Goal: Transaction & Acquisition: Purchase product/service

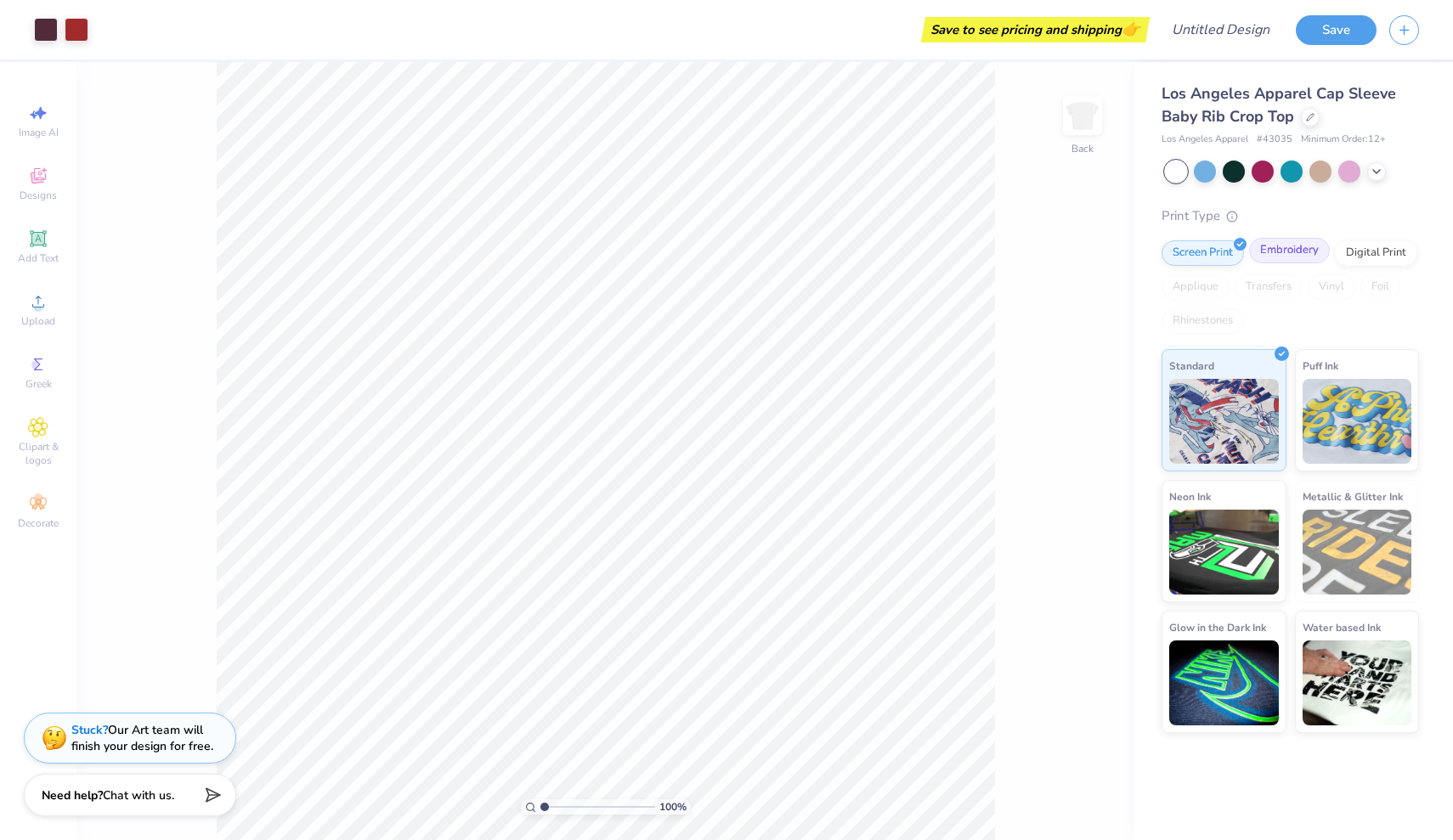
click at [1276, 252] on div "Embroidery" at bounding box center [1289, 250] width 81 height 25
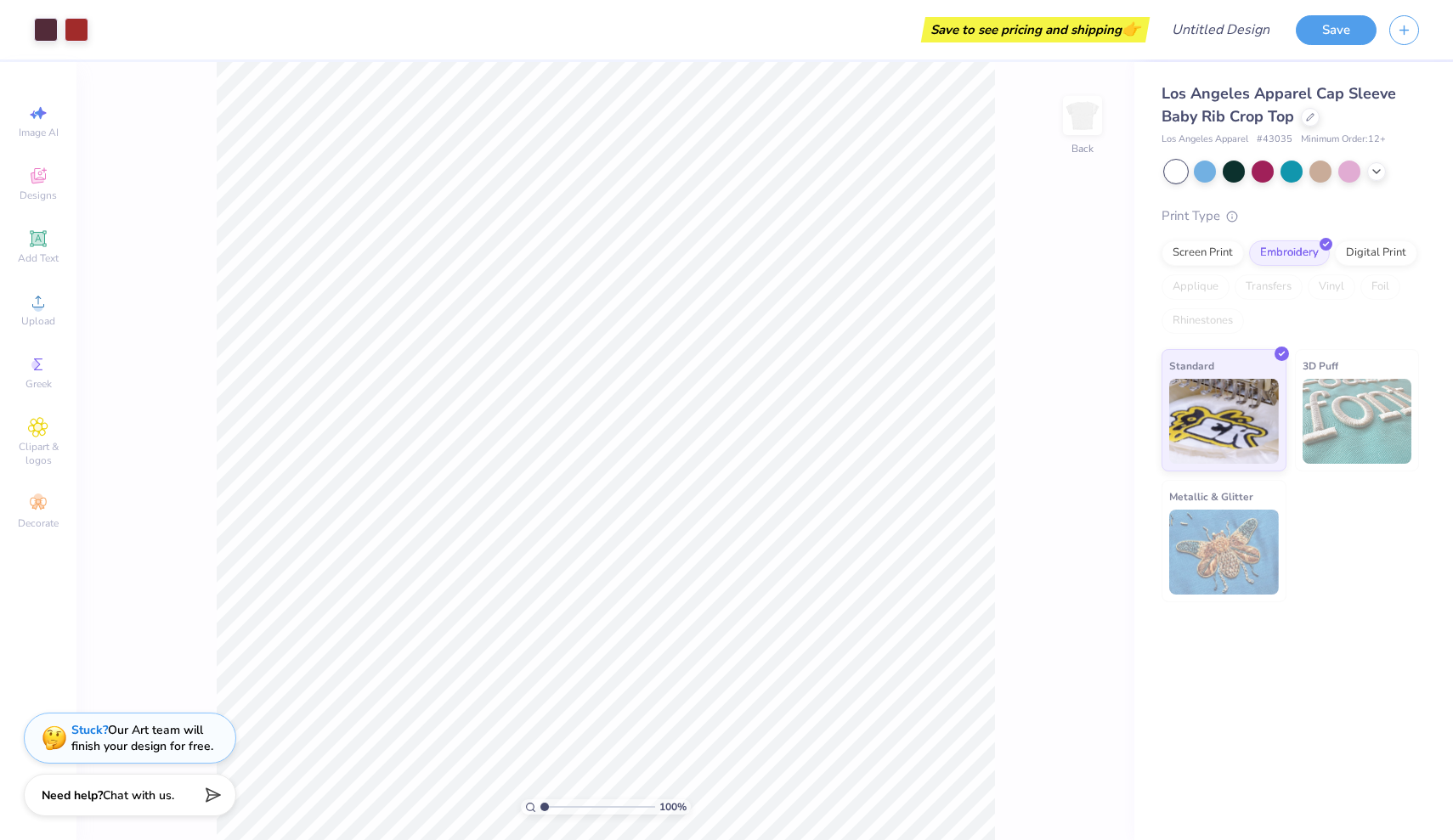
click at [1329, 395] on img at bounding box center [1356, 420] width 109 height 85
click at [1207, 252] on div "Screen Print" at bounding box center [1203, 250] width 83 height 25
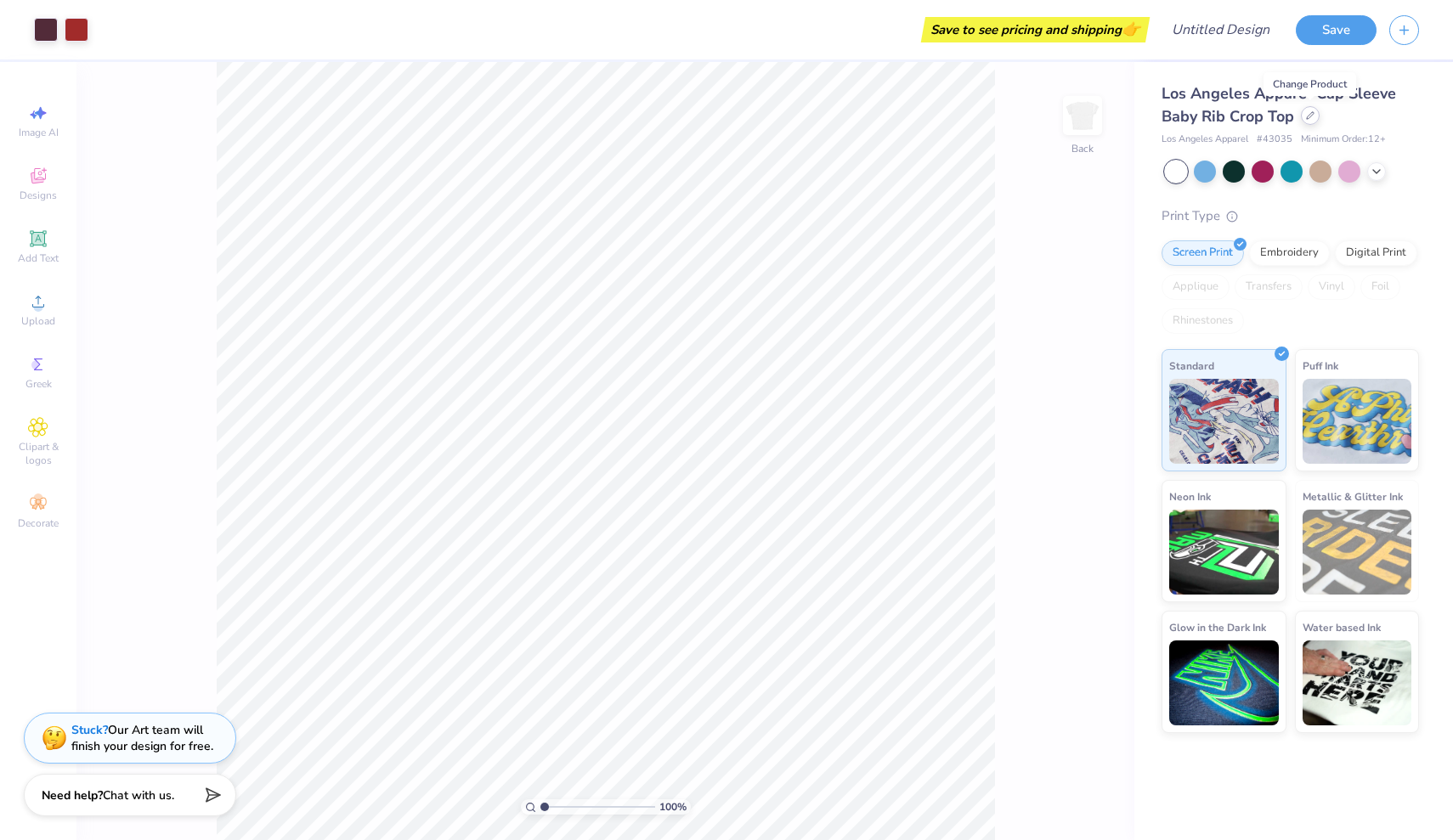
click at [1310, 119] on icon at bounding box center [1309, 115] width 8 height 8
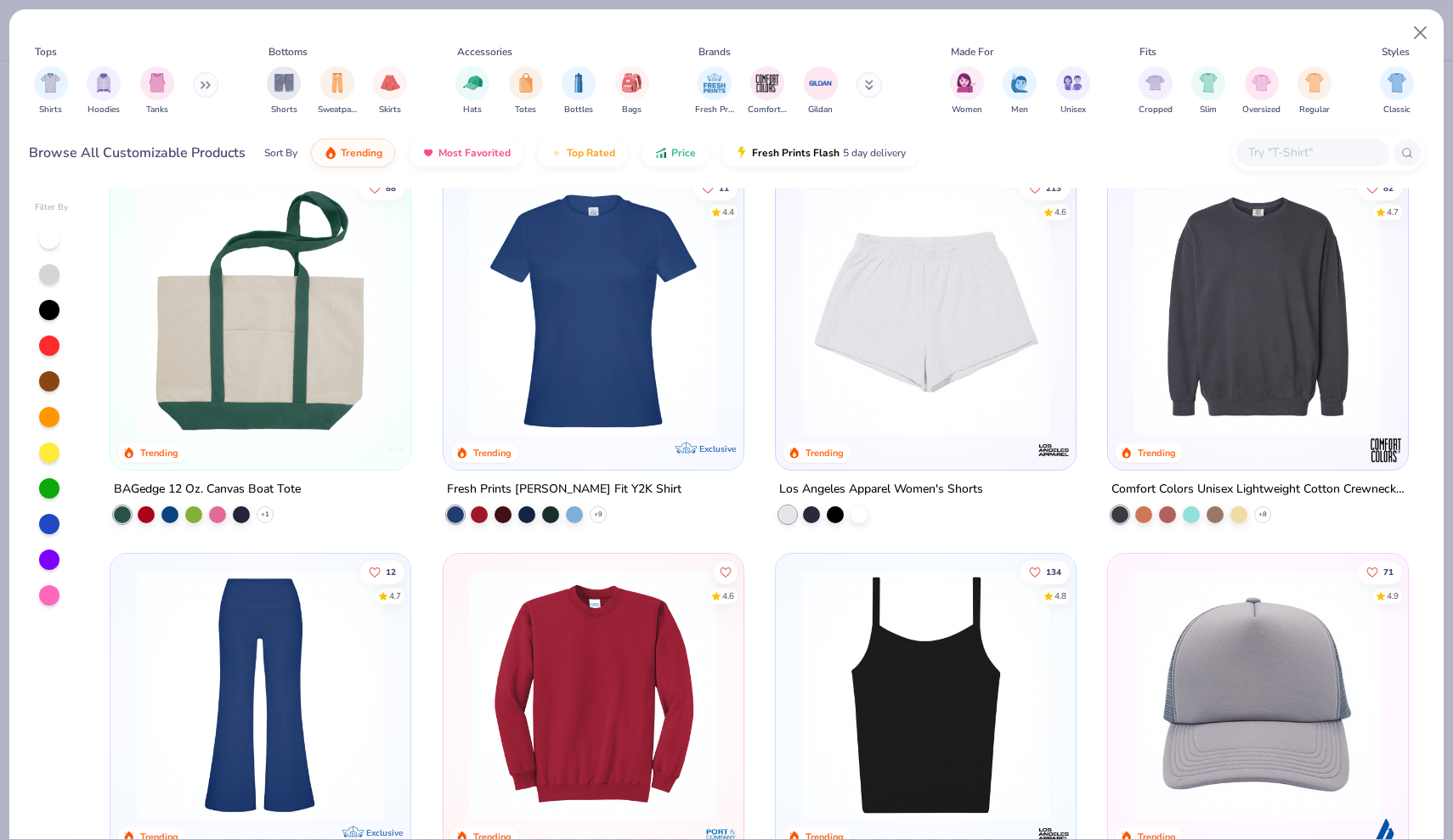
scroll to position [3101, 0]
click at [602, 369] on img at bounding box center [594, 309] width 266 height 248
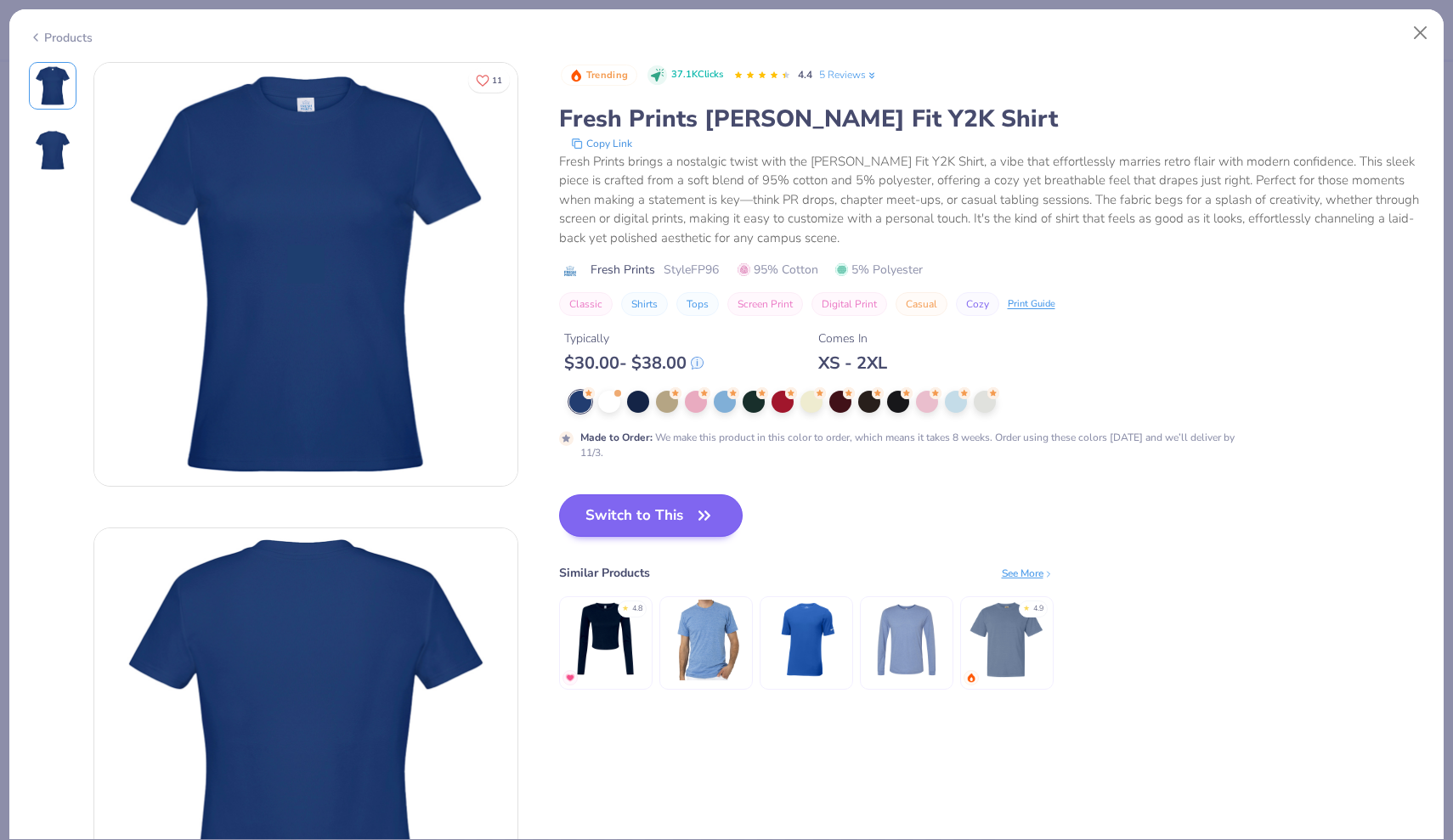
click at [679, 501] on button "Switch to This" at bounding box center [651, 515] width 184 height 43
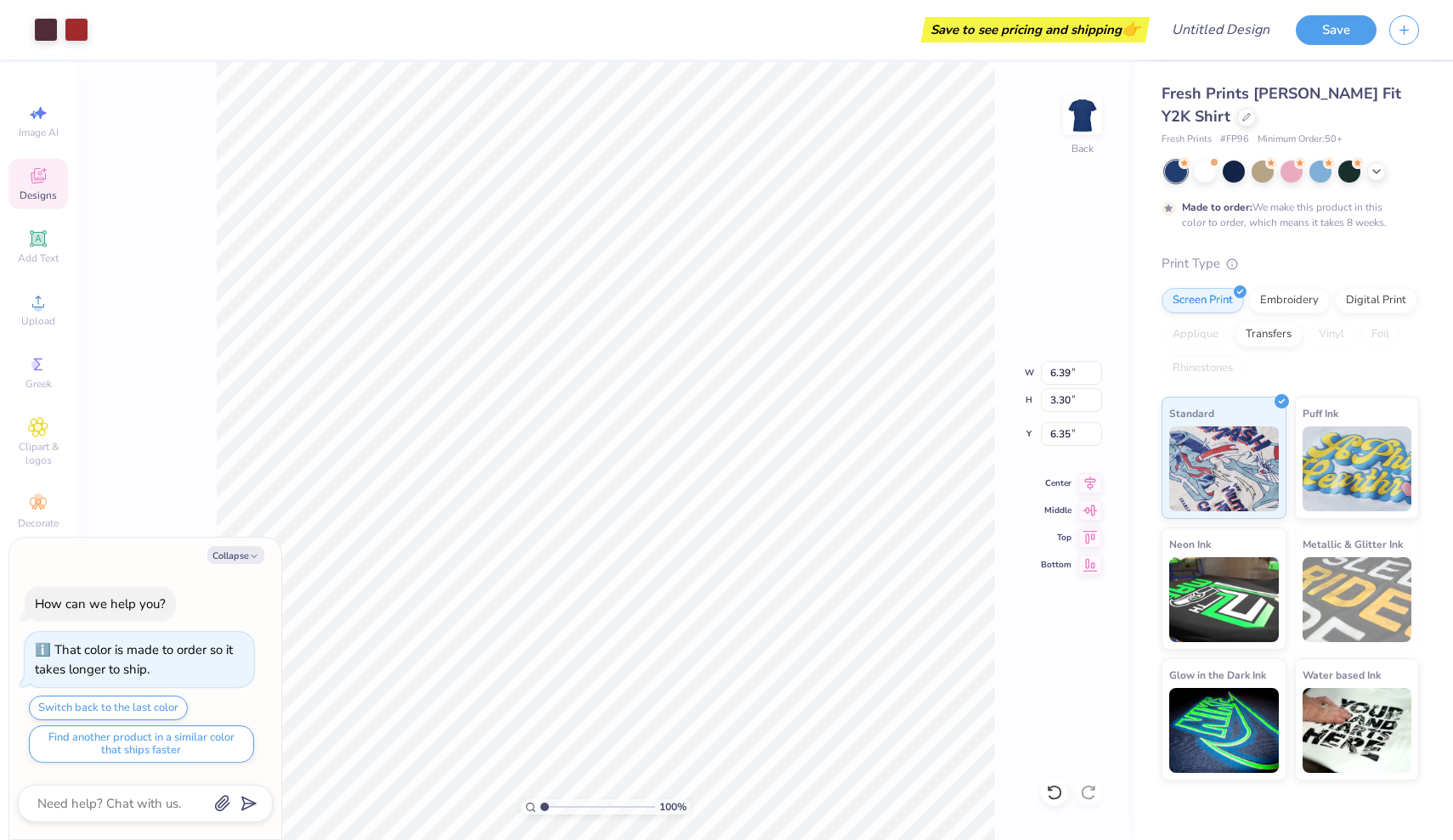
type textarea "x"
type input "3.17"
click at [1291, 168] on div at bounding box center [1291, 169] width 22 height 22
click at [1233, 174] on div at bounding box center [1234, 169] width 22 height 22
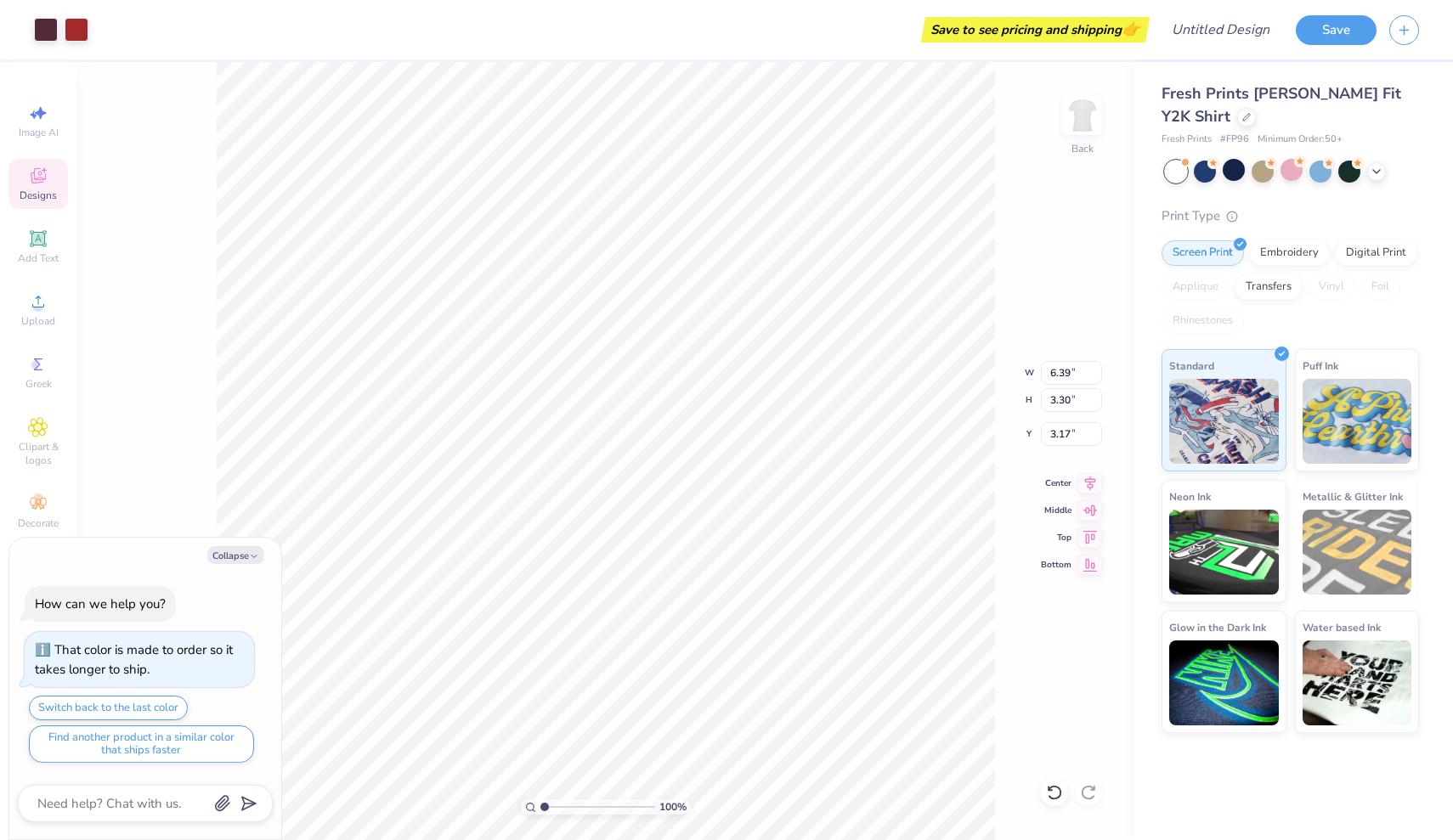
scroll to position [94, 0]
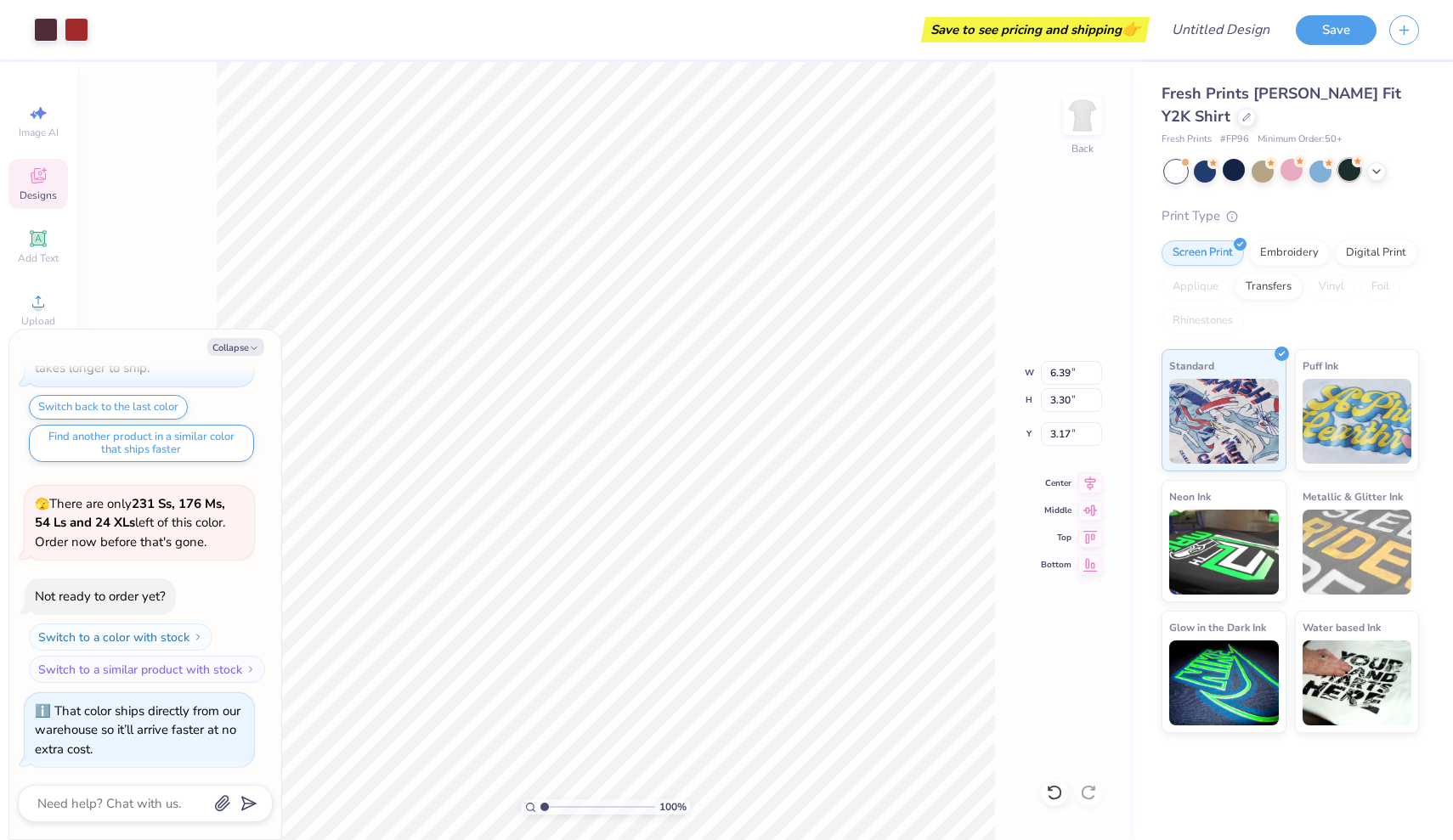
click at [1344, 170] on div at bounding box center [1349, 169] width 22 height 22
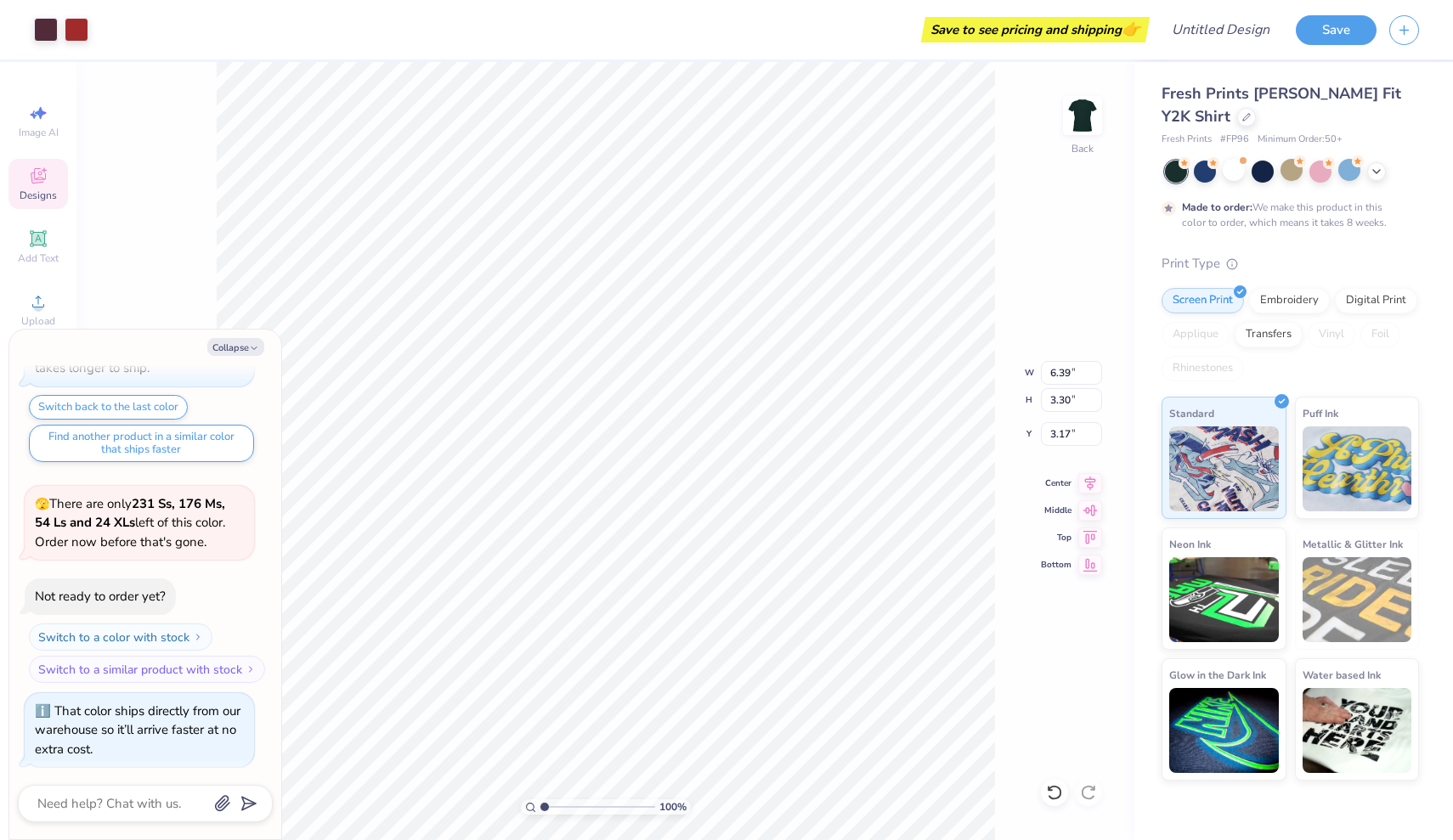
scroll to position [234, 0]
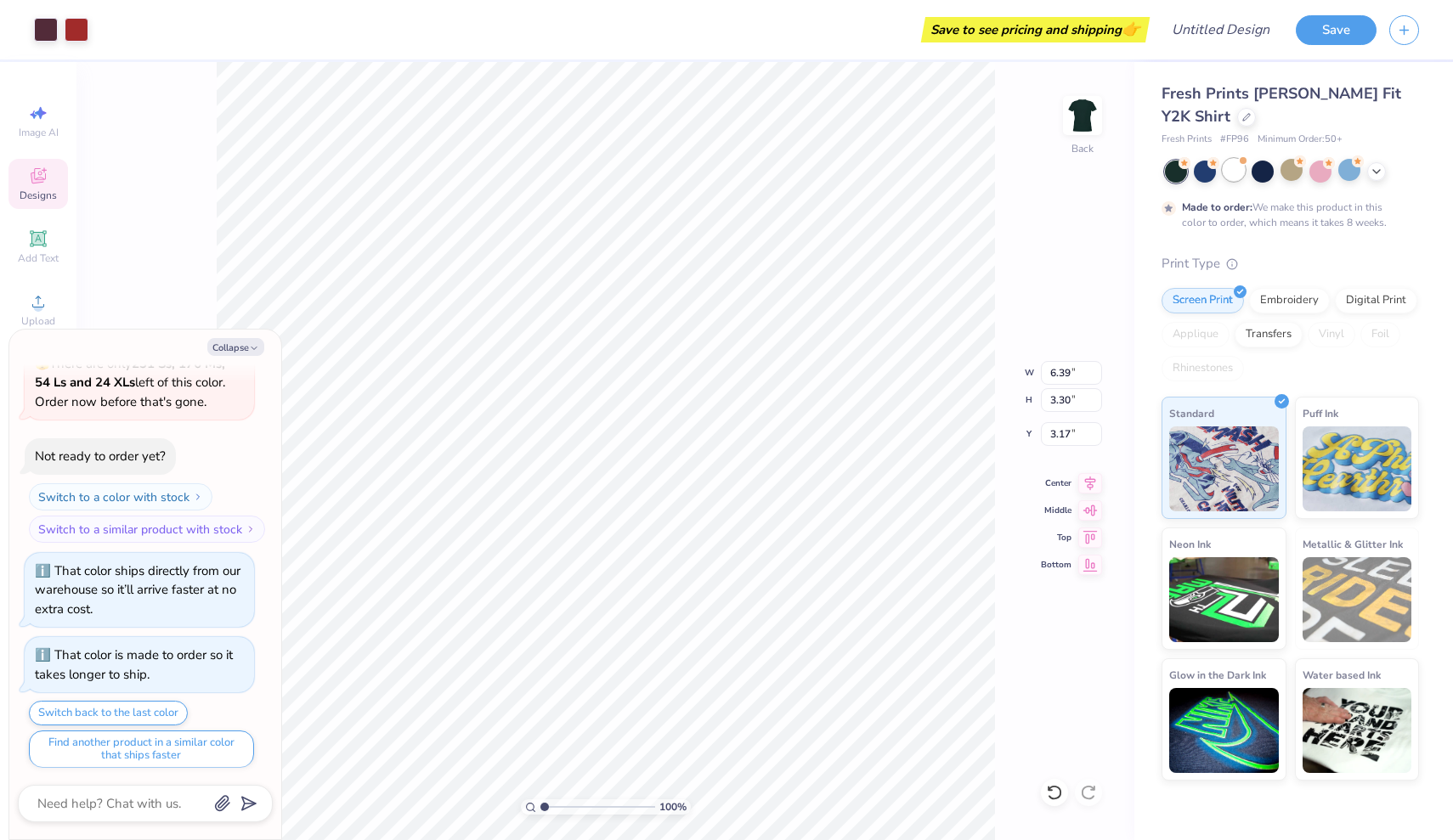
click at [1239, 173] on div at bounding box center [1234, 169] width 22 height 22
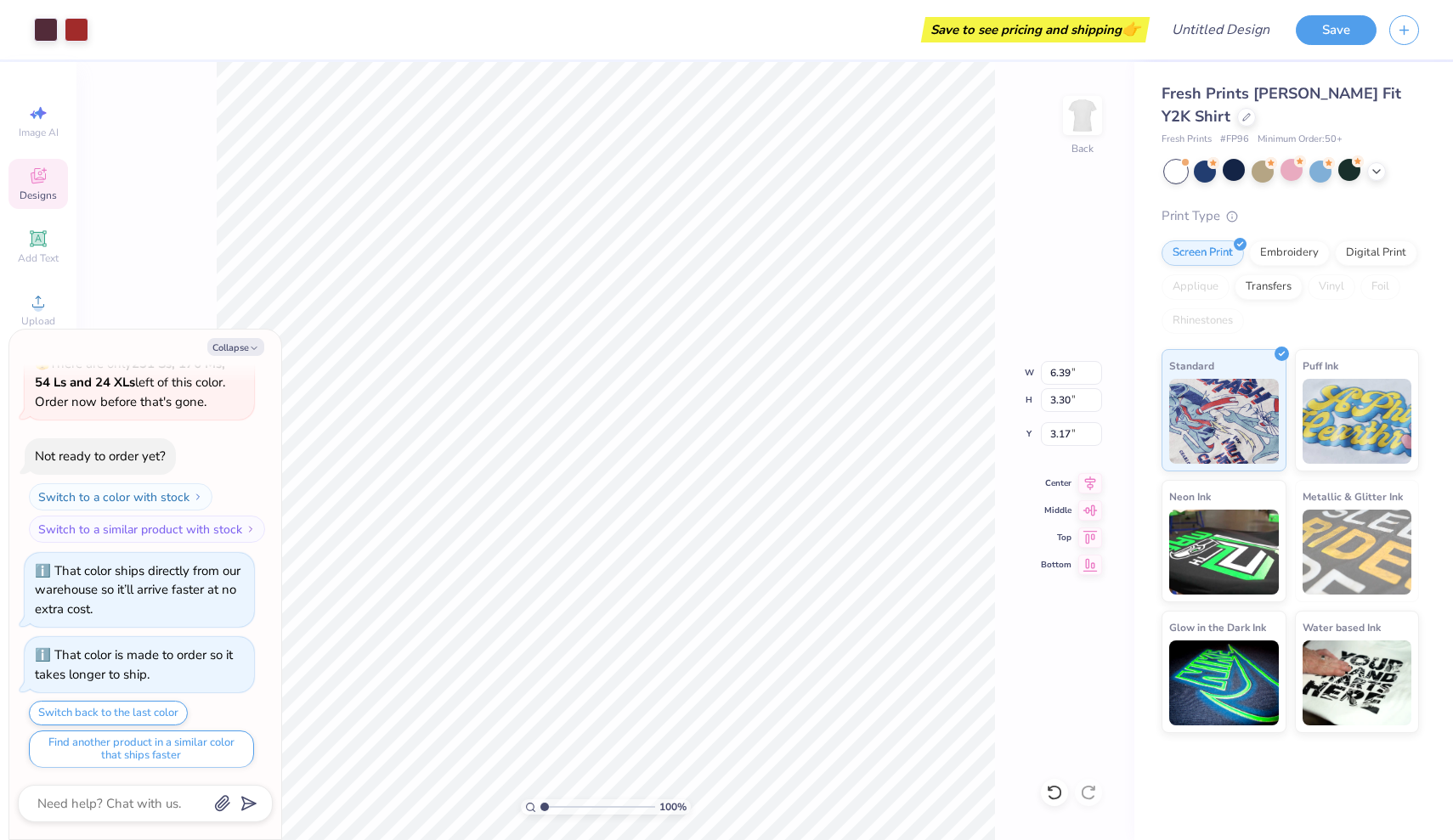
scroll to position [536, 0]
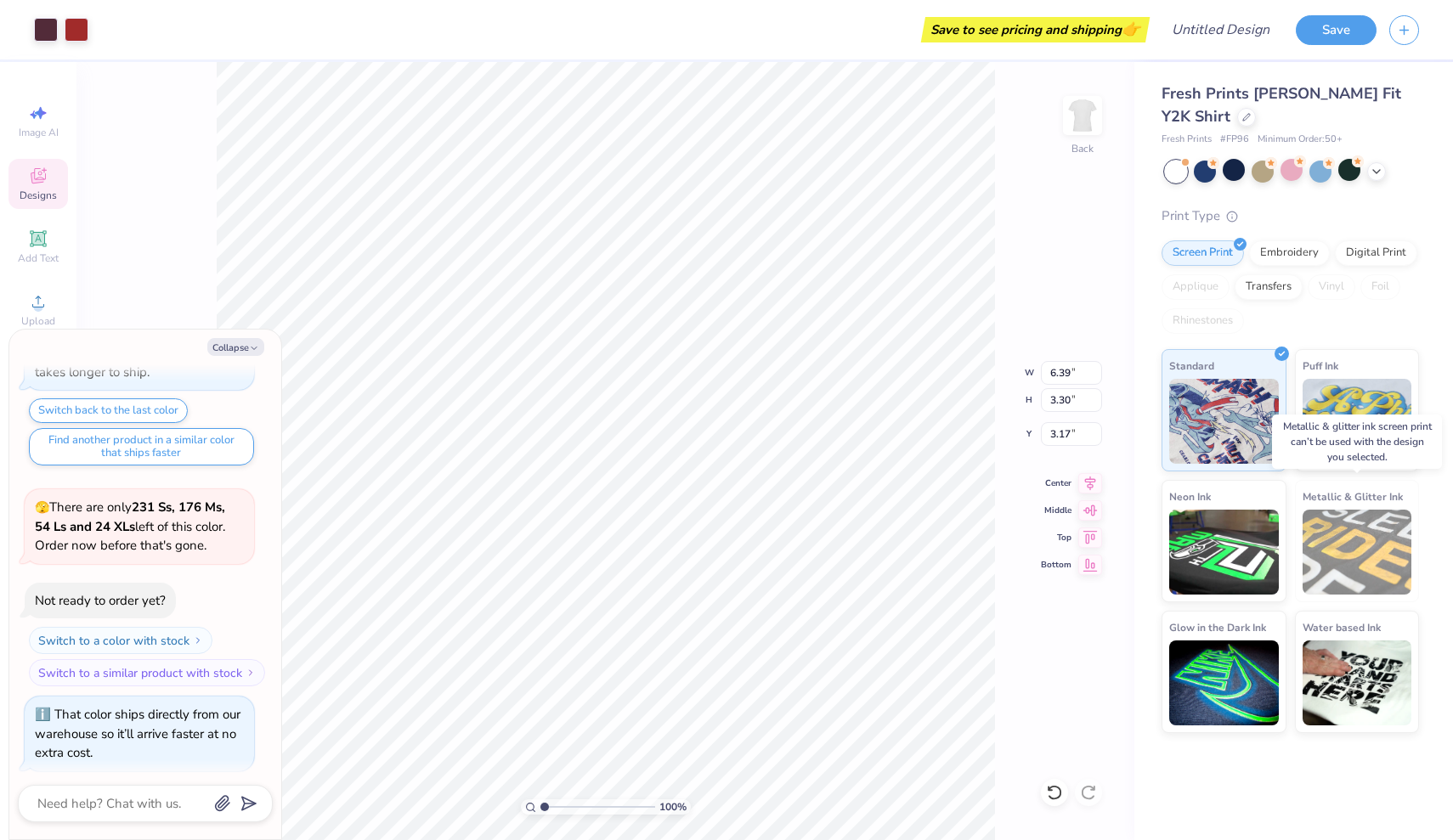
click at [1345, 541] on img at bounding box center [1356, 552] width 109 height 85
type textarea "x"
type input "3.62"
type textarea "x"
type input "2.07"
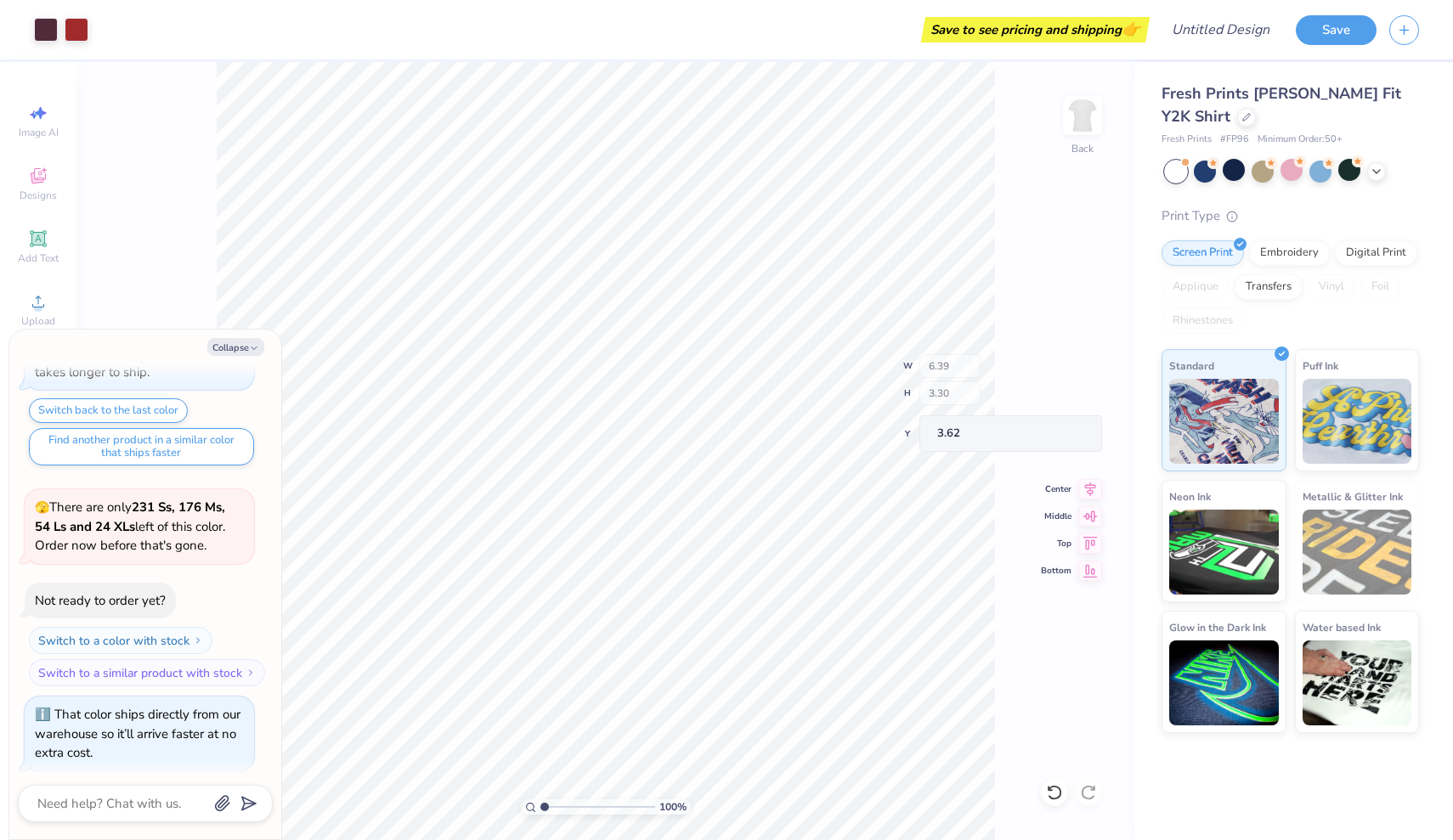
type input "1.25"
type input "3.88"
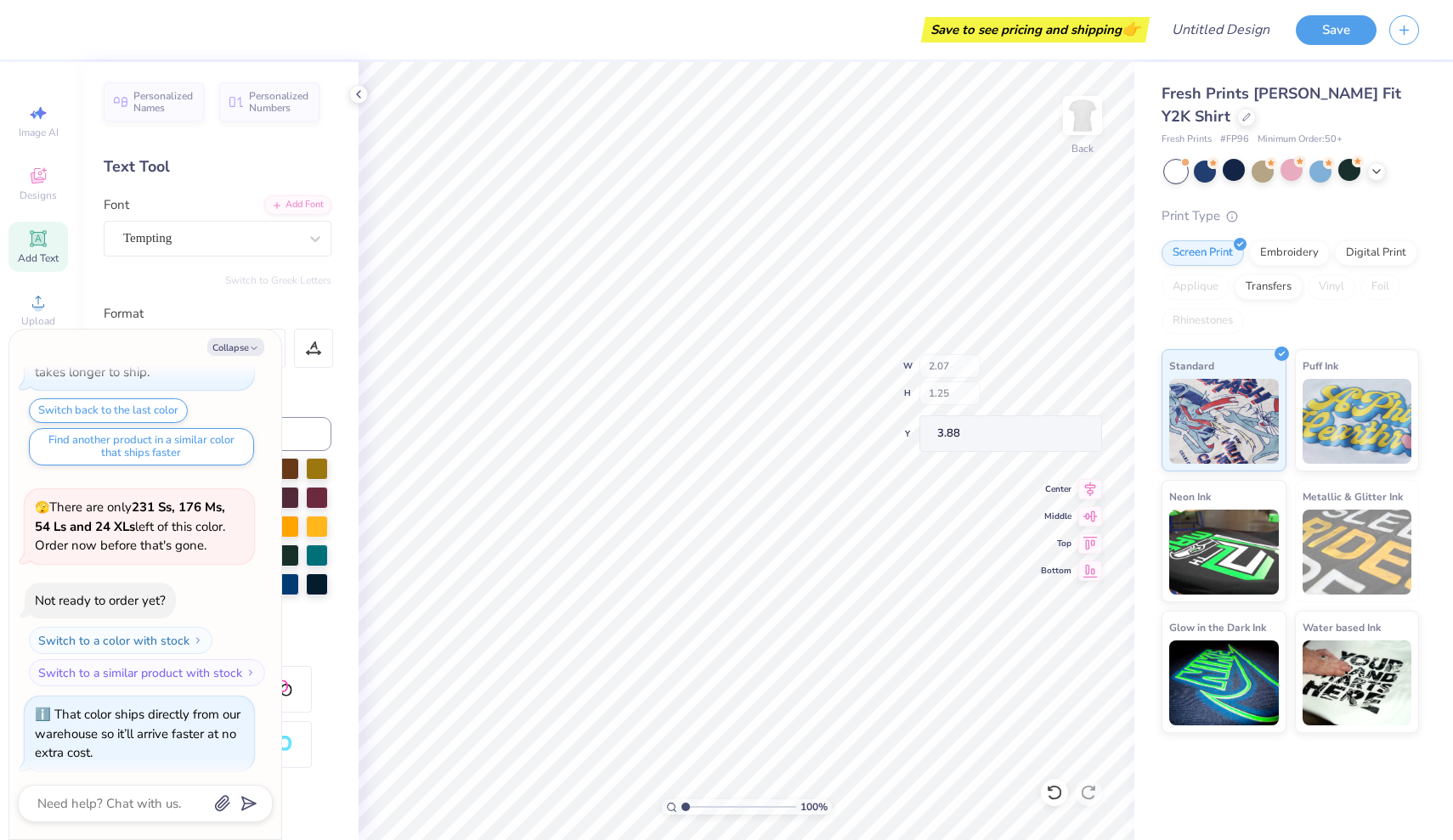
type textarea "x"
type input "2.41"
type input "1.64"
type input "3.62"
click at [229, 344] on button "Collapse" at bounding box center [236, 347] width 57 height 18
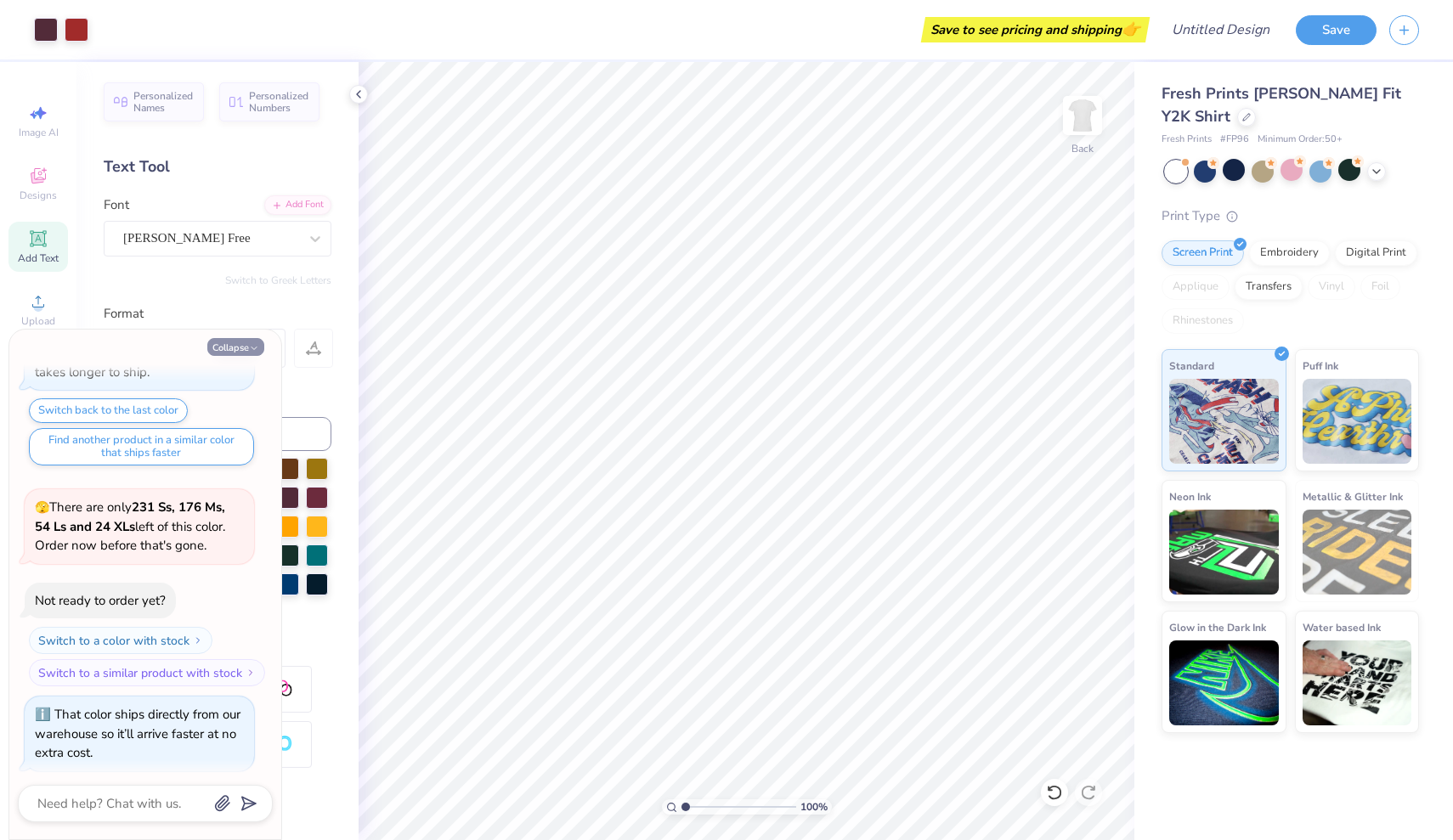
type textarea "x"
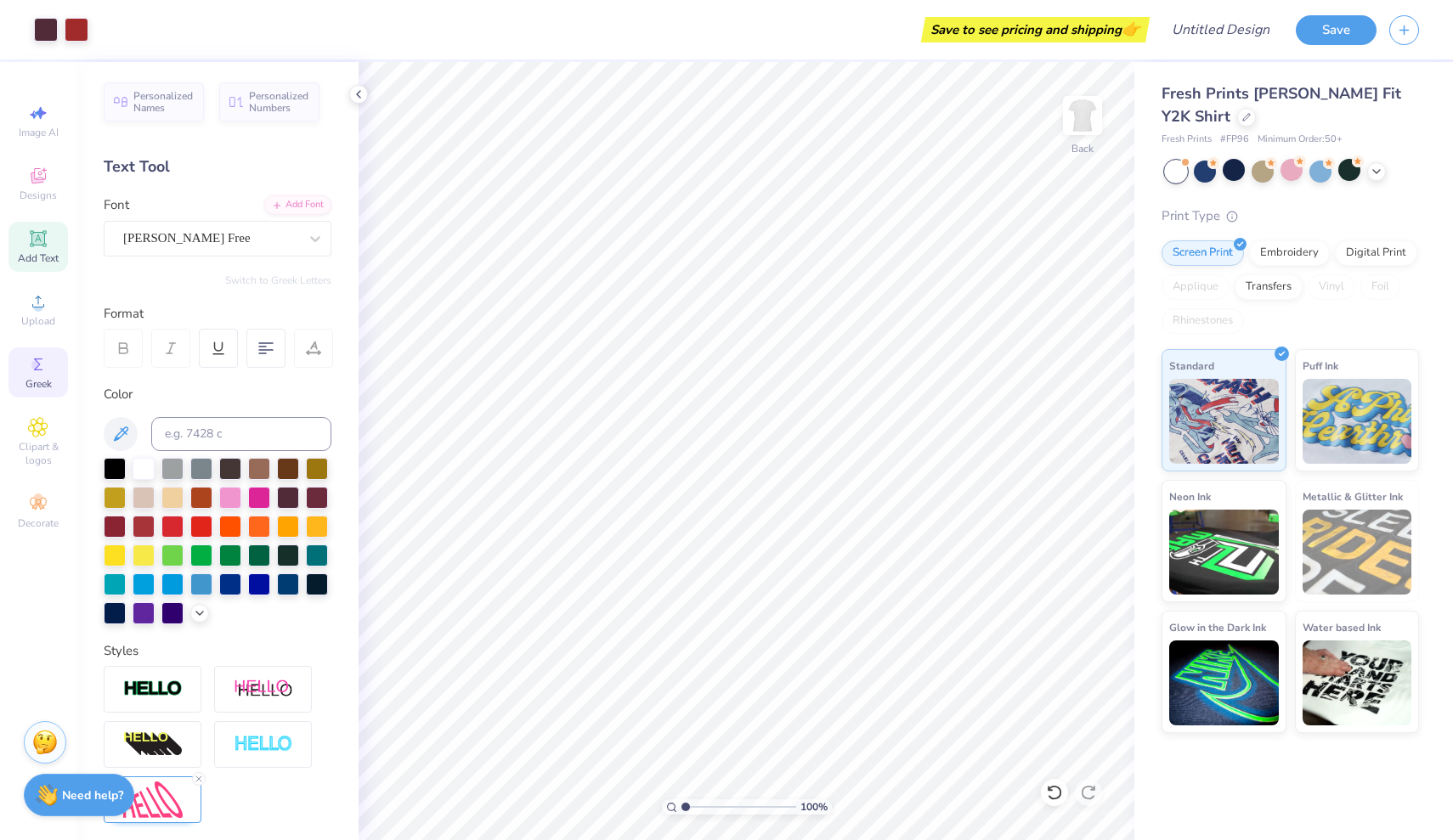
click at [28, 362] on icon at bounding box center [38, 364] width 20 height 20
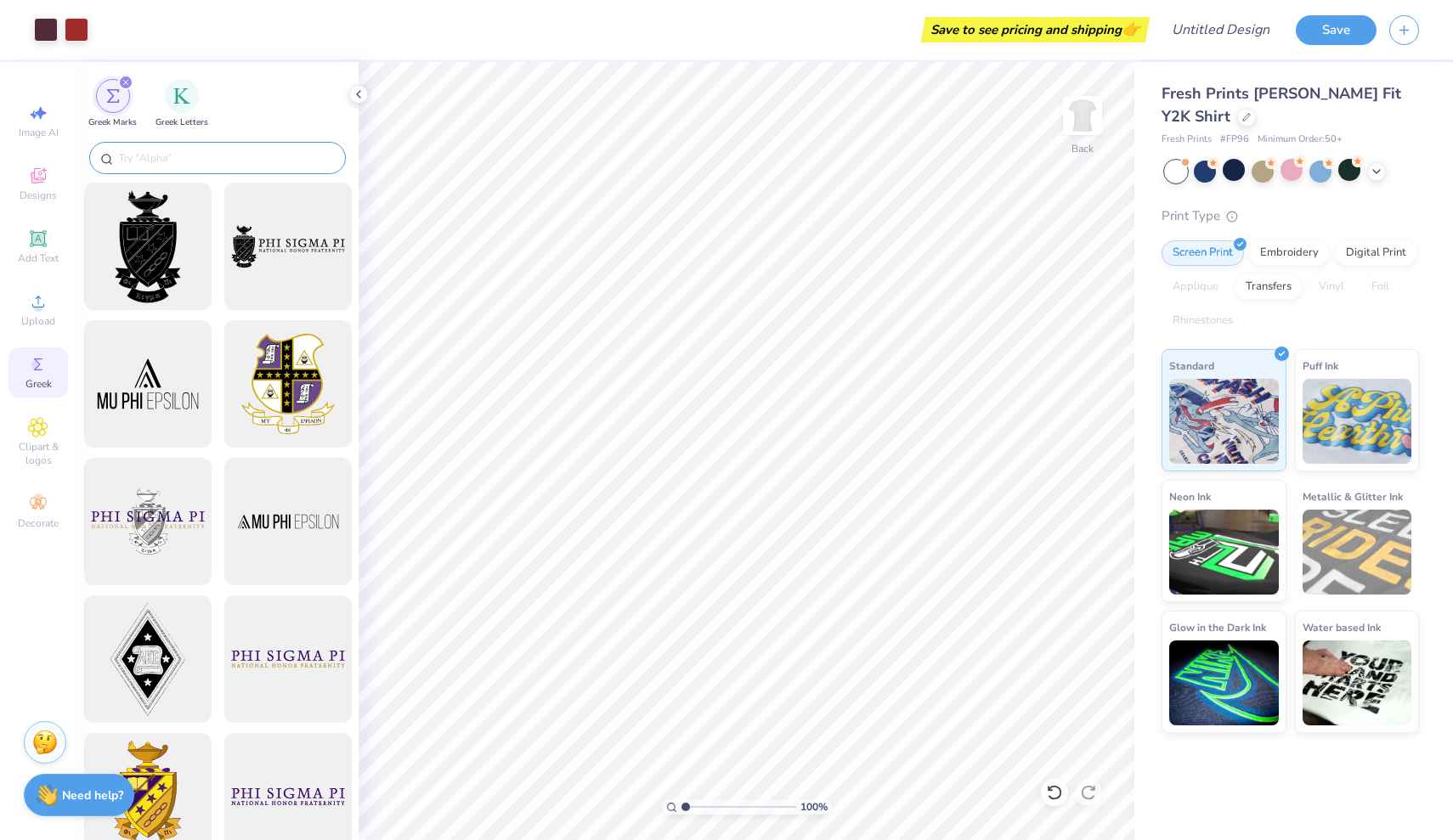
click at [218, 158] on input "text" at bounding box center [226, 157] width 218 height 17
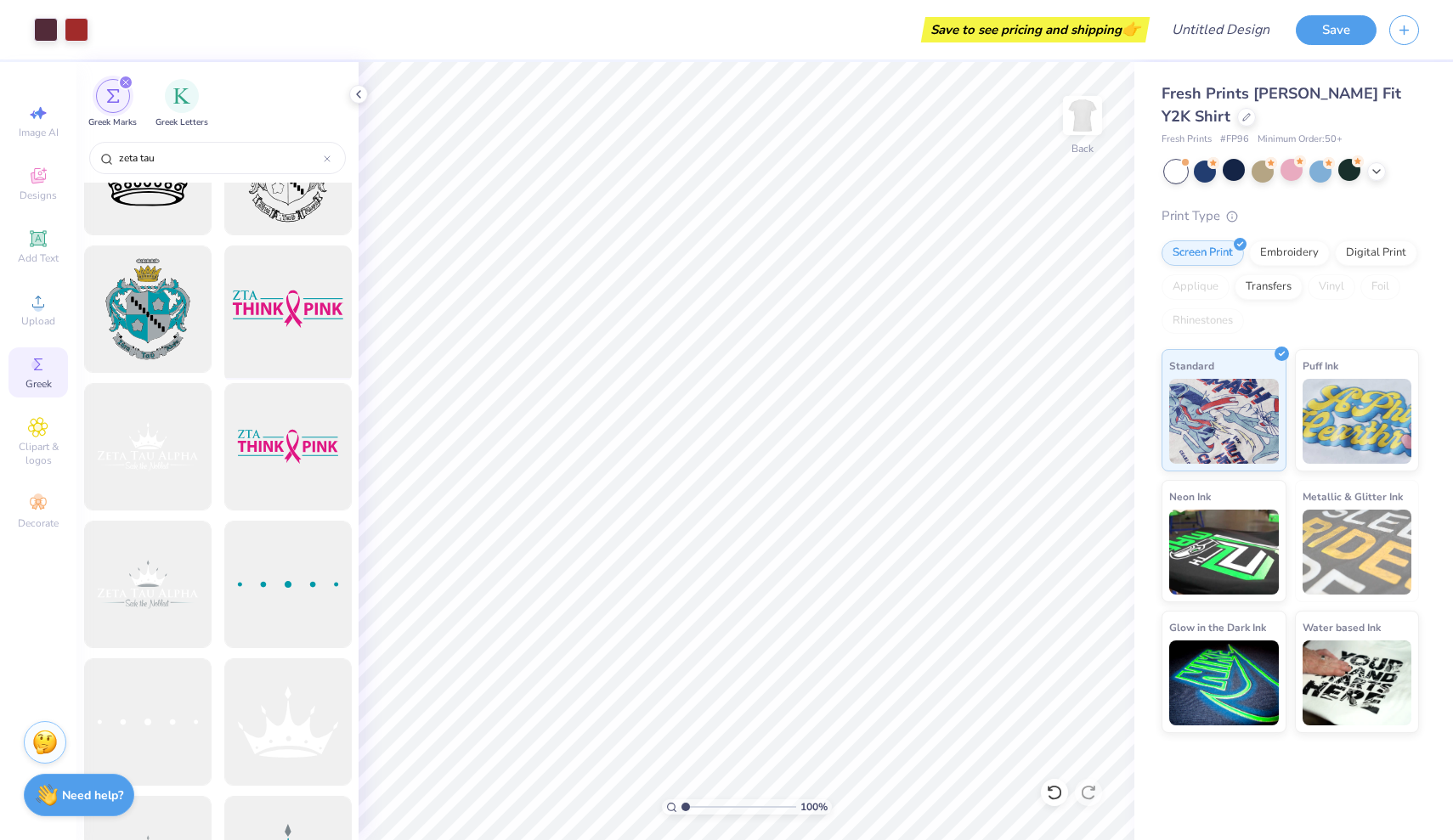
scroll to position [242, 0]
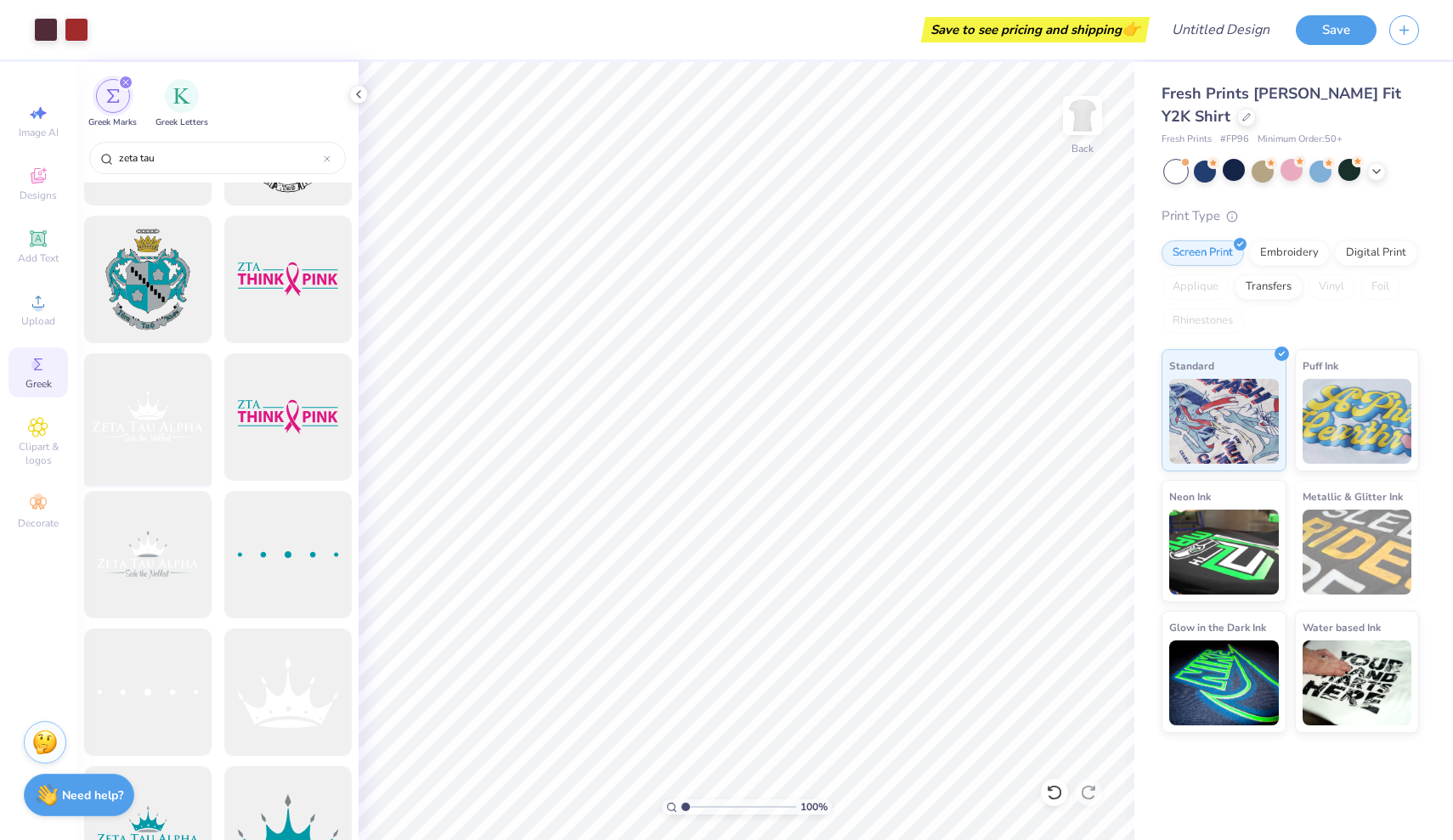
type input "zeta tau"
click at [164, 446] on div at bounding box center [147, 418] width 140 height 140
type input "4.46"
type input "2.07"
type input "1.25"
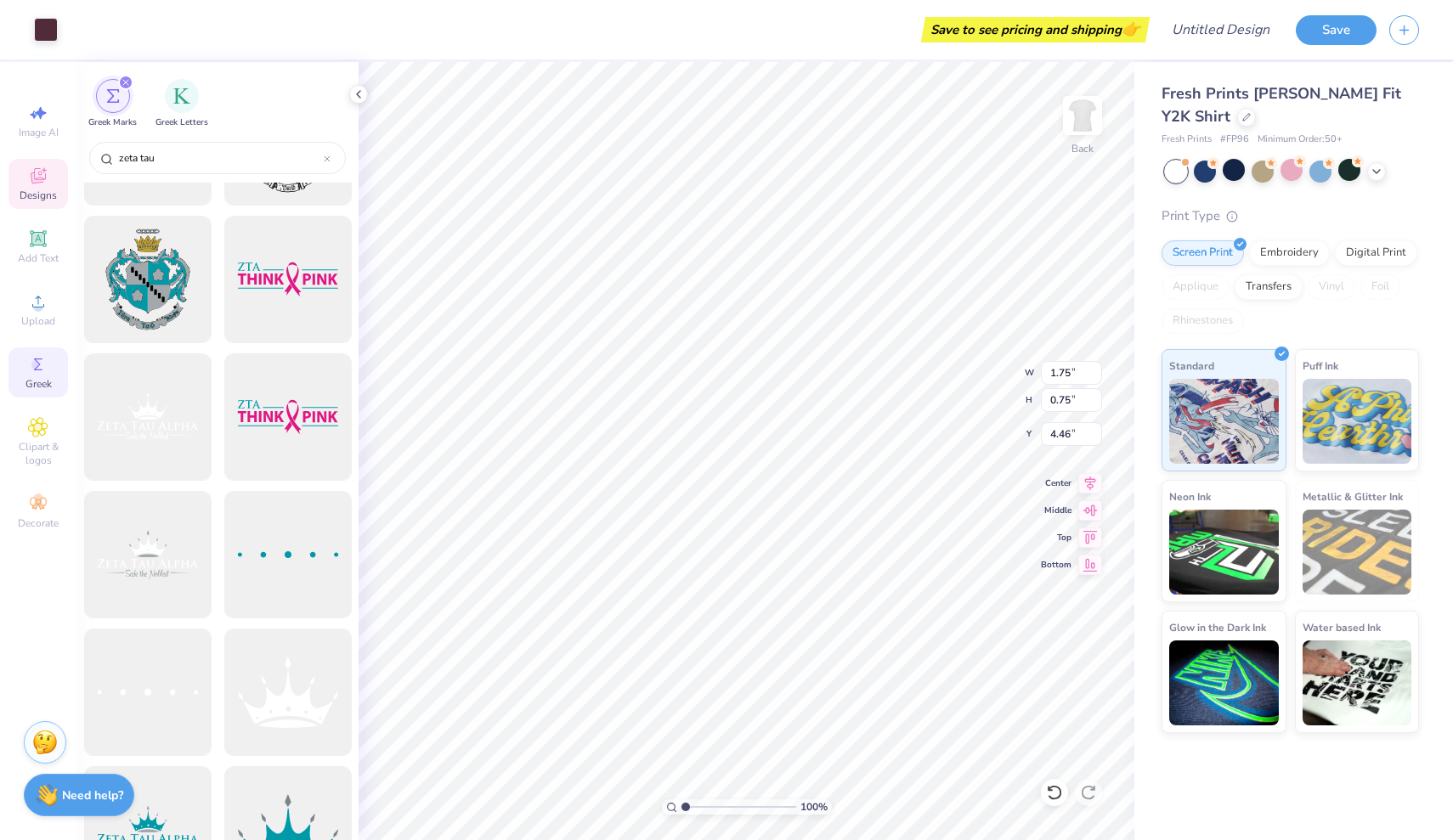
type input "3.88"
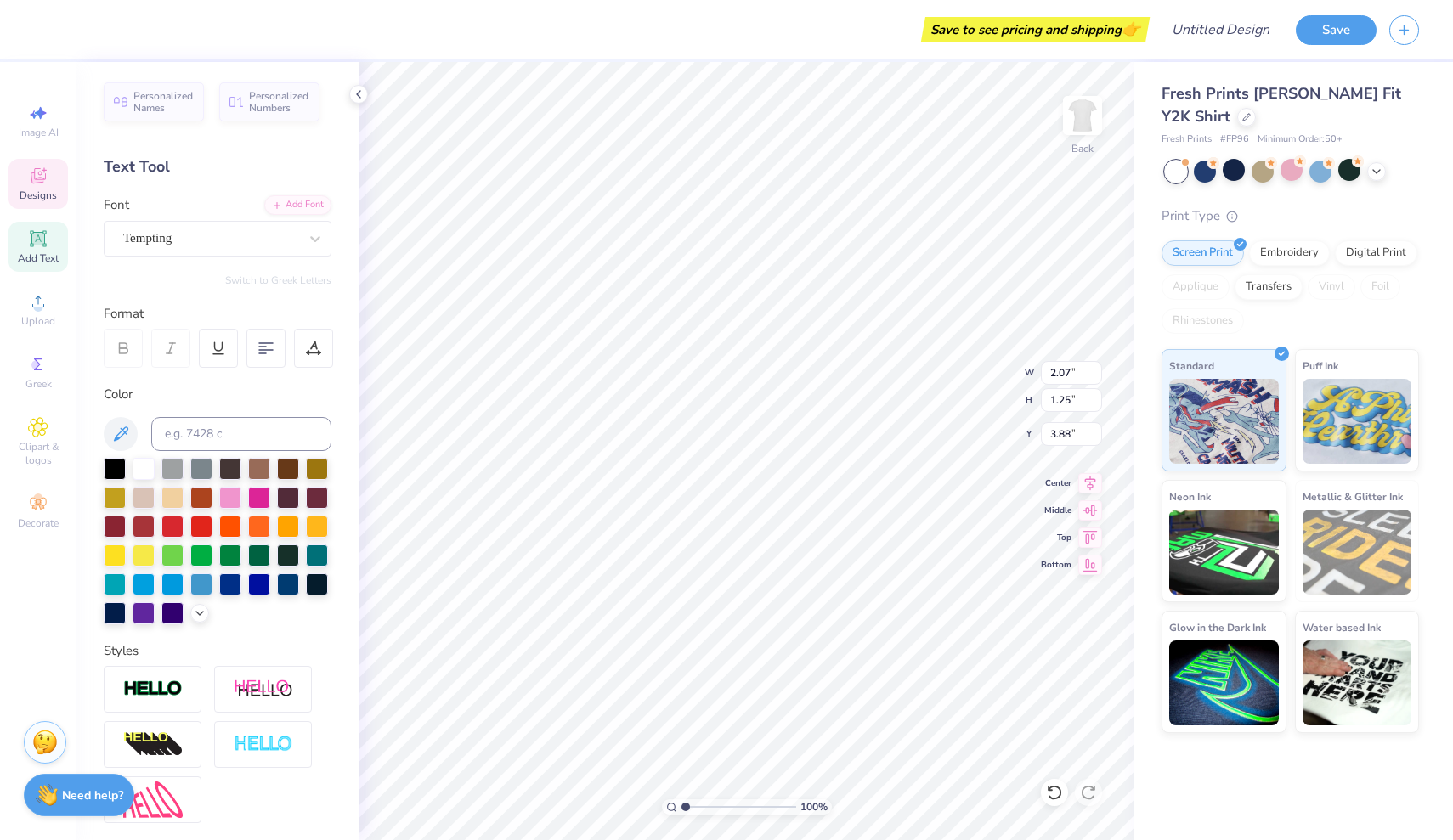
type input "1.75"
type input "0.75"
type input "4.46"
type input "2.03"
type input "0.99"
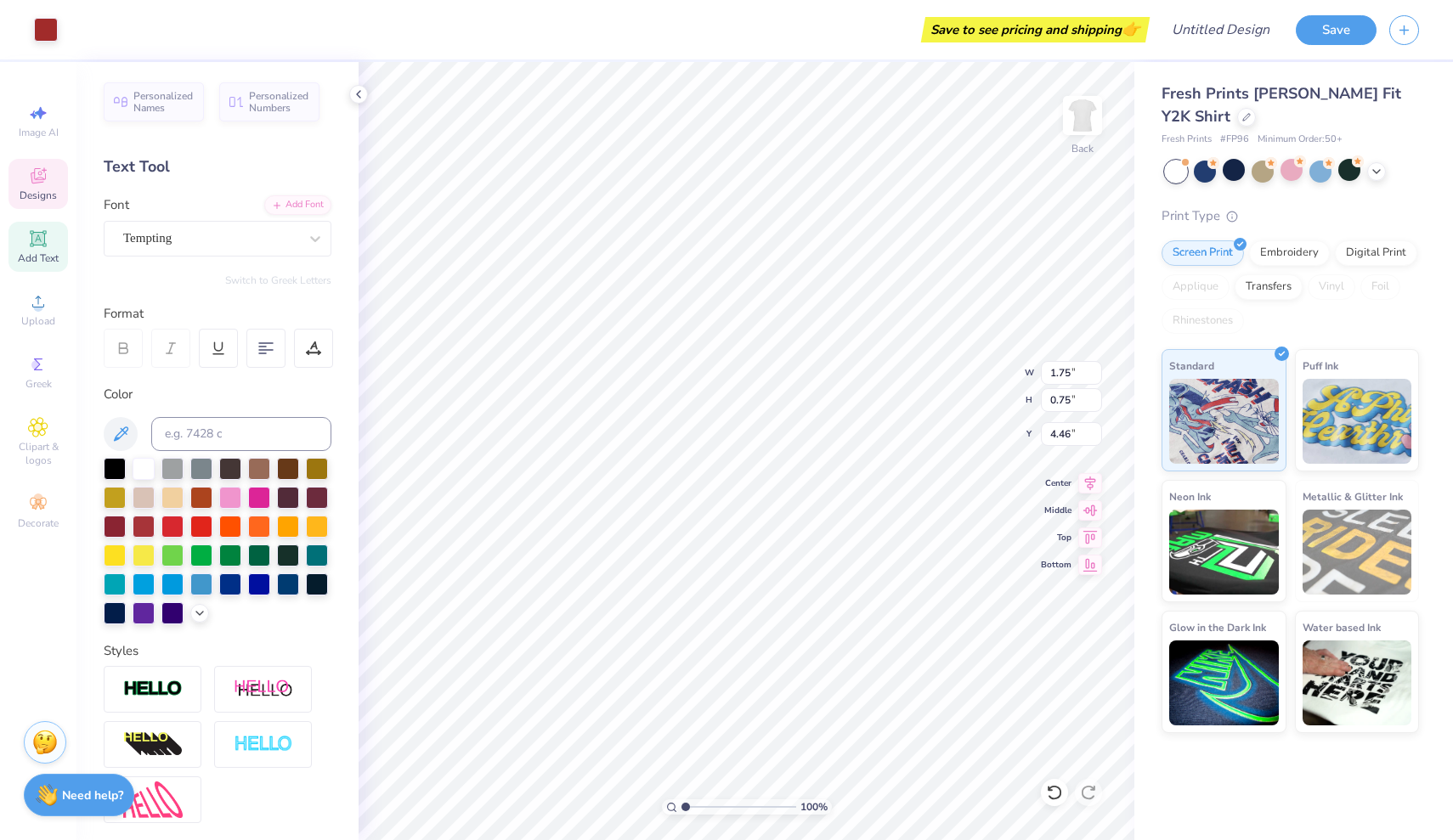
type input "3.85"
type input "2.41"
type input "1.64"
type input "3.57"
type input "2.07"
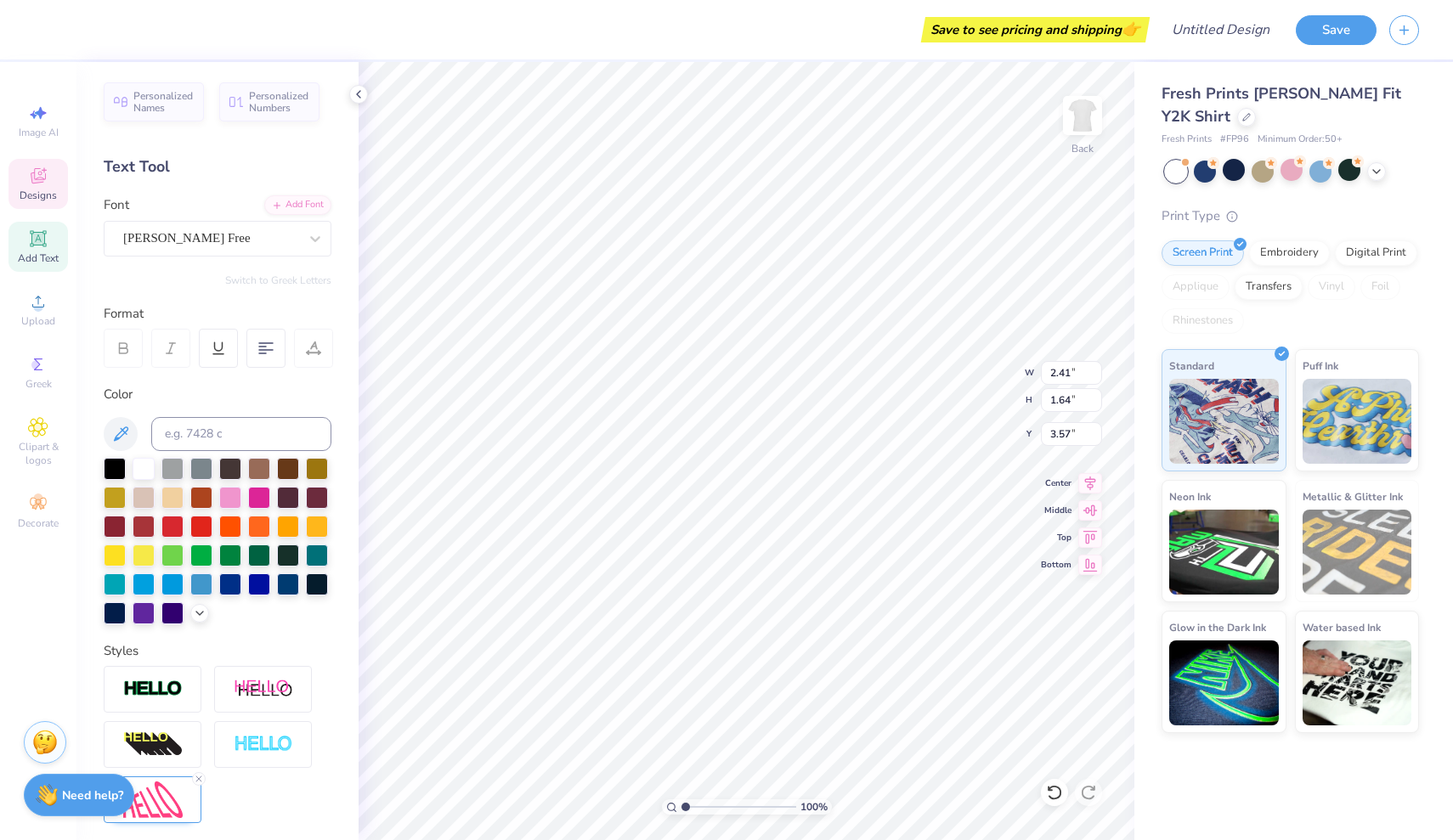
type input "1.25"
type input "3.84"
type input "2.41"
type input "1.64"
type input "3.57"
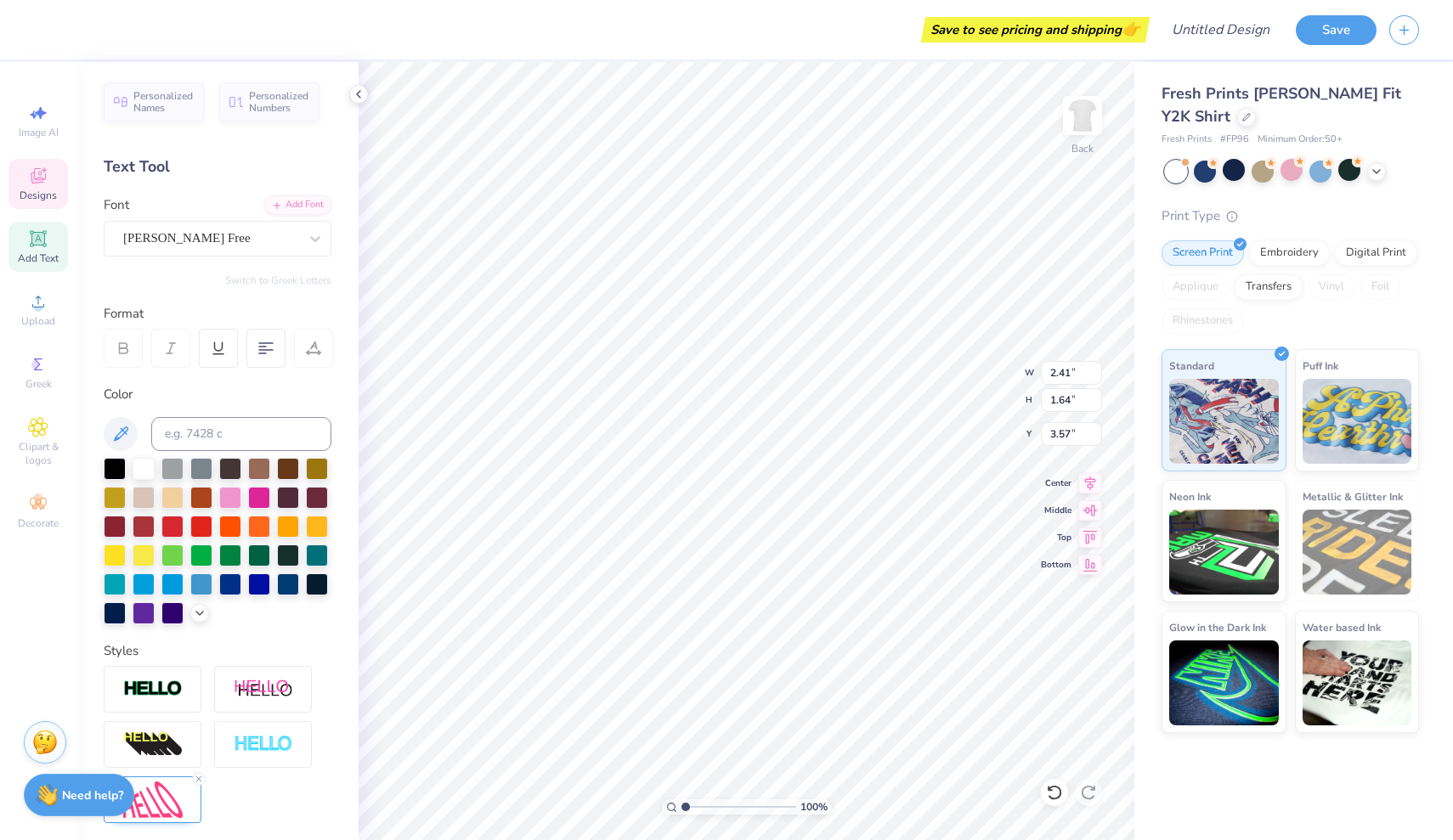
type textarea "Z"
type textarea "T"
click at [182, 99] on span "Personalized Names" at bounding box center [163, 99] width 60 height 24
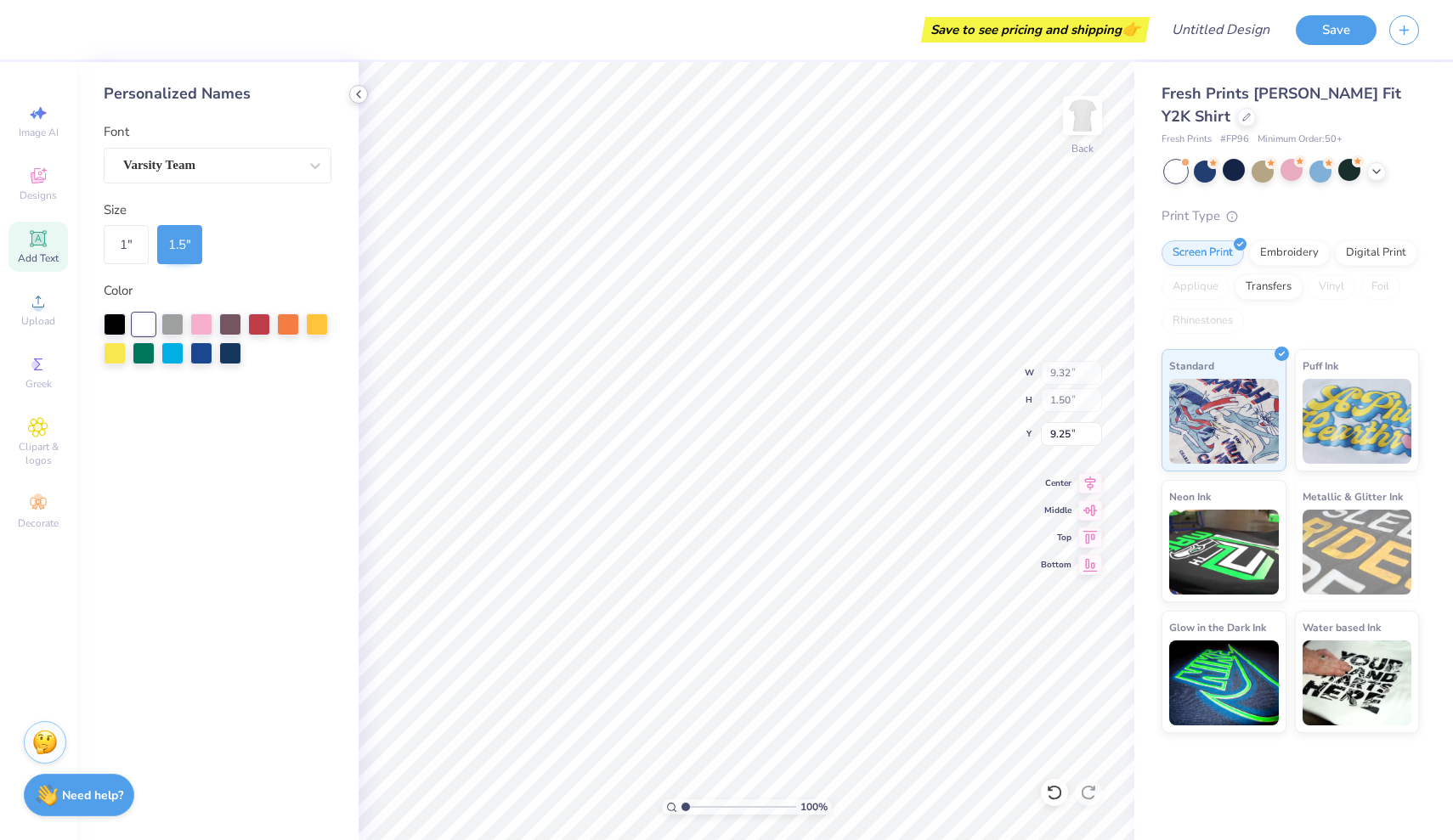
click at [361, 93] on icon at bounding box center [358, 94] width 14 height 14
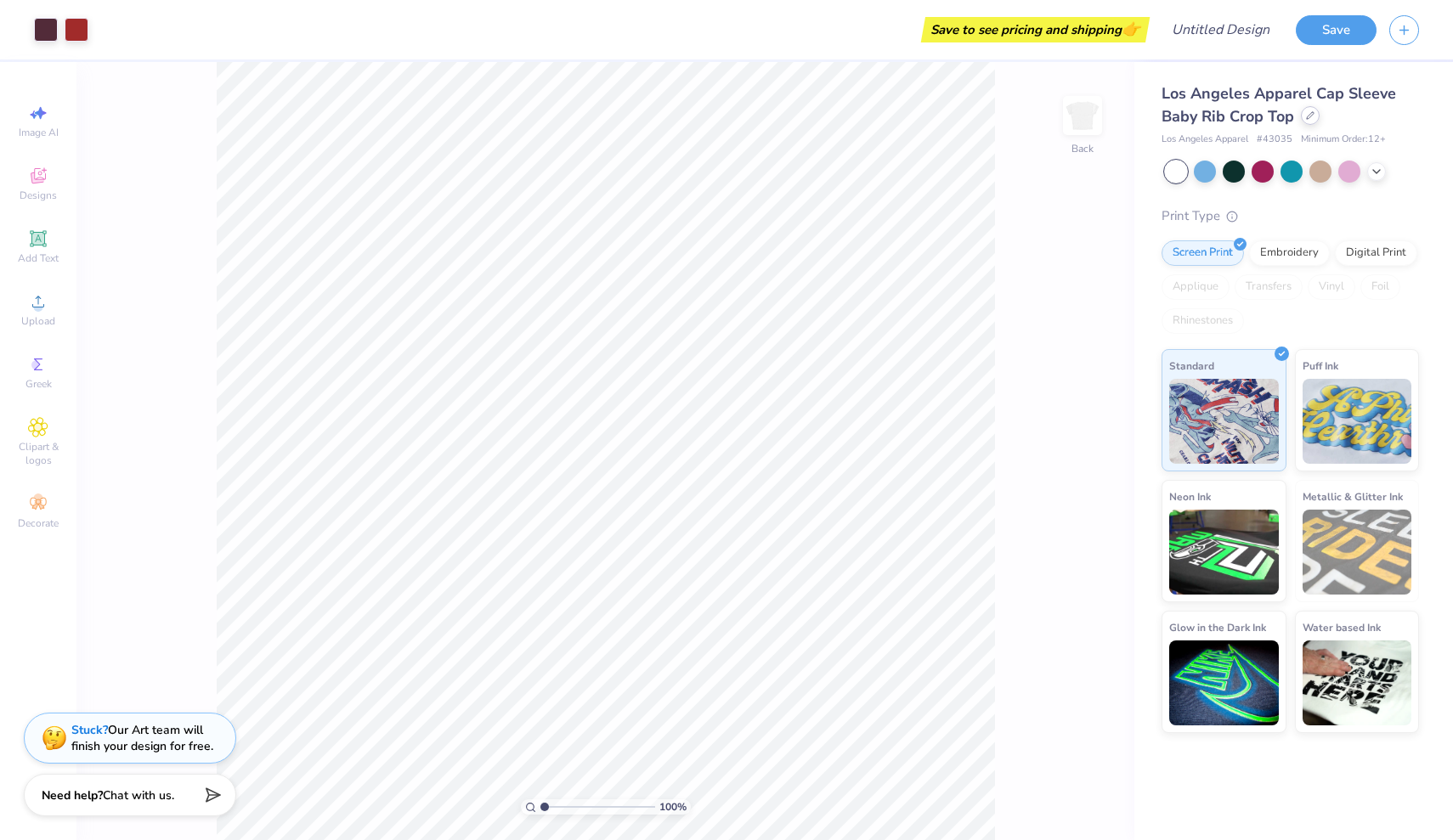
click at [1312, 115] on icon at bounding box center [1309, 115] width 8 height 8
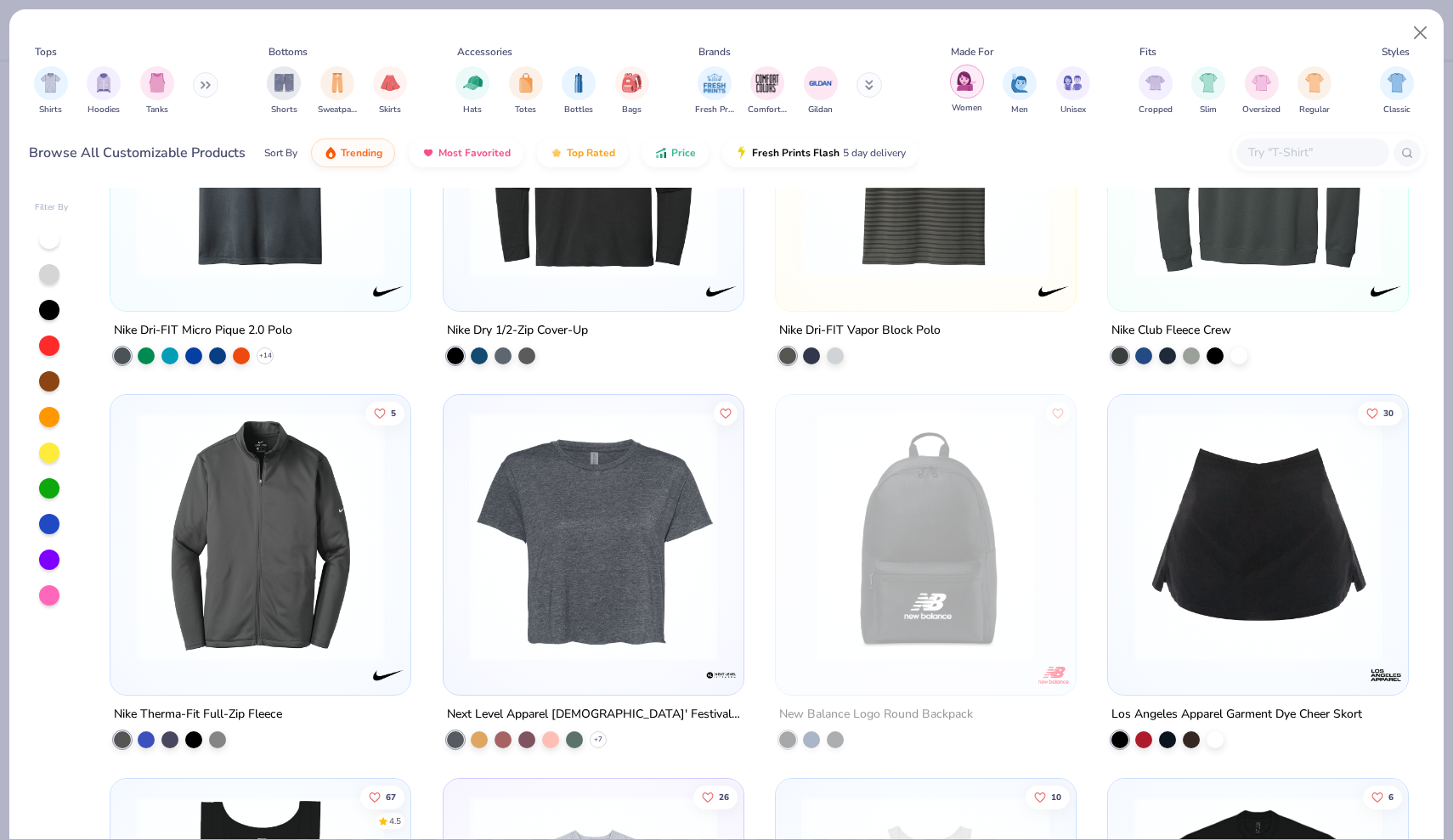
scroll to position [16644, 0]
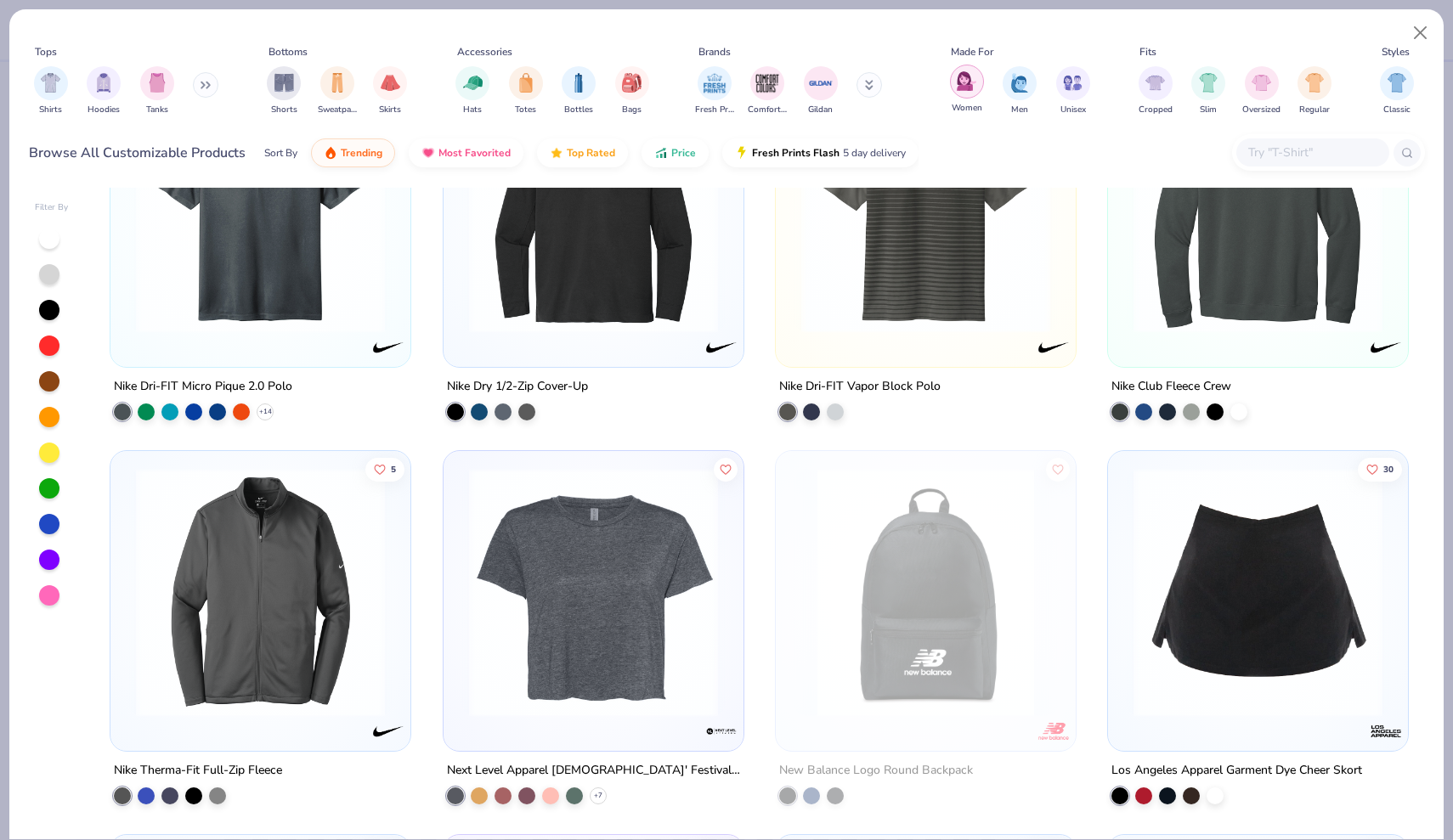
click at [969, 85] on img "filter for Women" at bounding box center [966, 80] width 19 height 19
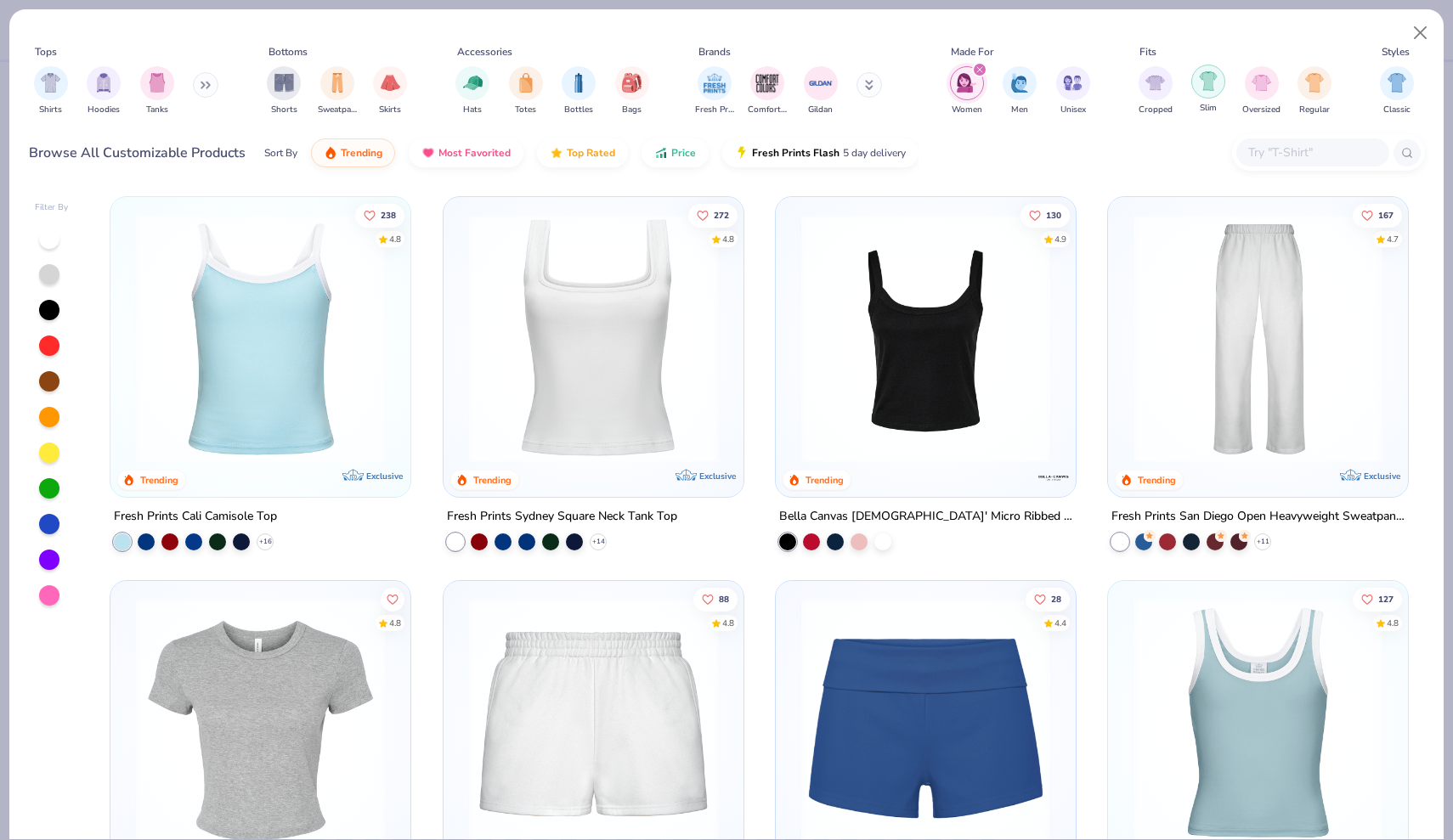
click at [1211, 78] on img "filter for Slim" at bounding box center [1208, 80] width 19 height 19
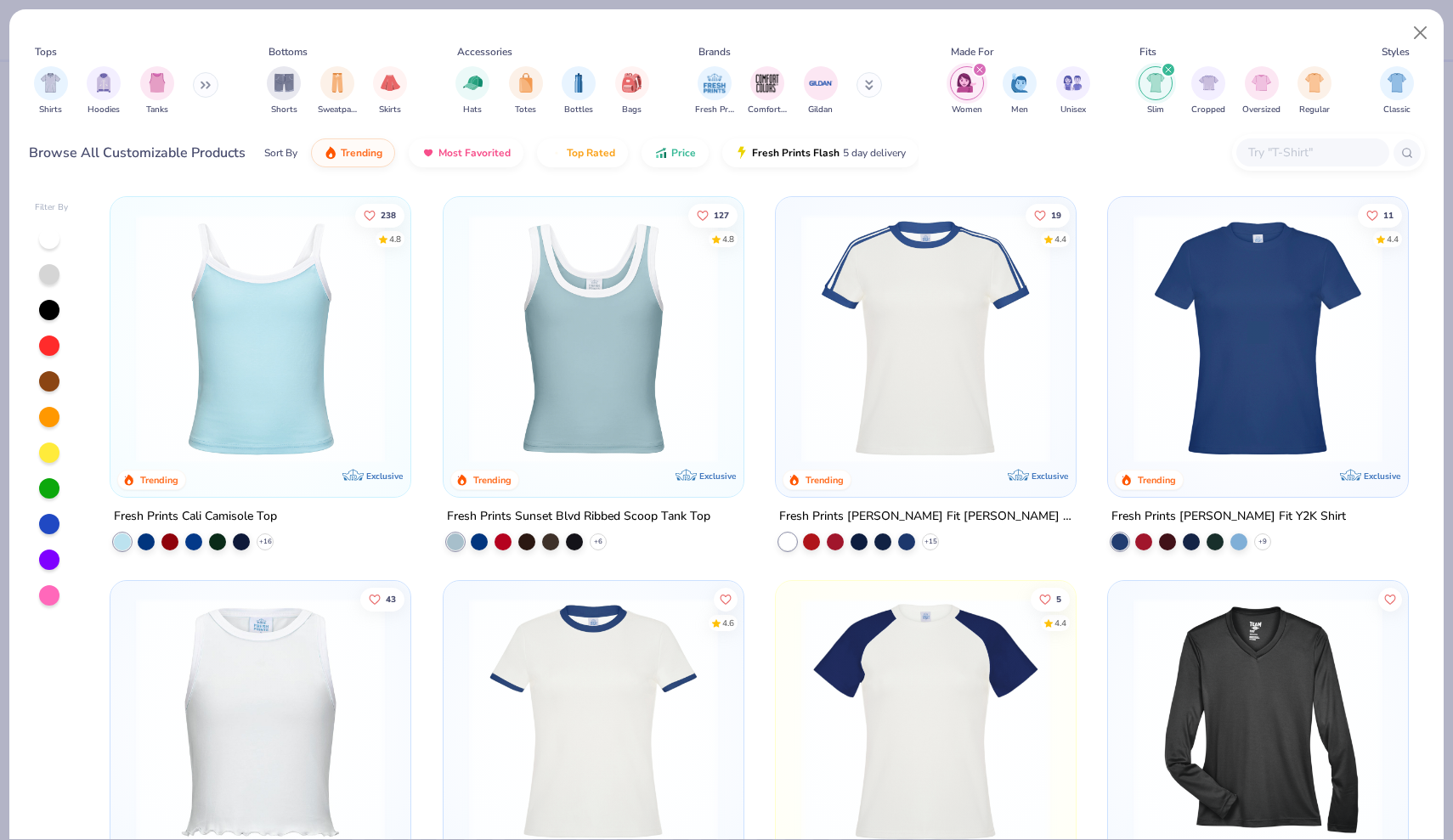
click at [1241, 376] on img at bounding box center [1257, 338] width 266 height 248
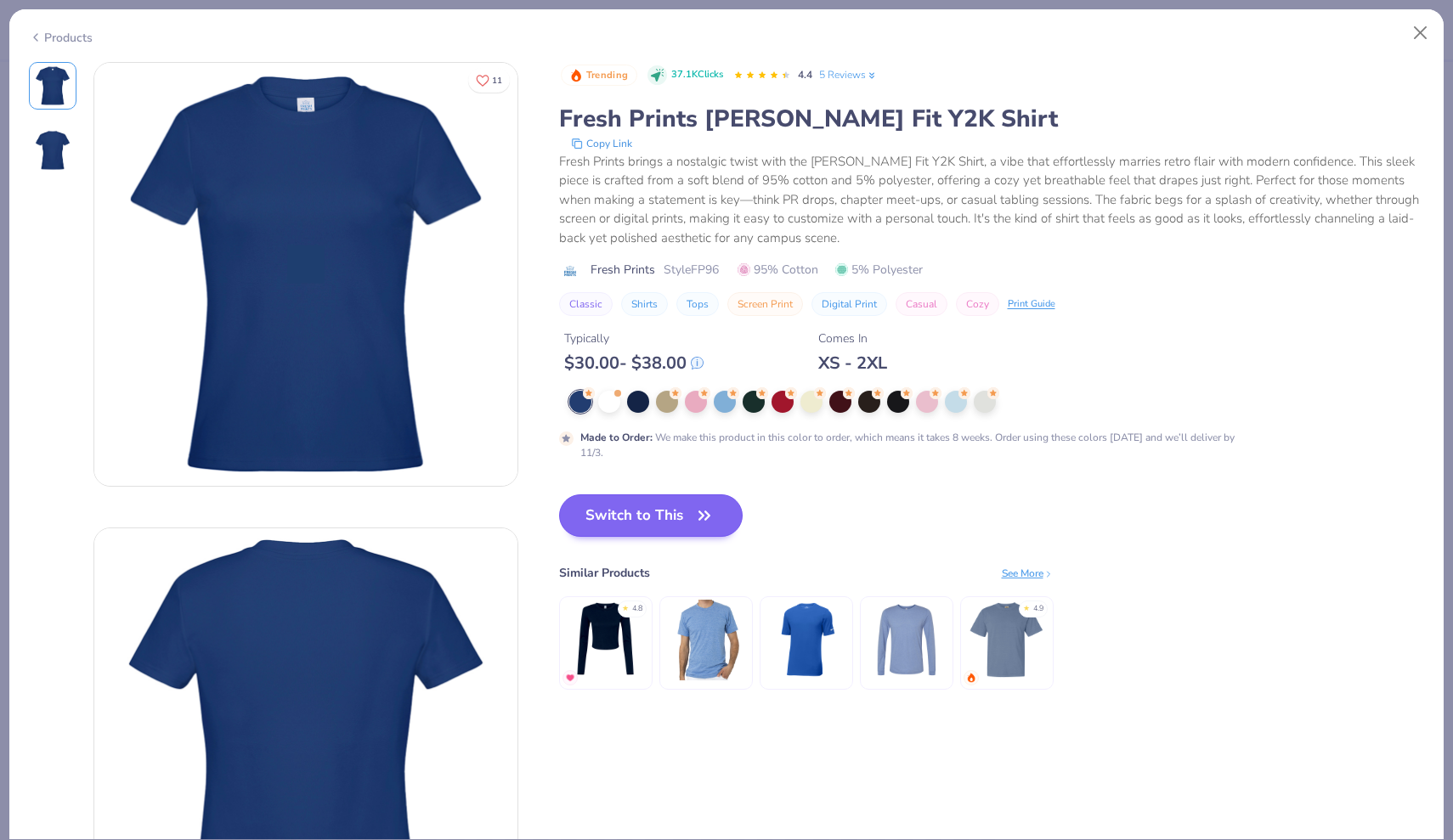
click at [701, 521] on icon "button" at bounding box center [704, 515] width 24 height 24
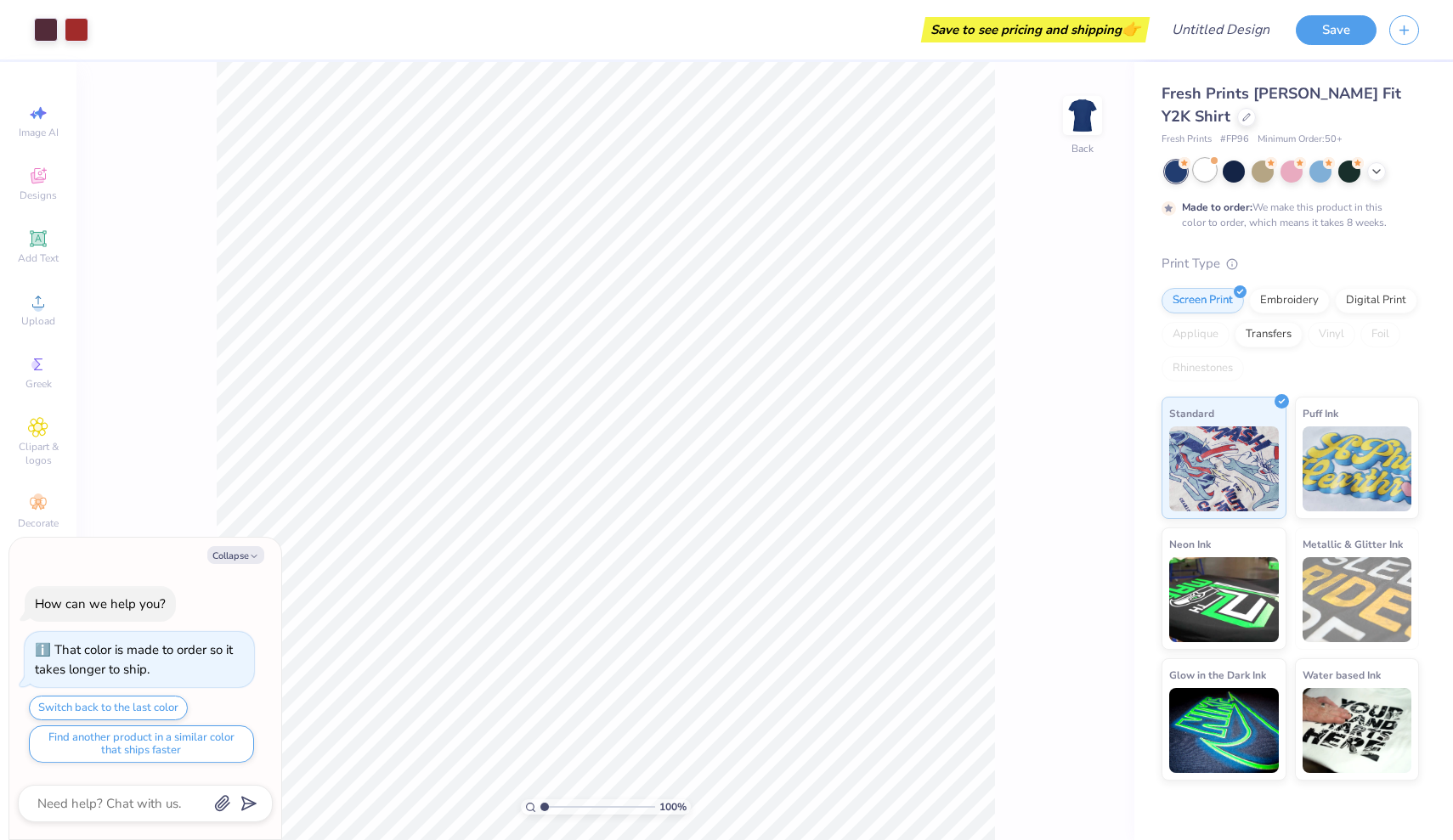
click at [1212, 175] on div at bounding box center [1204, 169] width 22 height 22
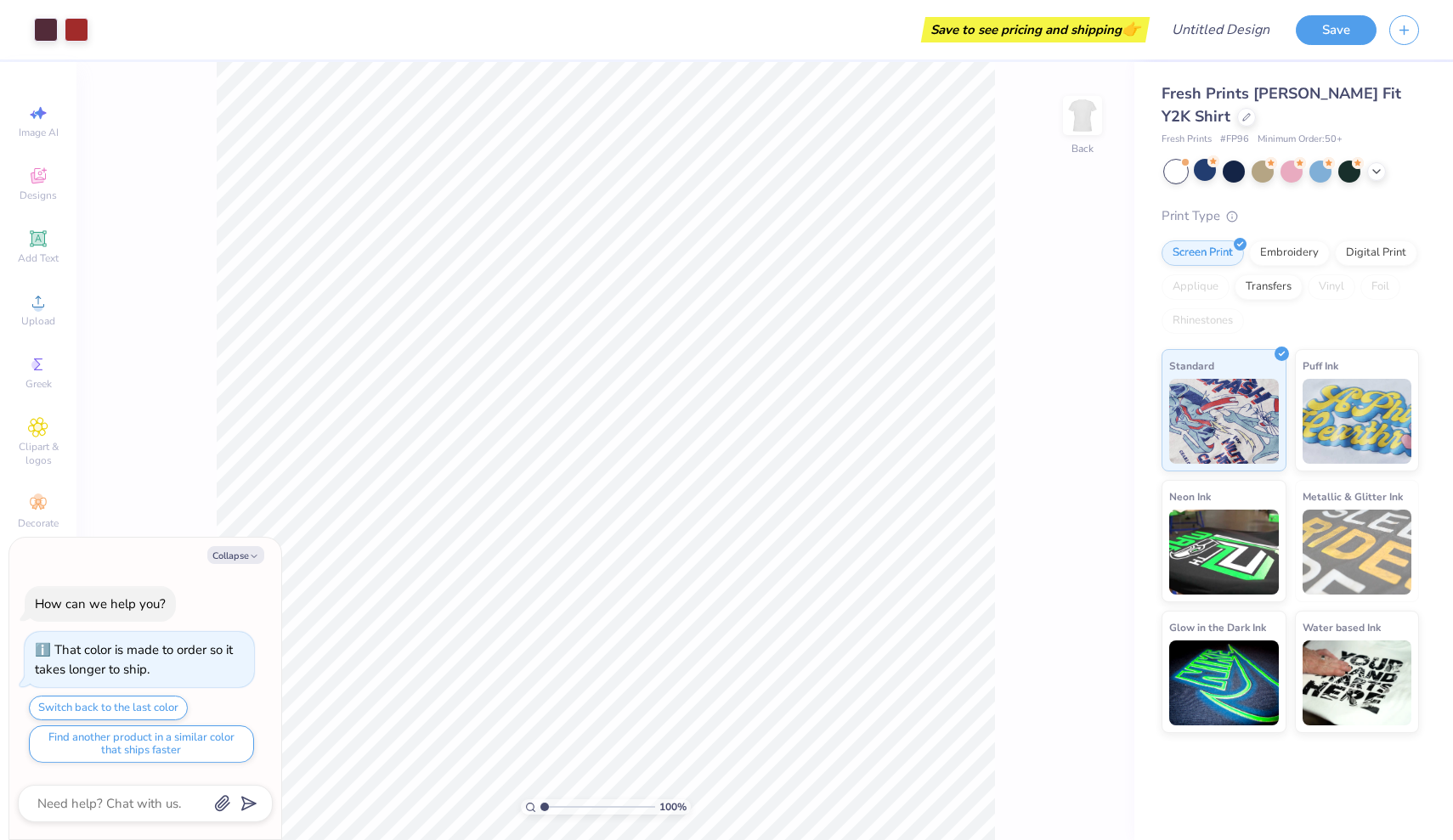
scroll to position [94, 0]
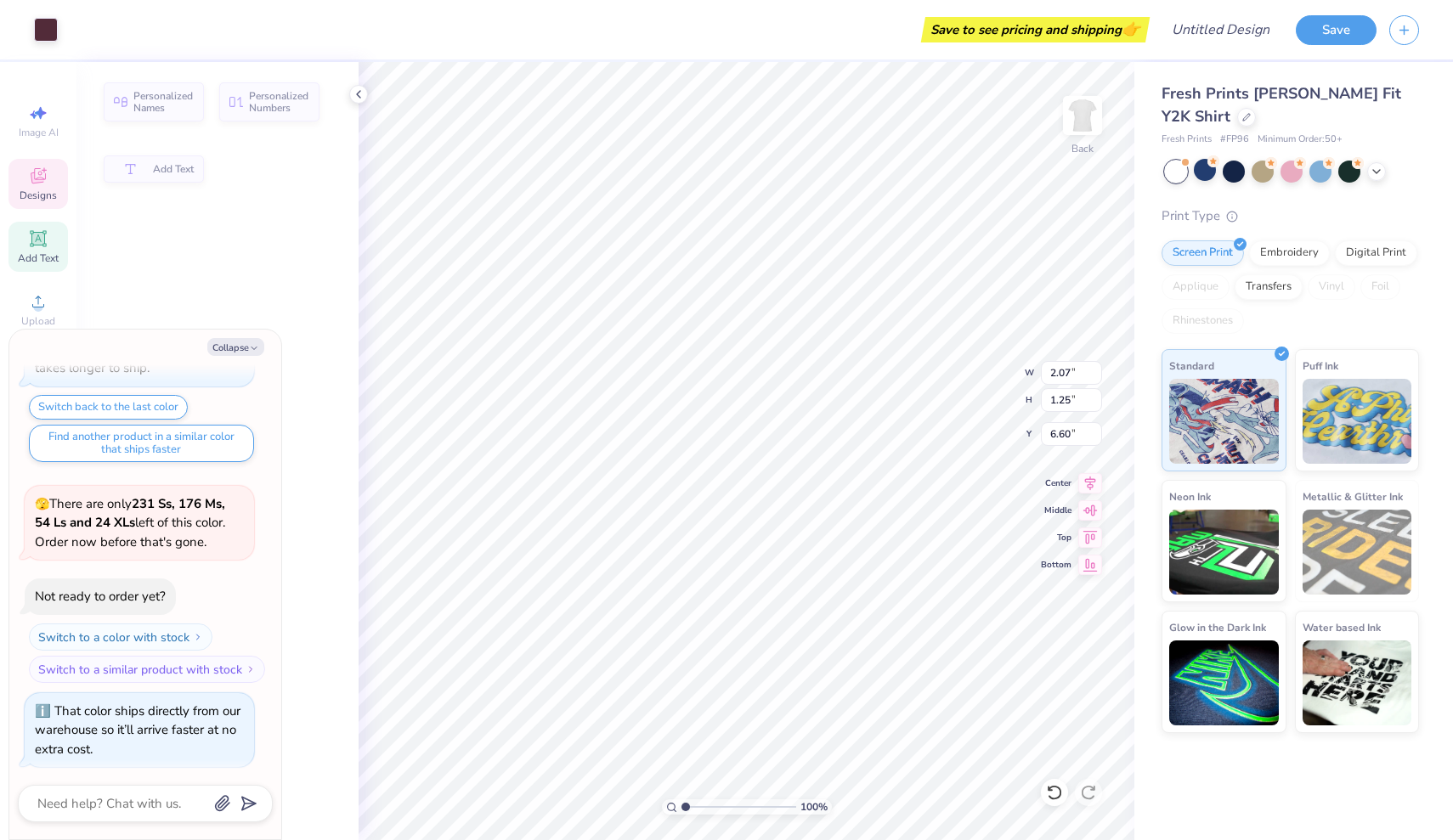
type textarea "x"
type input "6.64"
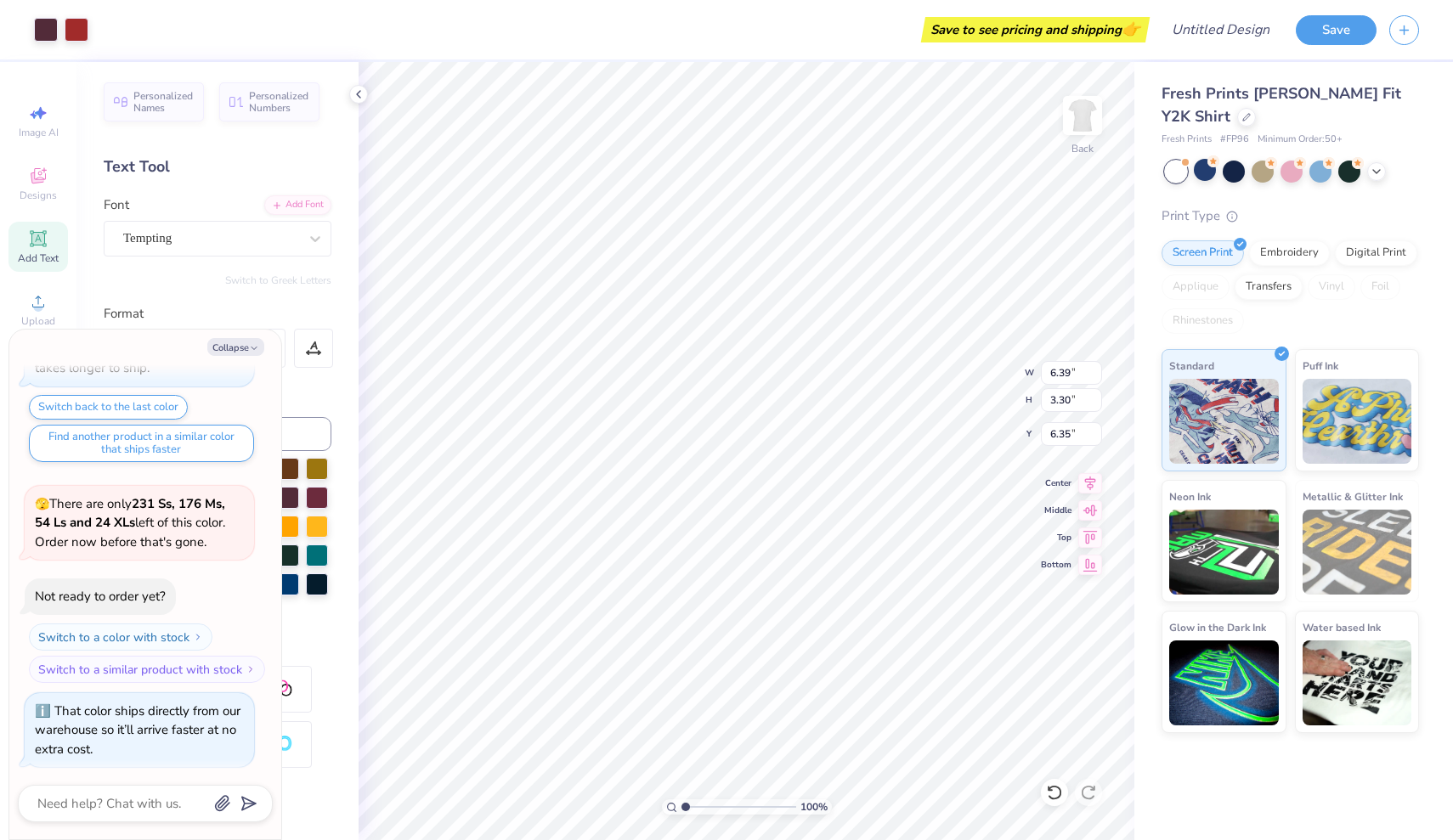
type textarea "x"
type input "3.25"
type textarea "x"
type input "2.07"
type input "1.25"
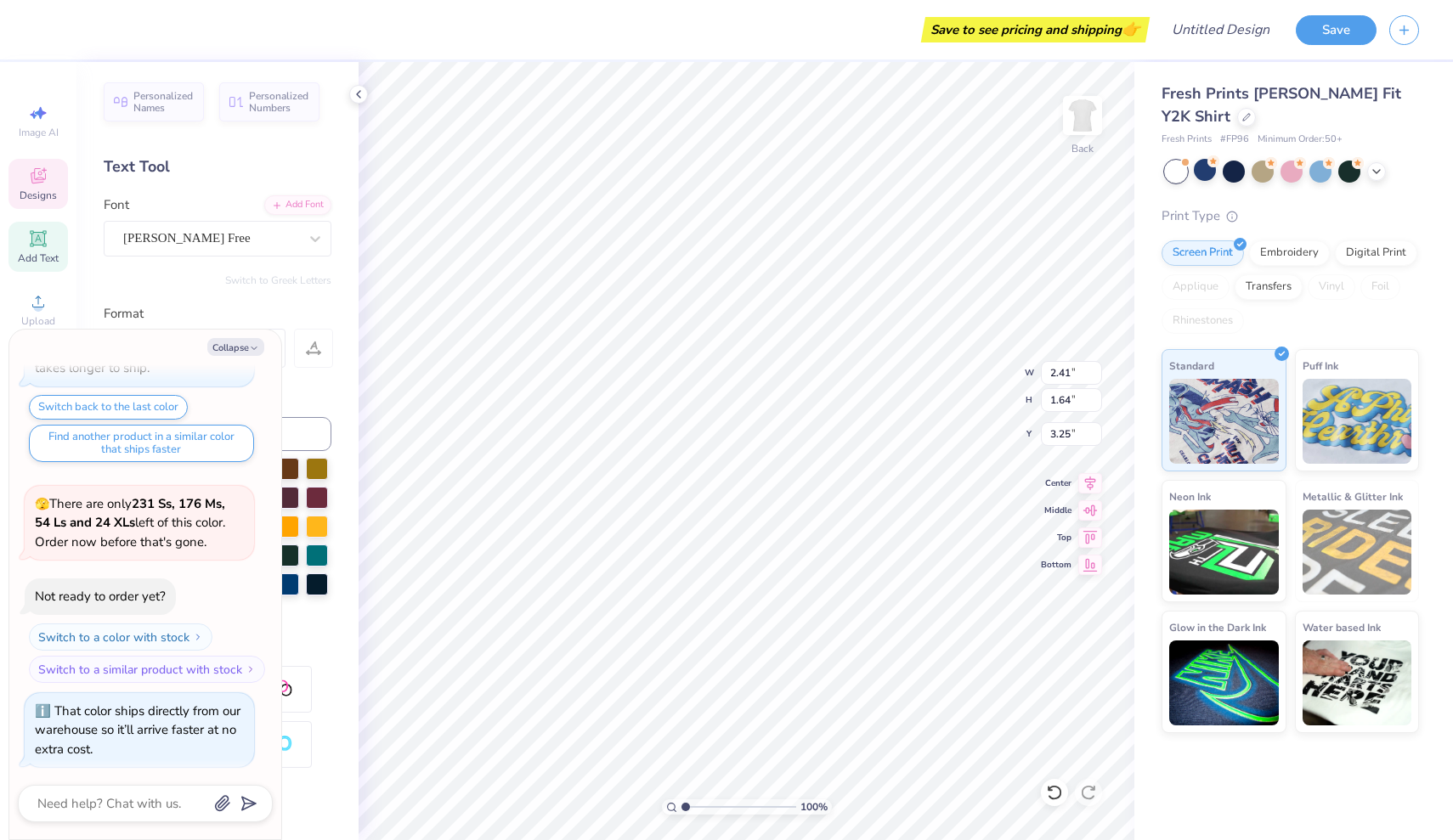
type input "3.54"
type textarea "x"
type textarea "e"
type textarea "x"
type textarea "et"
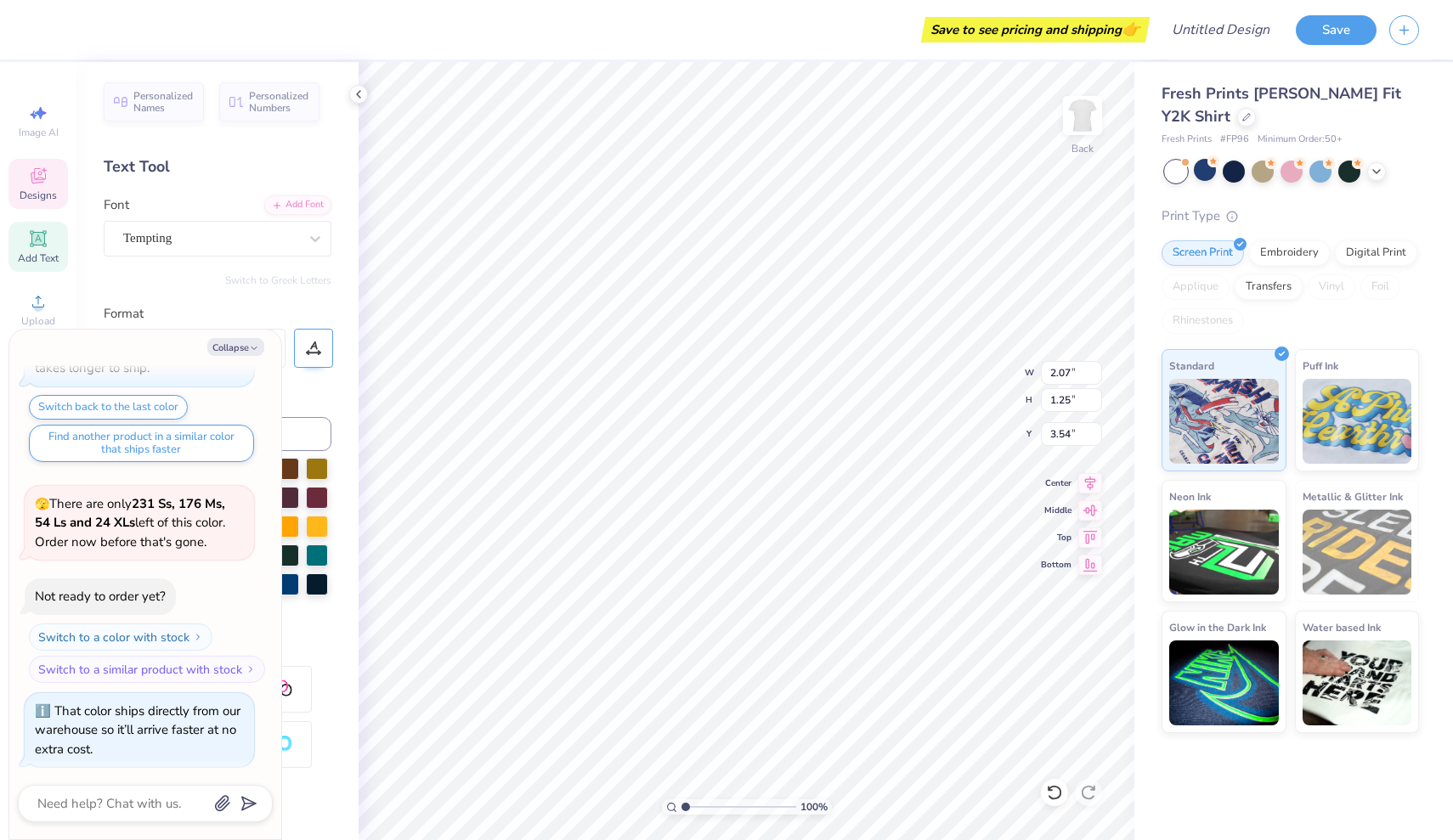
type textarea "x"
type textarea "eta"
type textarea "x"
type input "2.41"
type input "1.64"
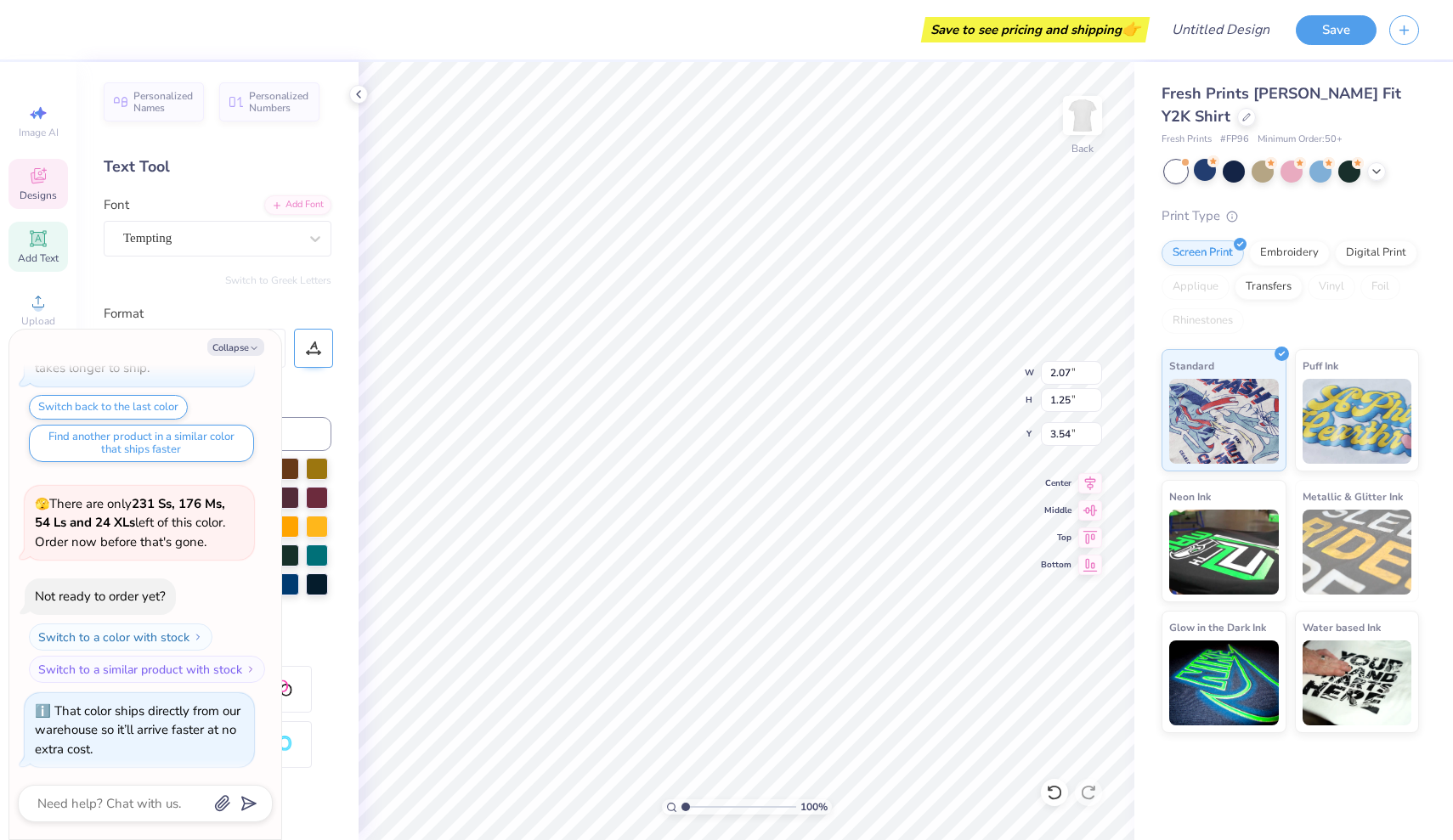
type input "3.25"
type textarea "x"
type textarea "z"
type textarea "x"
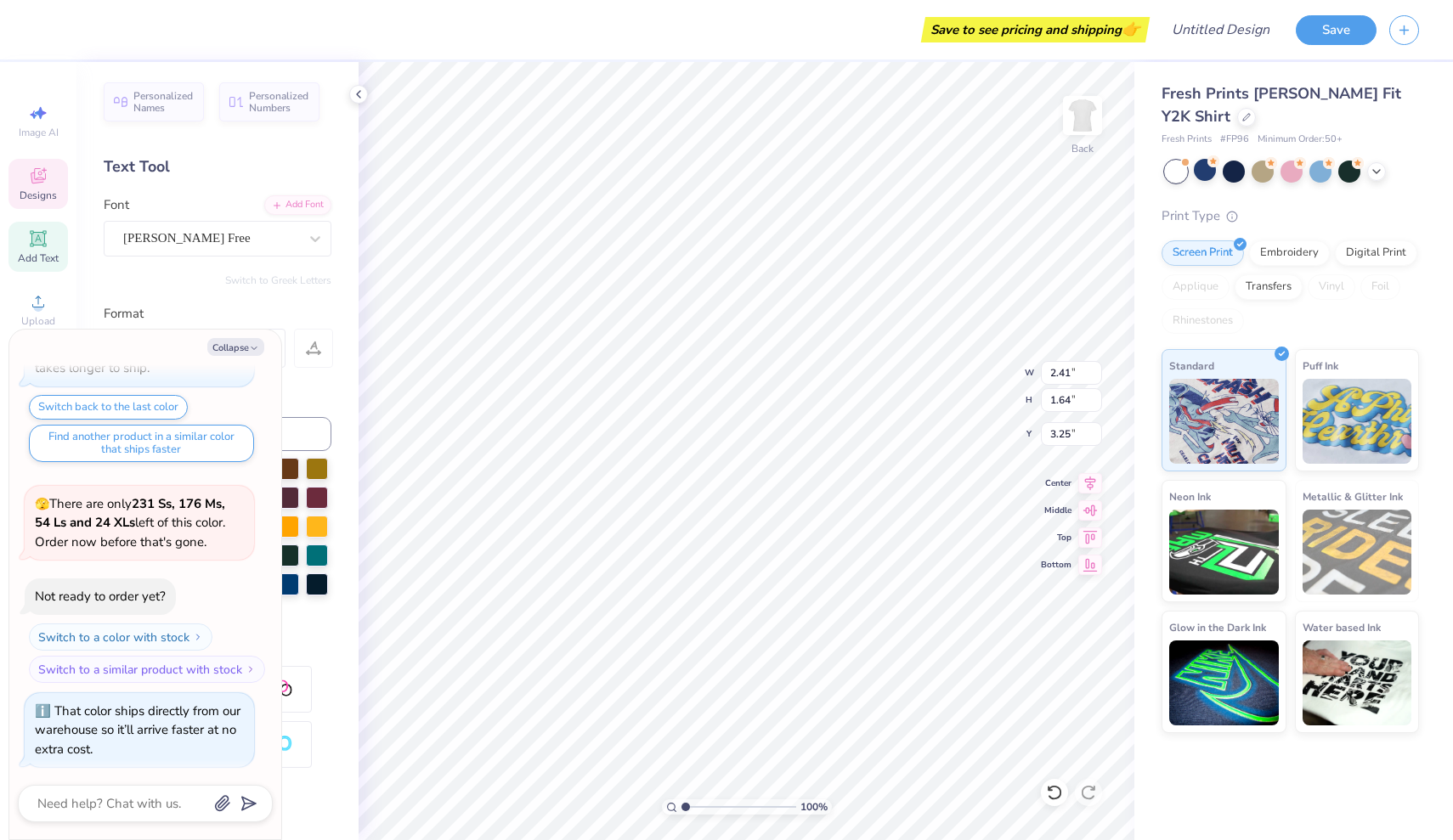
type textarea "Z"
type textarea "x"
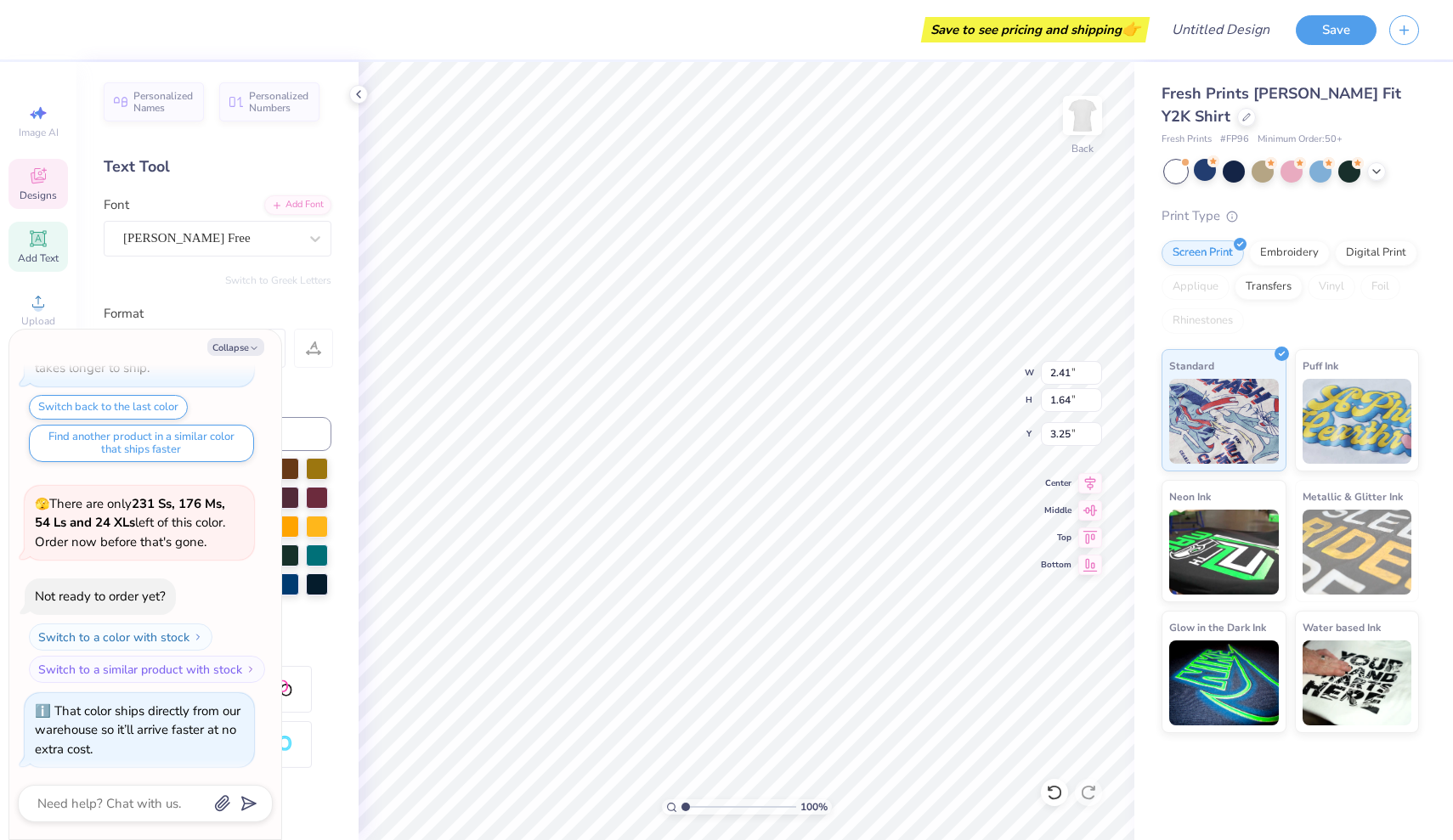
type textarea "Z"
type textarea "x"
type input "1.59"
type input "0.87"
type input "5.11"
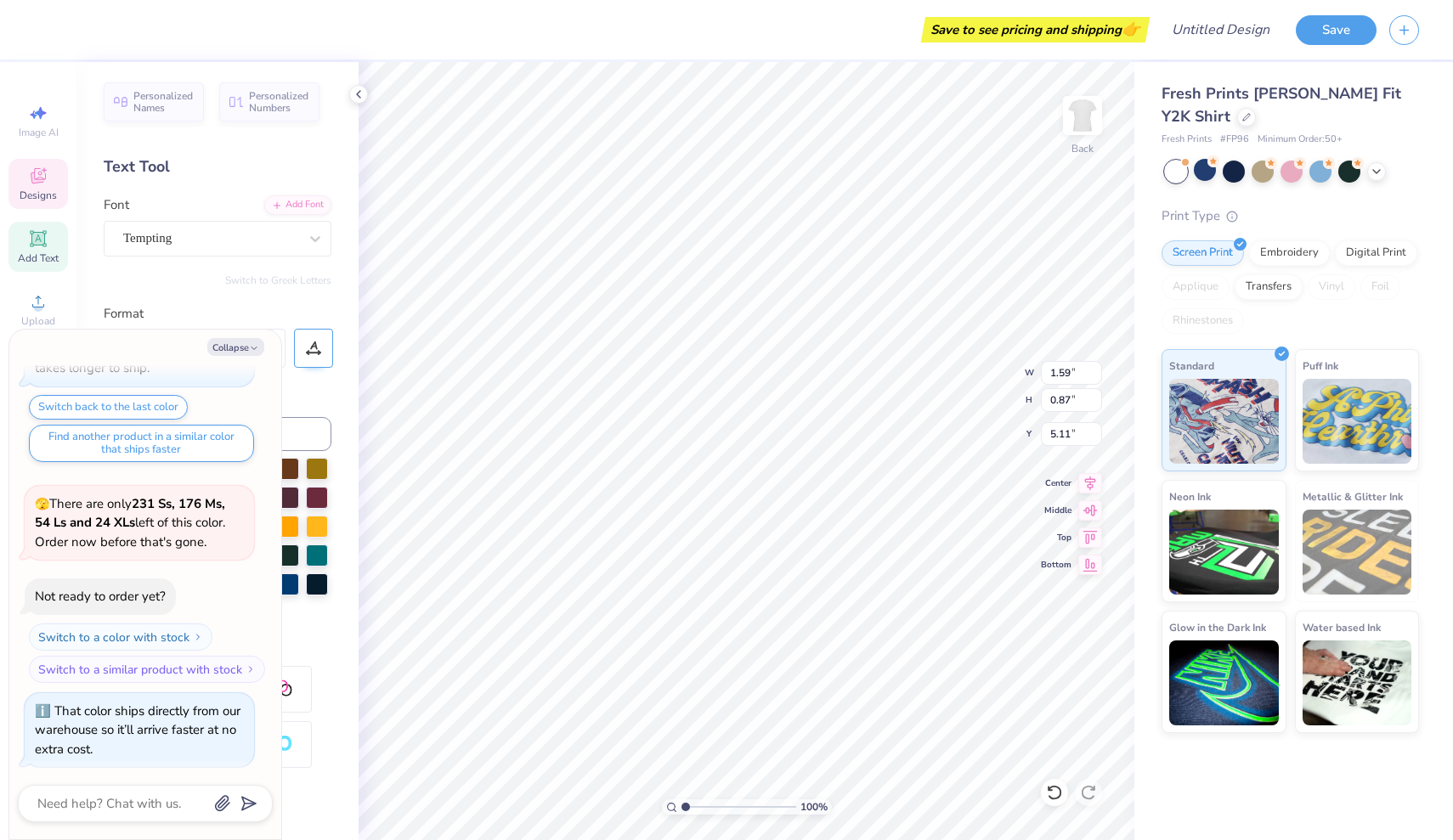
type textarea "x"
type input "1.38"
type input "0.70"
type input "3.82"
type textarea "x"
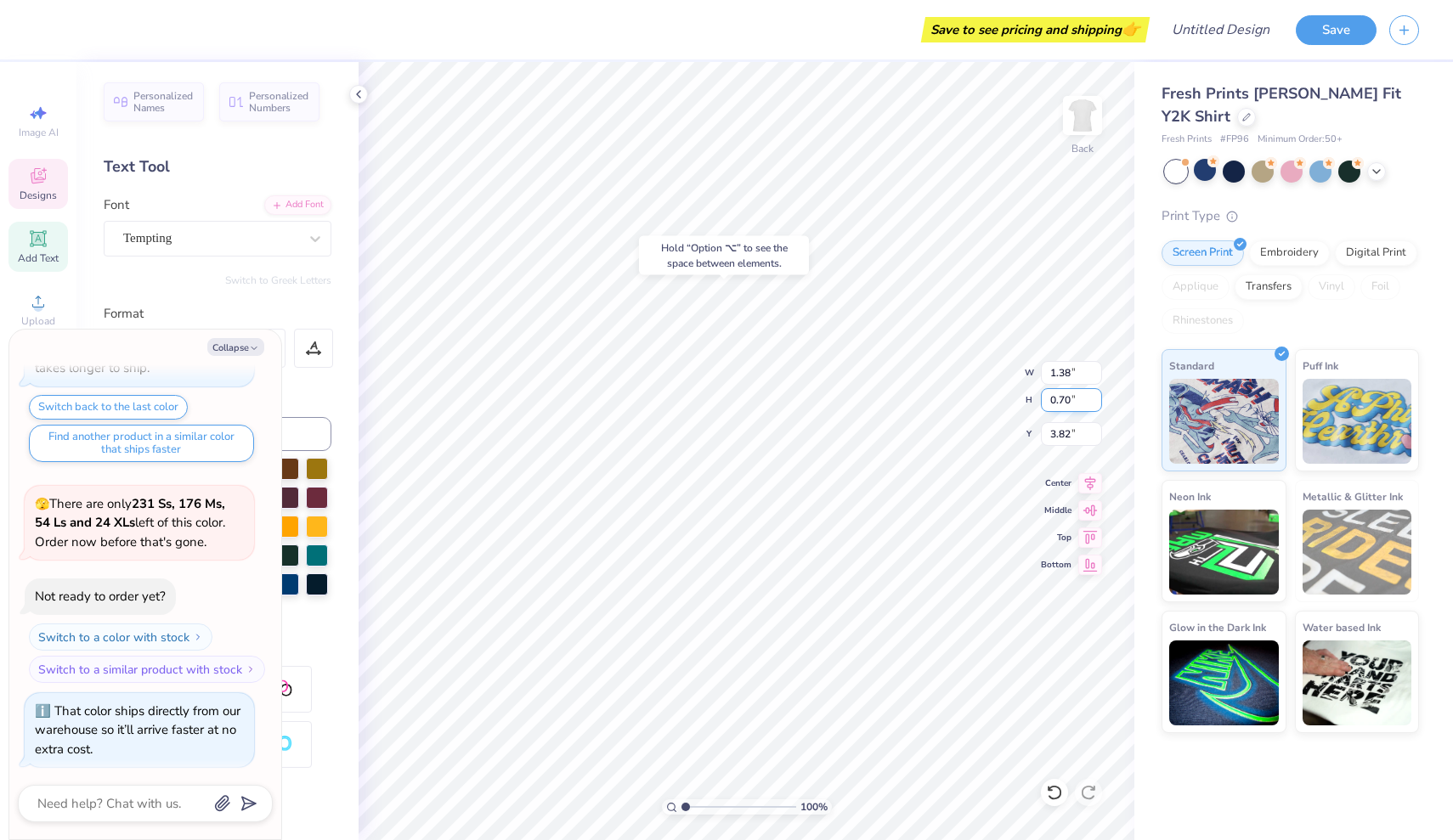
type input "3.72"
click at [962, 385] on div "100 % Back W 1.38 1.38 " H 0.70 0.70 " Y 3.72 3.72 " Center Middle Top Bottom" at bounding box center [747, 450] width 776 height 778
type textarea "x"
type textarea "T"
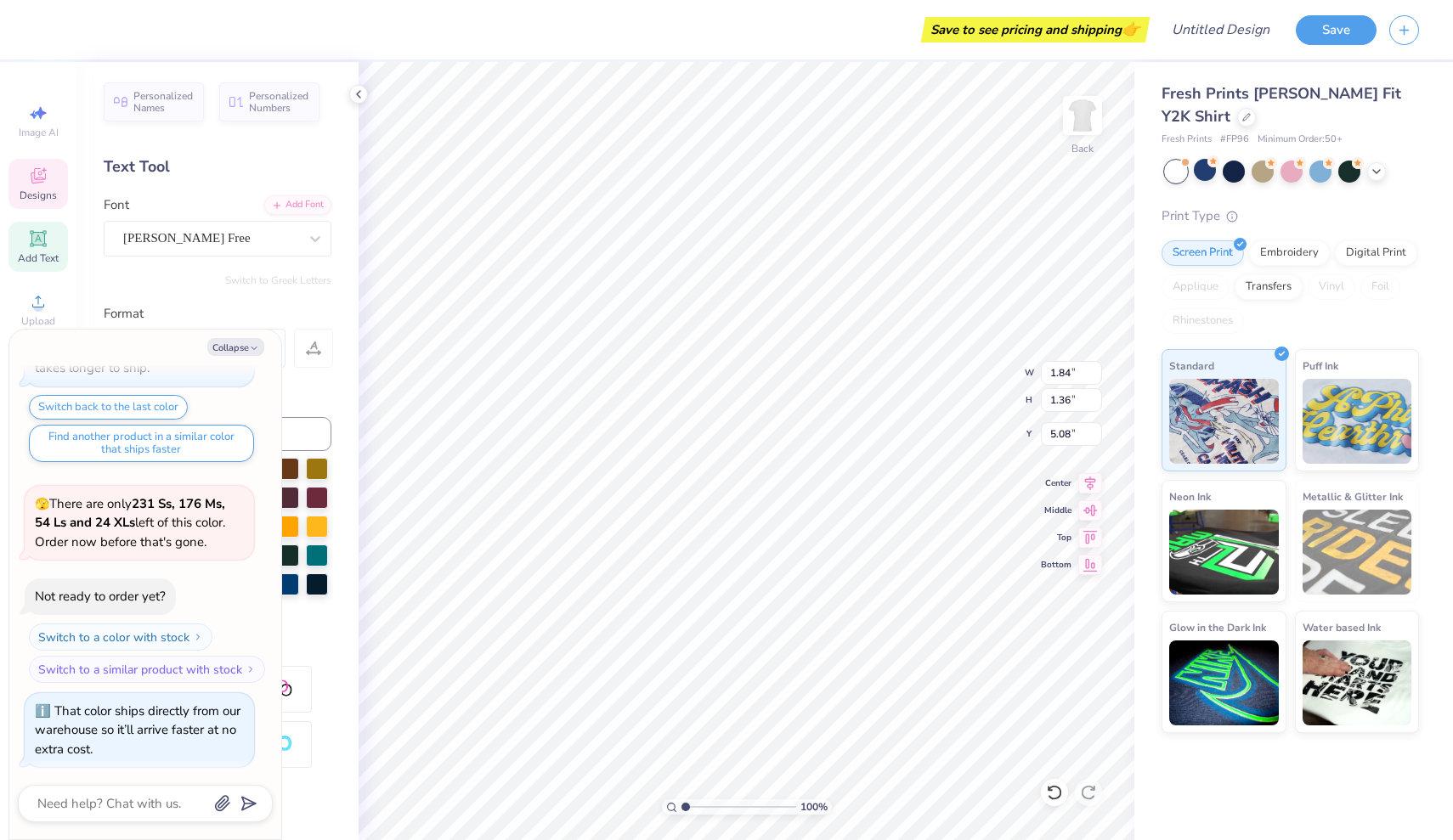
type textarea "x"
type input "4.97"
type textarea "x"
type input "0.38"
type input "0.61"
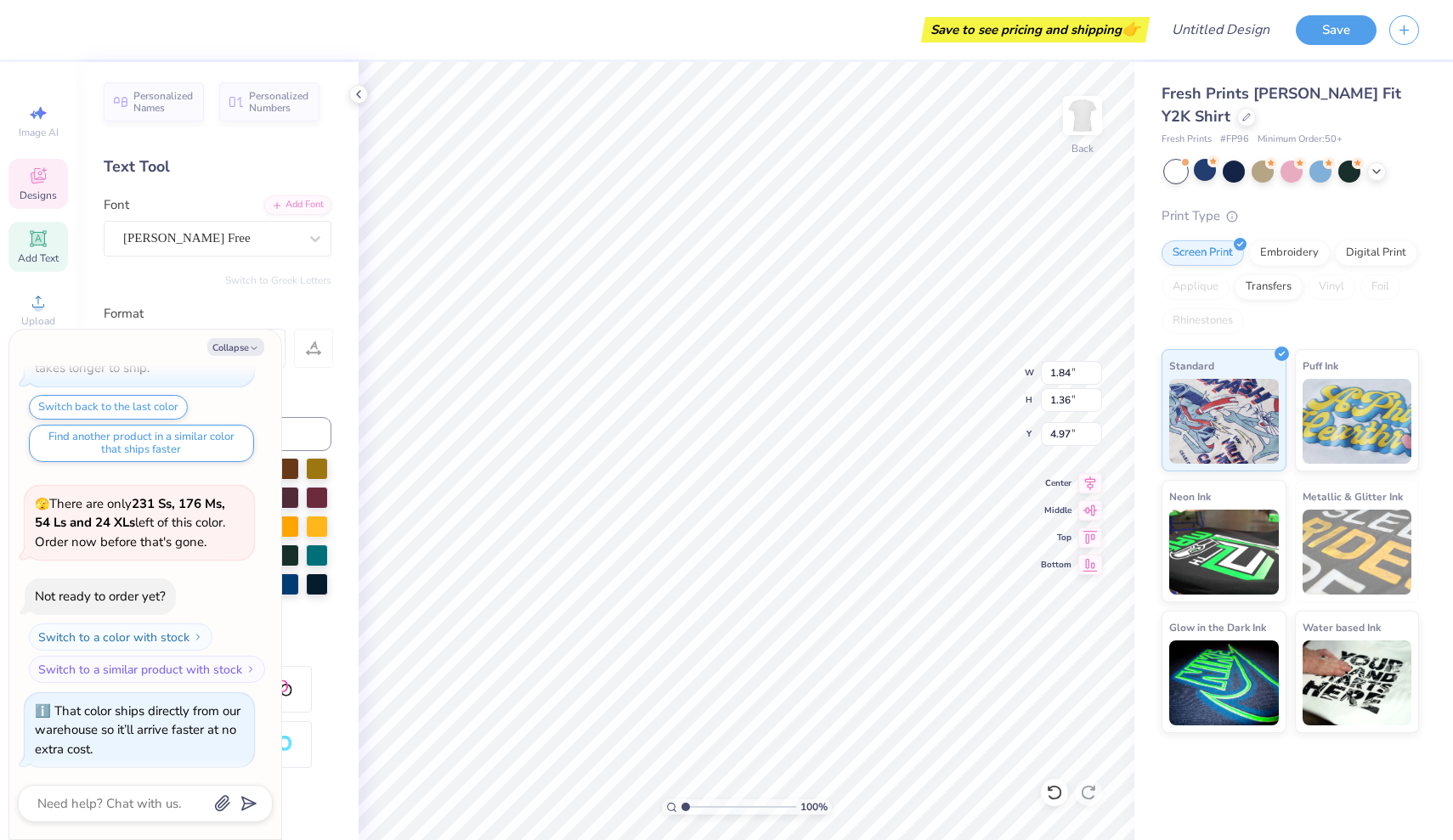
type input "5.32"
type textarea "x"
type input "5.97"
type textarea "x"
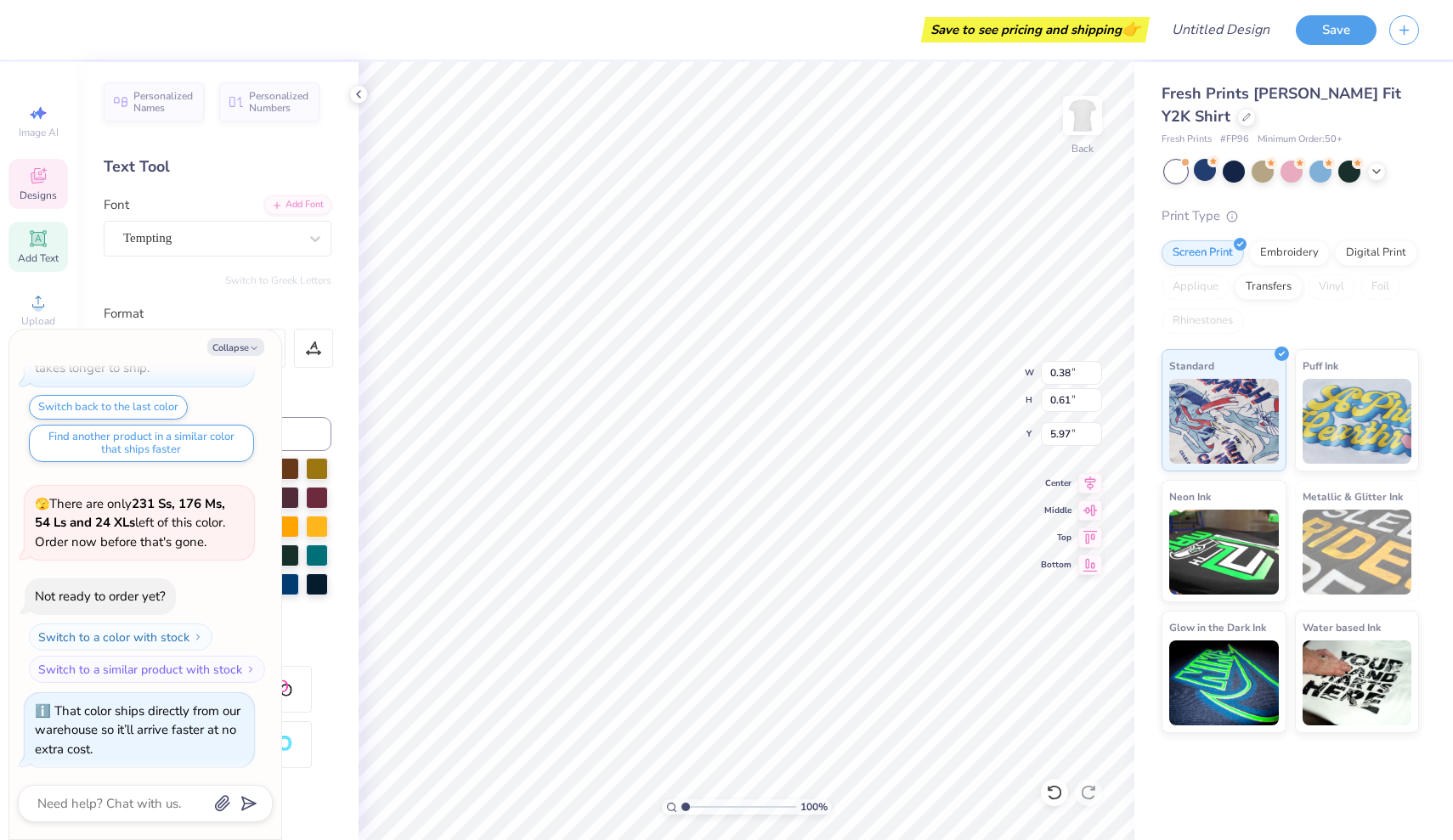
type textarea "u"
type textarea "x"
type textarea "ua"
type textarea "x"
type input "5.30"
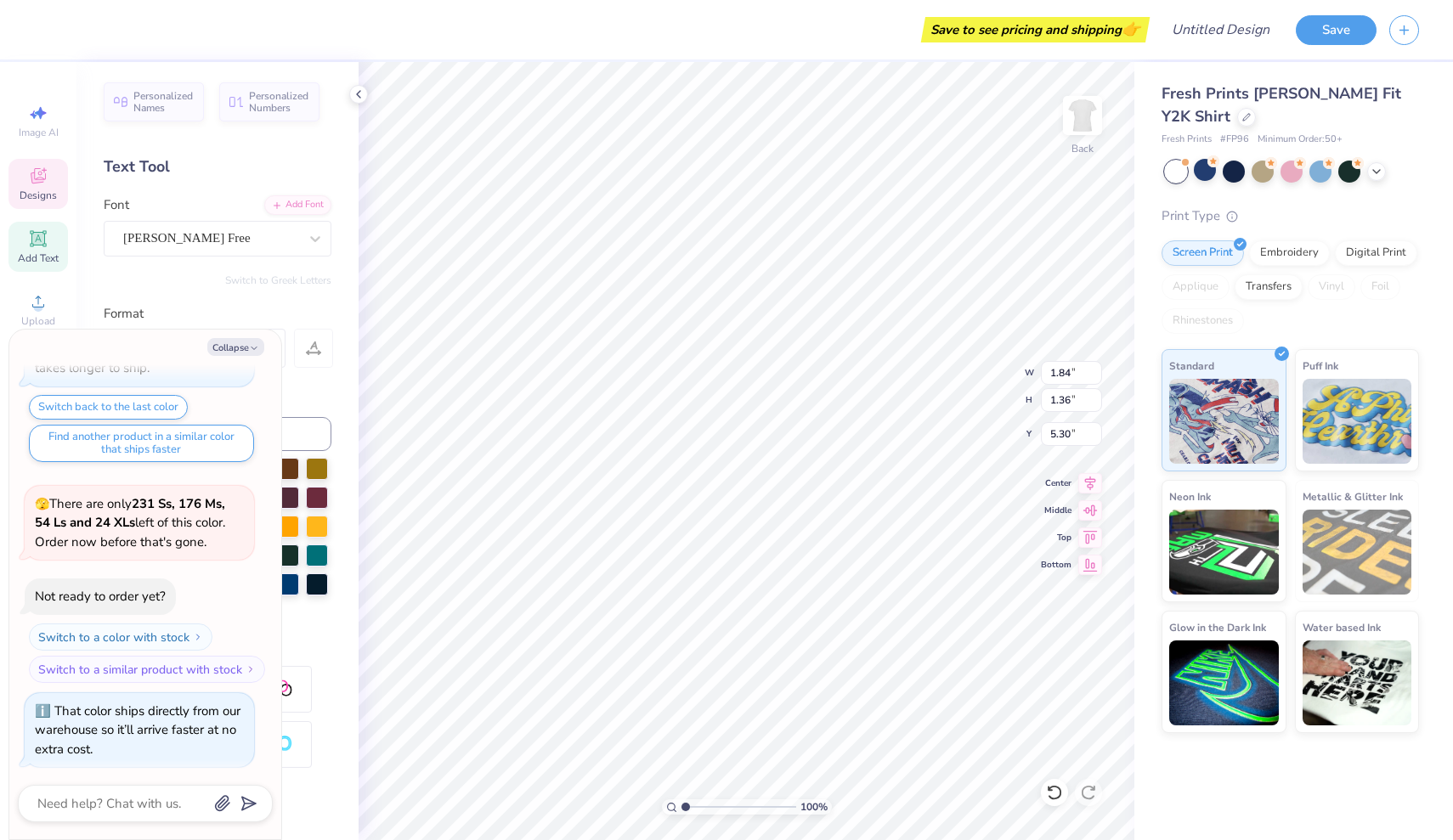
type textarea "x"
type input "1.21"
type input "0.48"
type input "6.04"
type textarea "x"
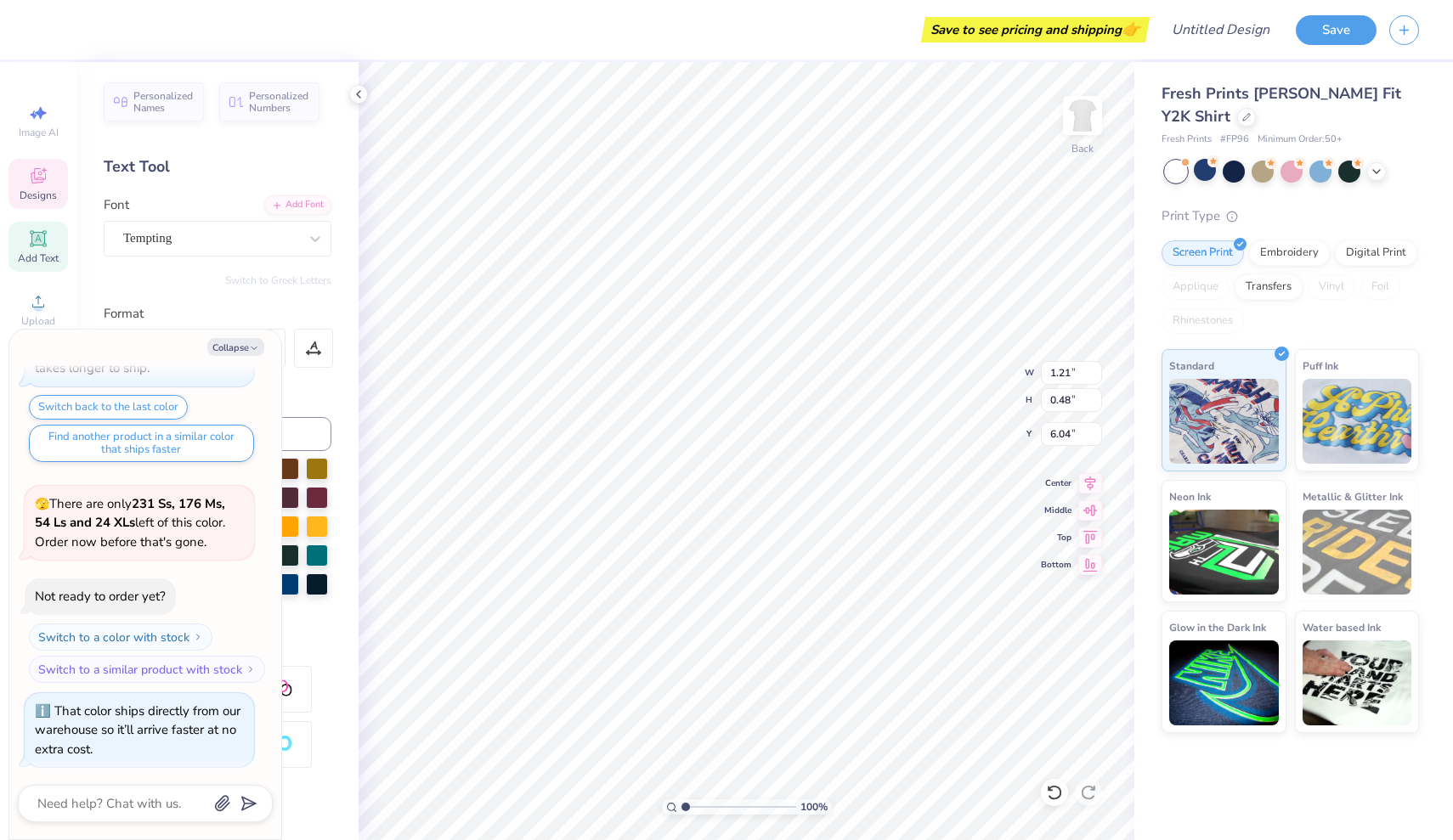
type input "1.59"
type input "0.87"
type input "5.11"
type textarea "x"
type textarea "l"
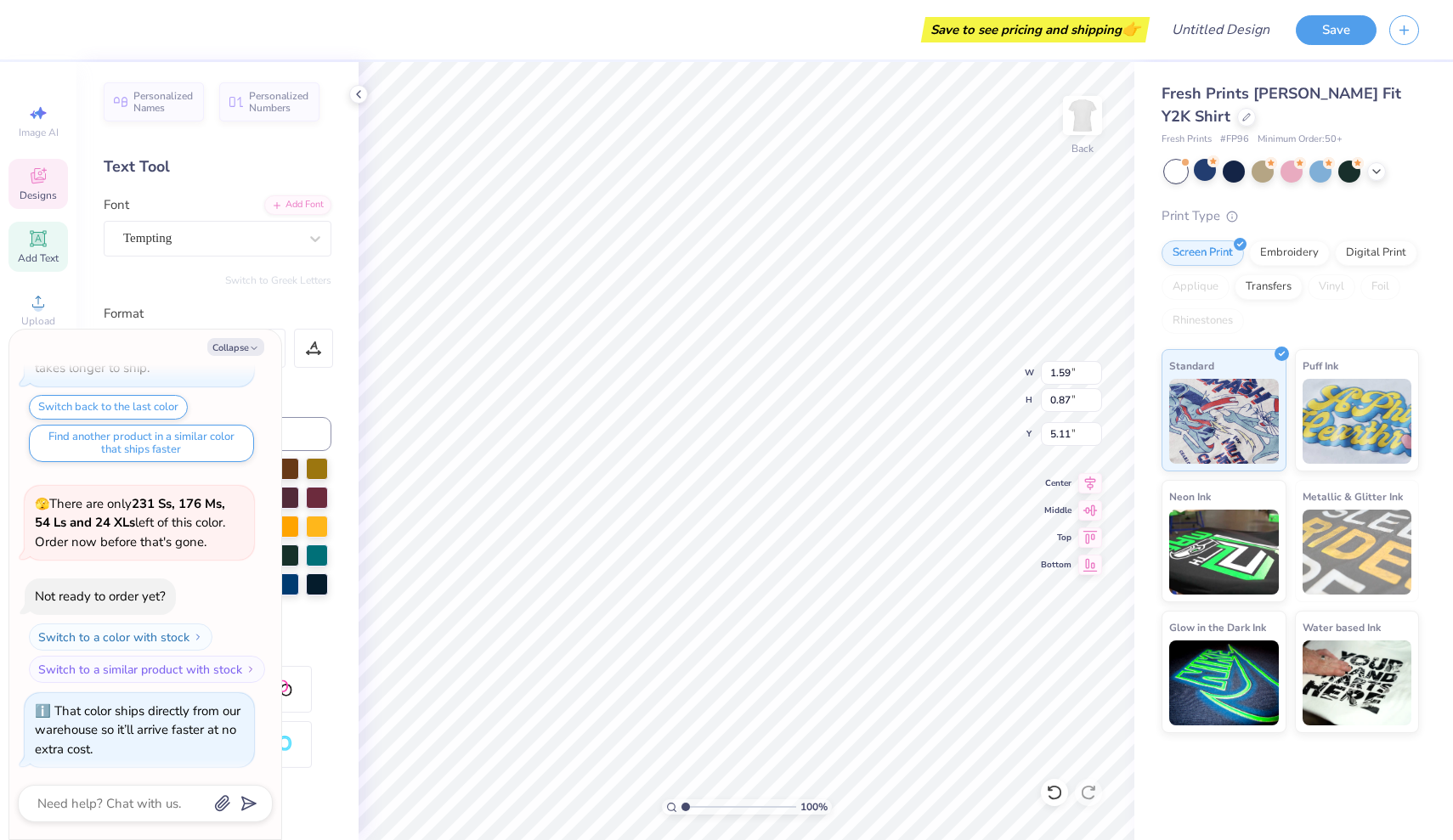
type textarea "x"
type textarea "lp"
type textarea "x"
type textarea "lph"
type textarea "x"
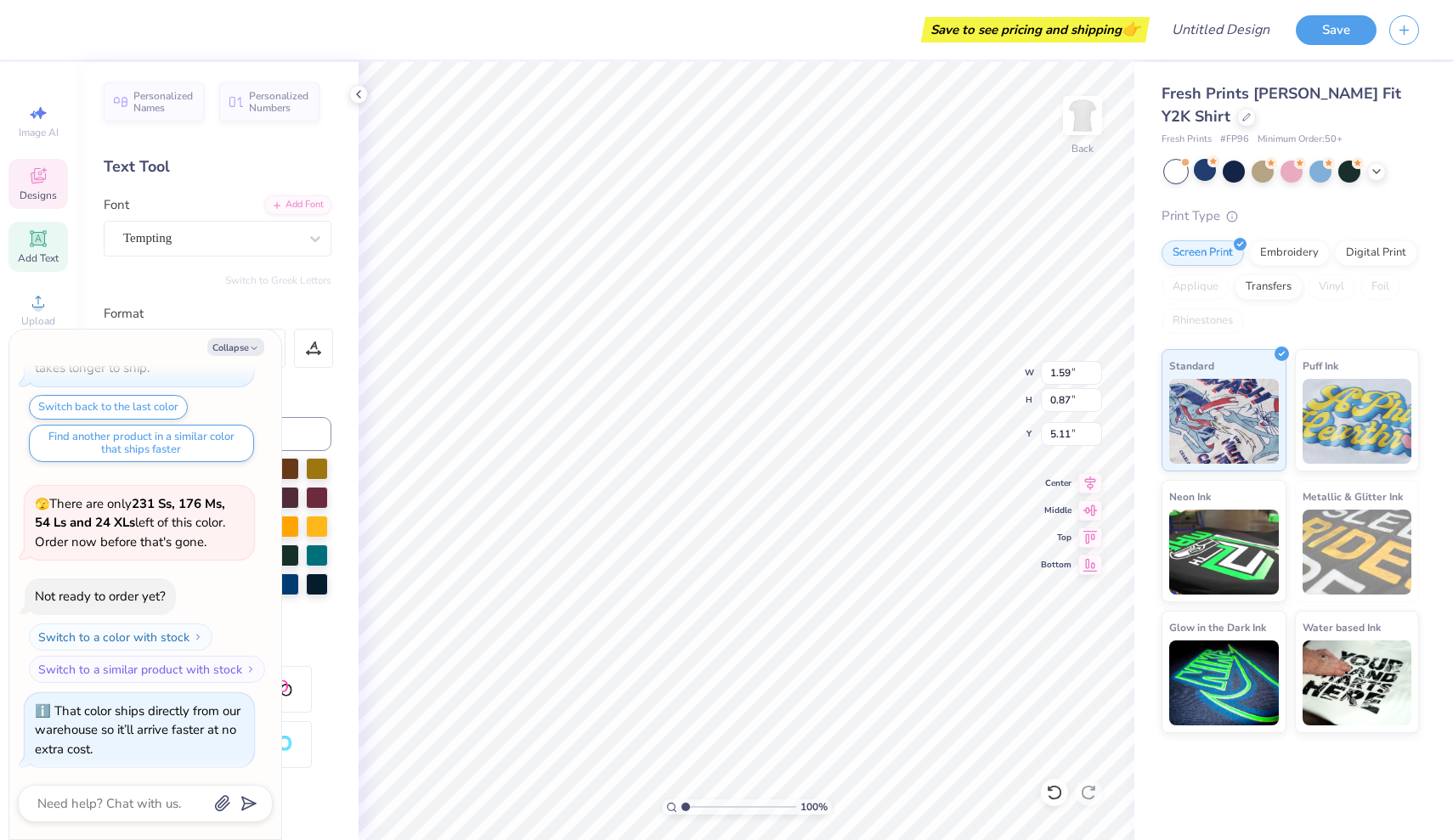
type textarea "lpha"
type textarea "x"
type input "1.51"
type input "1.31"
type input "4.97"
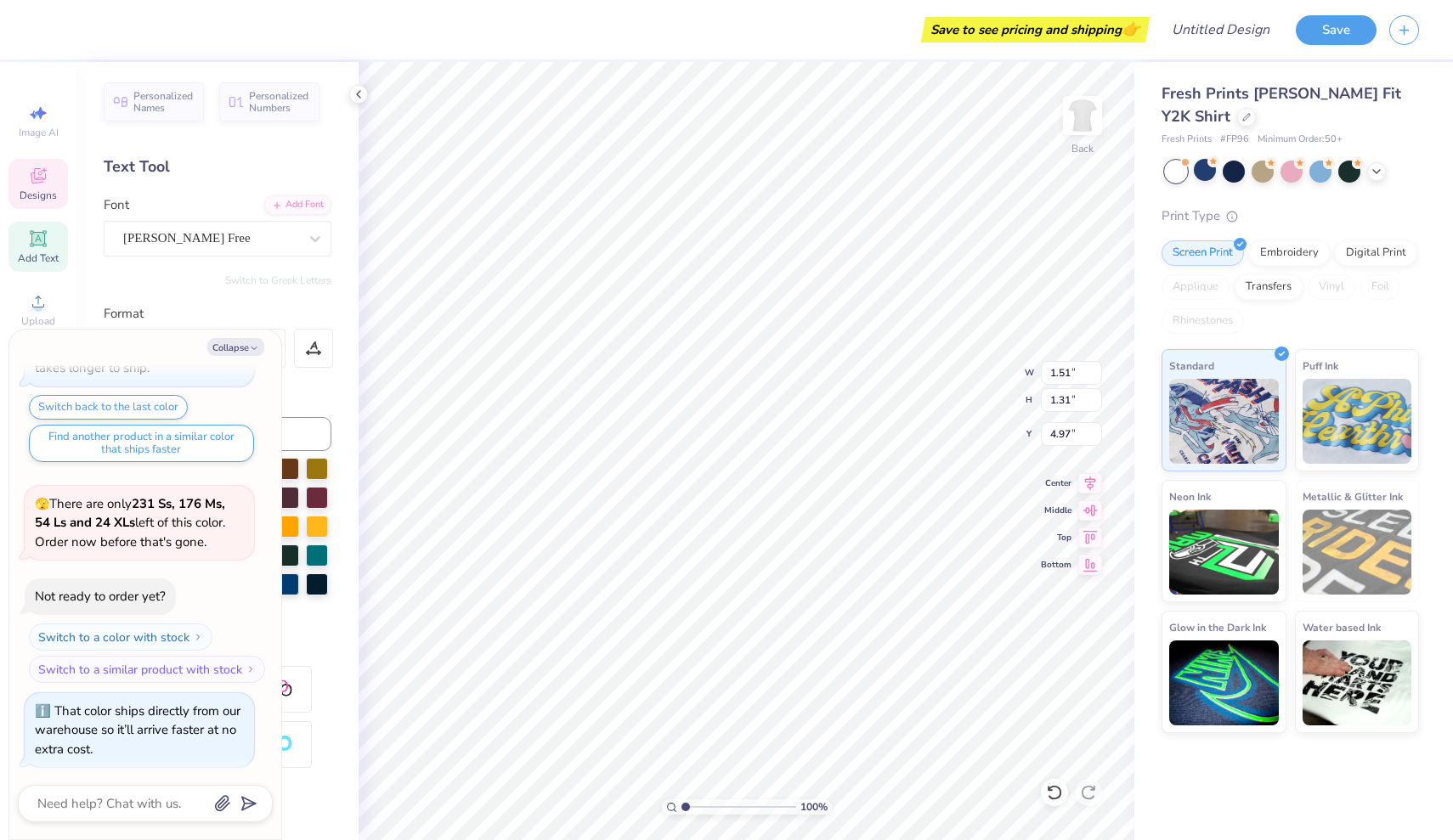
type textarea "x"
type textarea "A"
type textarea "x"
type input "5.35"
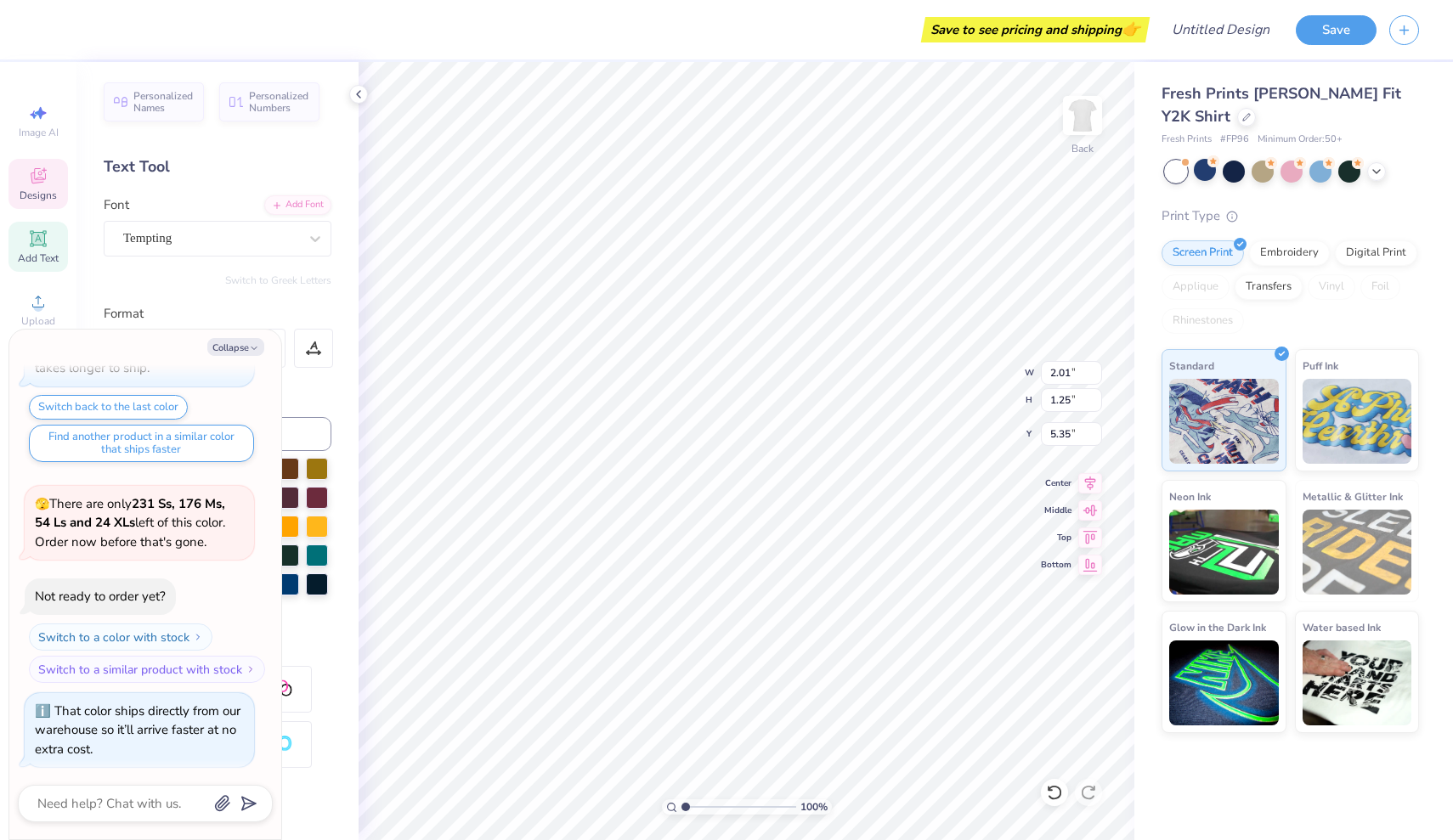
type textarea "x"
type input "5.19"
type textarea "x"
type input "6.21"
type textarea "x"
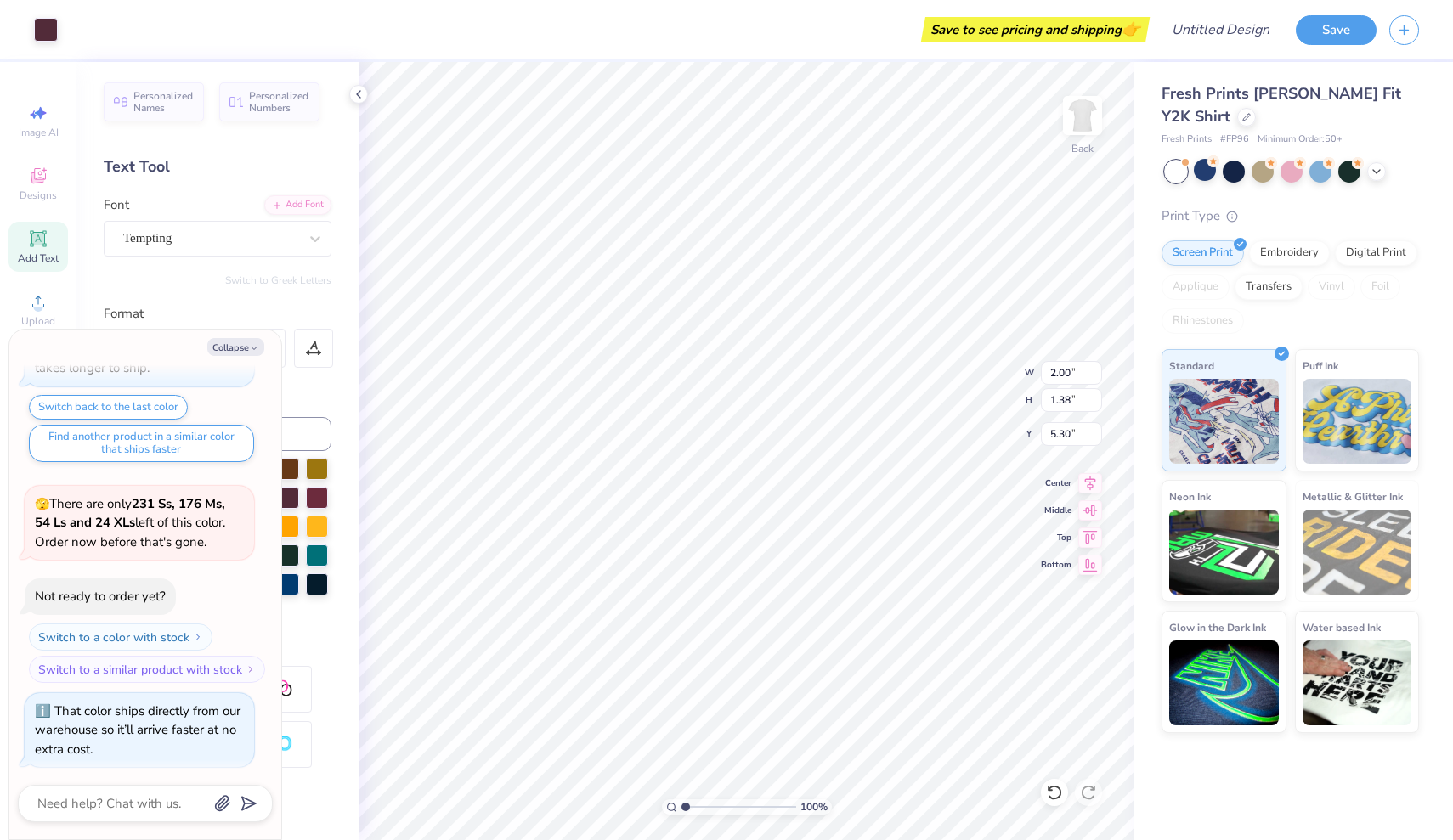
type input "5.06"
type textarea "x"
type input "2.75"
type textarea "x"
type input "4.92"
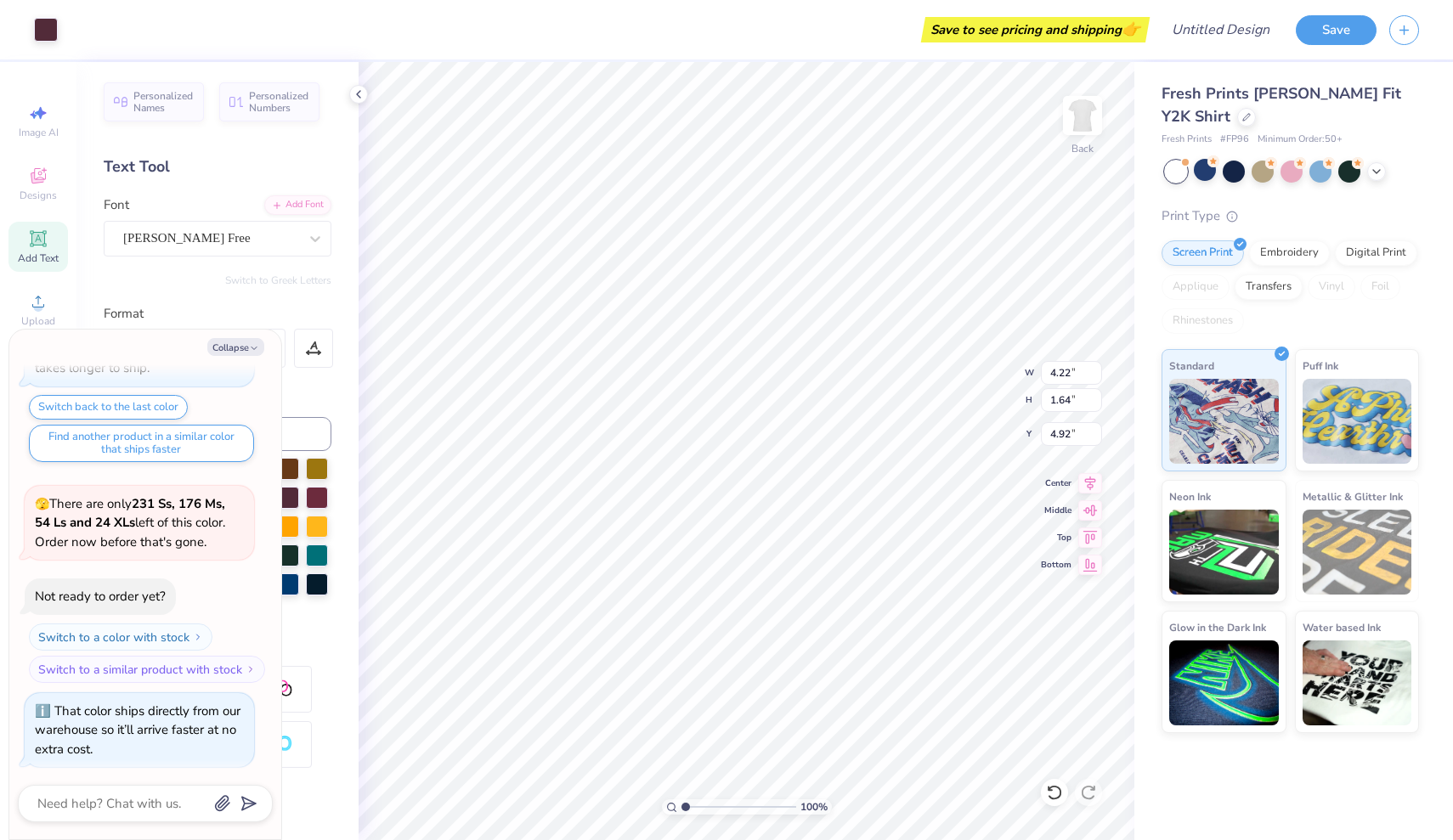
type textarea "x"
type input "6.94"
type textarea "x"
type input "4.60"
type textarea "x"
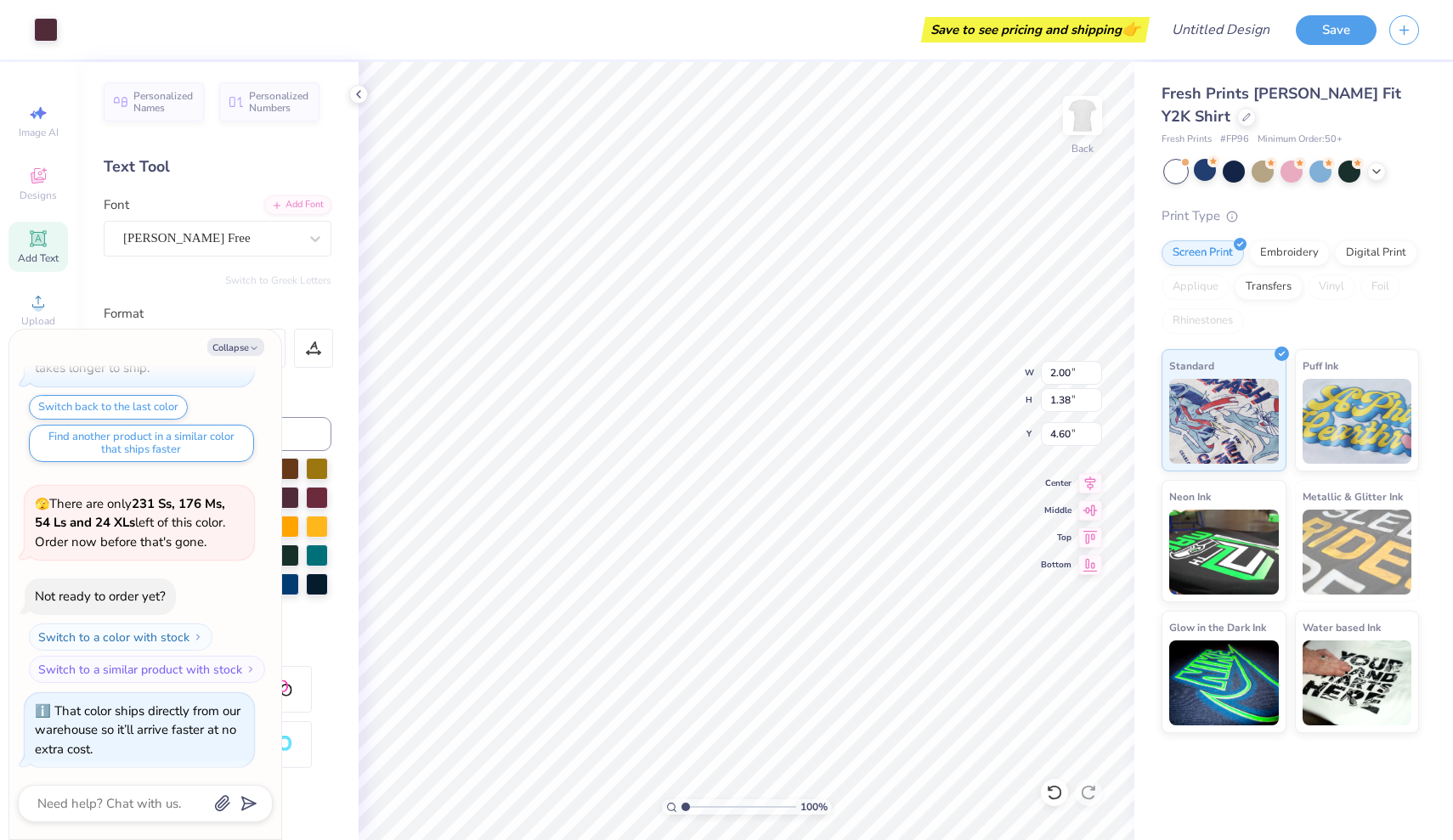
type input "2.52"
type input "1.64"
type input "6.94"
type textarea "x"
type input "6.83"
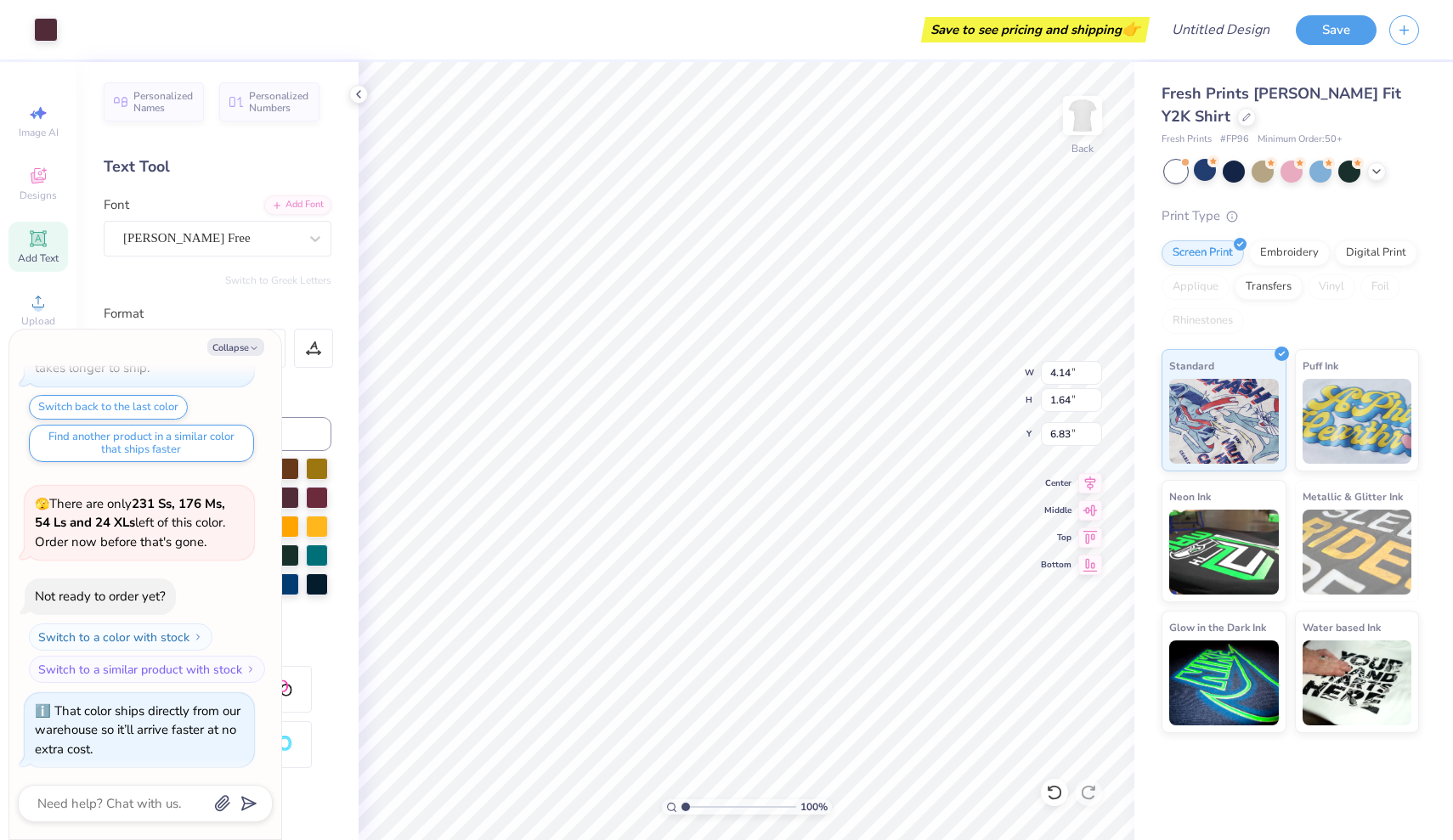
type textarea "x"
type input "5.51"
click at [975, 404] on div "100 % Back W 4.14 4.14 " H 1.64 1.64 " Y 5.51 5.51 " Center Middle Top Bottom" at bounding box center [747, 450] width 776 height 778
type textarea "x"
type input "3.00"
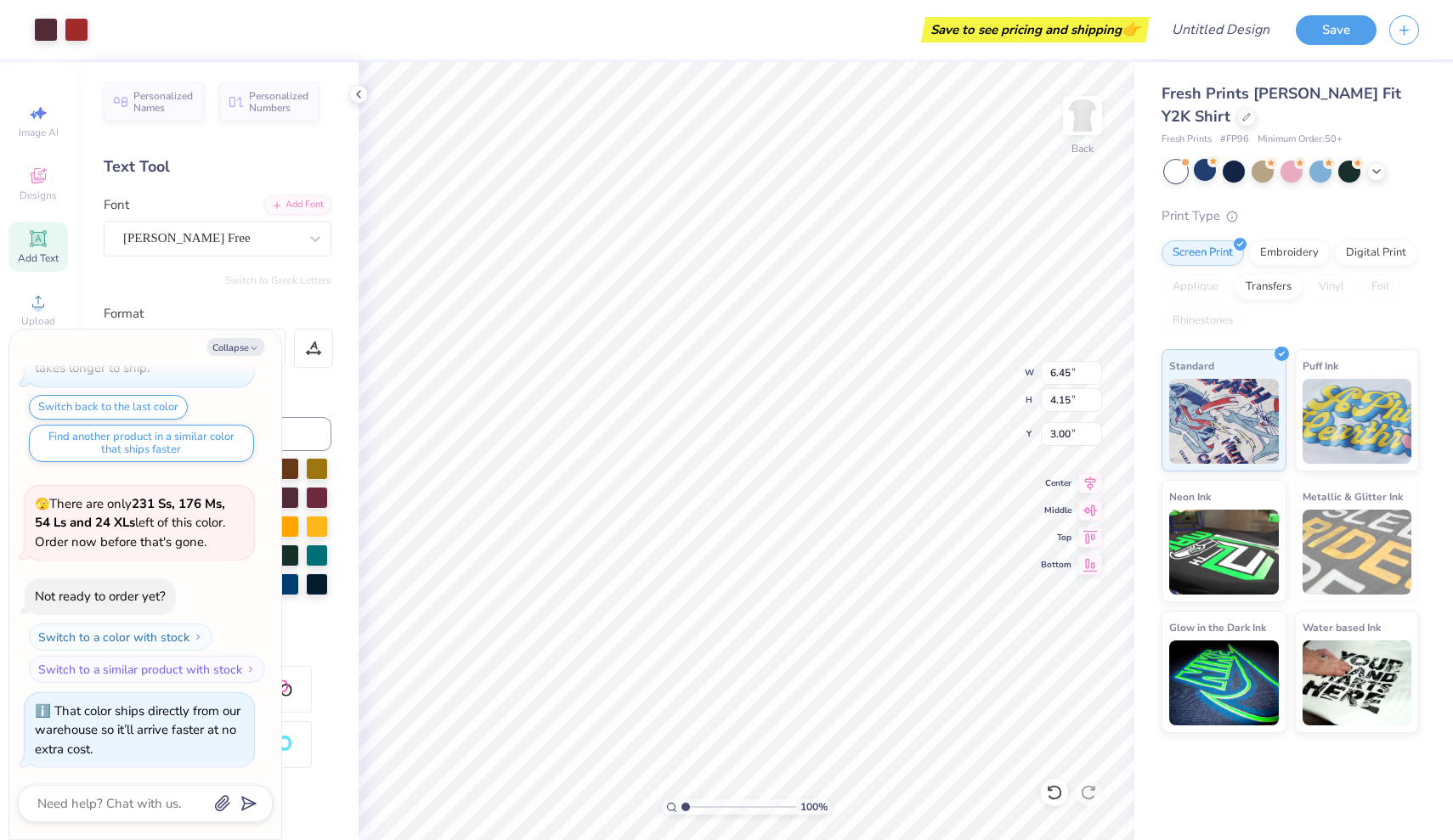
type textarea "x"
type input "3.22"
type textarea "x"
type input "8.15"
type input "5.24"
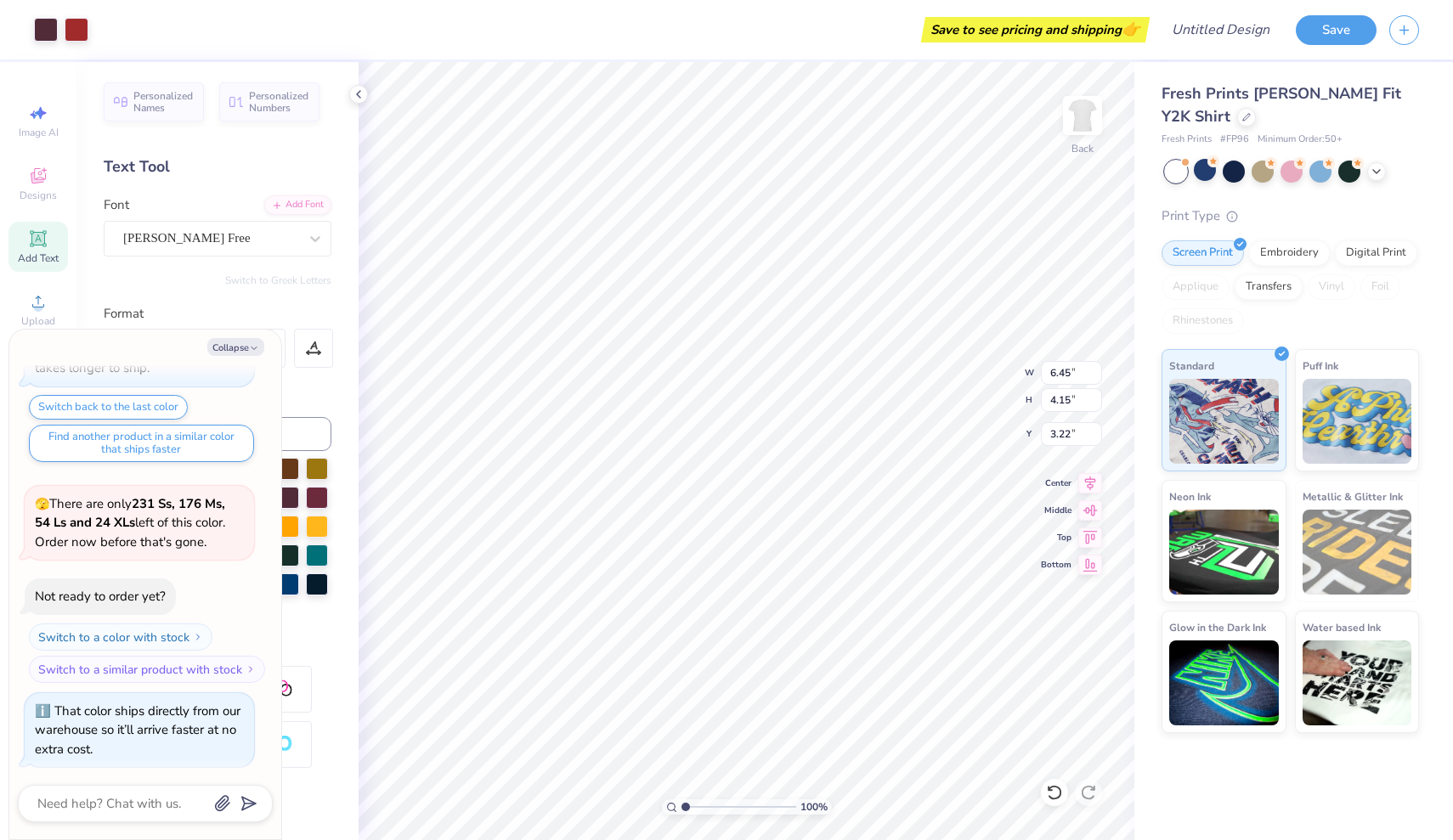
type input "2.12"
type textarea "x"
type input "3.14"
click at [249, 342] on button "Collapse" at bounding box center [236, 347] width 57 height 18
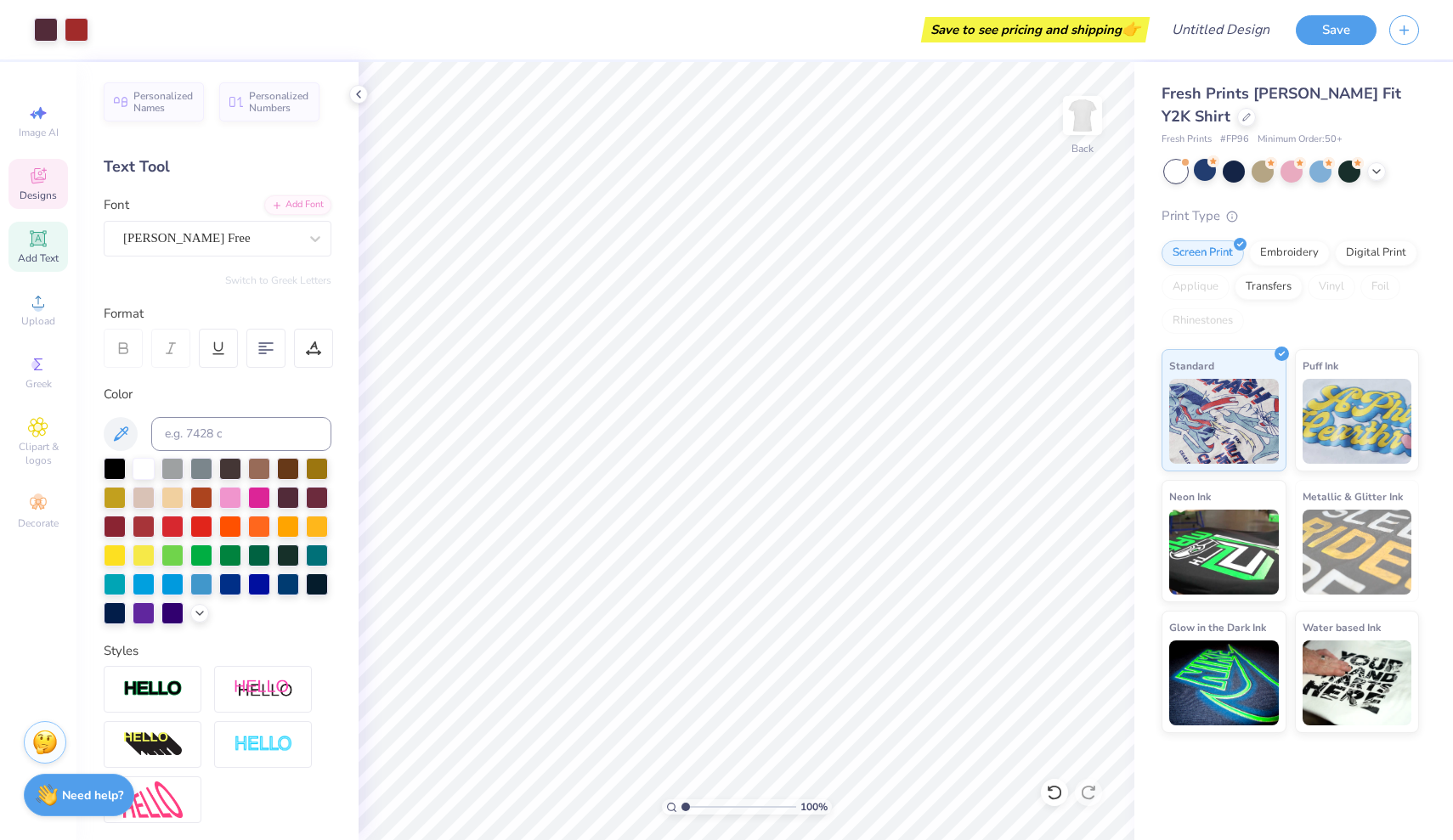
click at [32, 190] on span "Designs" at bounding box center [37, 195] width 37 height 14
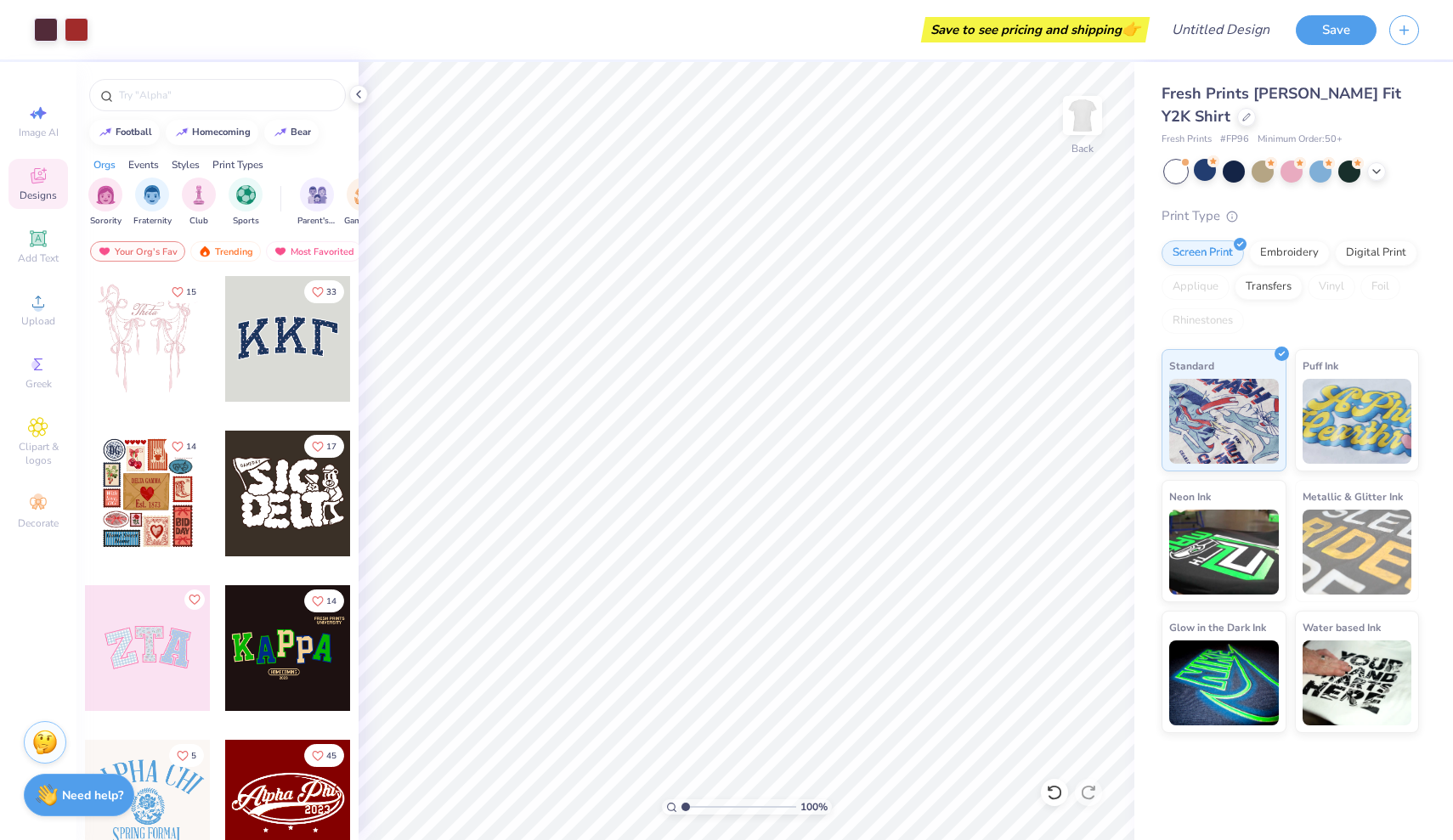
click at [157, 646] on div at bounding box center [147, 648] width 126 height 126
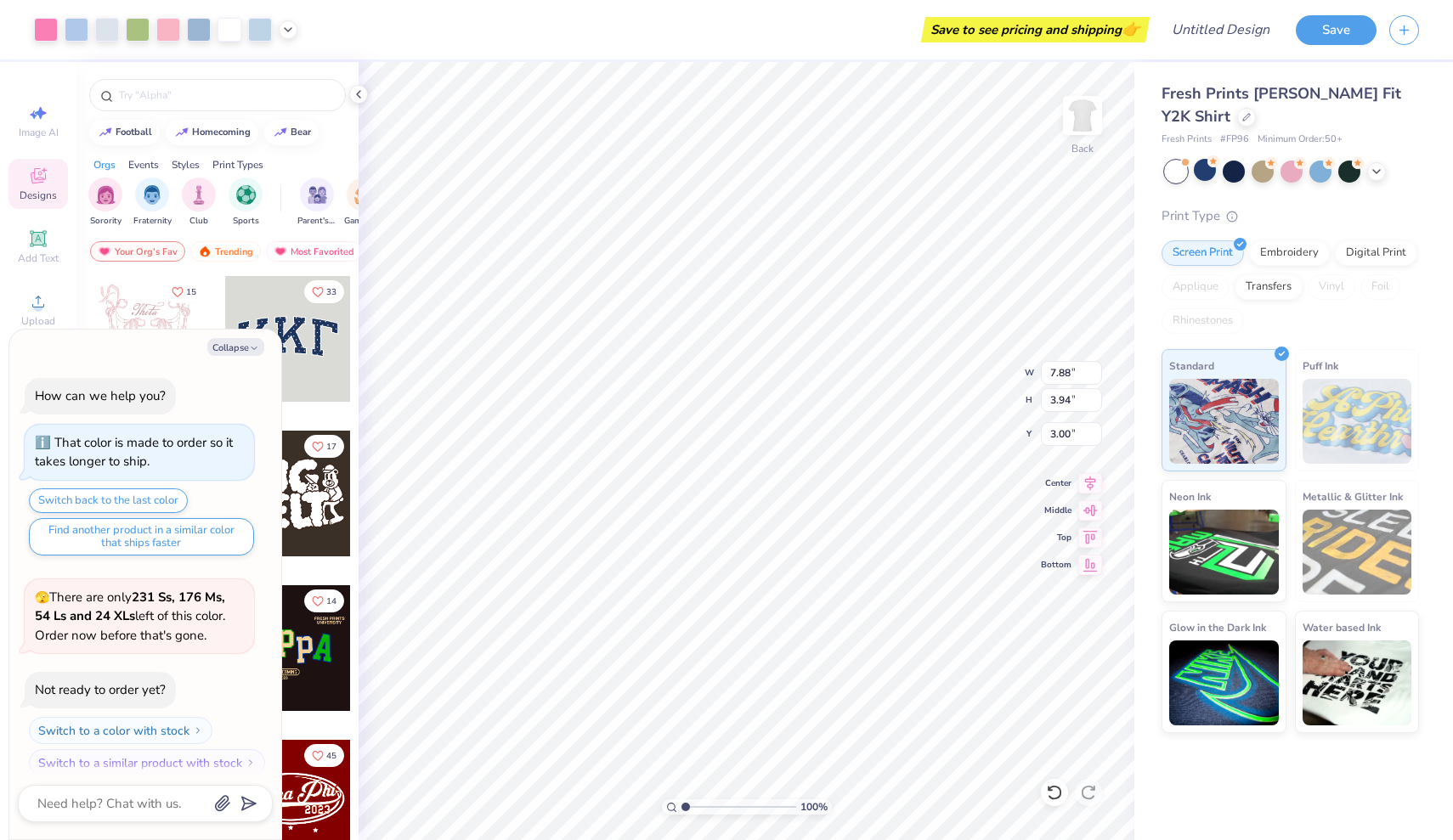
scroll to position [260, 0]
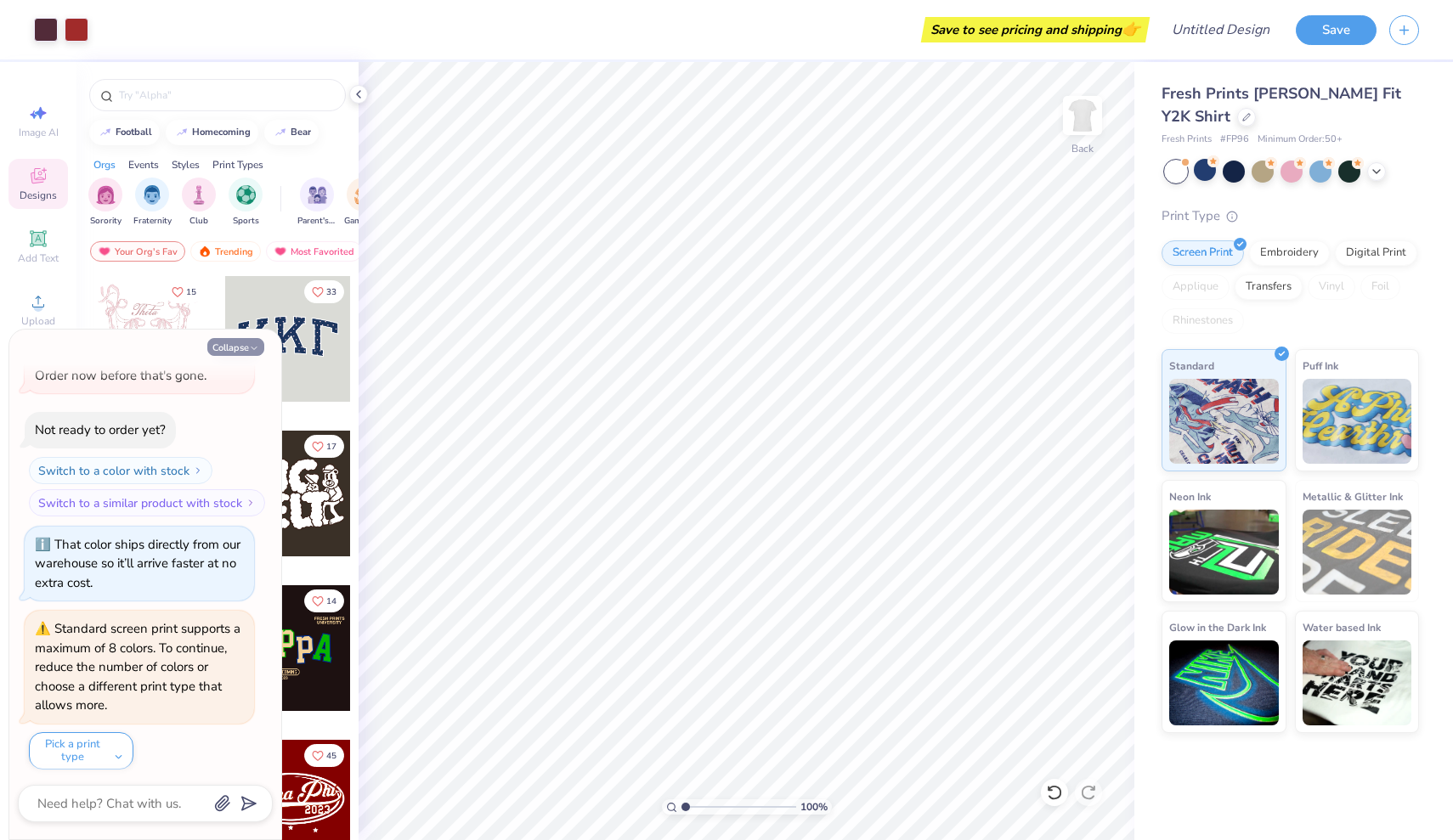
click at [224, 346] on button "Collapse" at bounding box center [236, 347] width 57 height 18
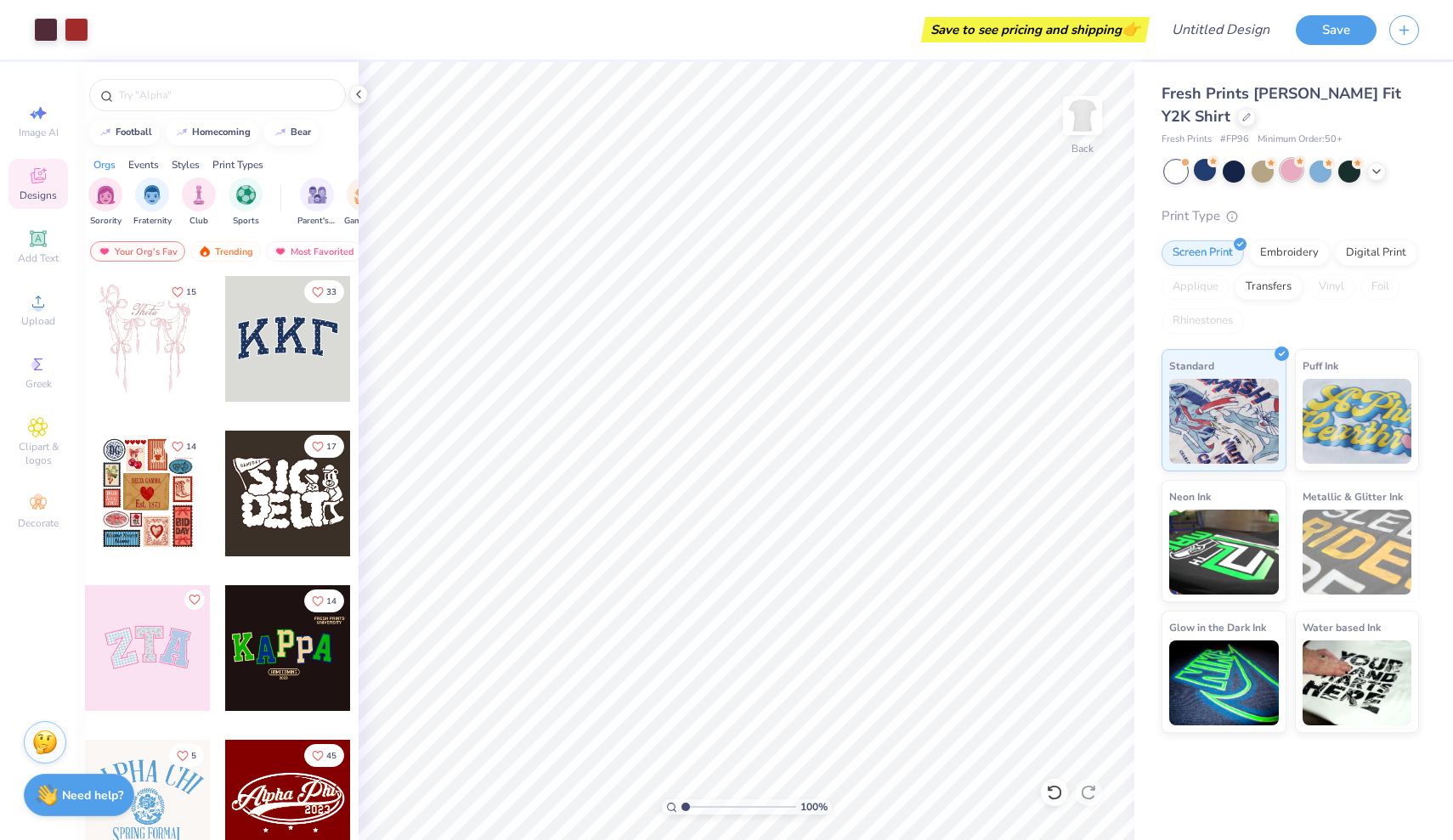
click at [1291, 171] on div at bounding box center [1291, 169] width 22 height 22
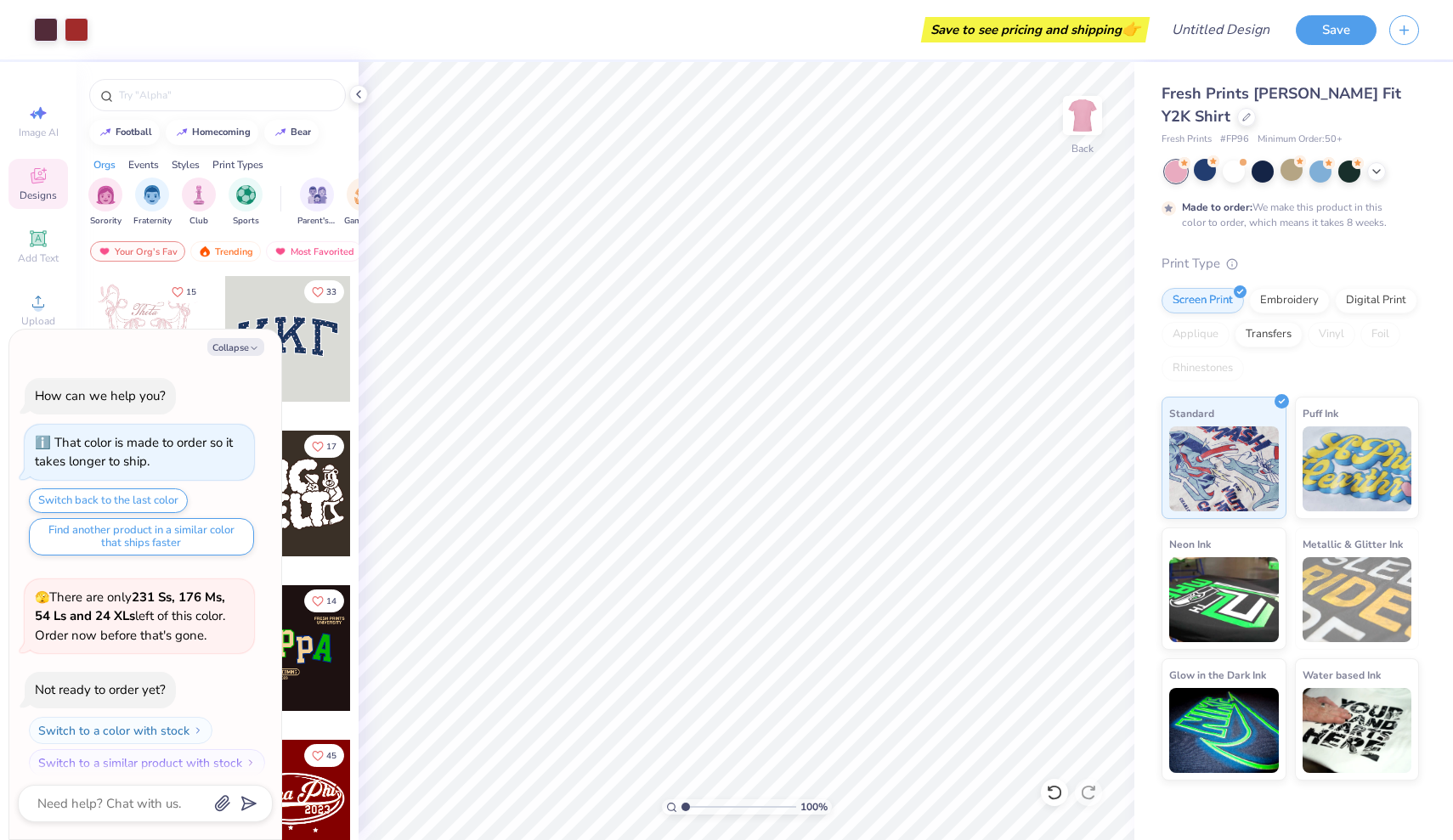
scroll to position [400, 0]
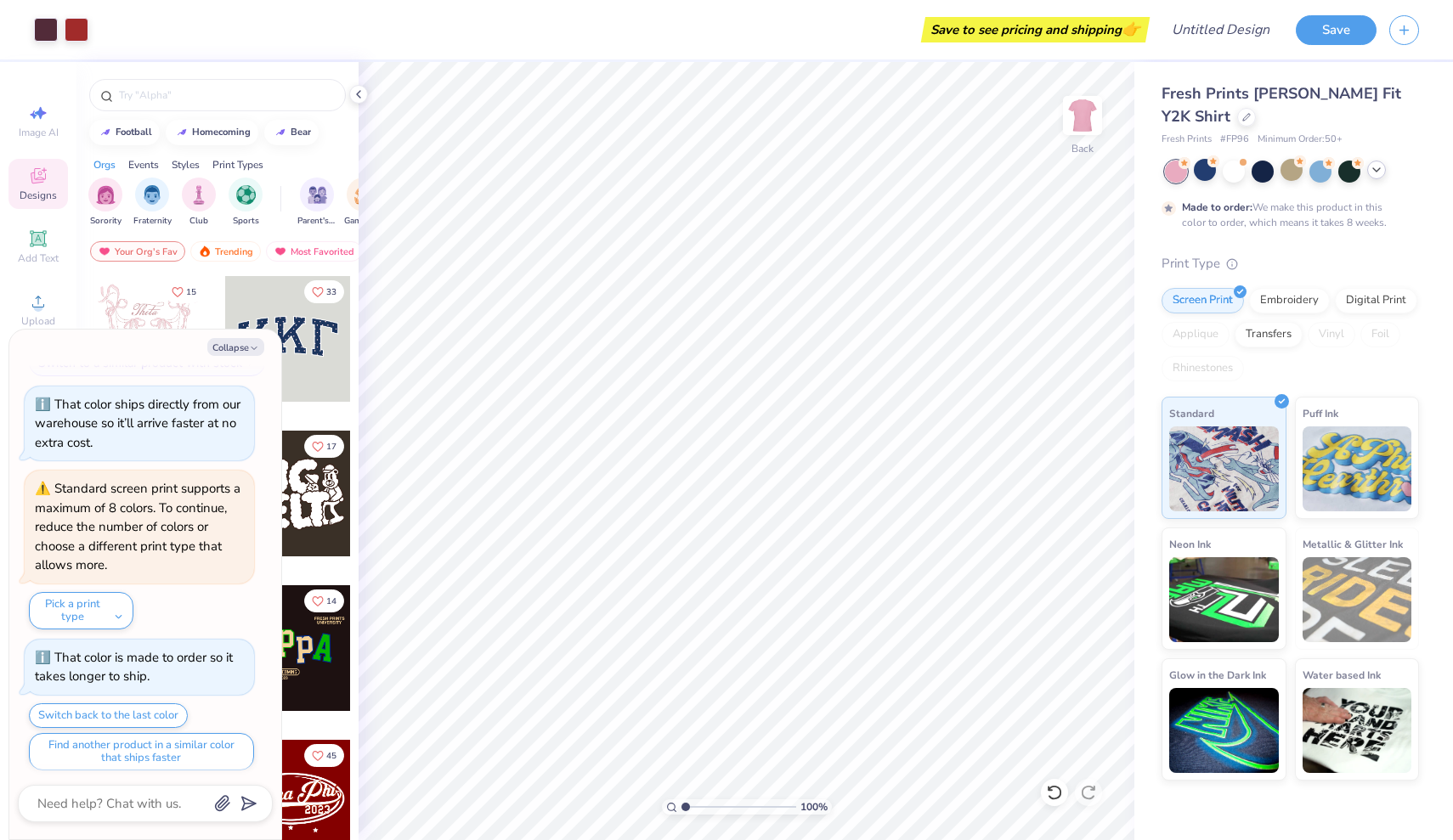
click at [1374, 170] on icon at bounding box center [1376, 169] width 14 height 14
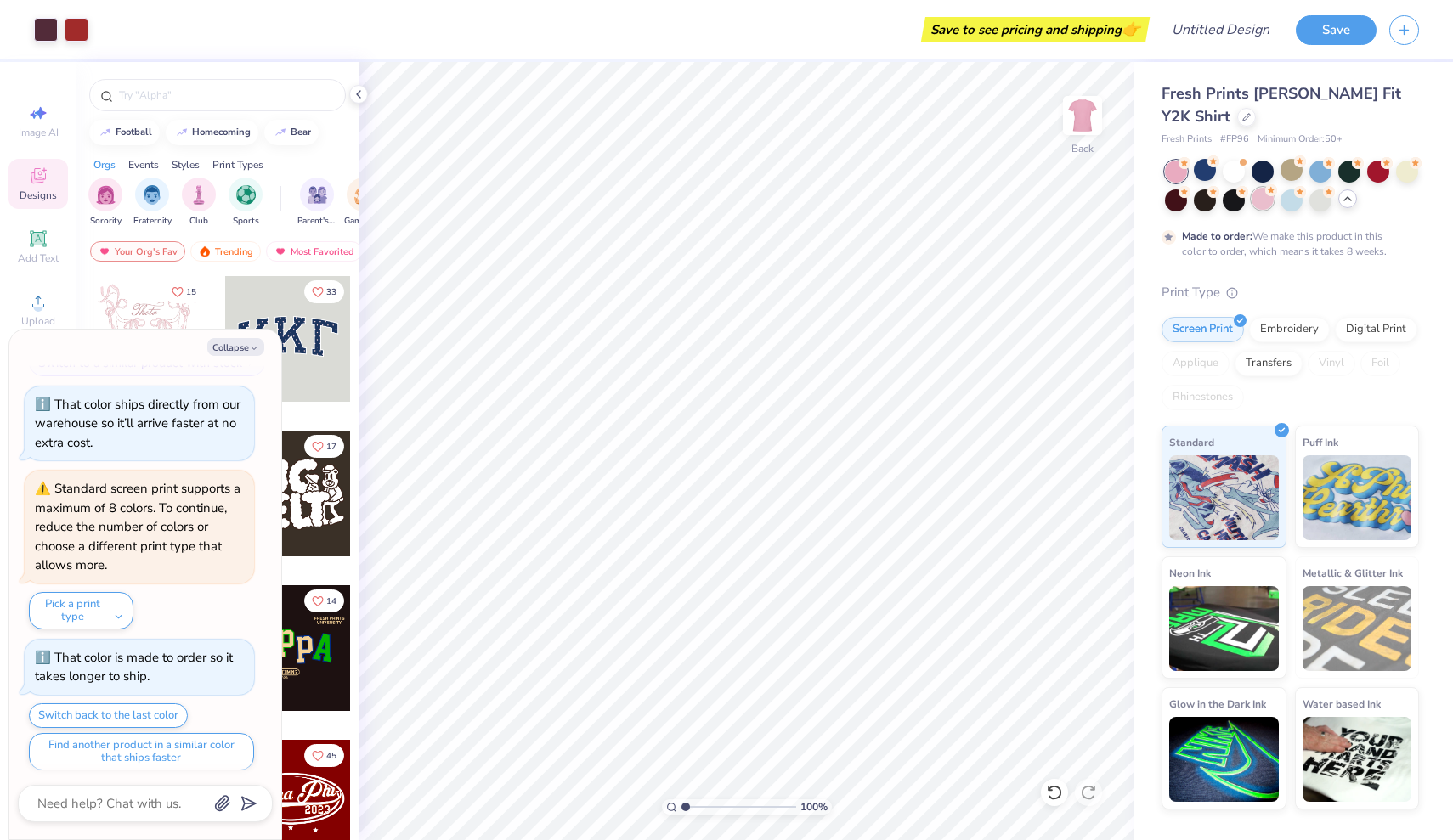
click at [1266, 198] on div at bounding box center [1262, 198] width 22 height 22
click at [1201, 398] on div "Rhinestones" at bounding box center [1203, 398] width 83 height 25
click at [1324, 199] on div at bounding box center [1320, 198] width 22 height 22
click at [1181, 205] on div at bounding box center [1175, 198] width 22 height 22
click at [1264, 196] on div at bounding box center [1262, 198] width 22 height 22
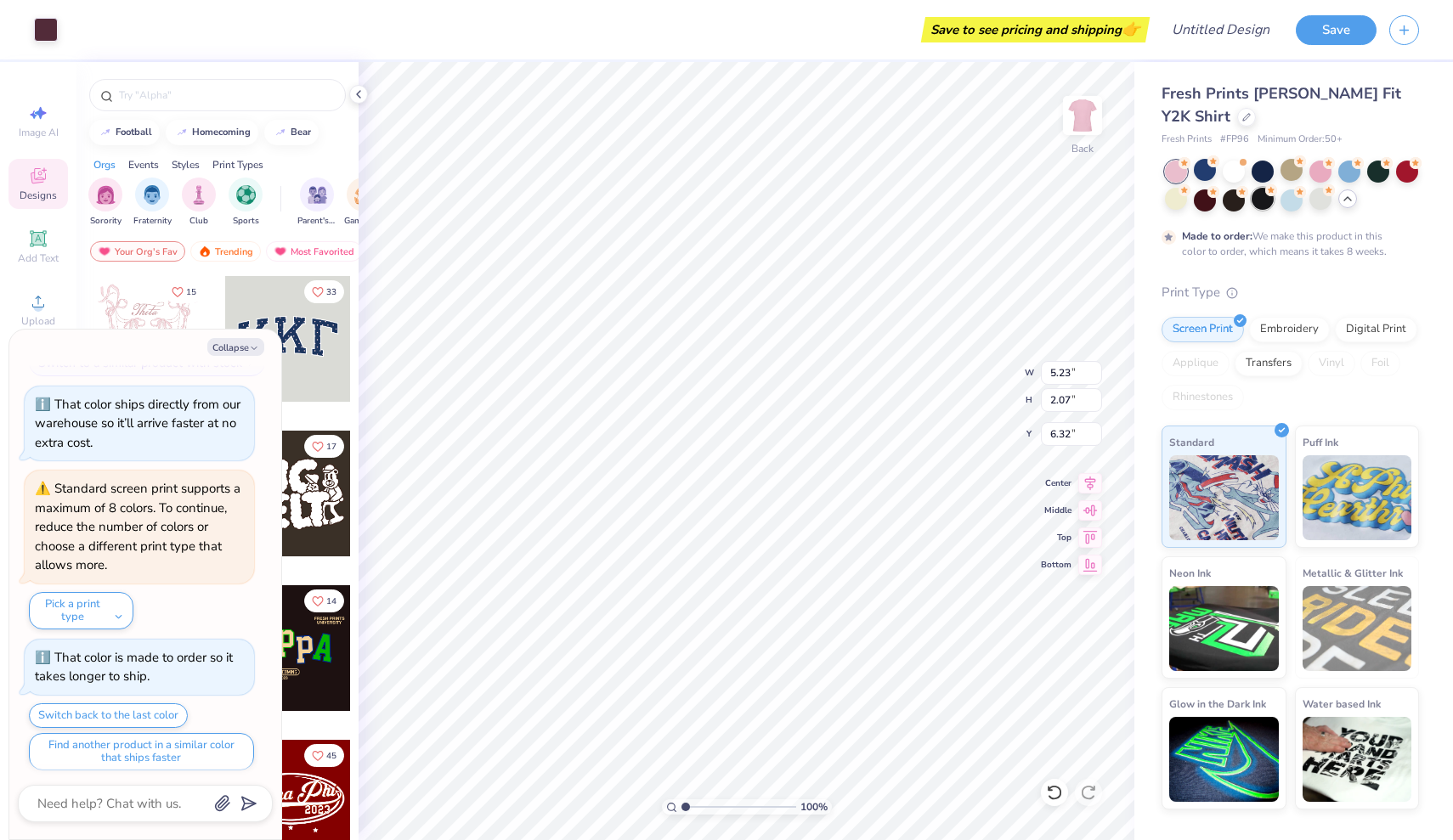
type textarea "x"
type input "6.62"
type textarea "x"
type input "6.89"
type textarea "x"
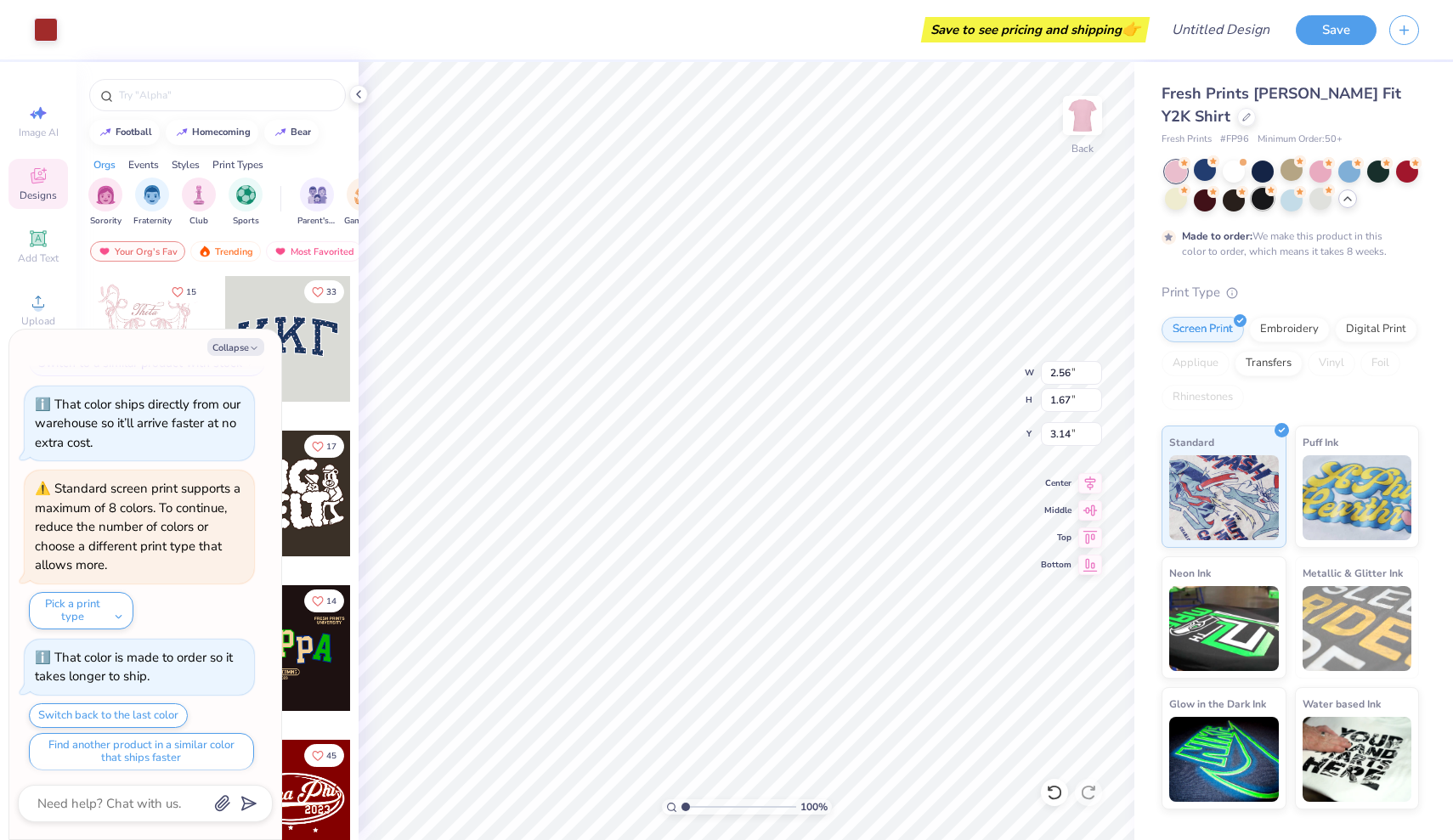
type input "3.00"
type textarea "x"
type input "3.22"
click at [242, 340] on button "Collapse" at bounding box center [236, 347] width 57 height 18
type textarea "x"
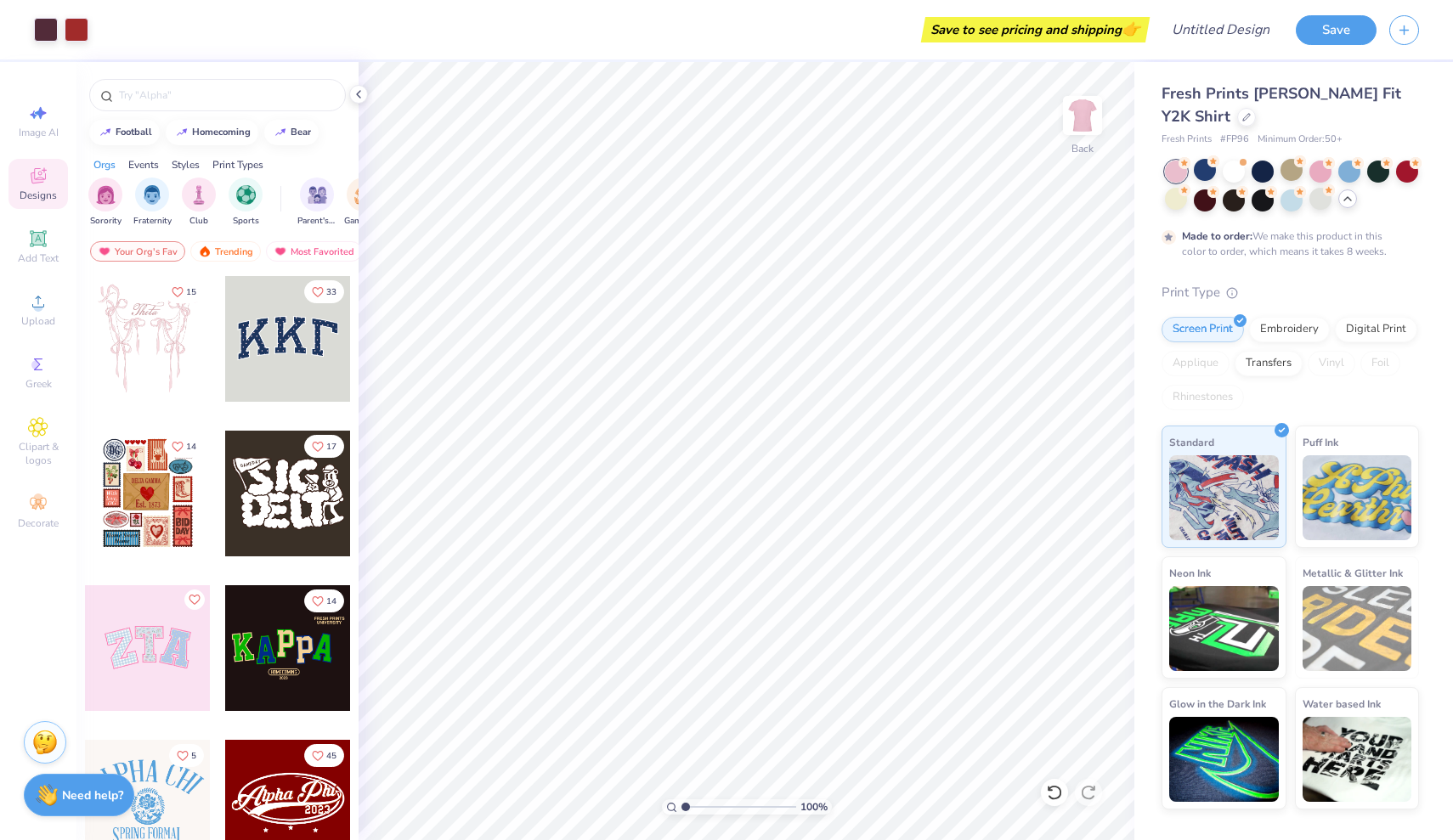
scroll to position [0, 0]
click at [160, 106] on div at bounding box center [218, 95] width 257 height 32
click at [159, 100] on input "text" at bounding box center [226, 95] width 218 height 17
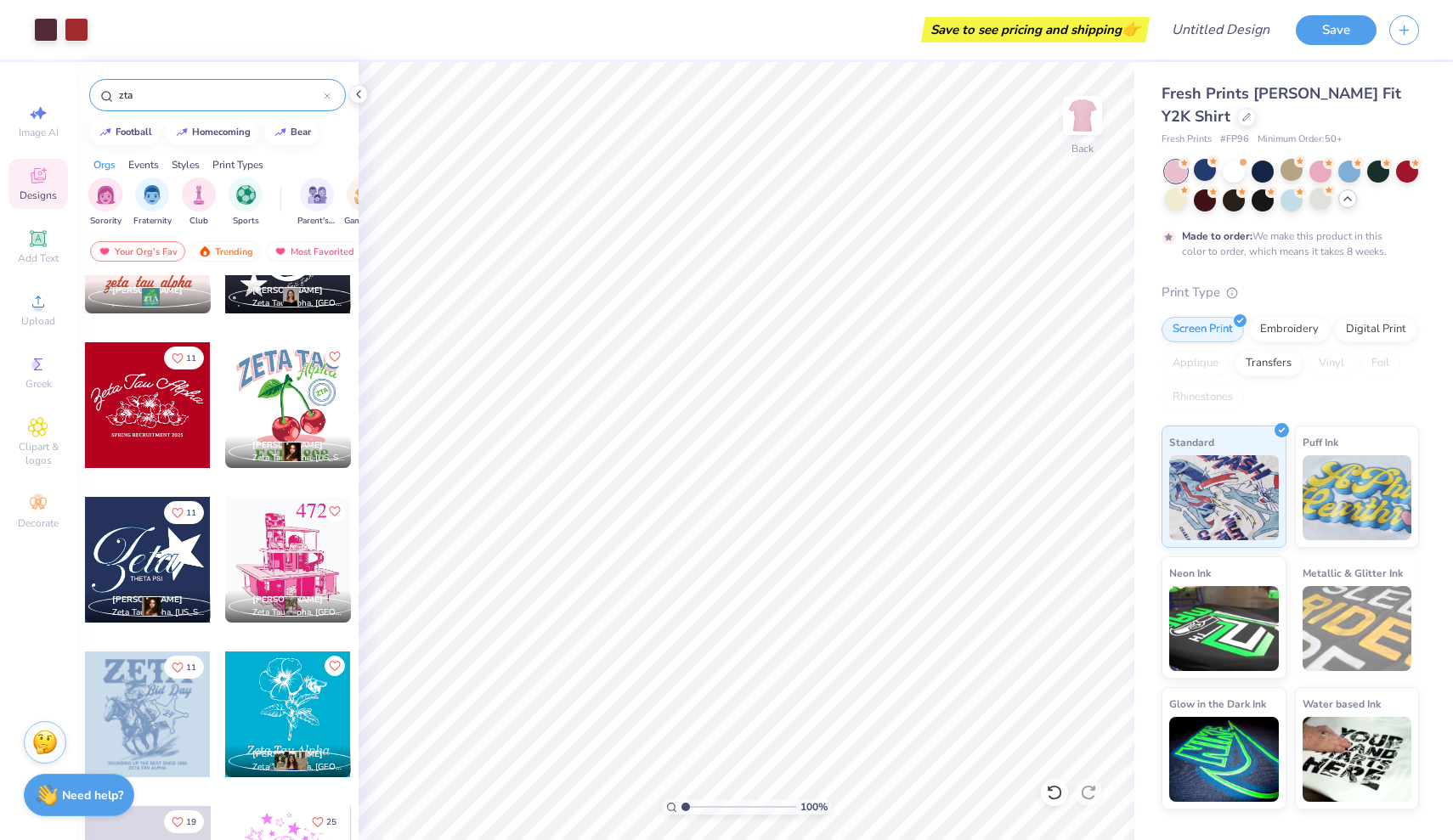
scroll to position [859, 0]
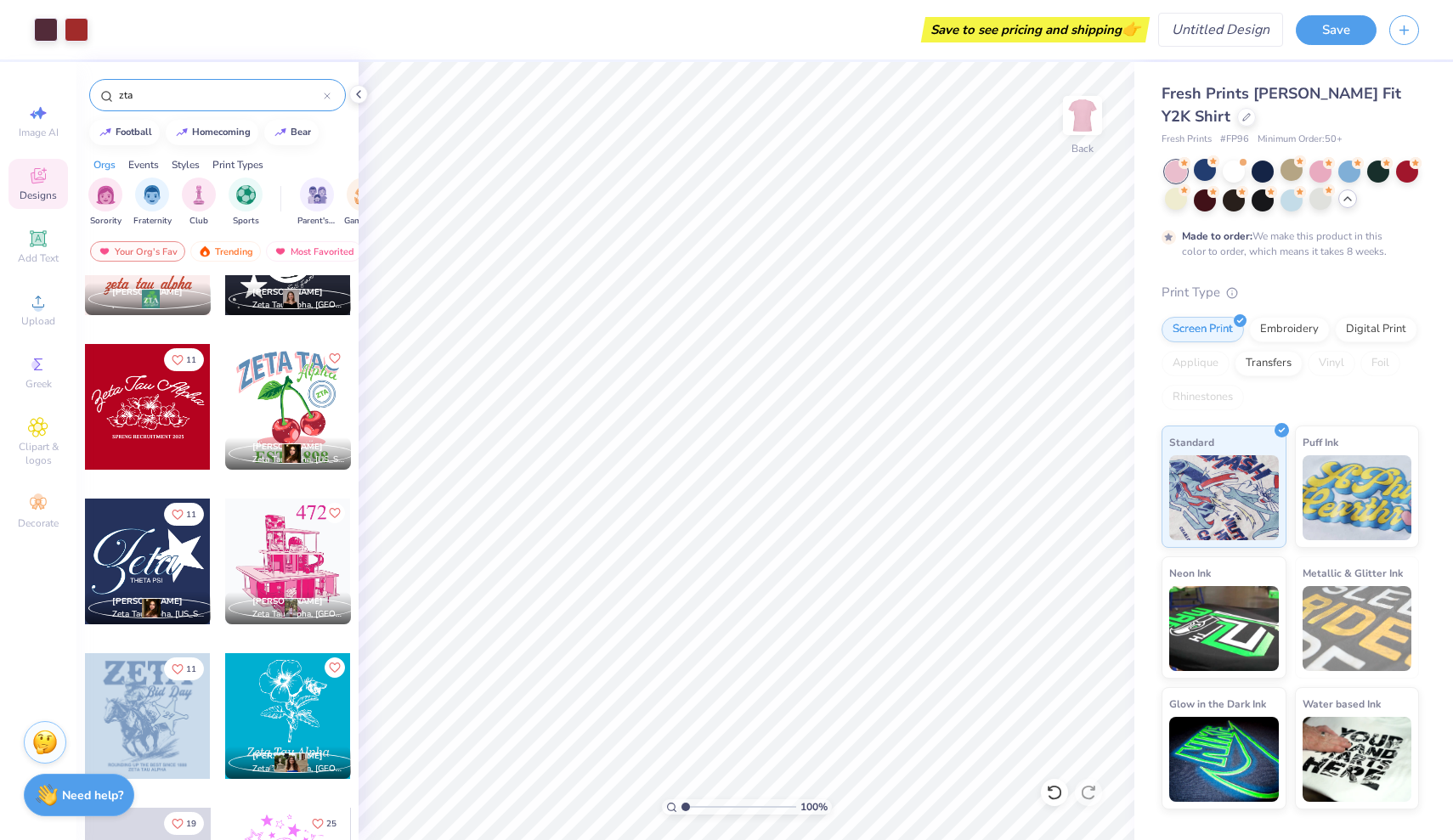
type input "zta"
click at [1240, 28] on input "Design Title" at bounding box center [1199, 29] width 167 height 34
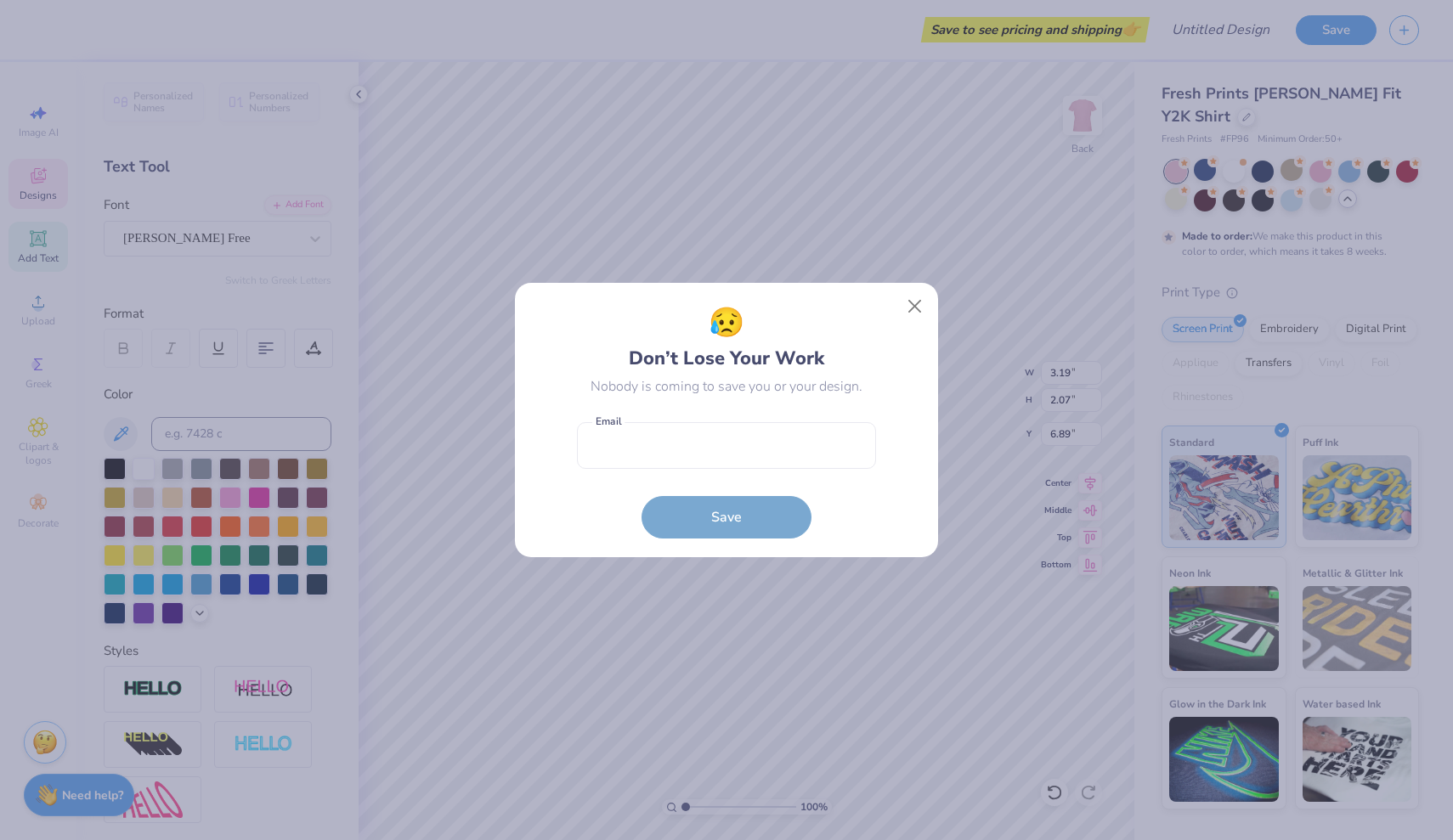
click at [677, 407] on body "Save to see pricing and shipping 👉 Design Title Save Image AI Designs Add Text …" at bounding box center [726, 420] width 1453 height 840
click at [896, 330] on div "😥 Don’t Lose Your Work Nobody is coming to save you or your design. Email is a …" at bounding box center [726, 420] width 385 height 237
click at [908, 302] on button "Close" at bounding box center [914, 306] width 32 height 32
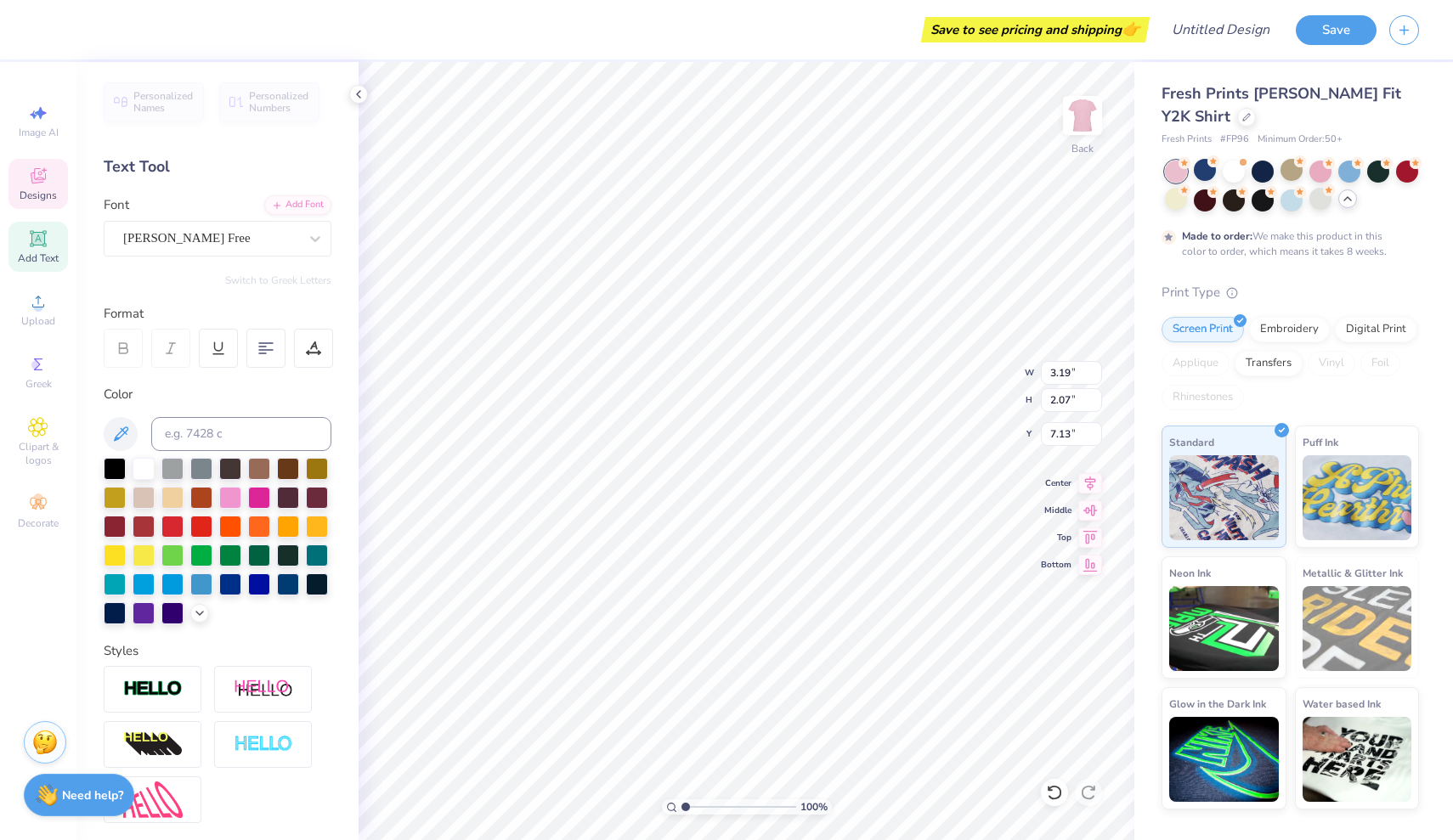
type input "6.89"
type input "2.30"
click at [235, 503] on div at bounding box center [230, 496] width 22 height 22
click at [229, 494] on div at bounding box center [230, 496] width 22 height 22
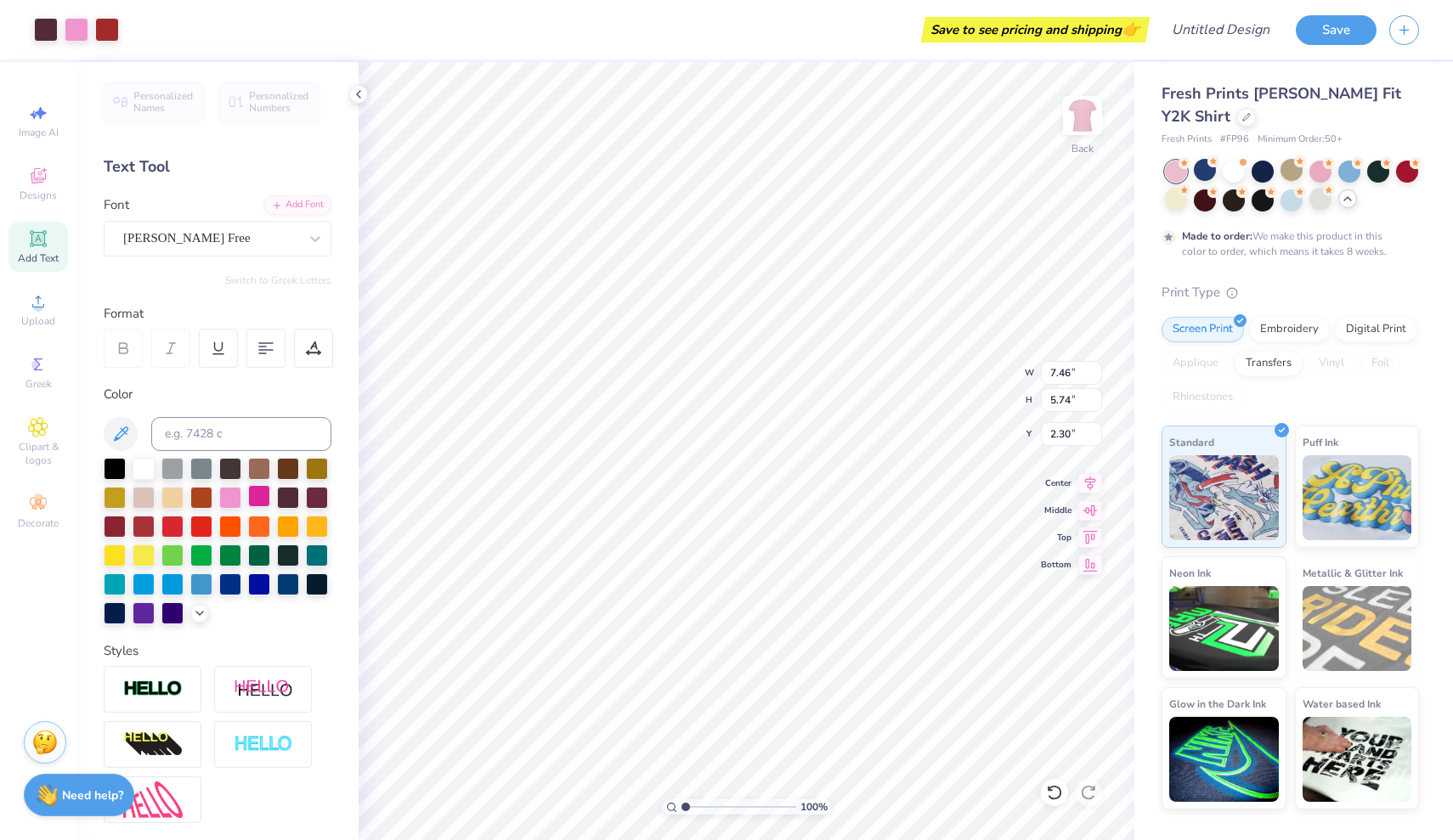
click at [264, 493] on div at bounding box center [259, 496] width 22 height 22
click at [233, 496] on div at bounding box center [230, 496] width 22 height 22
click at [228, 501] on div at bounding box center [230, 496] width 22 height 22
click at [231, 495] on div at bounding box center [230, 496] width 22 height 22
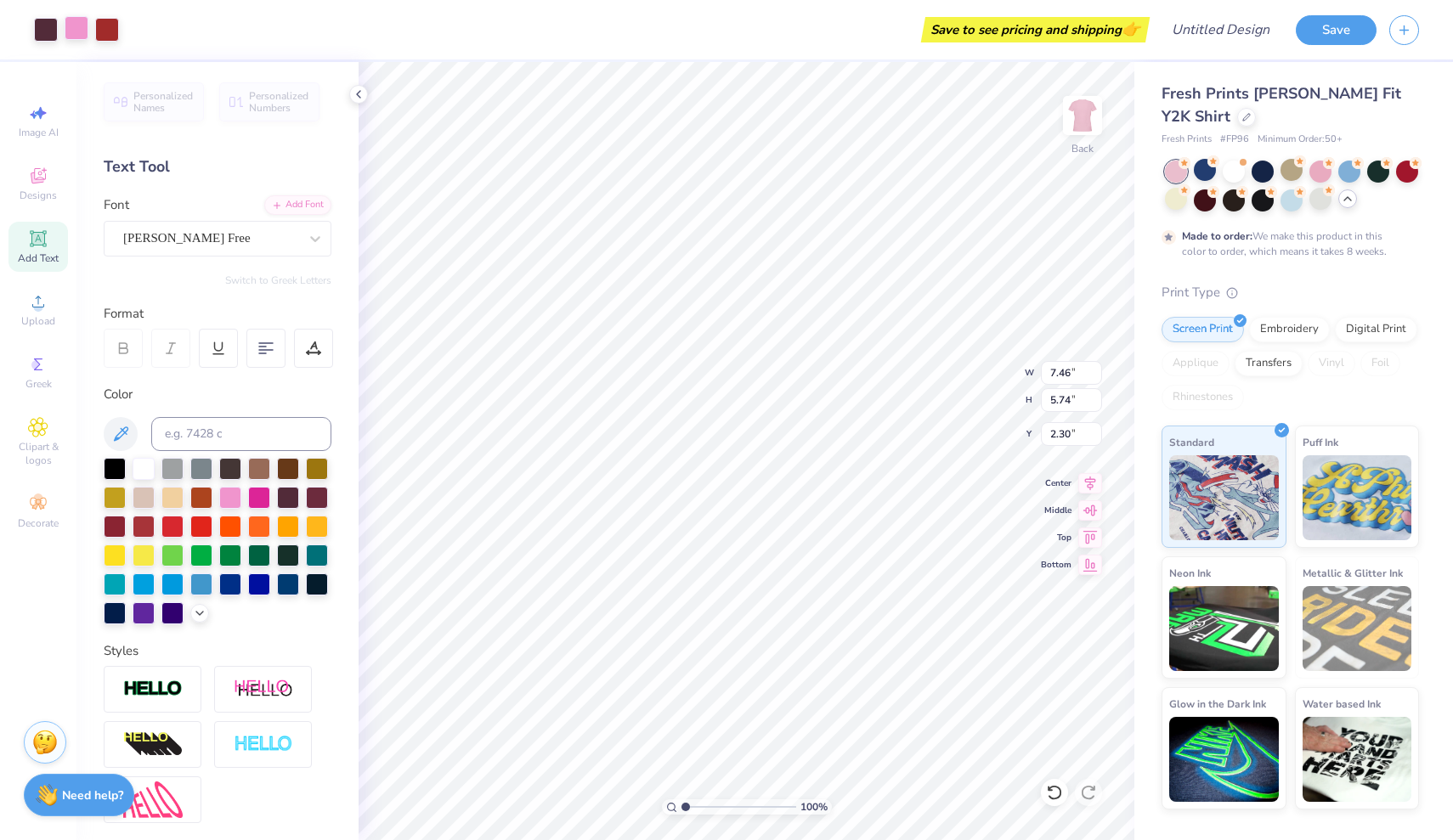
click at [84, 28] on div at bounding box center [76, 28] width 24 height 24
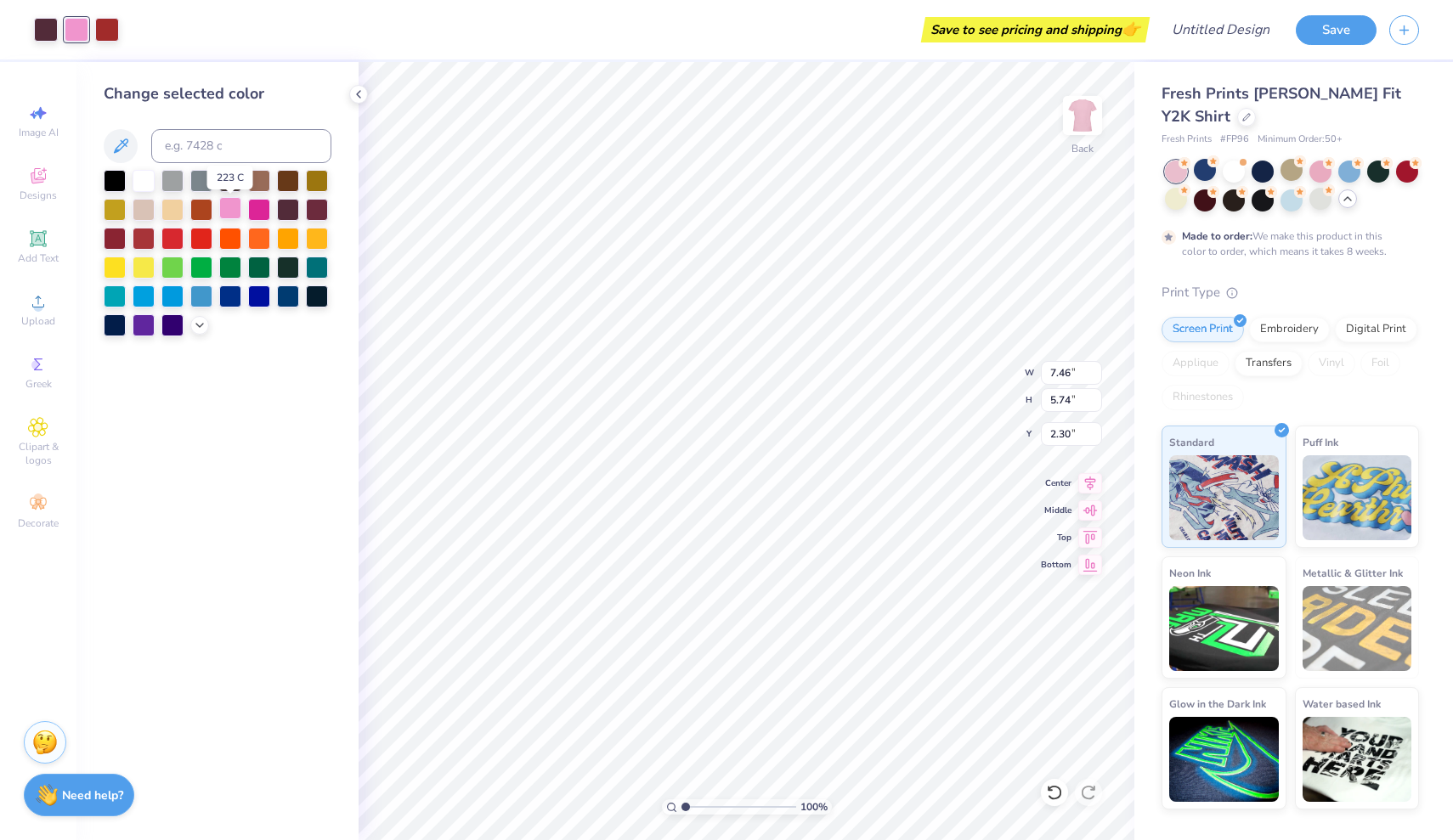
click at [234, 215] on div at bounding box center [230, 207] width 22 height 22
click at [264, 213] on div at bounding box center [259, 207] width 22 height 22
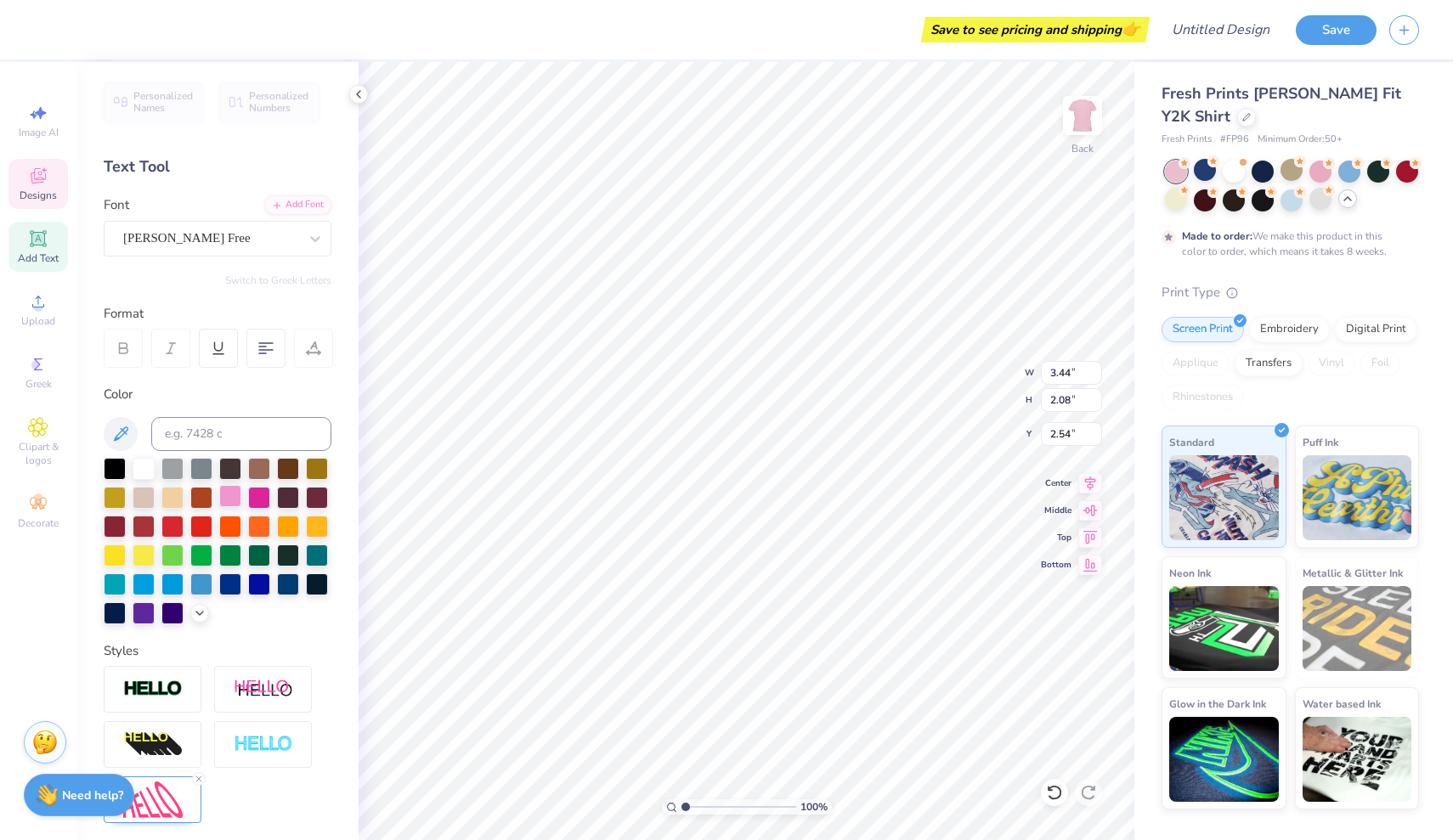
click at [234, 503] on div at bounding box center [230, 496] width 22 height 22
type input "2.32"
type input "1.71"
type input "4.26"
type input "3.44"
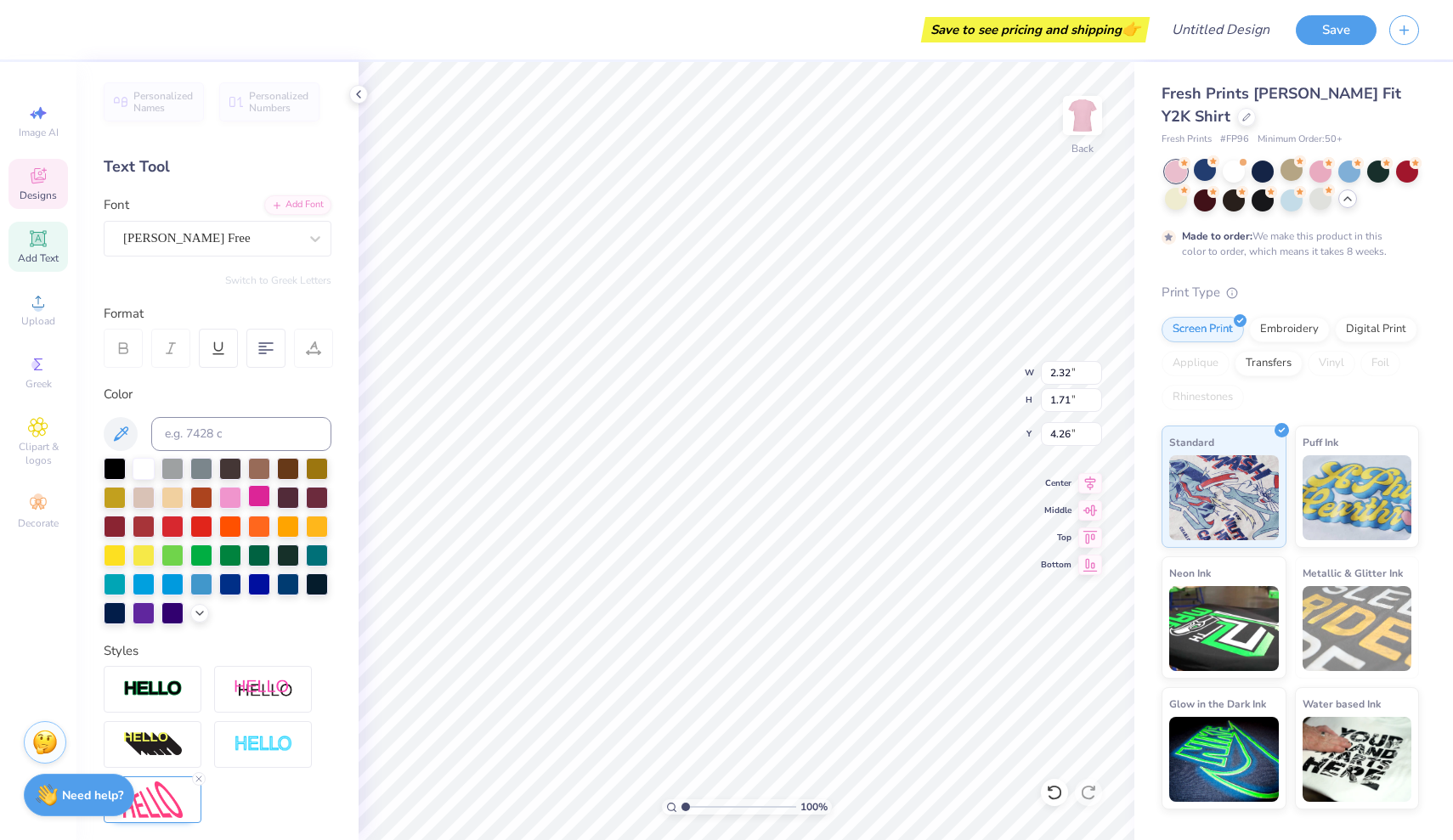
type input "2.08"
type input "2.54"
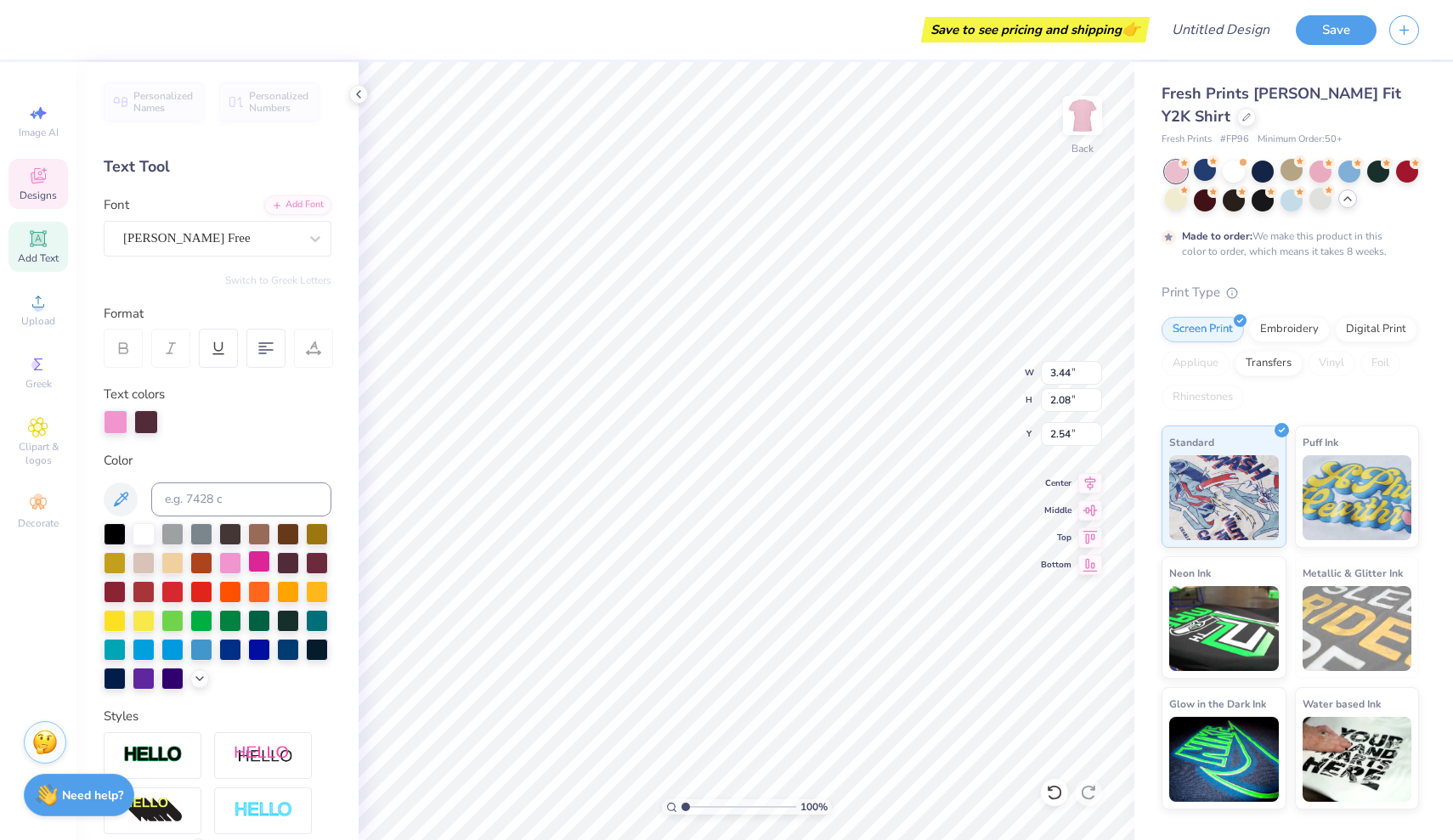
type input "2.32"
type input "1.71"
type input "4.26"
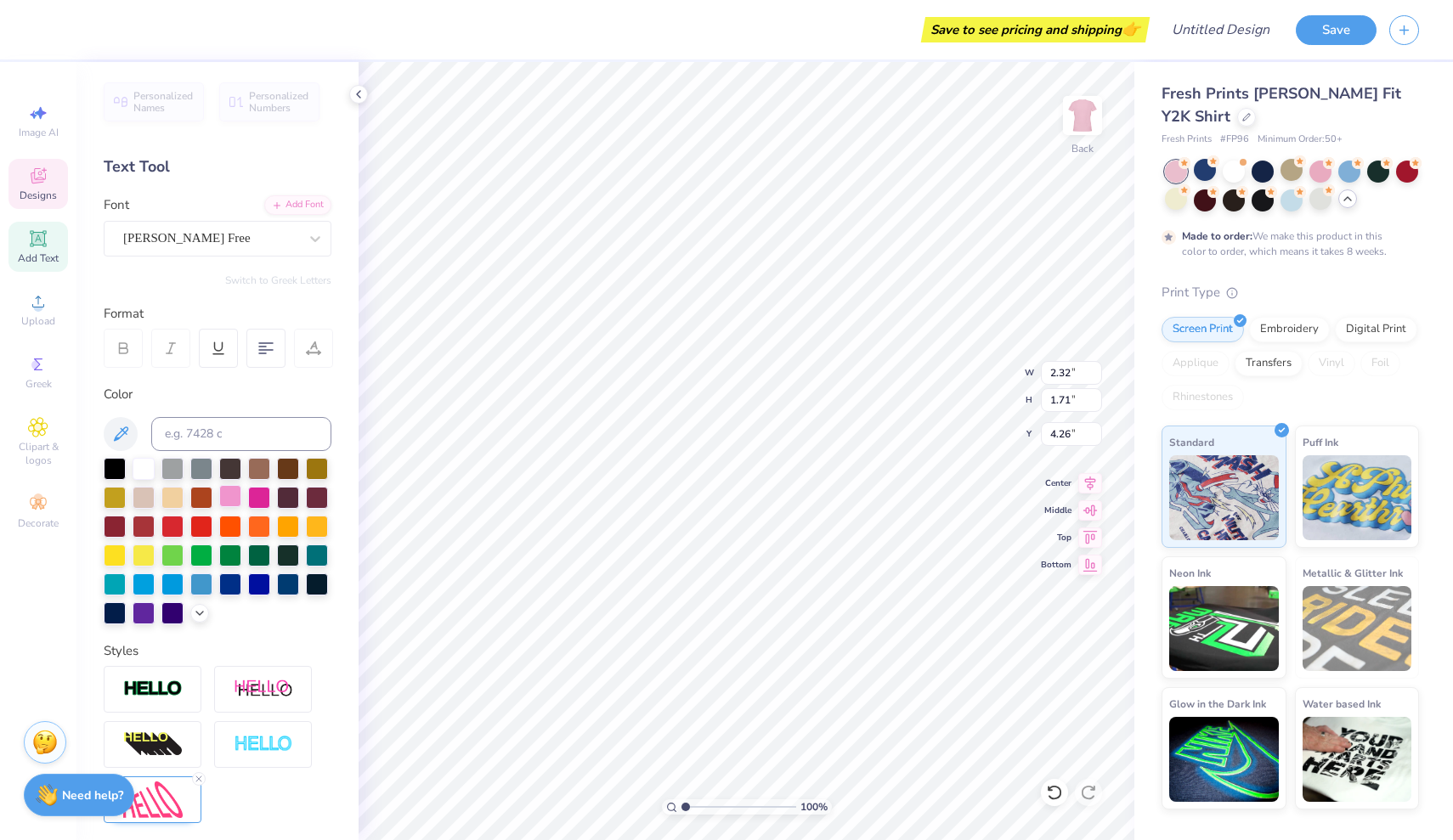
click at [225, 495] on div at bounding box center [230, 496] width 22 height 22
type input "1.53"
type input "0.61"
type input "5.40"
type input "2.32"
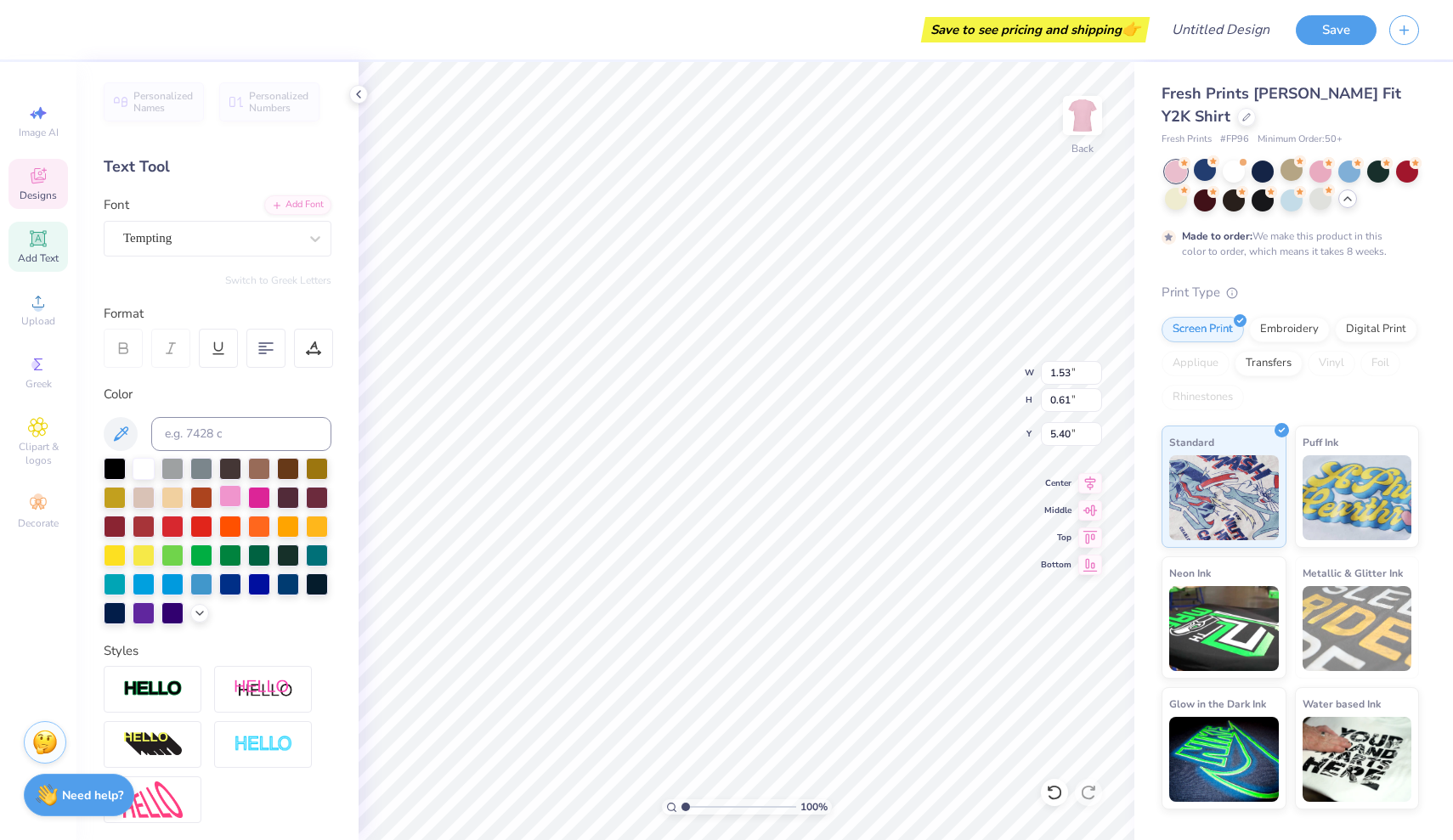
type input "1.71"
type input "4.26"
click at [227, 505] on div at bounding box center [230, 496] width 22 height 22
type input "2.54"
type input "1.59"
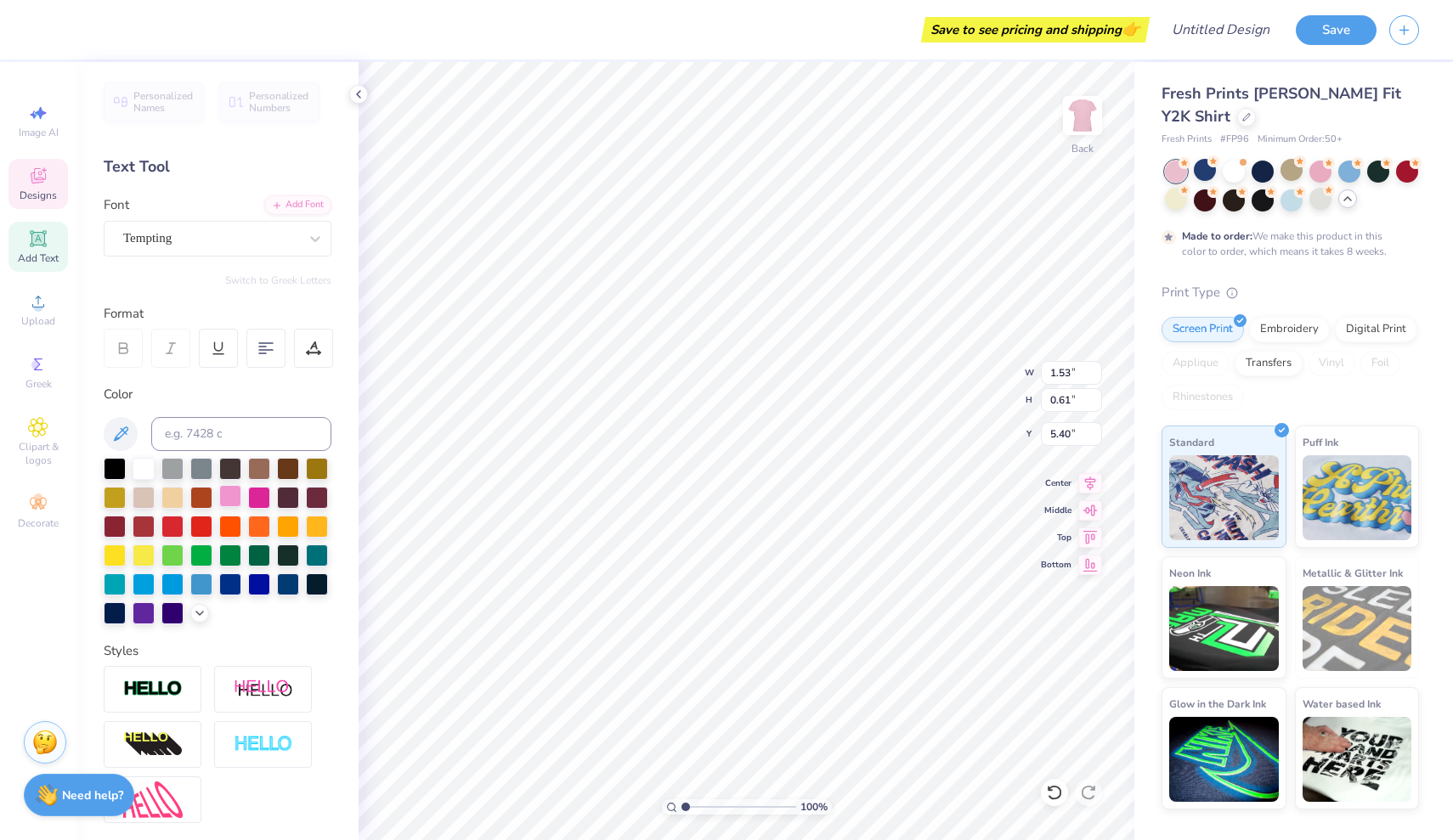
type input "6.46"
click at [224, 496] on div at bounding box center [230, 496] width 22 height 22
type input "1.74"
type input "0.88"
type input "3.14"
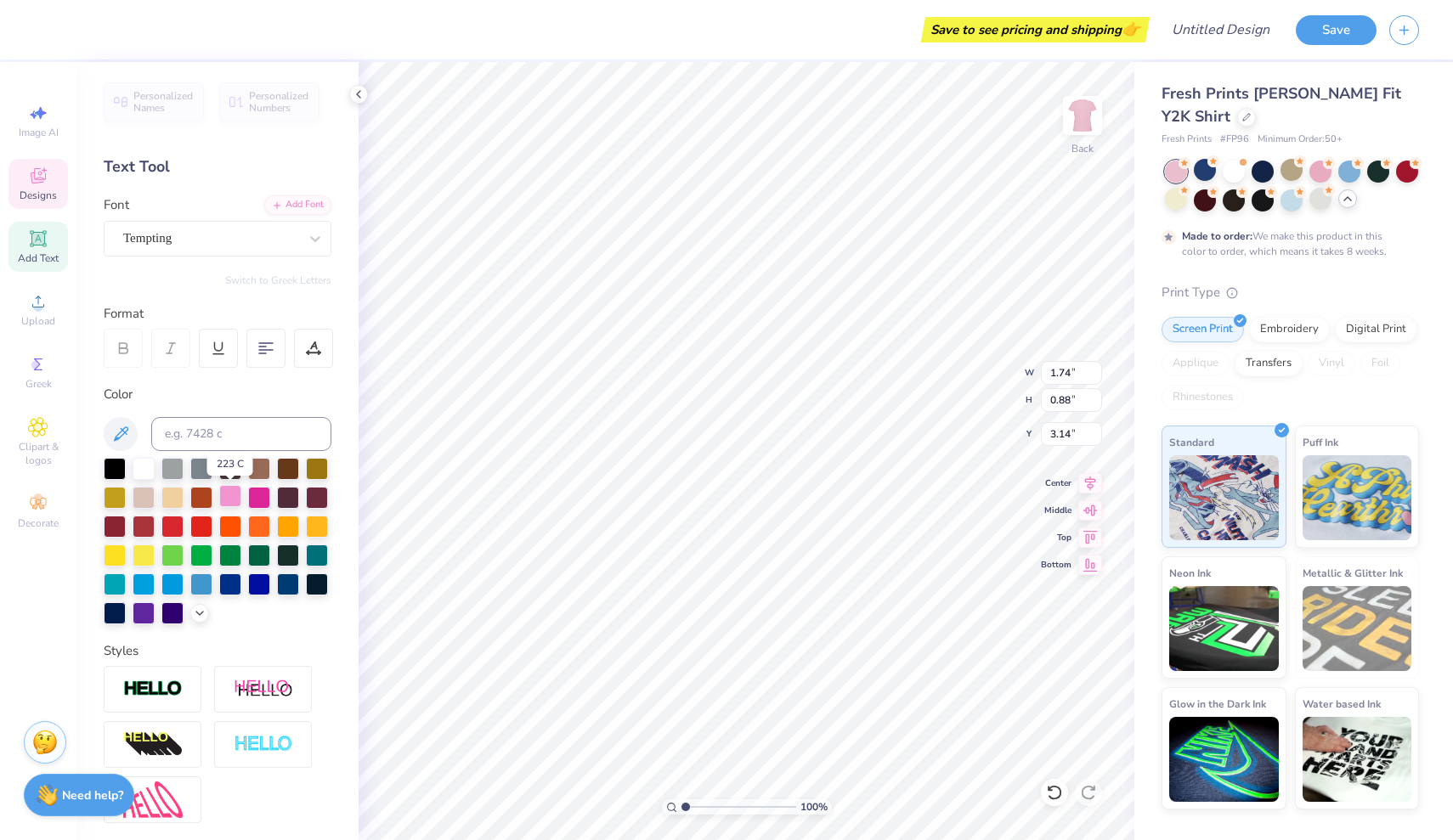
click at [234, 497] on div at bounding box center [230, 496] width 22 height 22
type input "3.44"
type input "2.08"
type input "2.54"
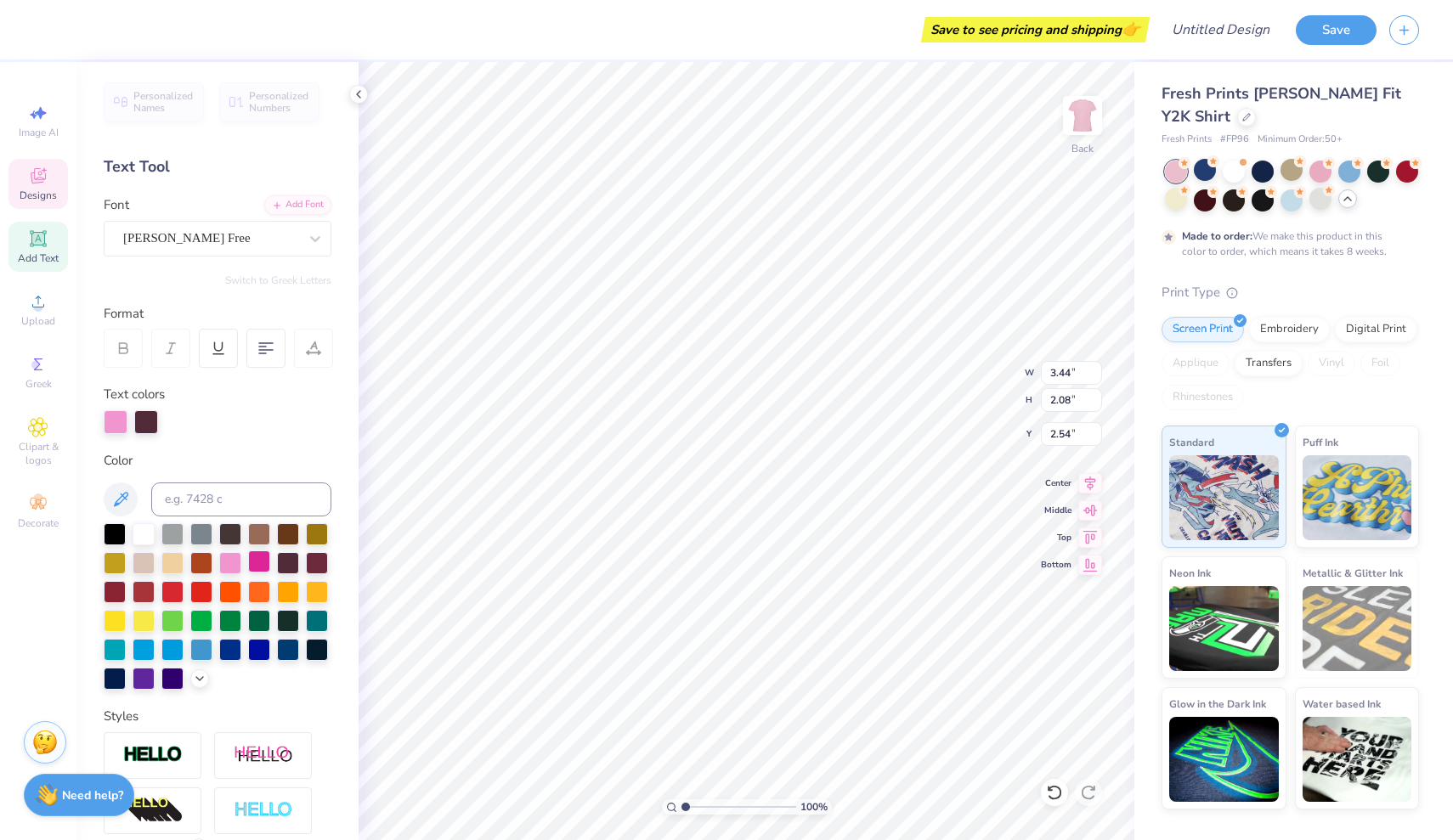
click at [256, 567] on div at bounding box center [259, 562] width 22 height 22
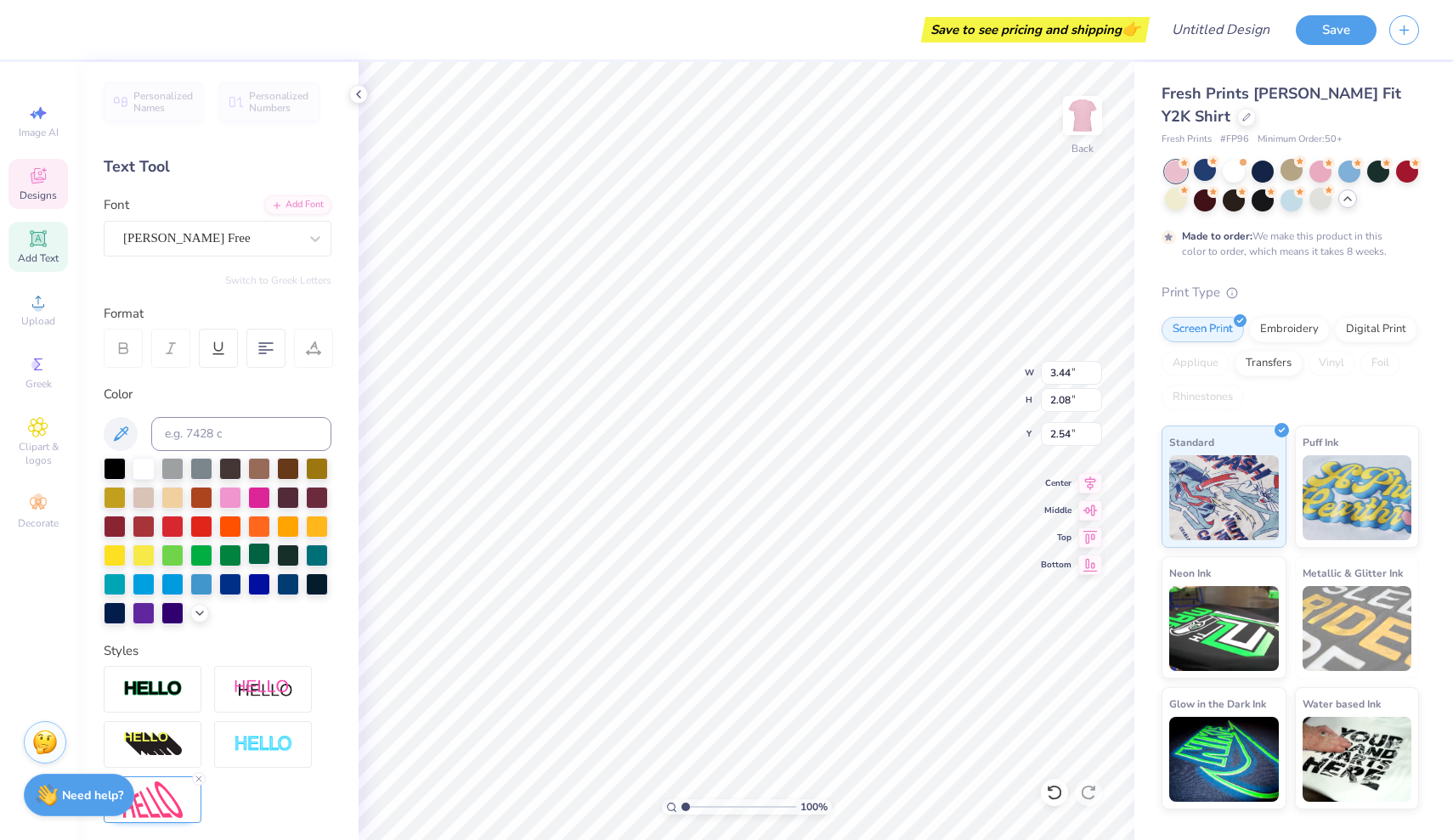
type input "2.32"
type input "1.71"
type input "4.26"
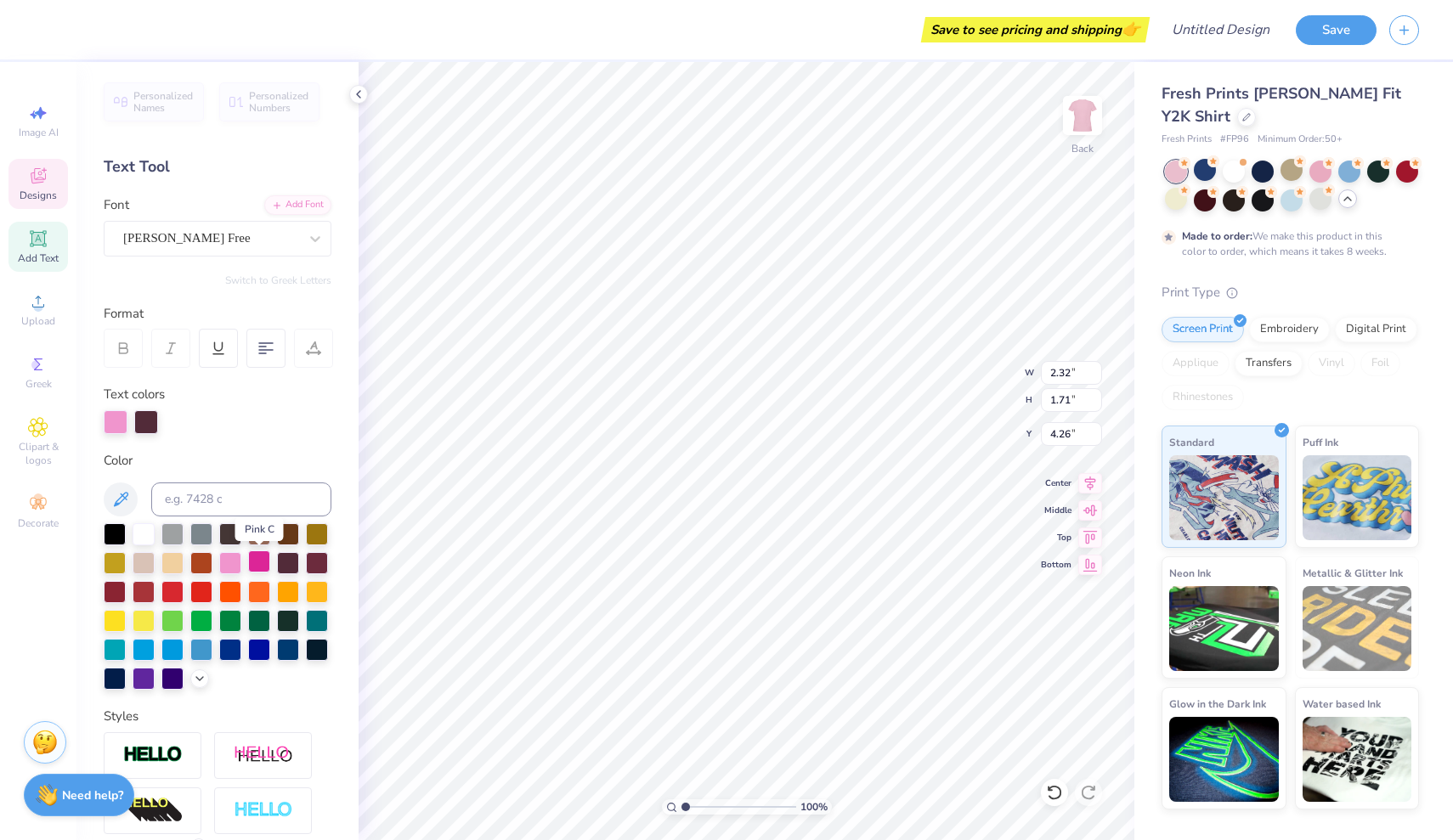
click at [254, 559] on div at bounding box center [259, 562] width 22 height 22
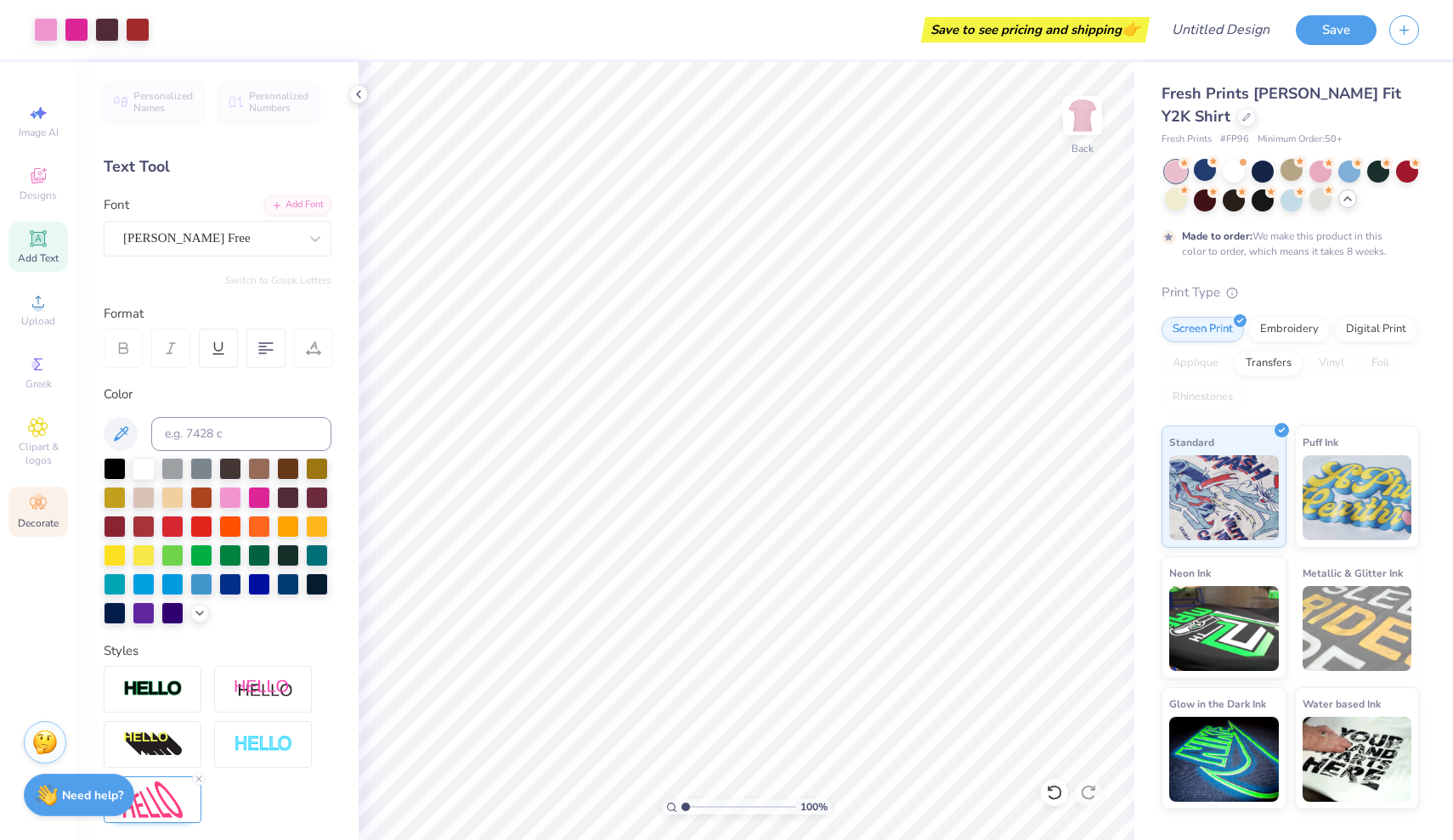
click at [34, 495] on icon at bounding box center [38, 503] width 20 height 20
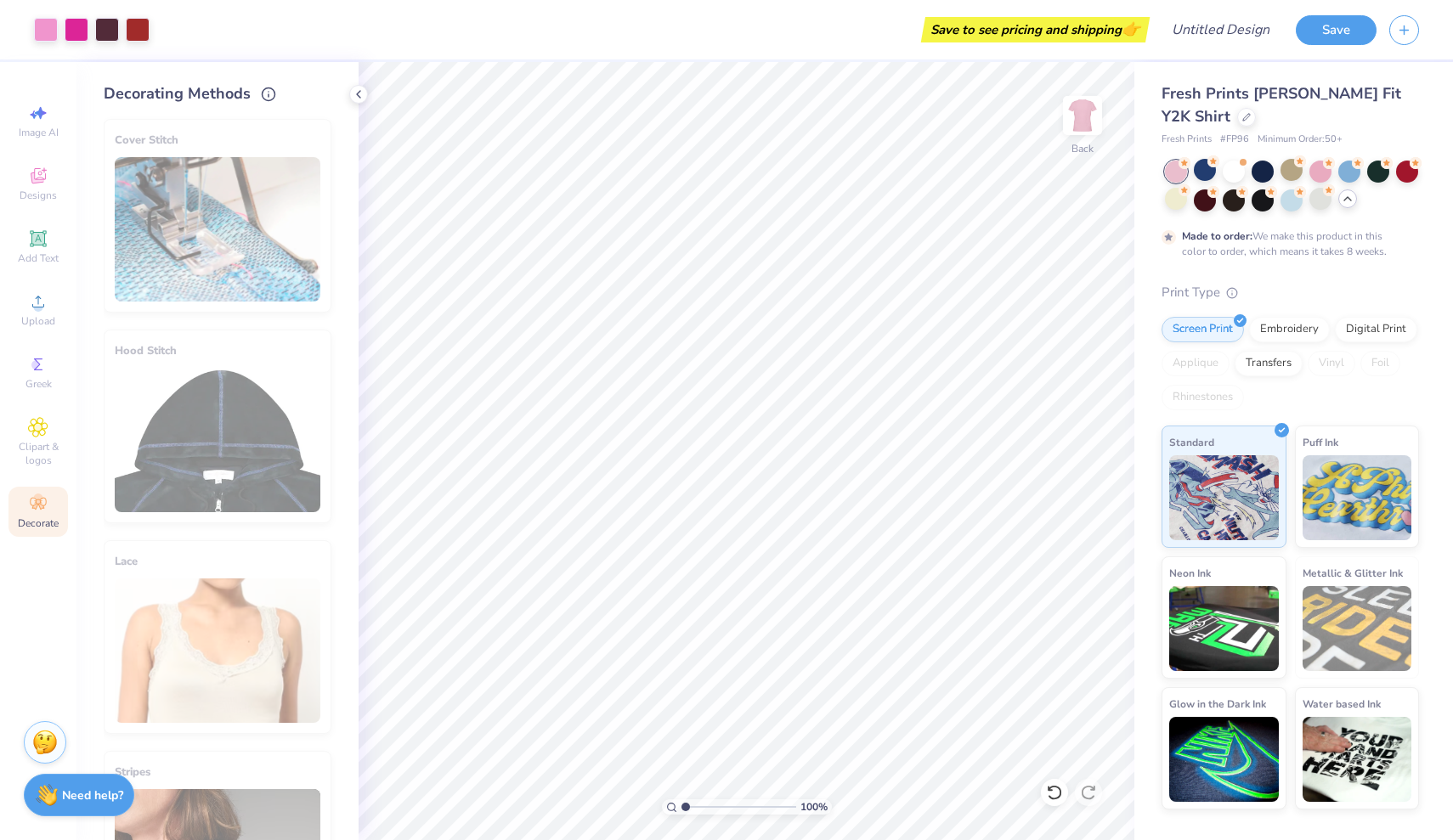
scroll to position [0, 0]
click at [1235, 36] on input "Design Title" at bounding box center [1199, 29] width 167 height 34
type input "1st Design Rough"
click at [1316, 31] on button "Save" at bounding box center [1336, 27] width 81 height 30
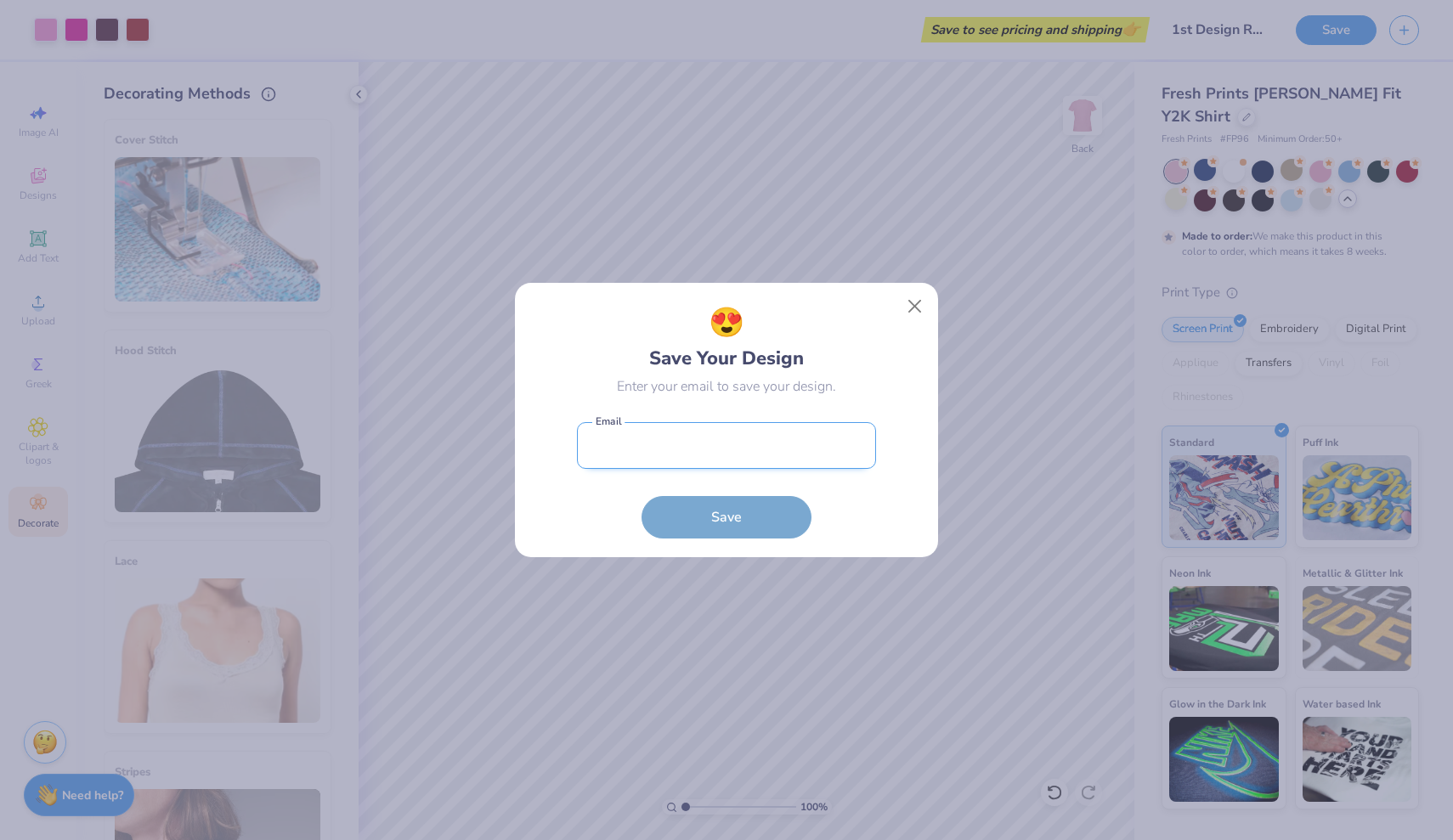
click at [695, 460] on input "email" at bounding box center [726, 445] width 299 height 46
type input "008655082"
drag, startPoint x: 677, startPoint y: 449, endPoint x: 592, endPoint y: 449, distance: 85.0
click at [592, 449] on input "008655082" at bounding box center [726, 445] width 299 height 46
click at [919, 306] on button "Close" at bounding box center [914, 306] width 32 height 32
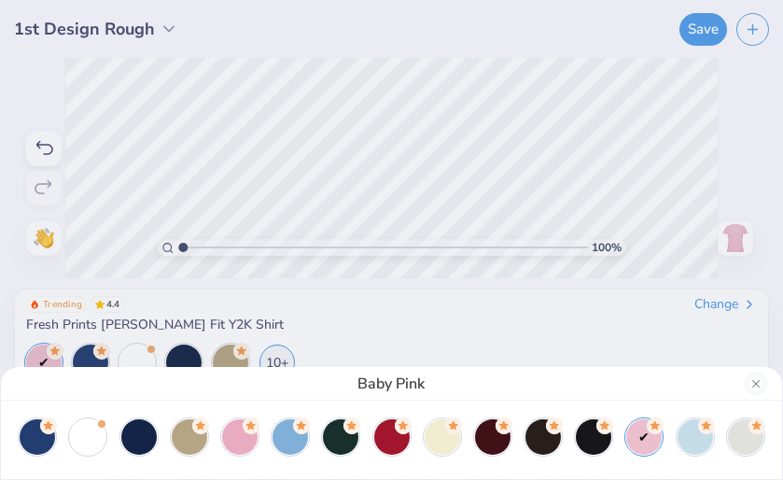
click at [690, 29] on div "Baby Pink" at bounding box center [391, 240] width 783 height 480
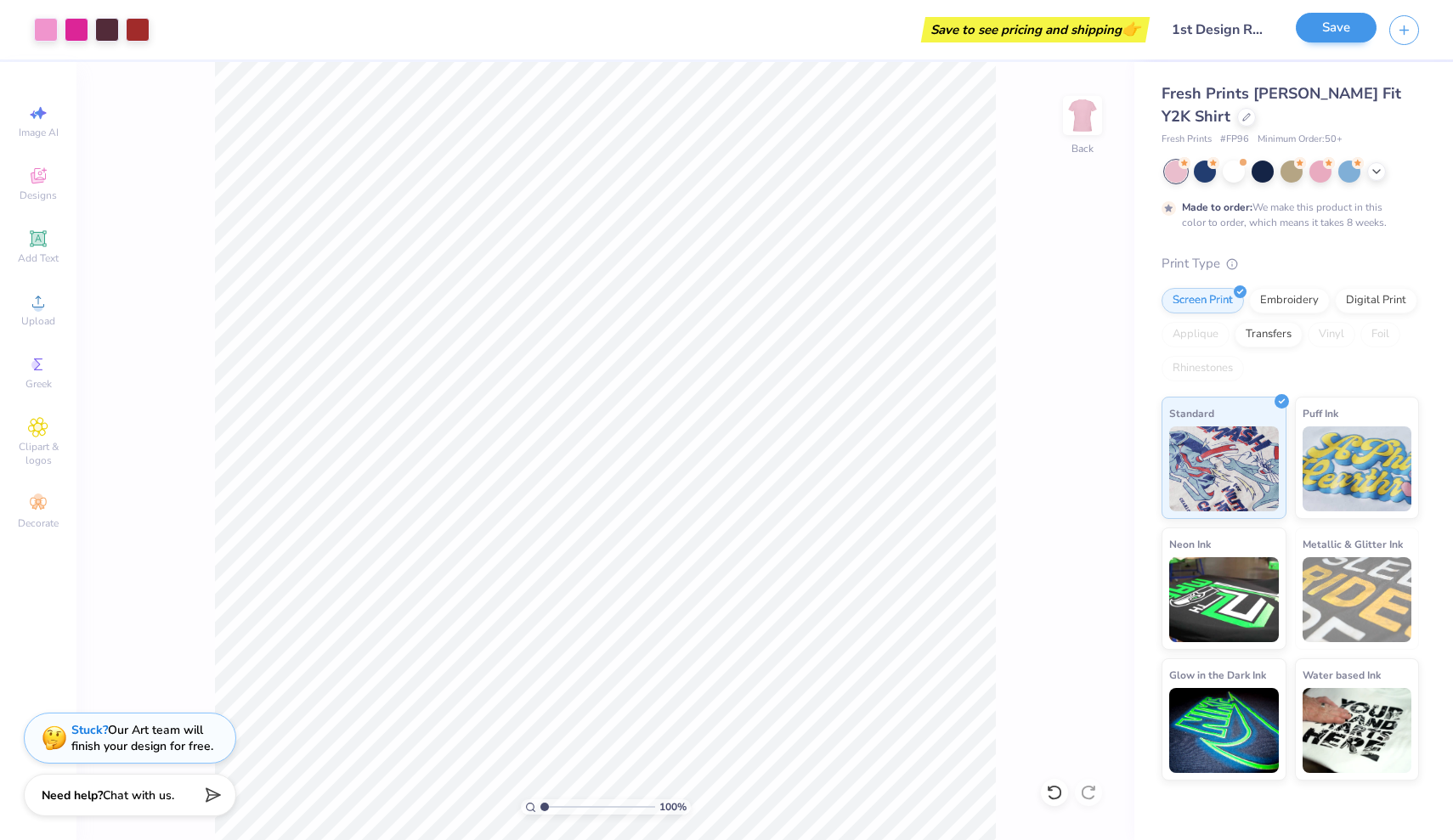
click at [1313, 31] on button "Save" at bounding box center [1336, 27] width 81 height 30
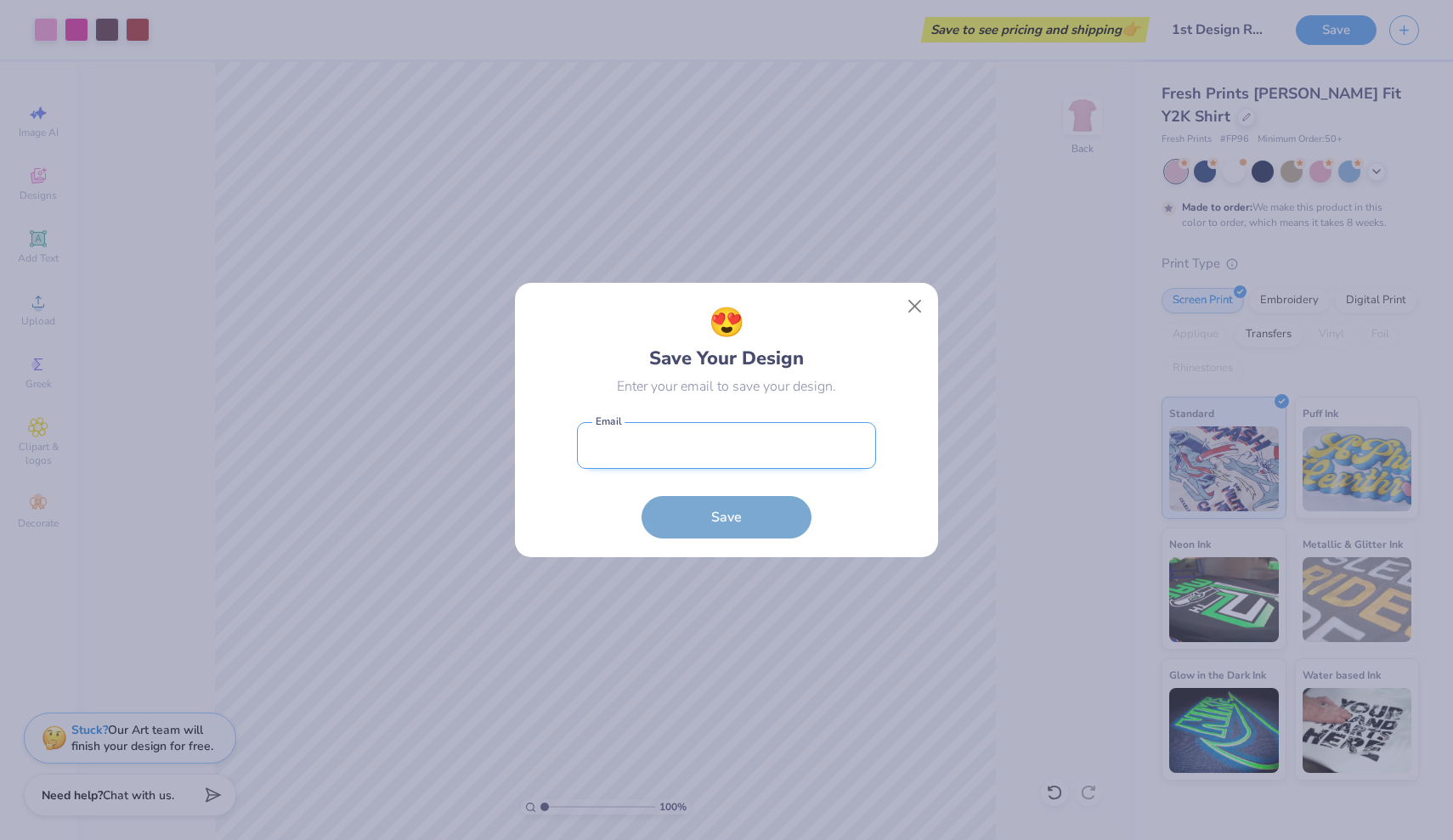
click at [730, 453] on input "email" at bounding box center [726, 445] width 299 height 46
paste input "008655082@coyote.csusb.edu"
type input "008655082@coyote.csusb.edu"
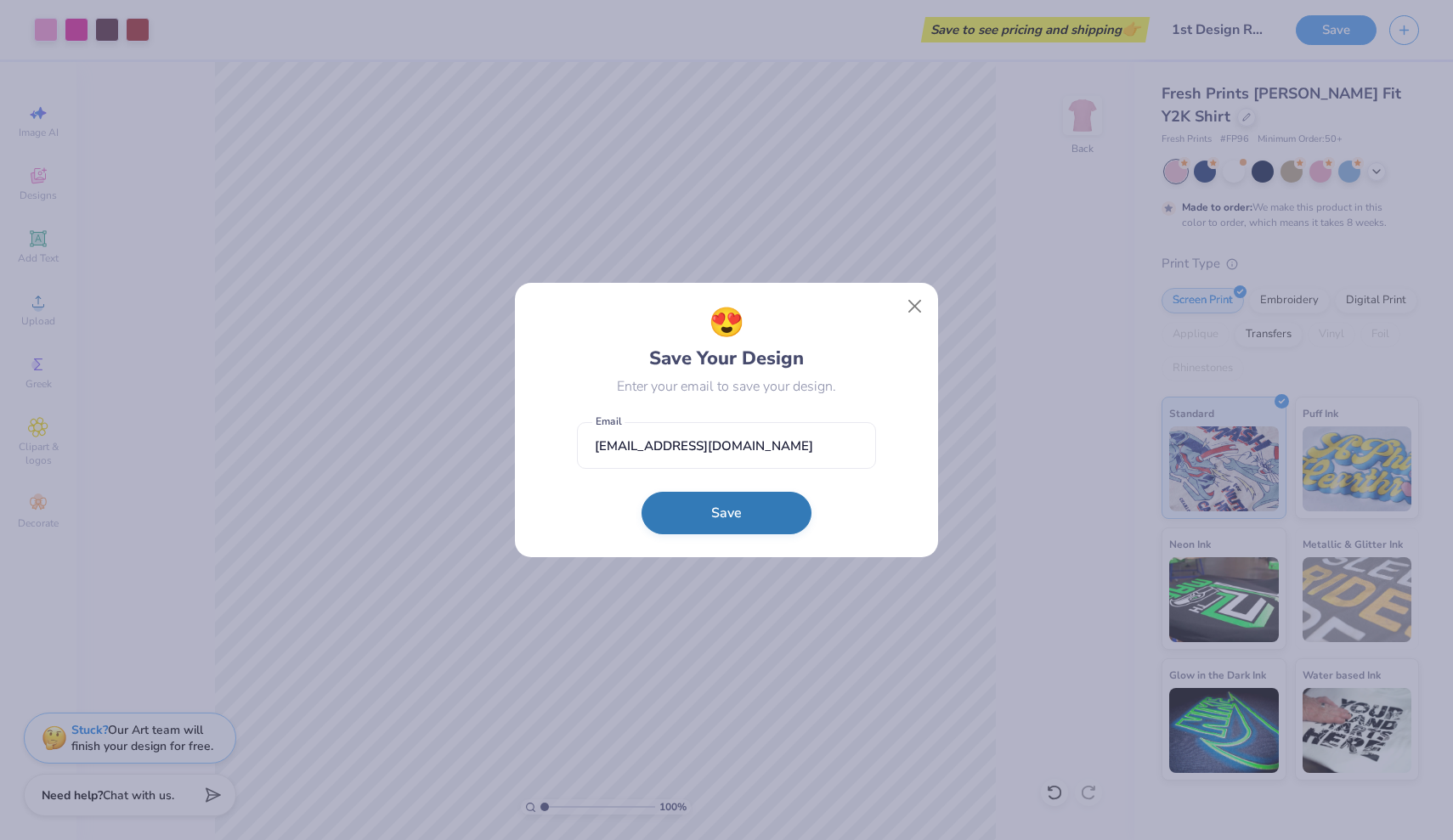
click at [722, 517] on button "Save" at bounding box center [726, 512] width 170 height 43
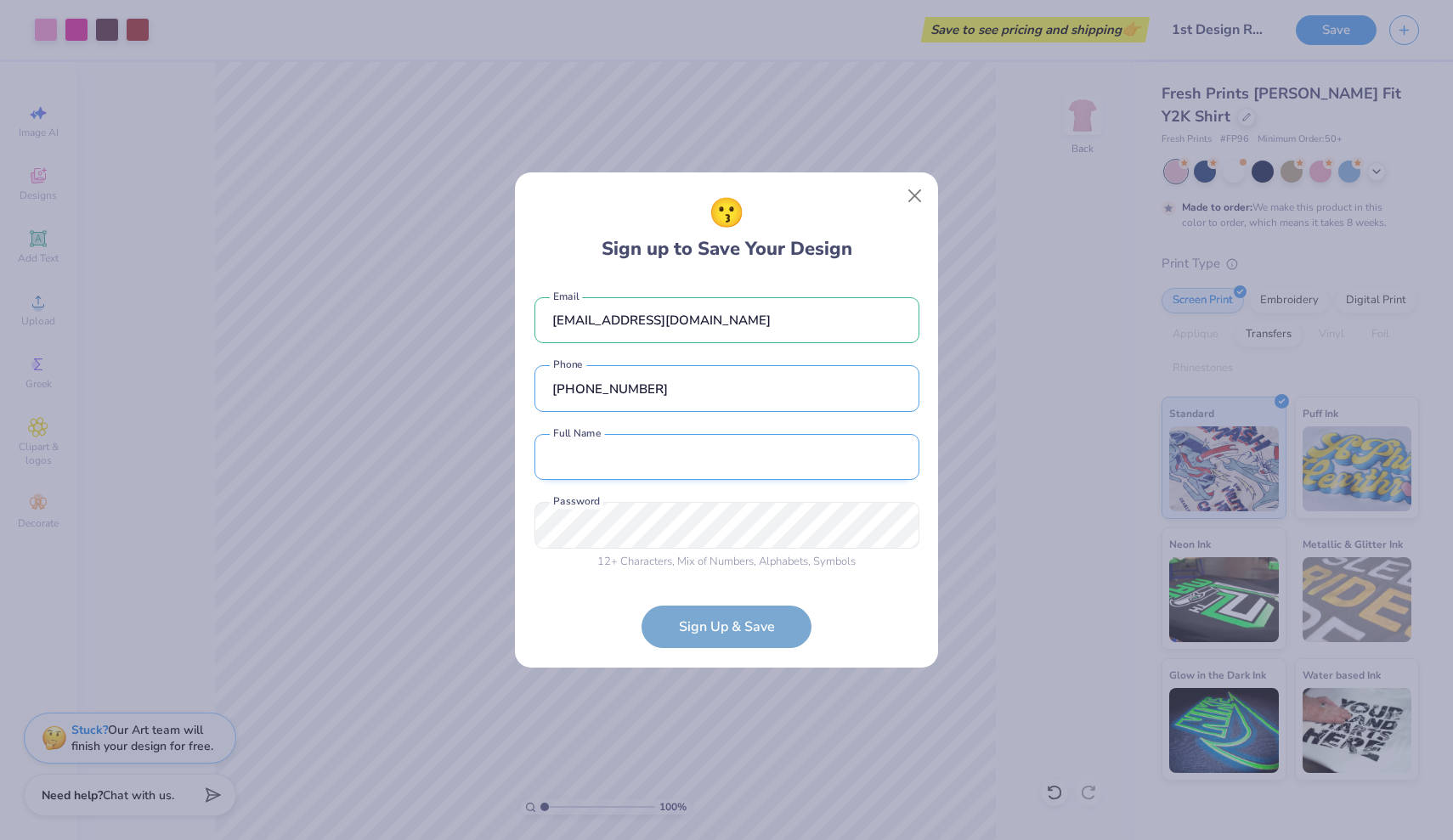
type input "(323) 304-3229"
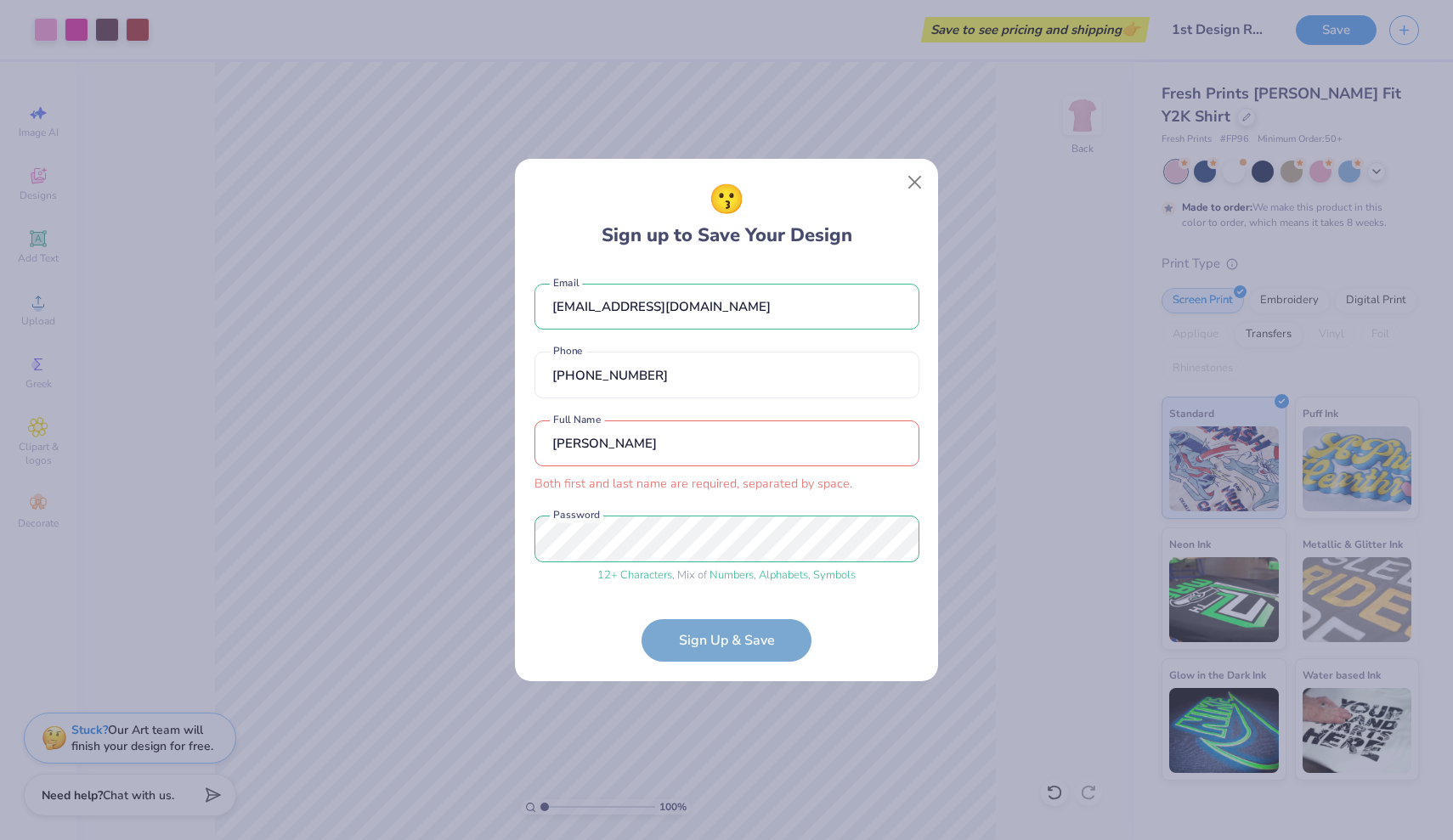
click at [647, 439] on input "Andrea" at bounding box center [726, 443] width 385 height 46
click at [645, 444] on input "Andrea" at bounding box center [726, 443] width 385 height 46
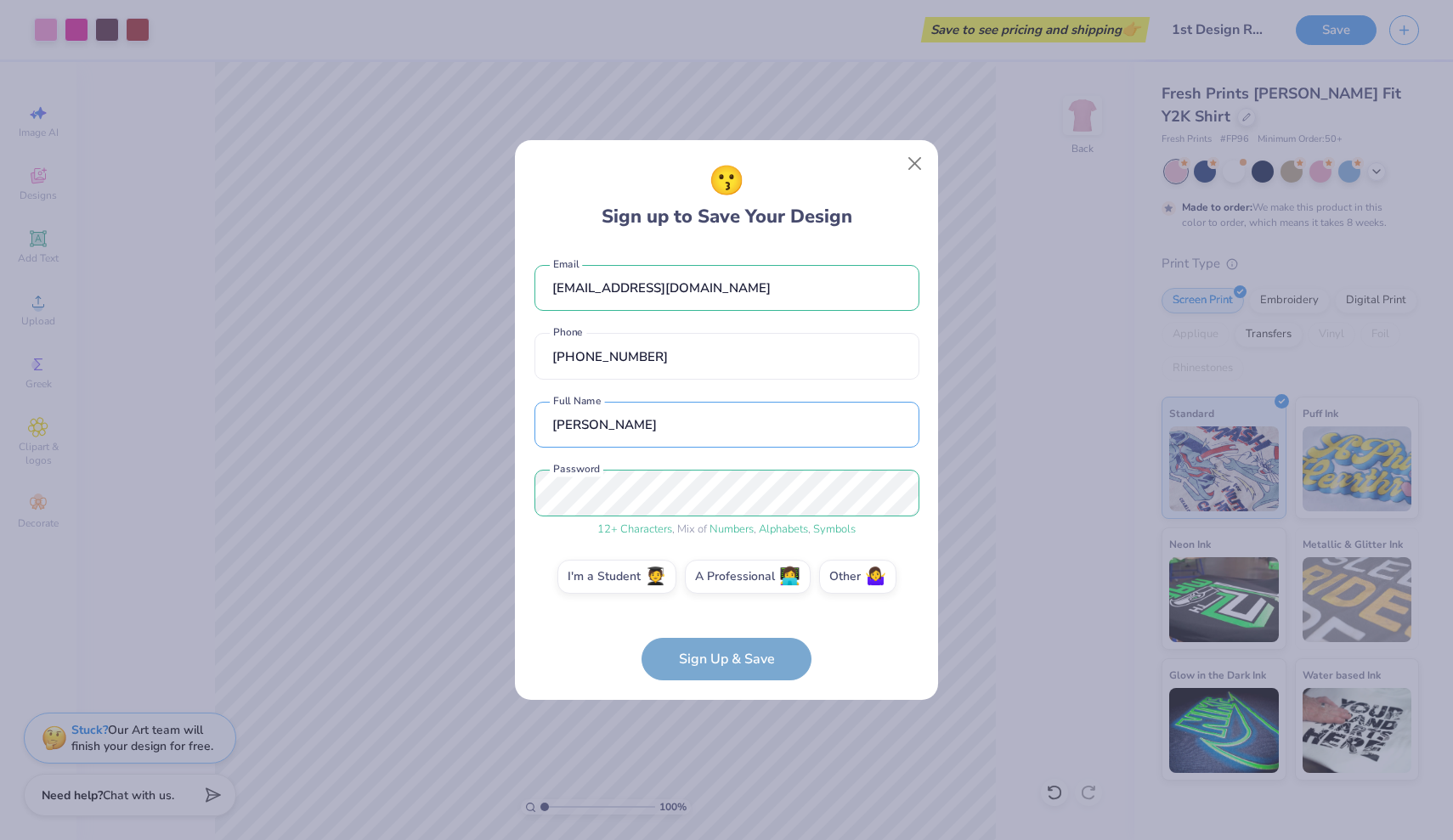
type input "Andrea B"
click at [627, 571] on label "I'm a Student 🧑‍🎓" at bounding box center [616, 573] width 119 height 34
click at [721, 576] on input "I'm a Student 🧑‍🎓" at bounding box center [726, 582] width 11 height 11
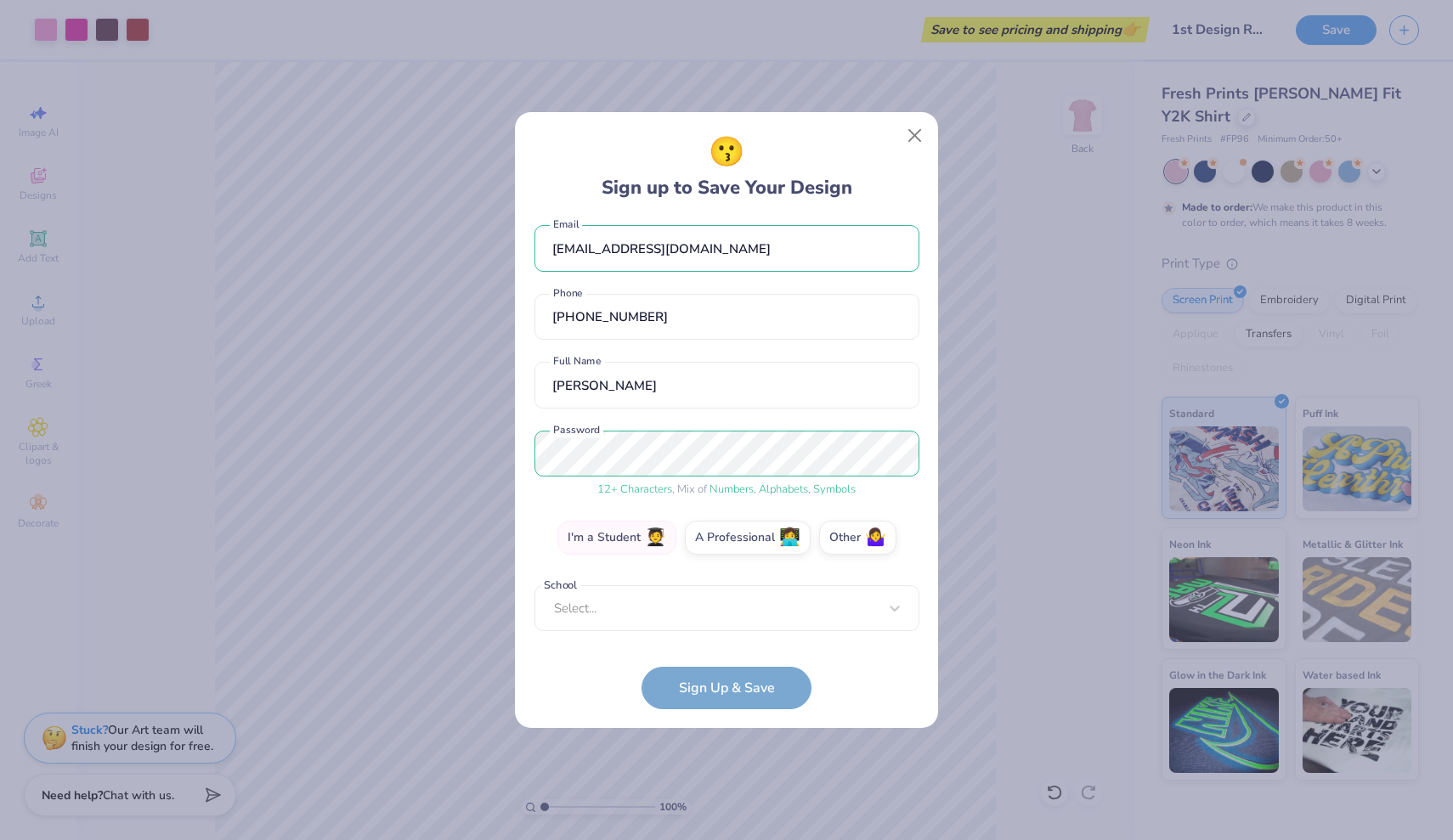
scroll to position [3, 0]
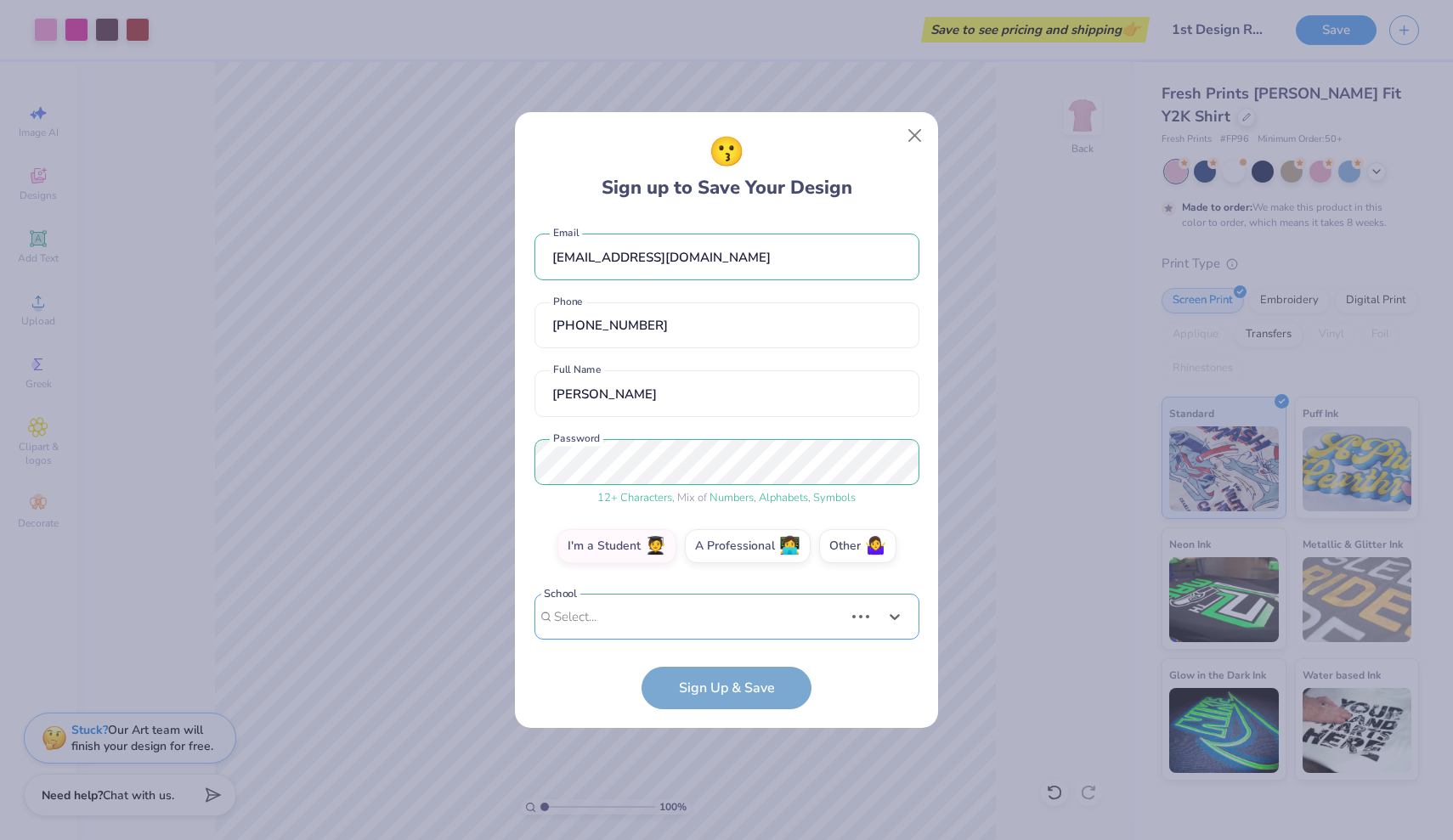
click at [647, 618] on div "Use Up and Down to choose options, press Enter to select the currently focused …" at bounding box center [726, 642] width 385 height 97
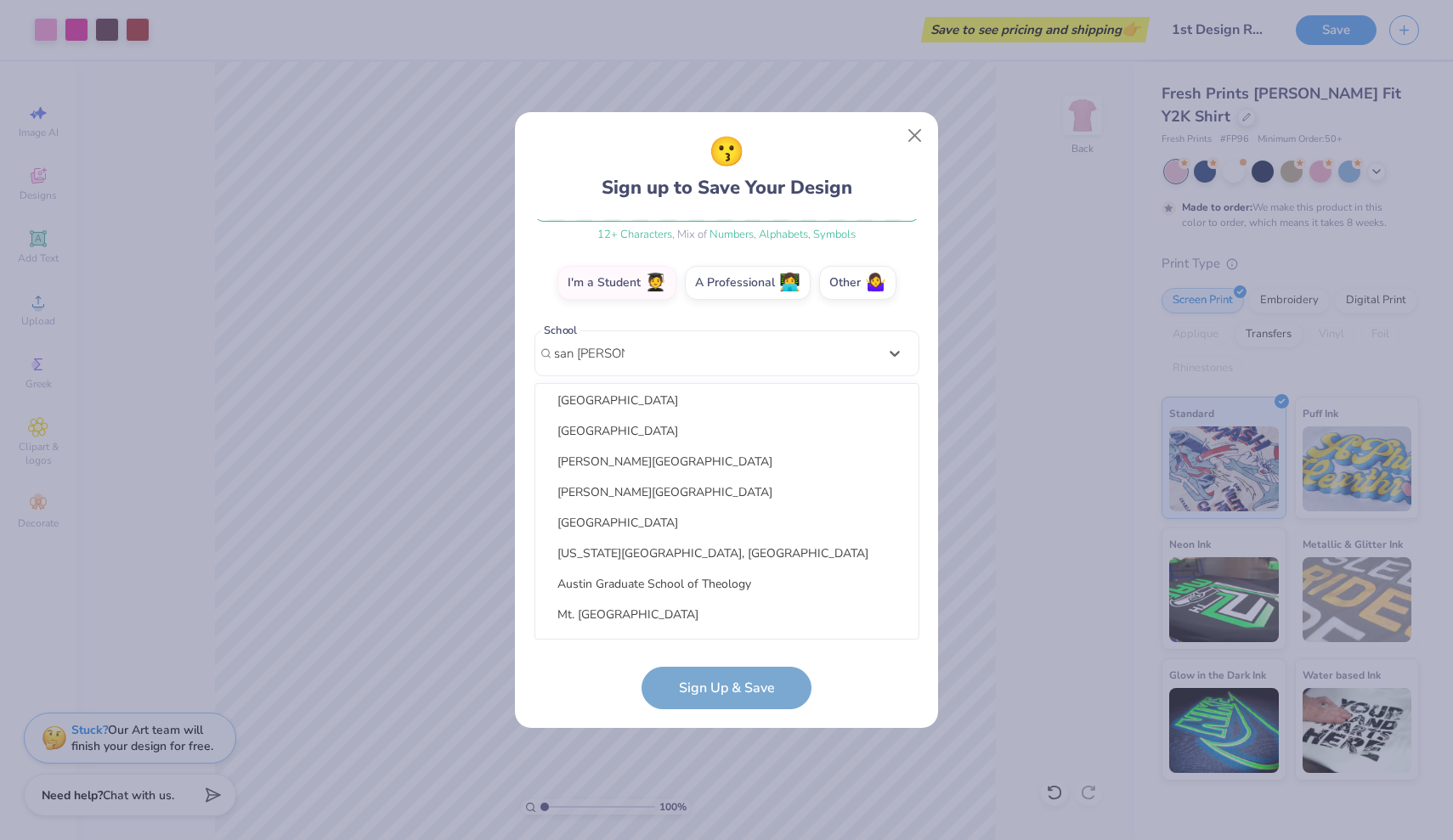
scroll to position [135, 0]
click at [671, 547] on div "California State University, San Bernardino" at bounding box center [726, 544] width 370 height 28
type input "san bernard"
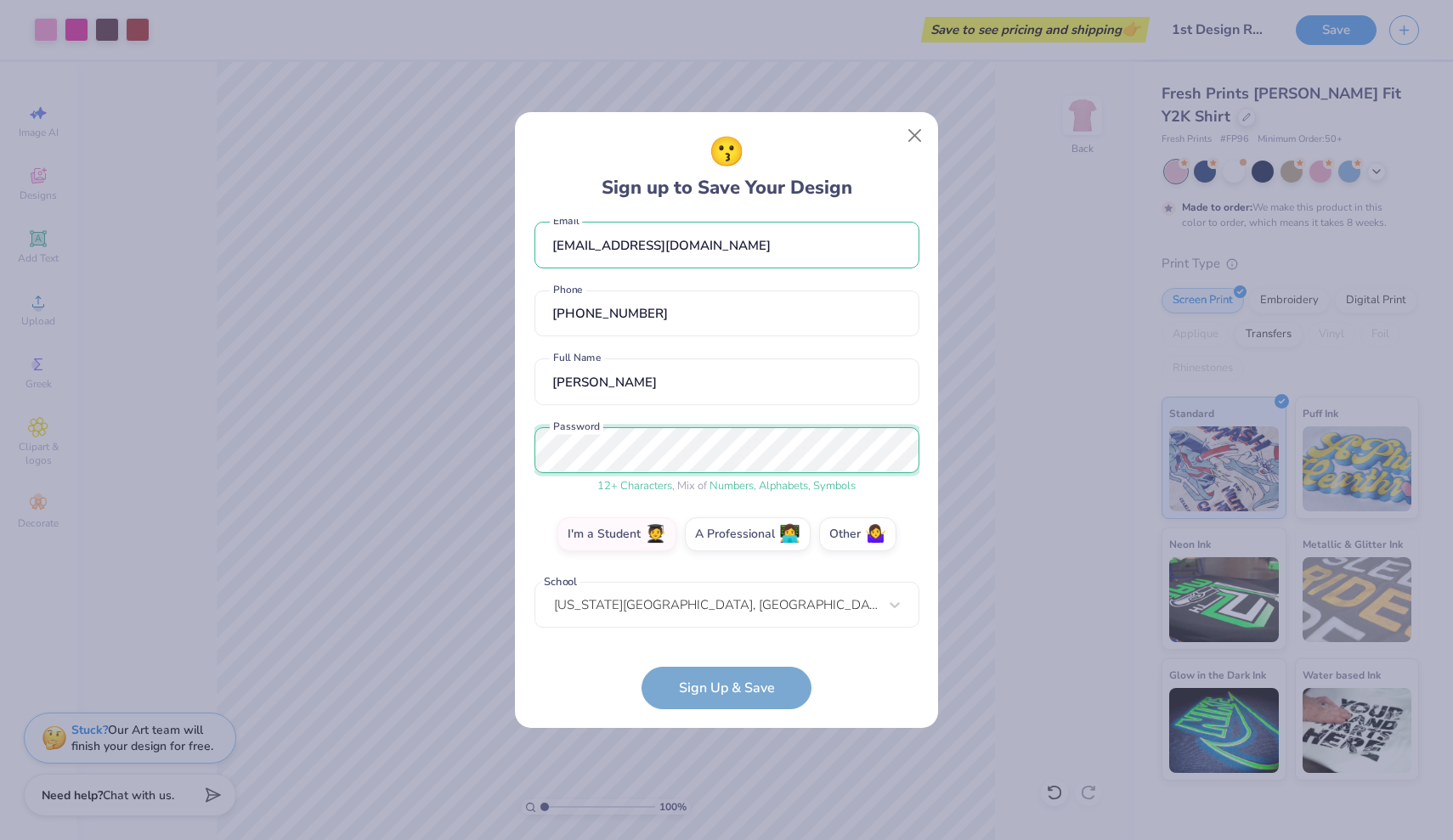
scroll to position [79, 0]
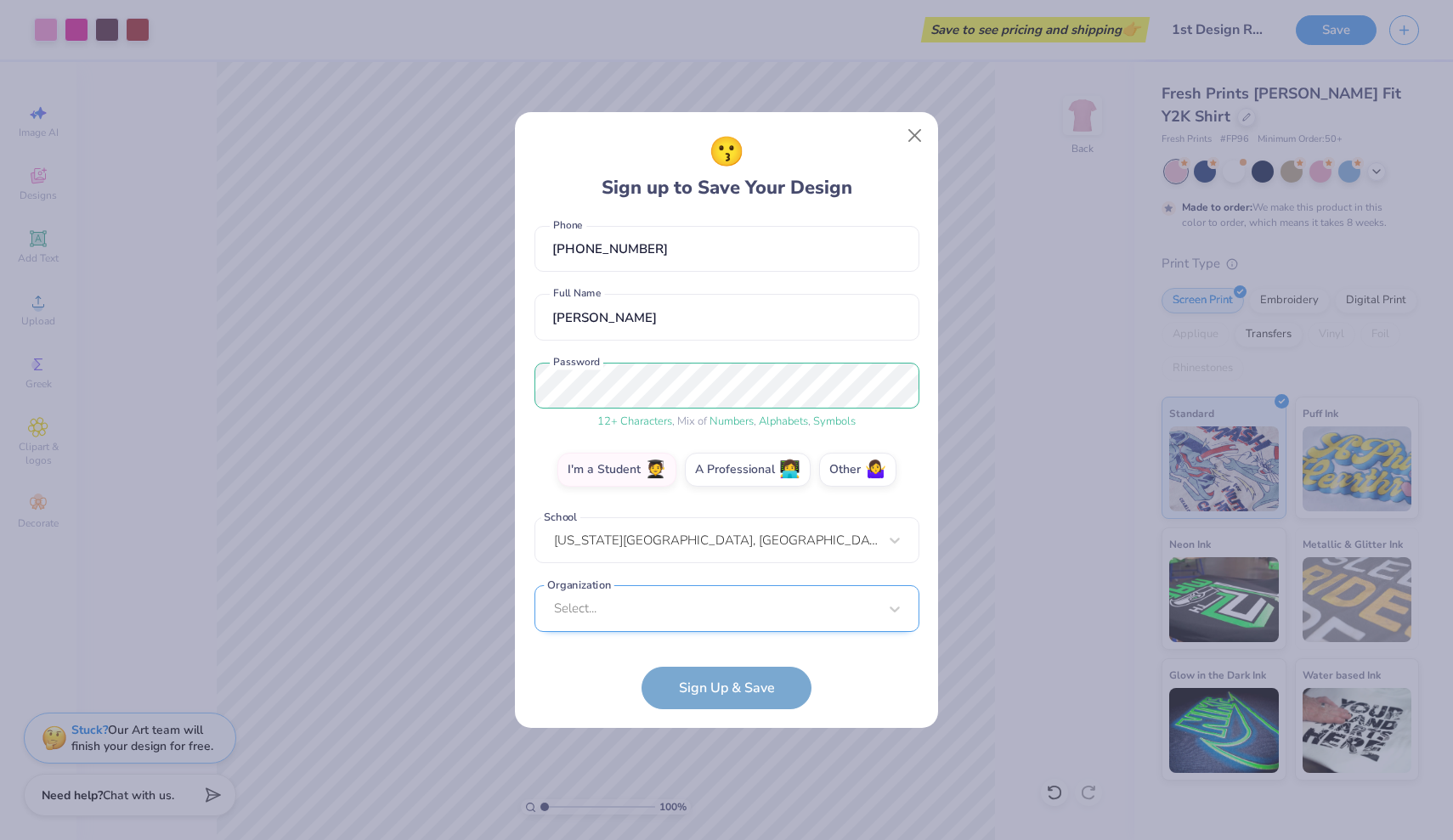
click at [647, 620] on div "Select..." at bounding box center [726, 608] width 385 height 46
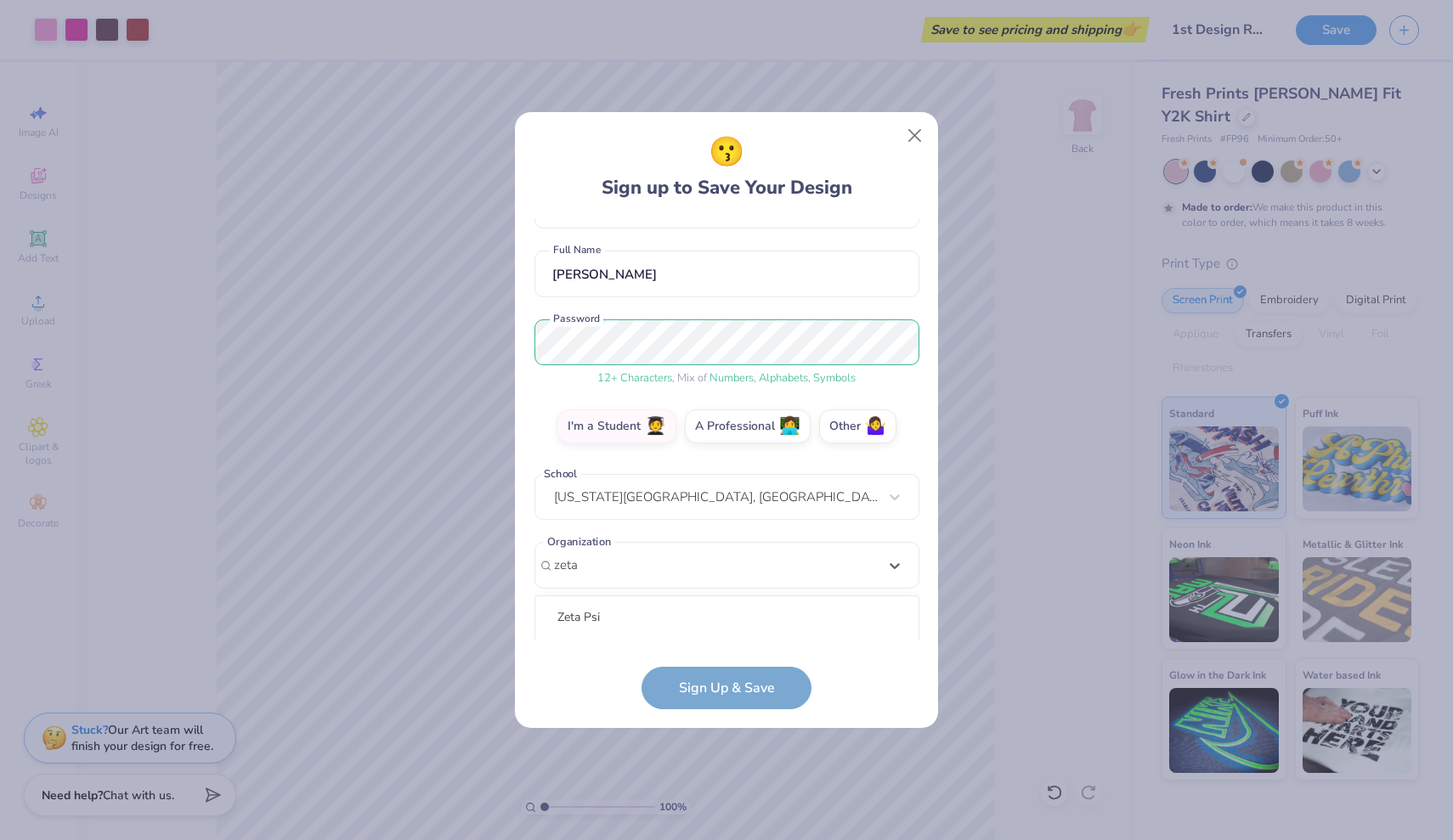
scroll to position [335, 0]
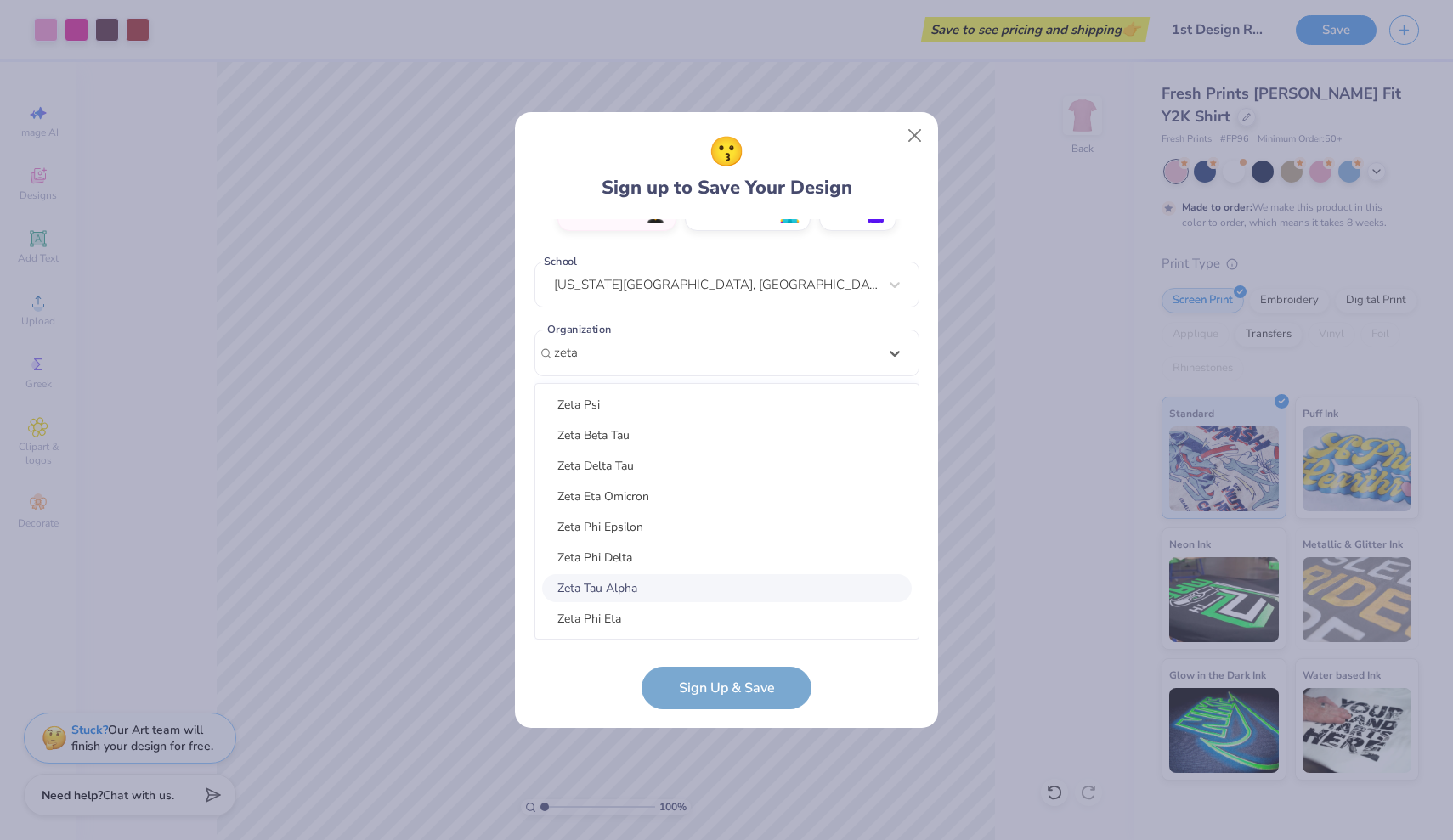
click at [631, 595] on div "Zeta Tau Alpha" at bounding box center [726, 588] width 370 height 28
type input "zeta"
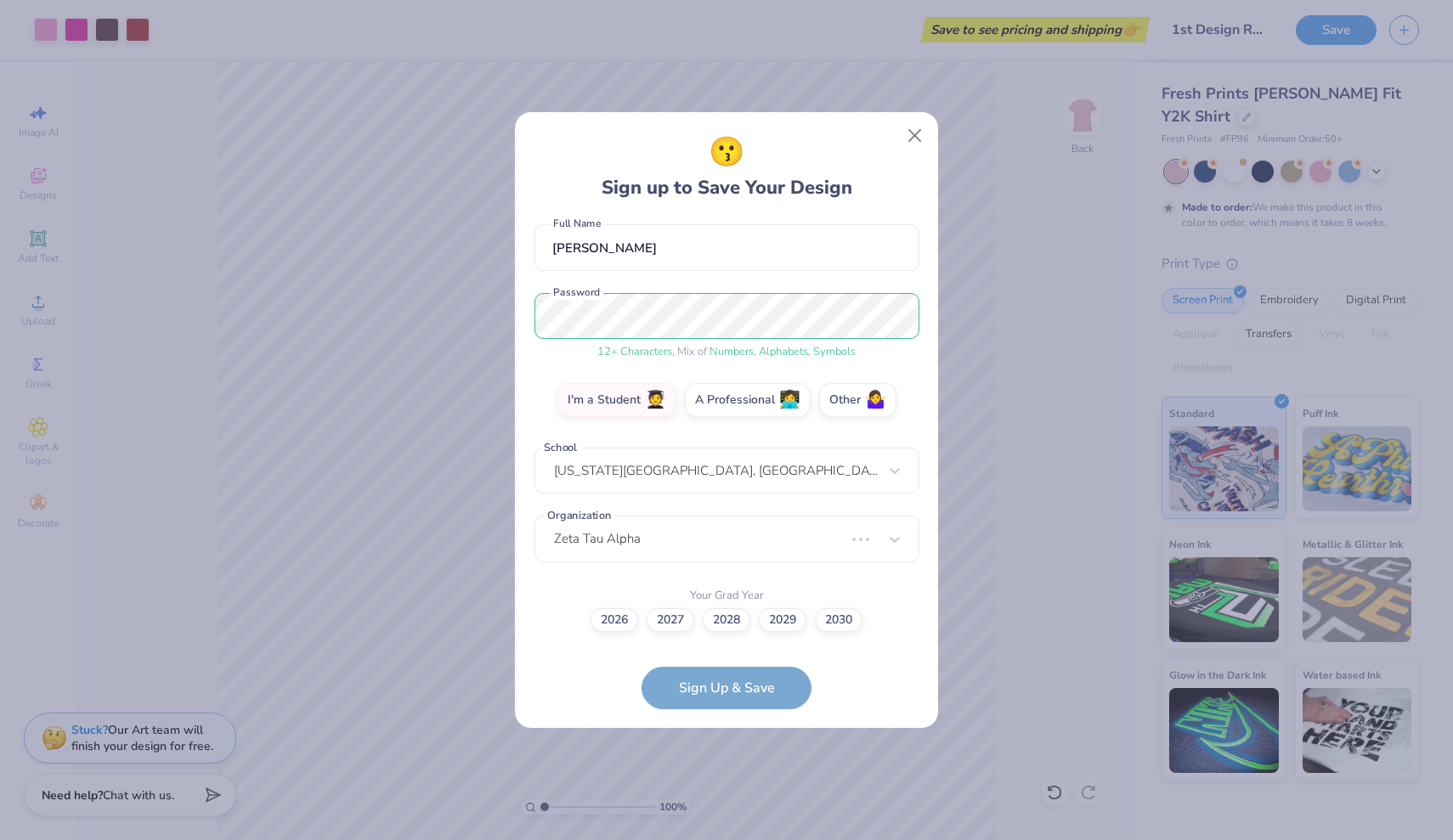
scroll to position [71, 0]
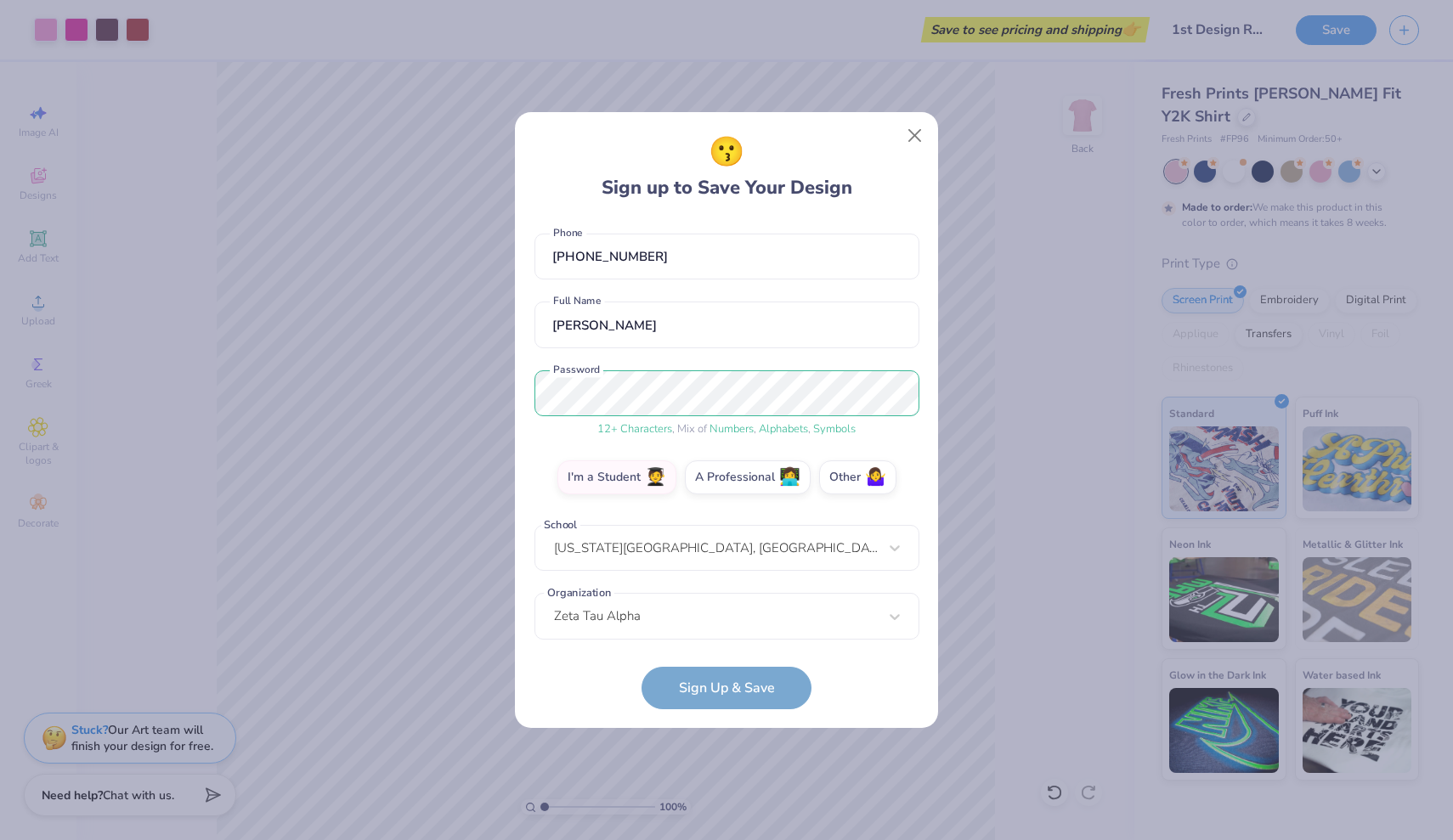
click at [747, 694] on form "008655082@coyote.csusb.edu Email (323) 304-3229 Phone Andrea B Full Name 12 + C…" at bounding box center [726, 464] width 385 height 490
click at [751, 680] on form "008655082@coyote.csusb.edu Email (323) 304-3229 Phone Andrea B Full Name 12 + C…" at bounding box center [726, 464] width 385 height 490
click at [628, 479] on label "I'm a Student 🧑‍🎓" at bounding box center [616, 474] width 119 height 34
click at [721, 547] on input "I'm a Student 🧑‍🎓" at bounding box center [726, 552] width 11 height 11
click at [594, 476] on label "I'm a Student 🧑‍🎓" at bounding box center [616, 474] width 119 height 34
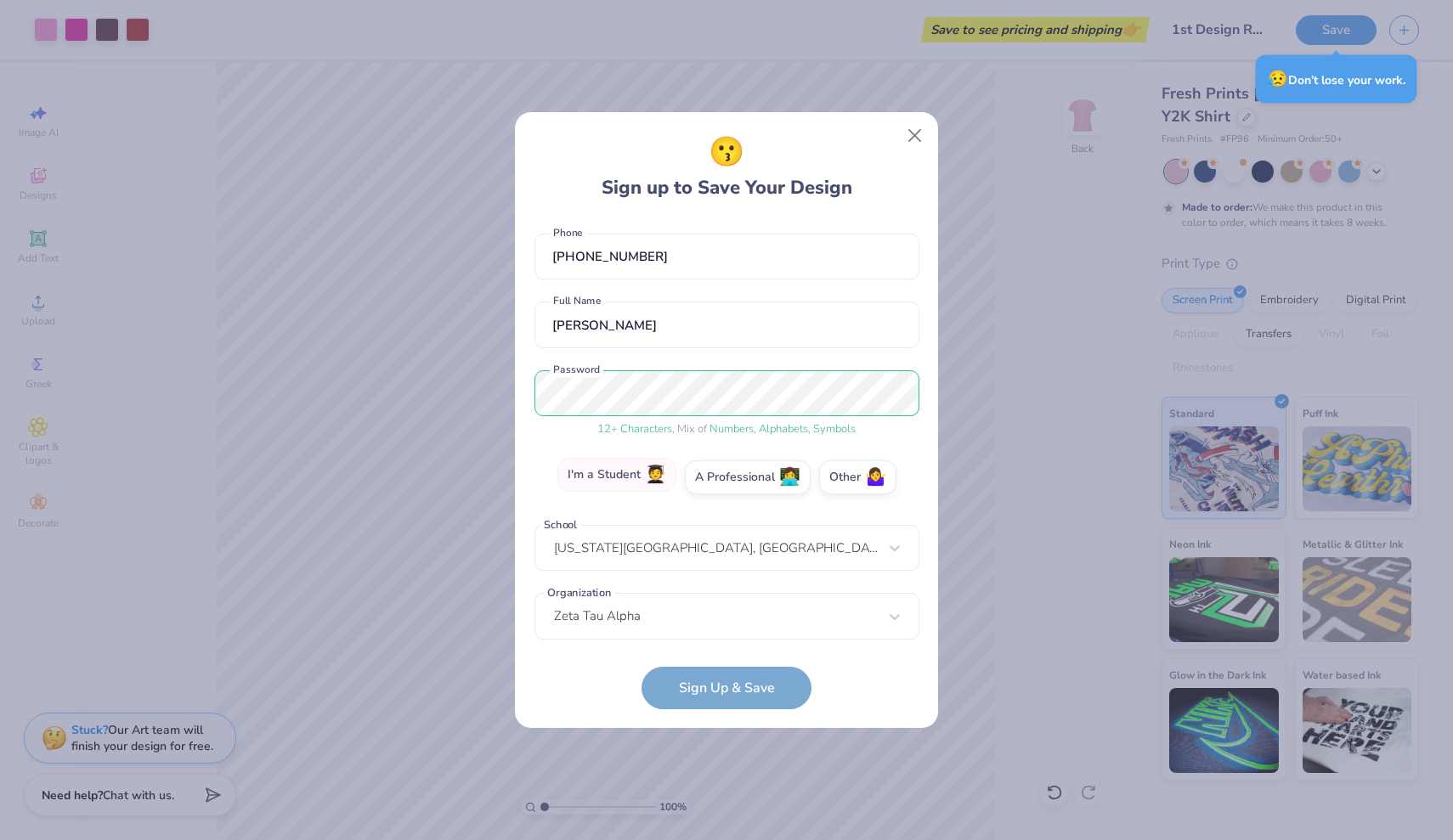
click at [721, 547] on input "I'm a Student 🧑‍🎓" at bounding box center [726, 552] width 11 height 11
click at [708, 691] on form "008655082@coyote.csusb.edu Email (323) 304-3229 Phone Andrea B Full Name 12 + C…" at bounding box center [726, 464] width 385 height 490
click at [761, 678] on form "008655082@coyote.csusb.edu Email (323) 304-3229 Phone Andrea B Full Name 12 + C…" at bounding box center [726, 464] width 385 height 490
click at [848, 474] on label "Other 🤷‍♀️" at bounding box center [858, 474] width 77 height 34
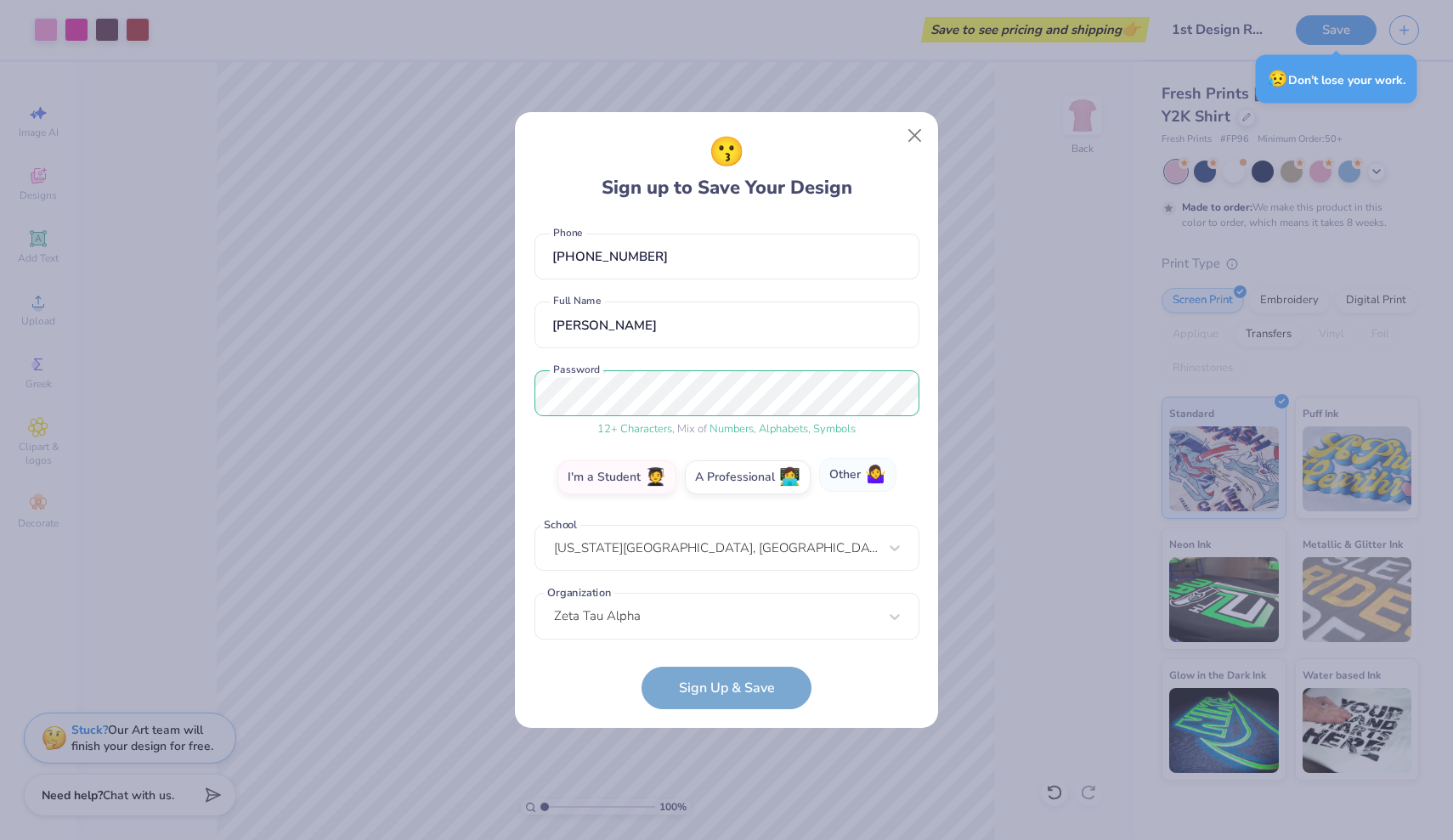
click at [732, 547] on input "Other 🤷‍♀️" at bounding box center [726, 552] width 11 height 11
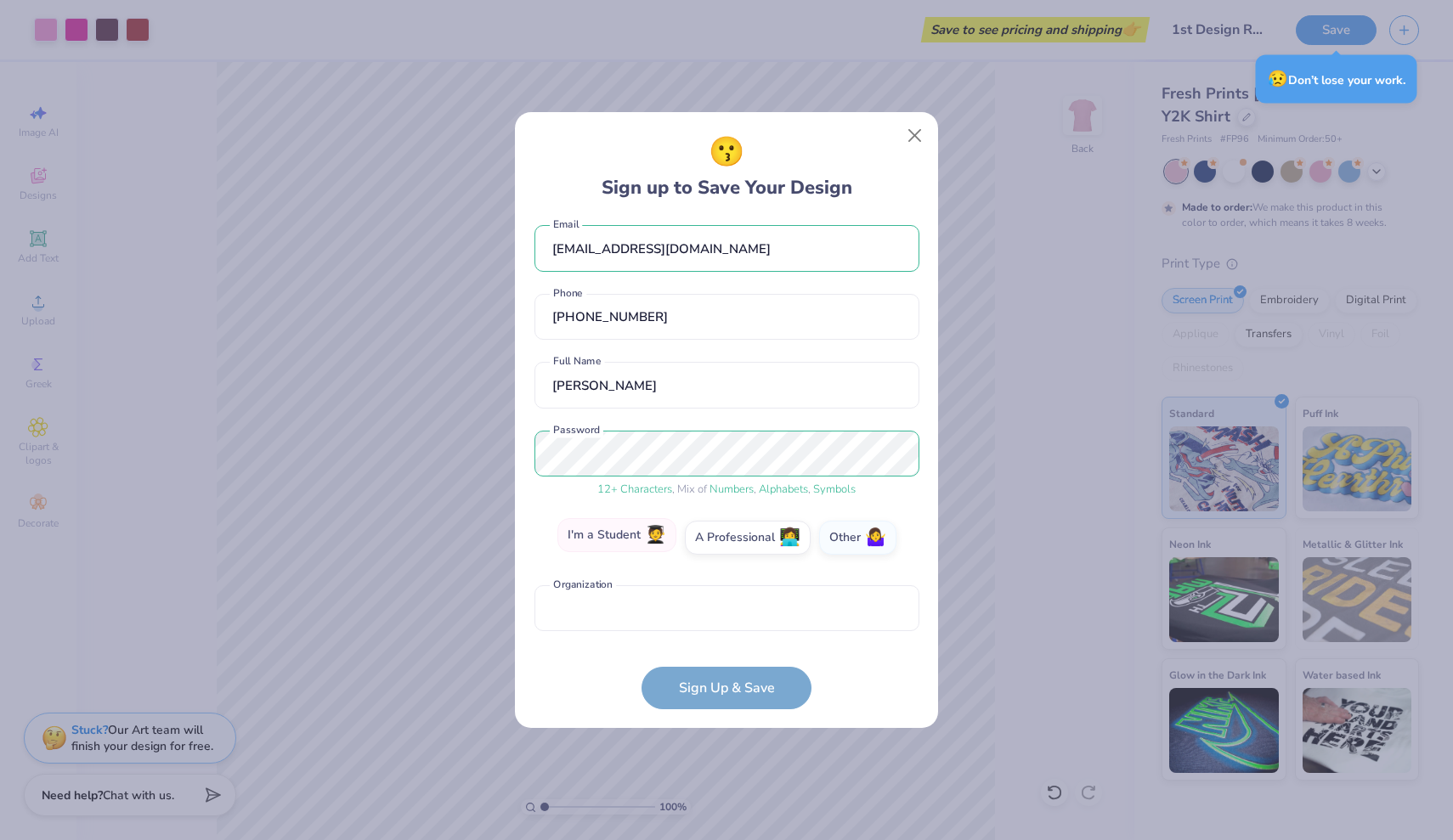
click at [630, 536] on label "I'm a Student 🧑‍🎓" at bounding box center [616, 534] width 119 height 34
click at [721, 547] on input "I'm a Student 🧑‍🎓" at bounding box center [726, 552] width 11 height 11
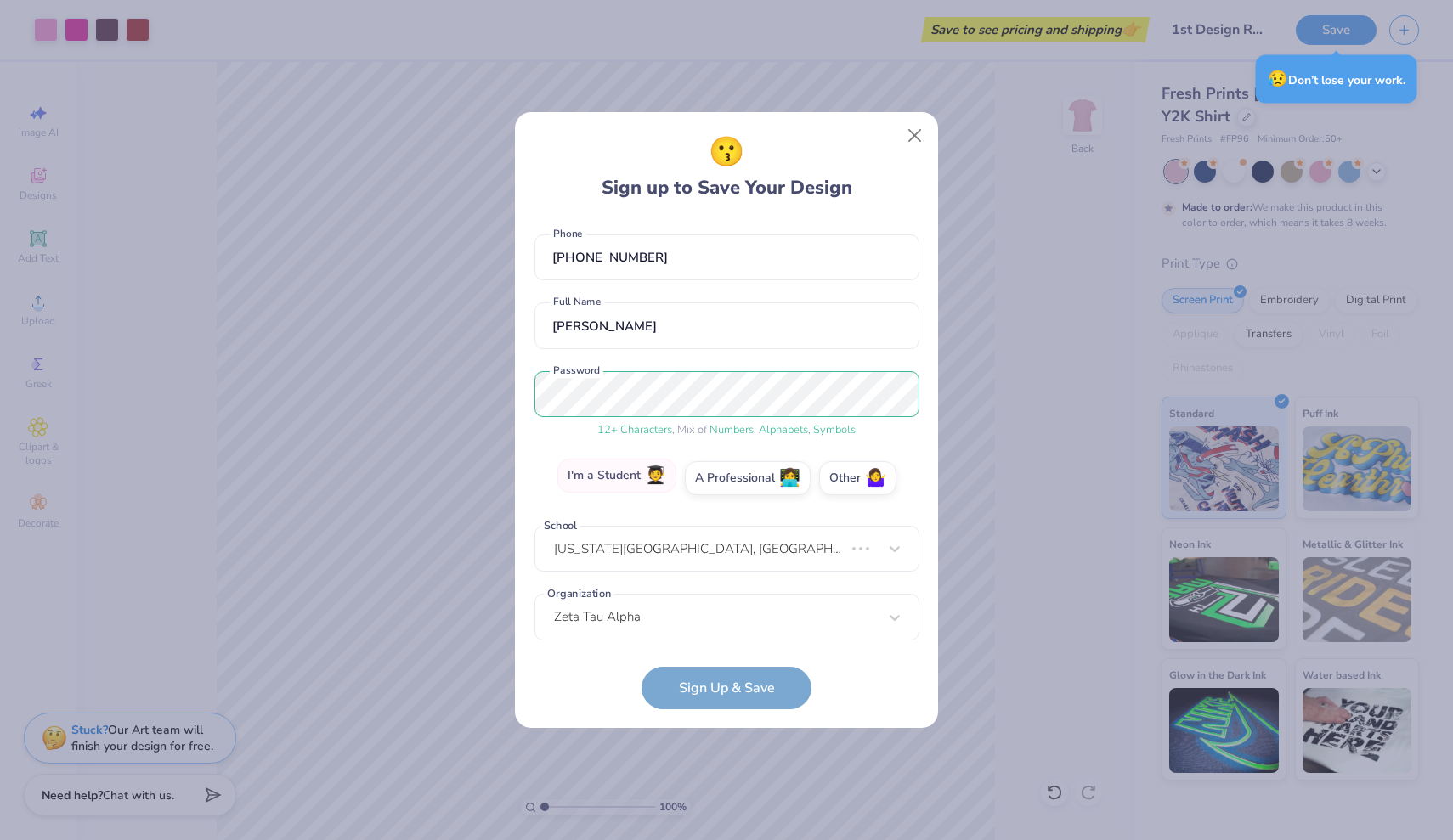
scroll to position [3, 0]
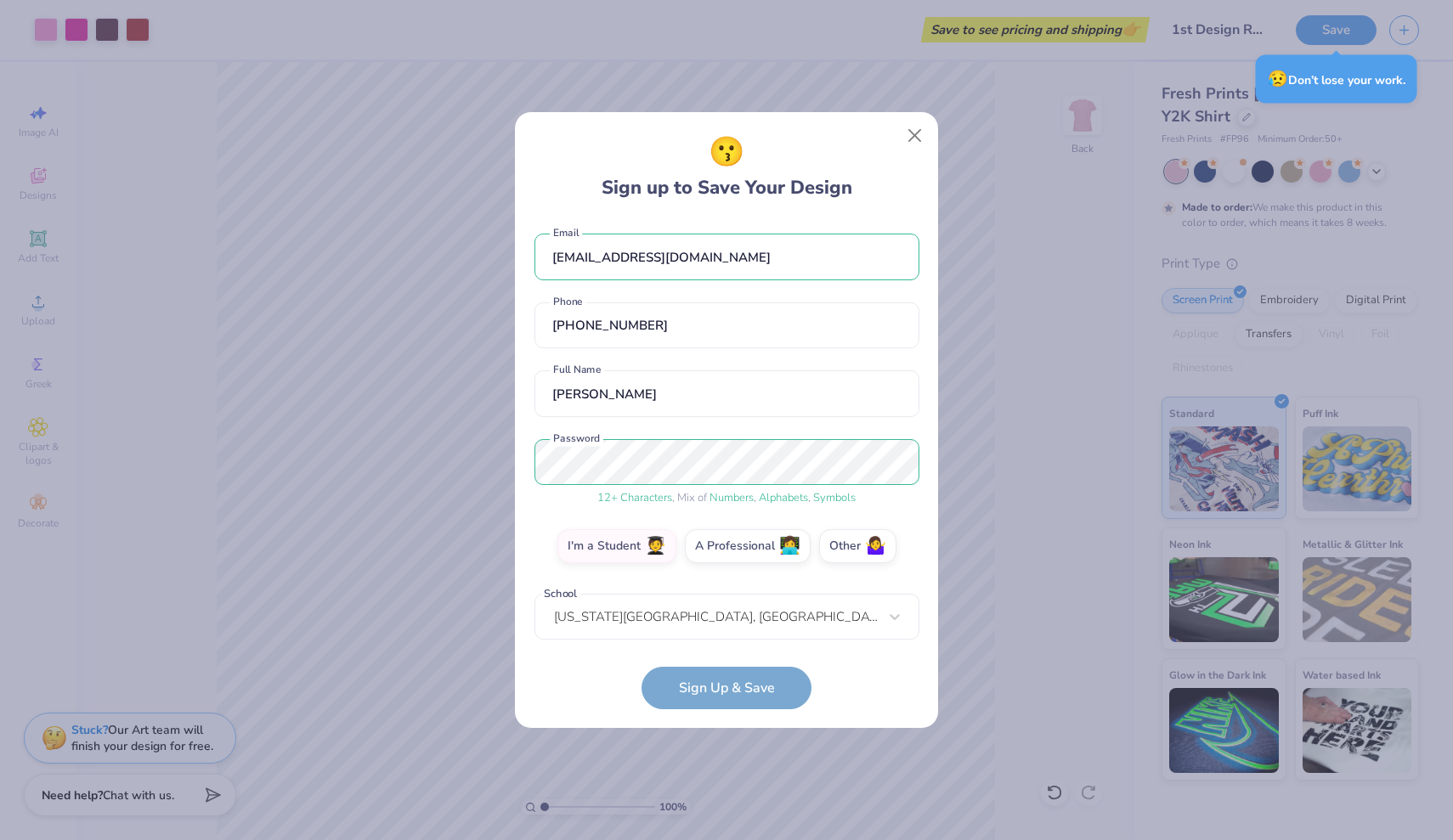
click at [729, 686] on form "008655082@coyote.csusb.edu Email (323) 304-3229 Phone Andrea B Full Name 12 + C…" at bounding box center [726, 464] width 385 height 490
click at [711, 326] on input "(323) 304-3229" at bounding box center [726, 325] width 385 height 46
click at [717, 392] on input "Andrea B" at bounding box center [726, 393] width 385 height 46
click at [915, 142] on button "Close" at bounding box center [914, 136] width 32 height 32
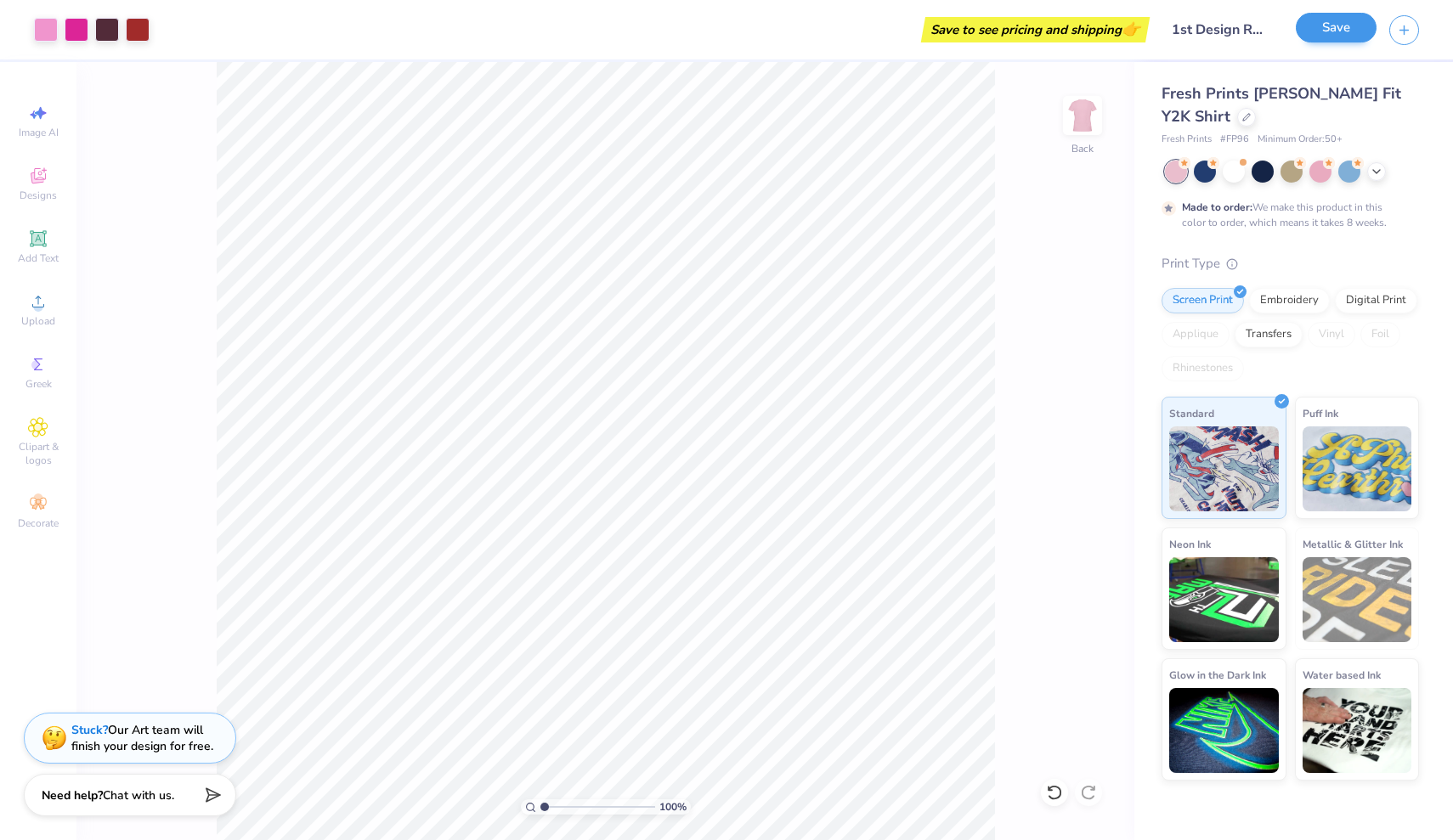
click at [1317, 33] on button "Save" at bounding box center [1336, 27] width 81 height 30
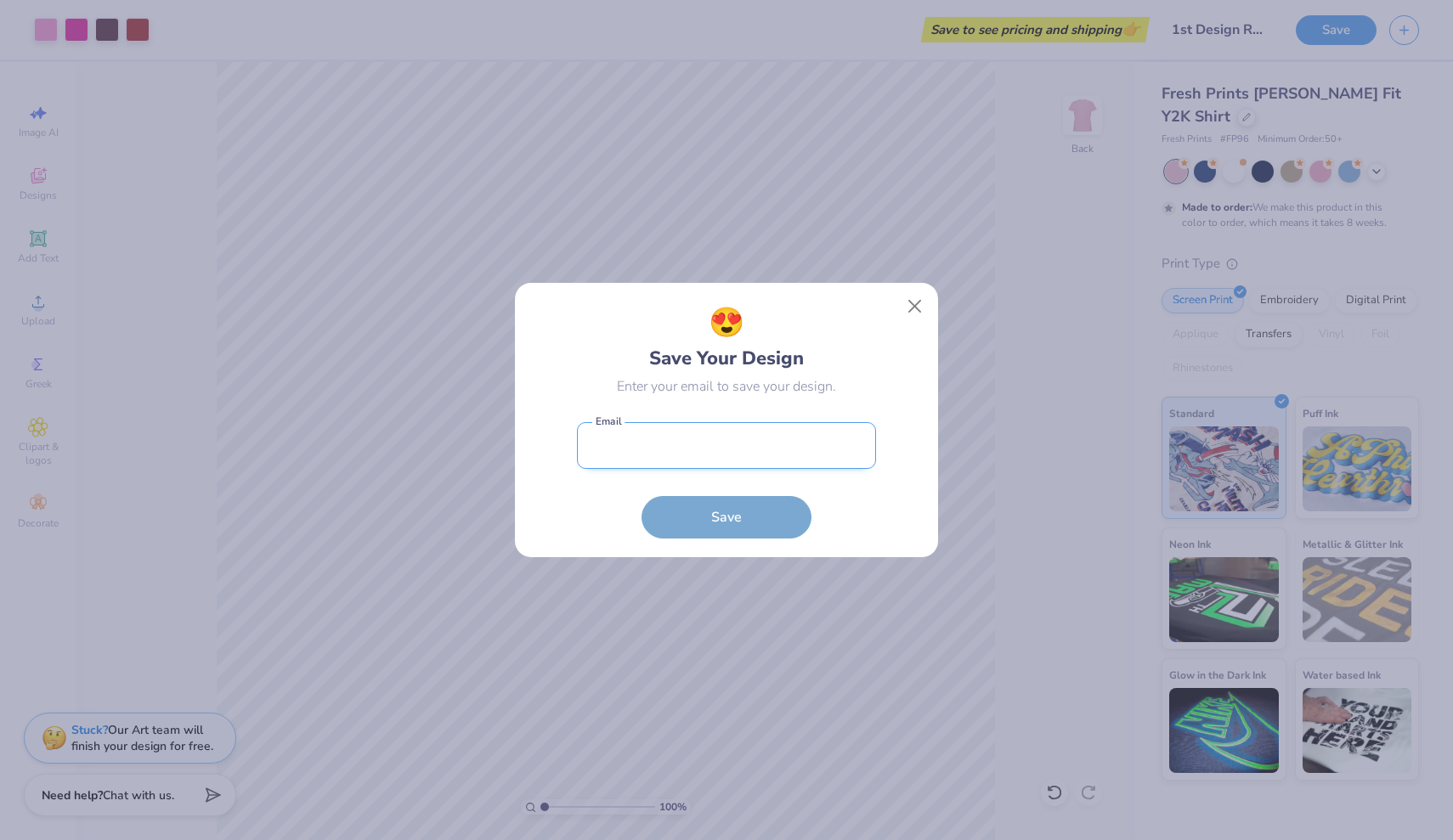
click at [755, 457] on input "email" at bounding box center [726, 445] width 299 height 46
type input "008655082@coyote.csusb.edu"
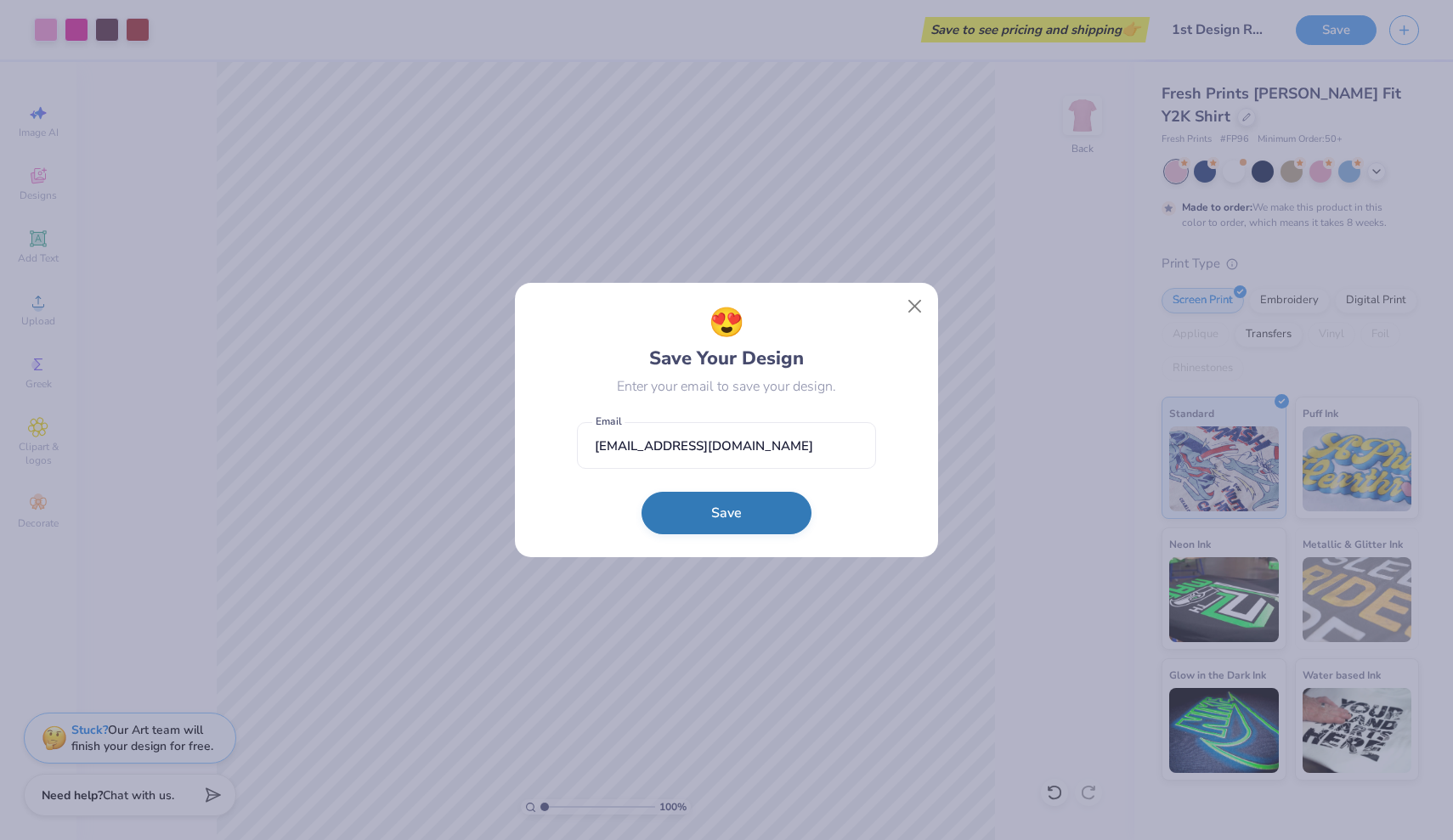
click at [738, 515] on button "Save" at bounding box center [726, 512] width 170 height 43
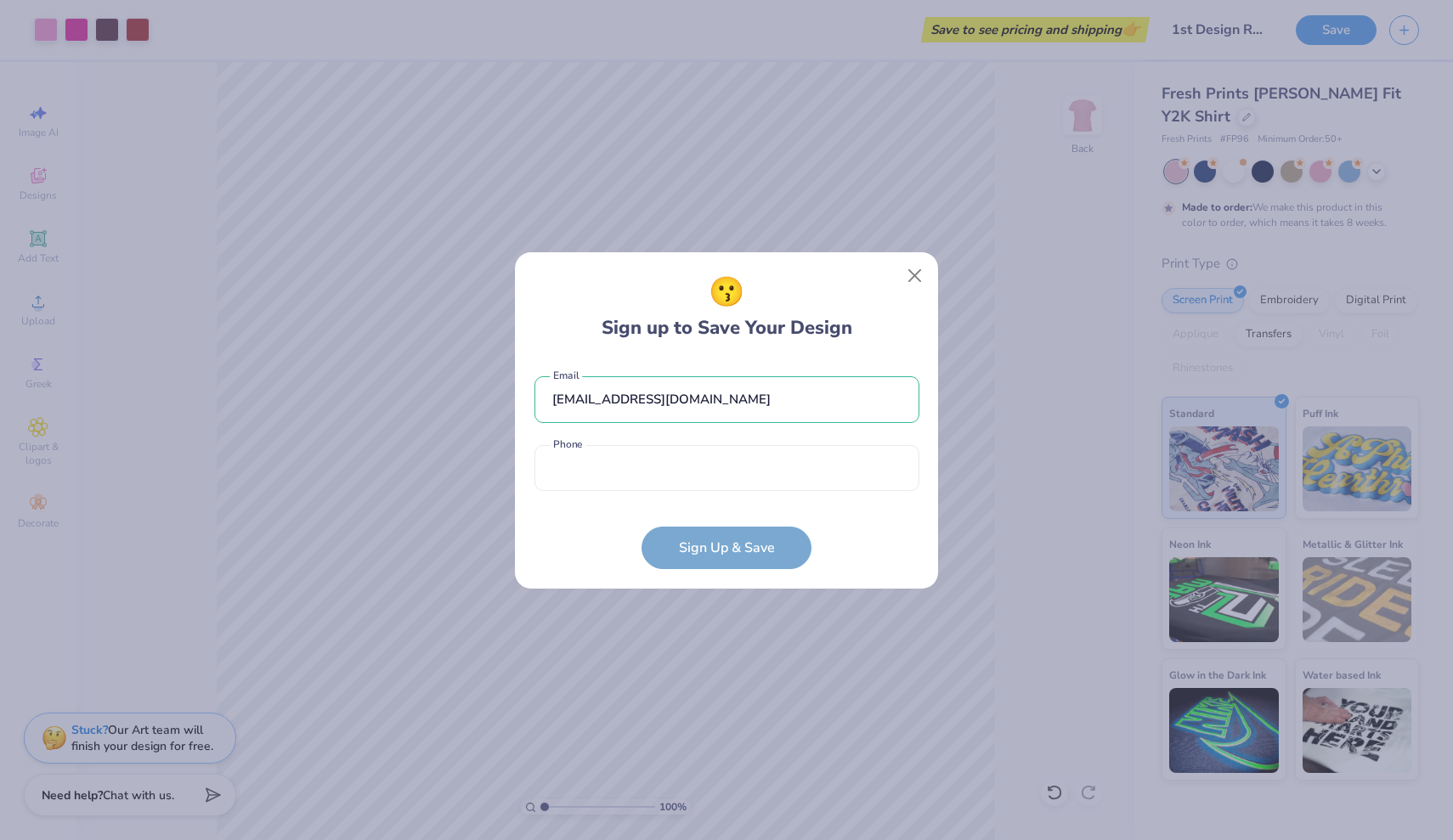
click at [731, 493] on div "008655082@coyote.csusb.edu Email Phone is a required field Phone" at bounding box center [726, 430] width 385 height 140
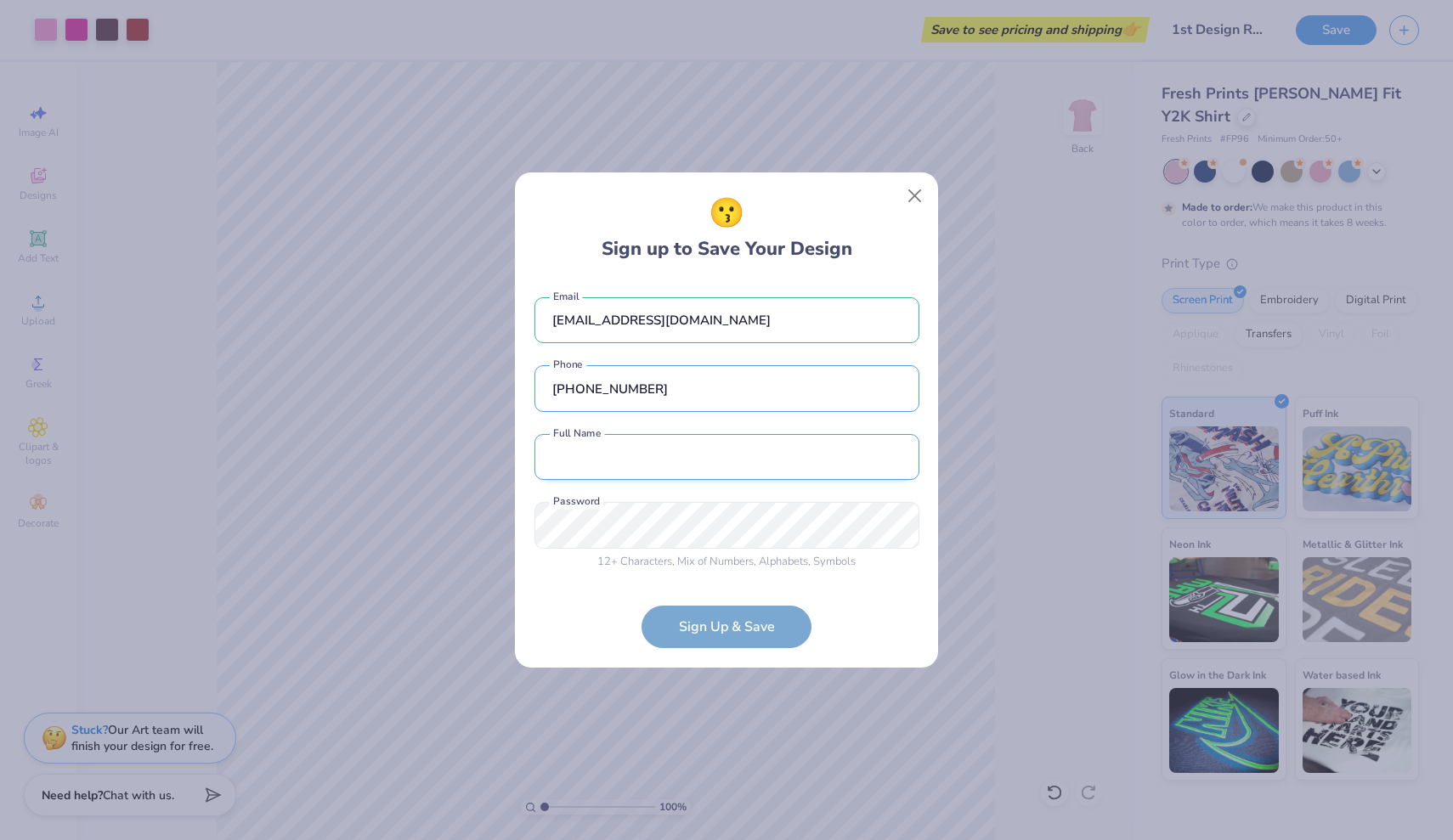
type input "(323) 304-3229"
click at [723, 467] on input "text" at bounding box center [726, 457] width 385 height 46
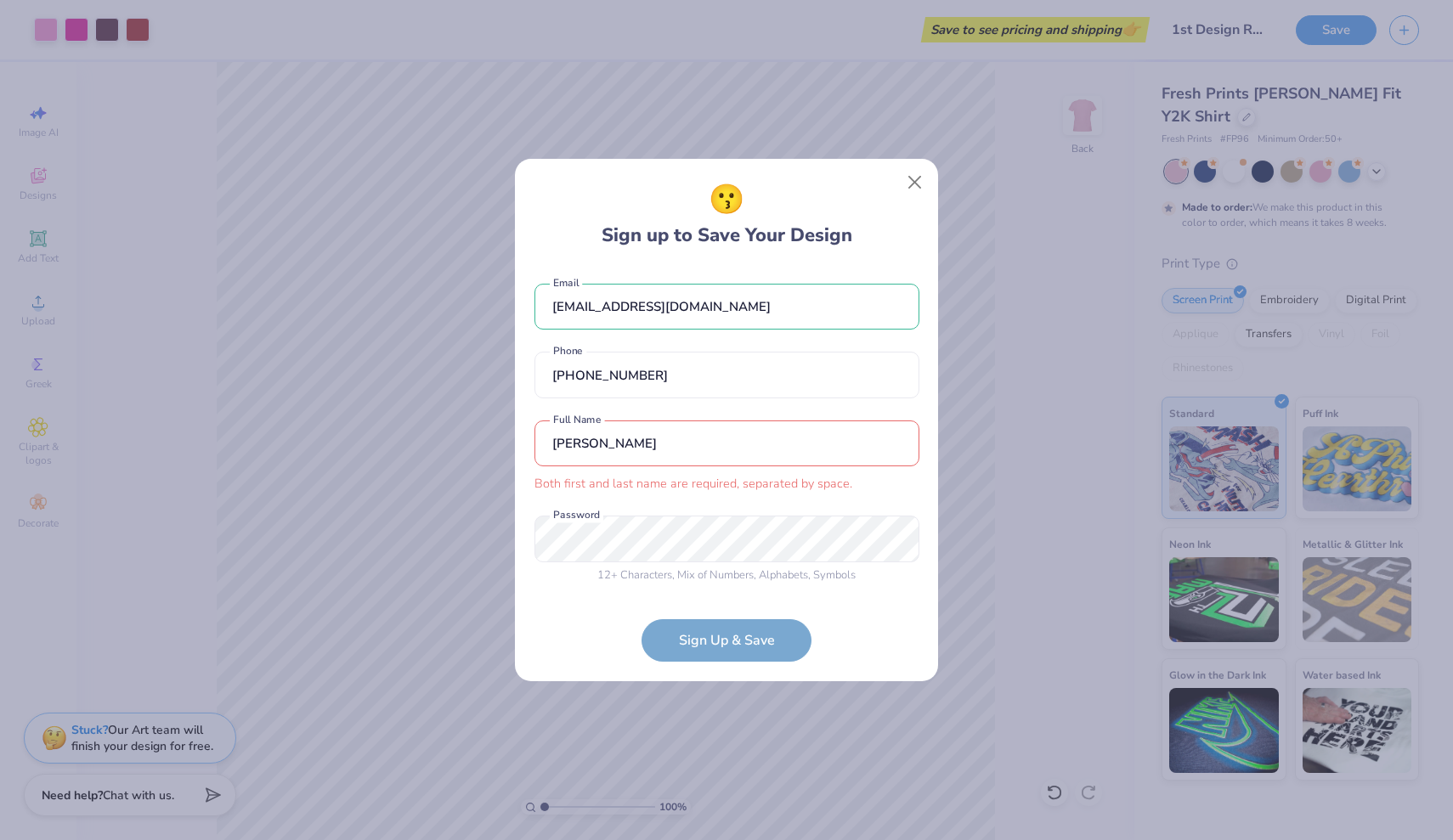
click at [707, 443] on input "Andrea" at bounding box center [726, 443] width 385 height 46
type input "Andrea B"
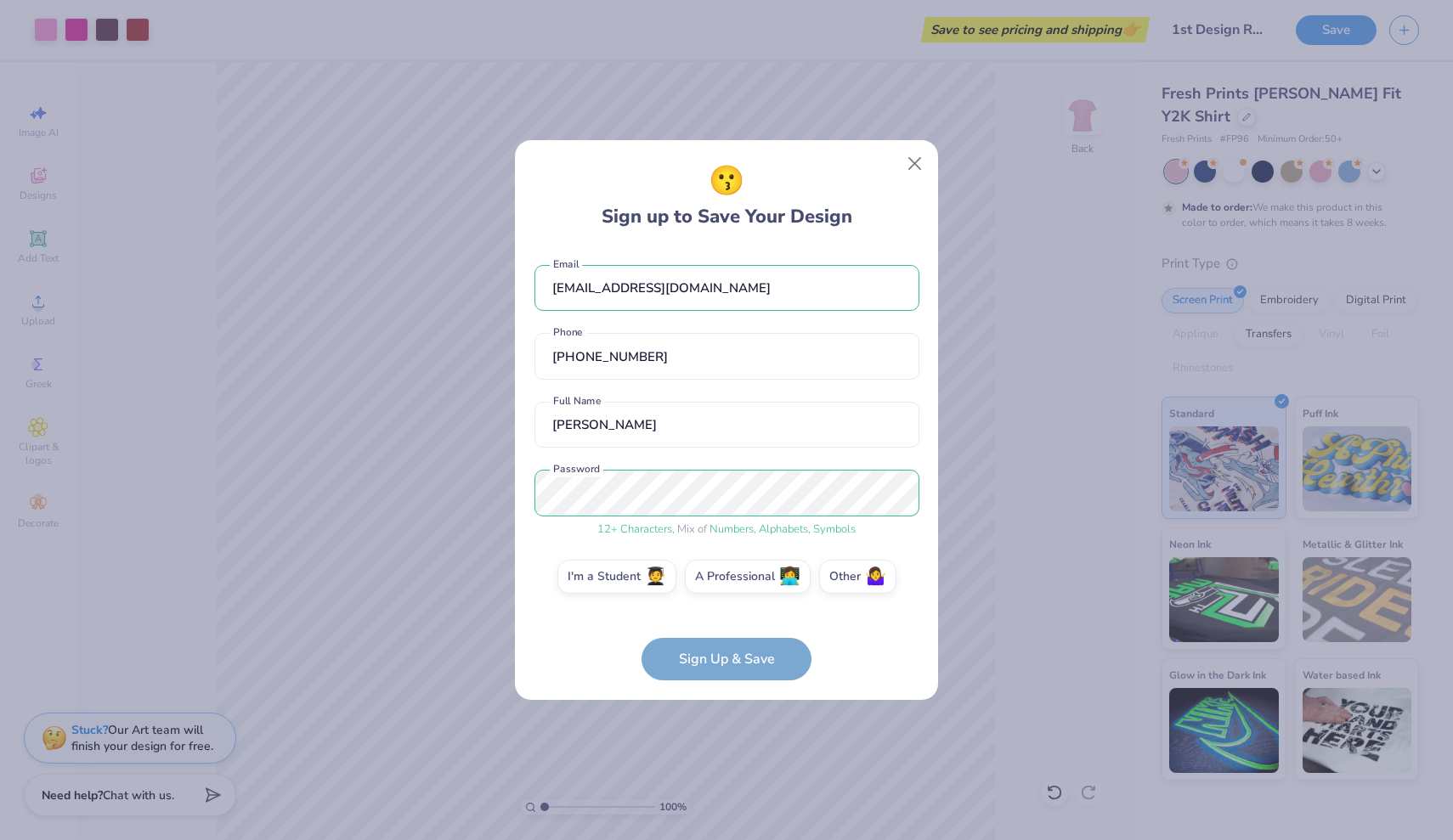
click at [717, 648] on form "008655082@coyote.csusb.edu Email (323) 304-3229 Phone Andrea B Full Name 12 + C…" at bounding box center [726, 464] width 385 height 433
click at [610, 578] on label "I'm a Student 🧑‍🎓" at bounding box center [616, 573] width 119 height 34
click at [721, 578] on input "I'm a Student 🧑‍🎓" at bounding box center [726, 582] width 11 height 11
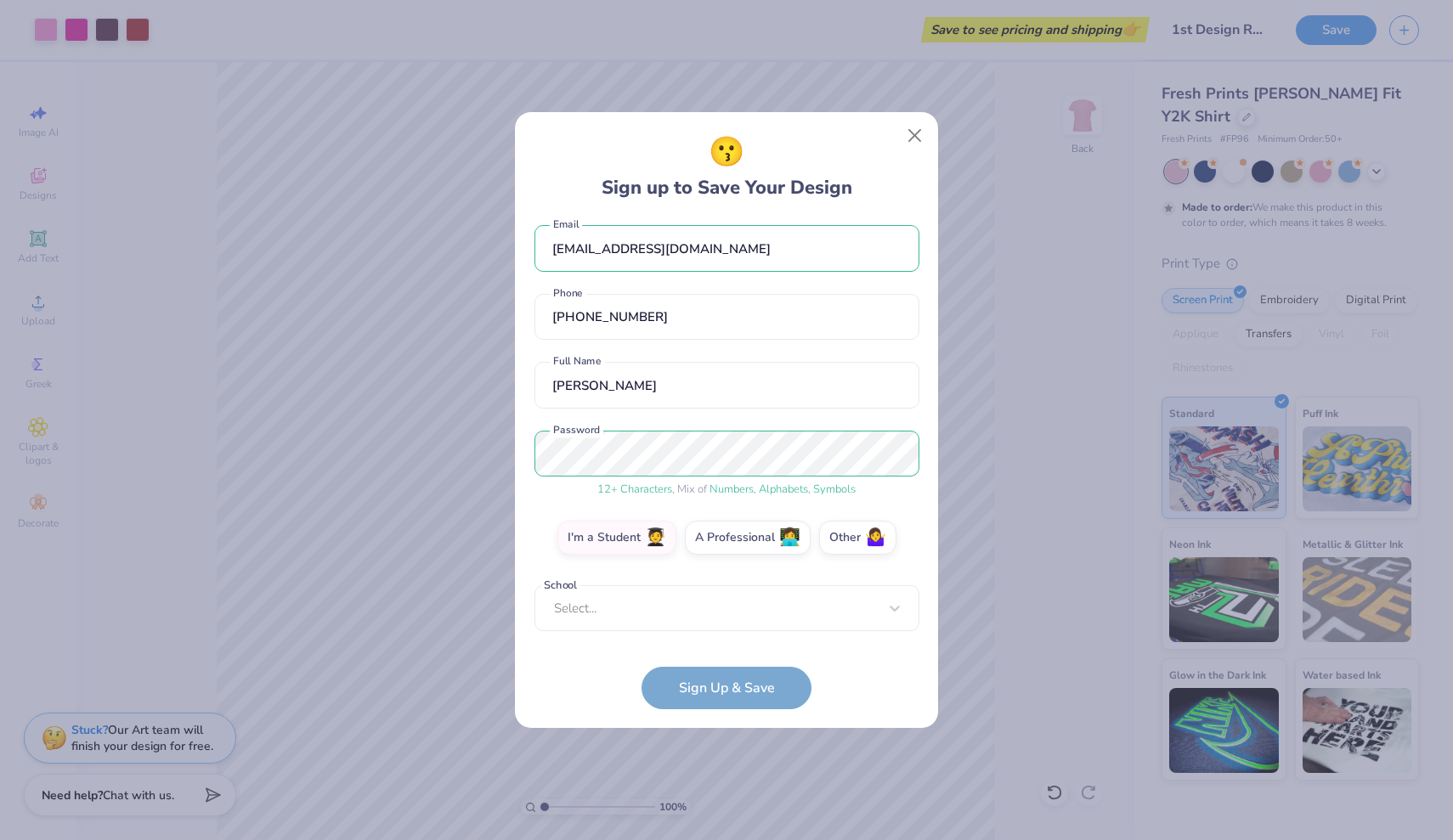
click at [717, 689] on form "008655082@coyote.csusb.edu Email (323) 304-3229 Phone Andrea B Full Name 12 + C…" at bounding box center [726, 464] width 385 height 490
click at [704, 619] on div "Select..." at bounding box center [726, 608] width 385 height 46
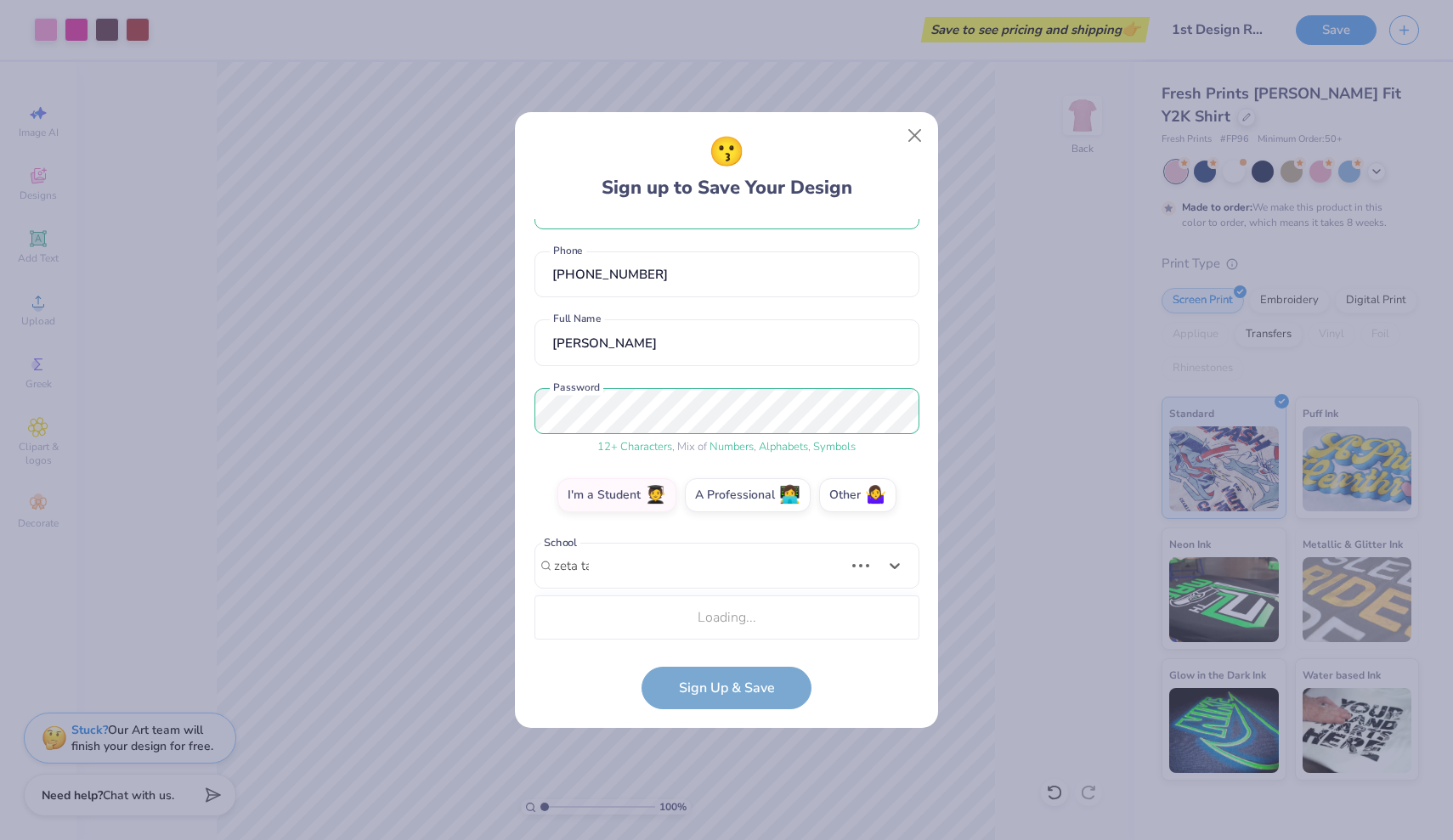
type input "zeta tau"
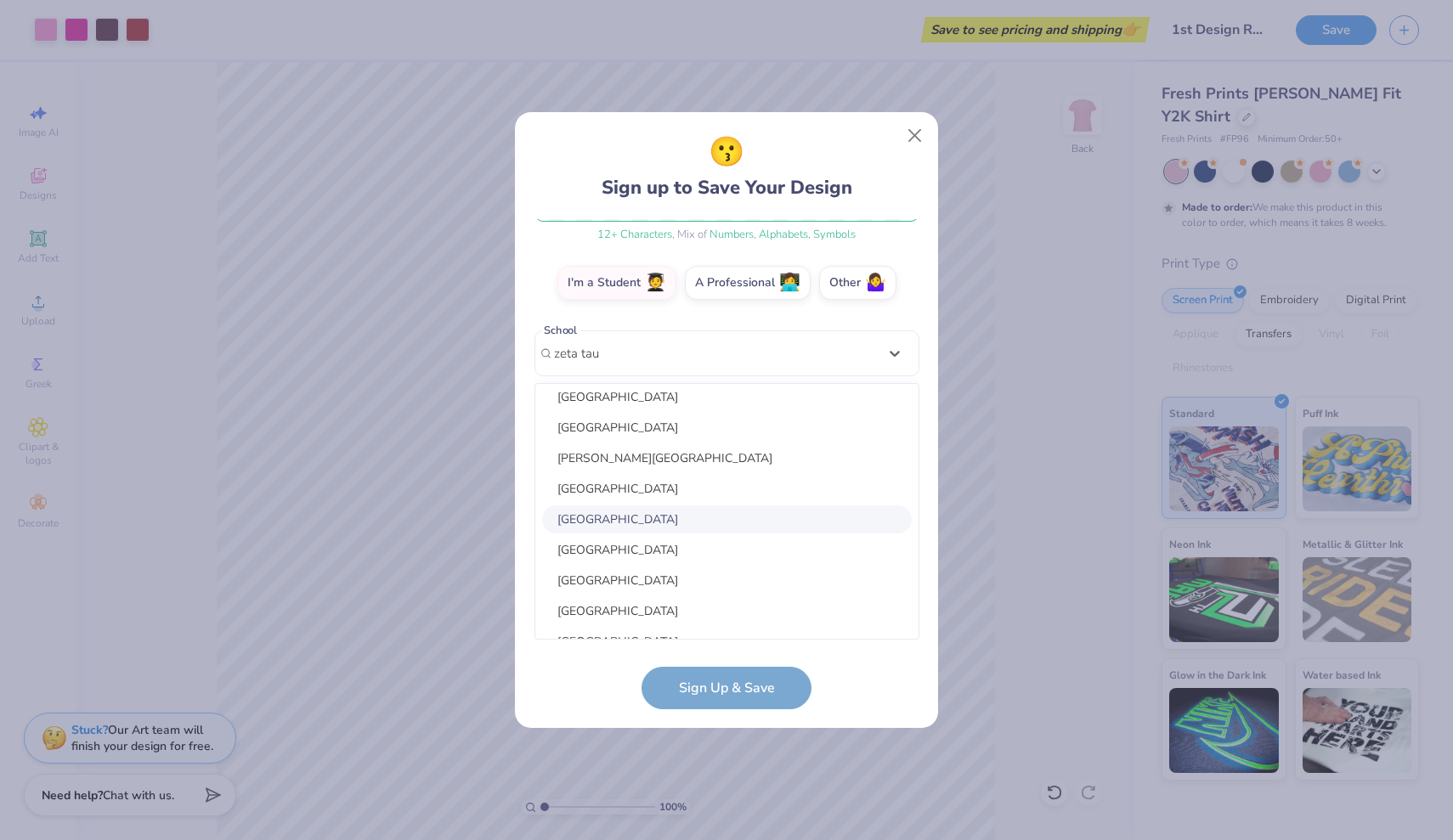
scroll to position [0, 0]
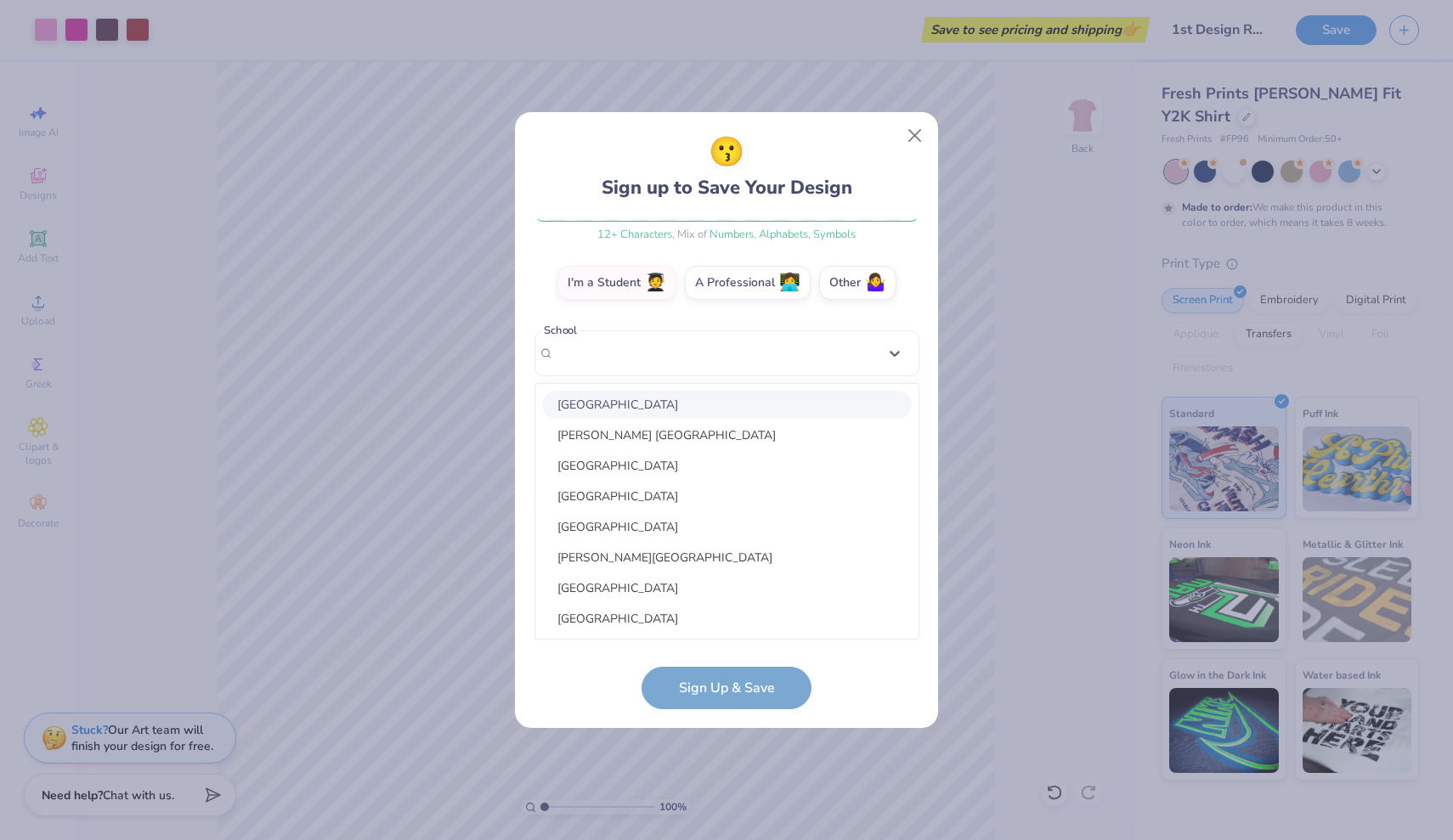
click at [618, 349] on div "008655082@coyote.csusb.edu Email (323) 304-3229 Phone Andrea B Full Name 12 + C…" at bounding box center [726, 430] width 385 height 420
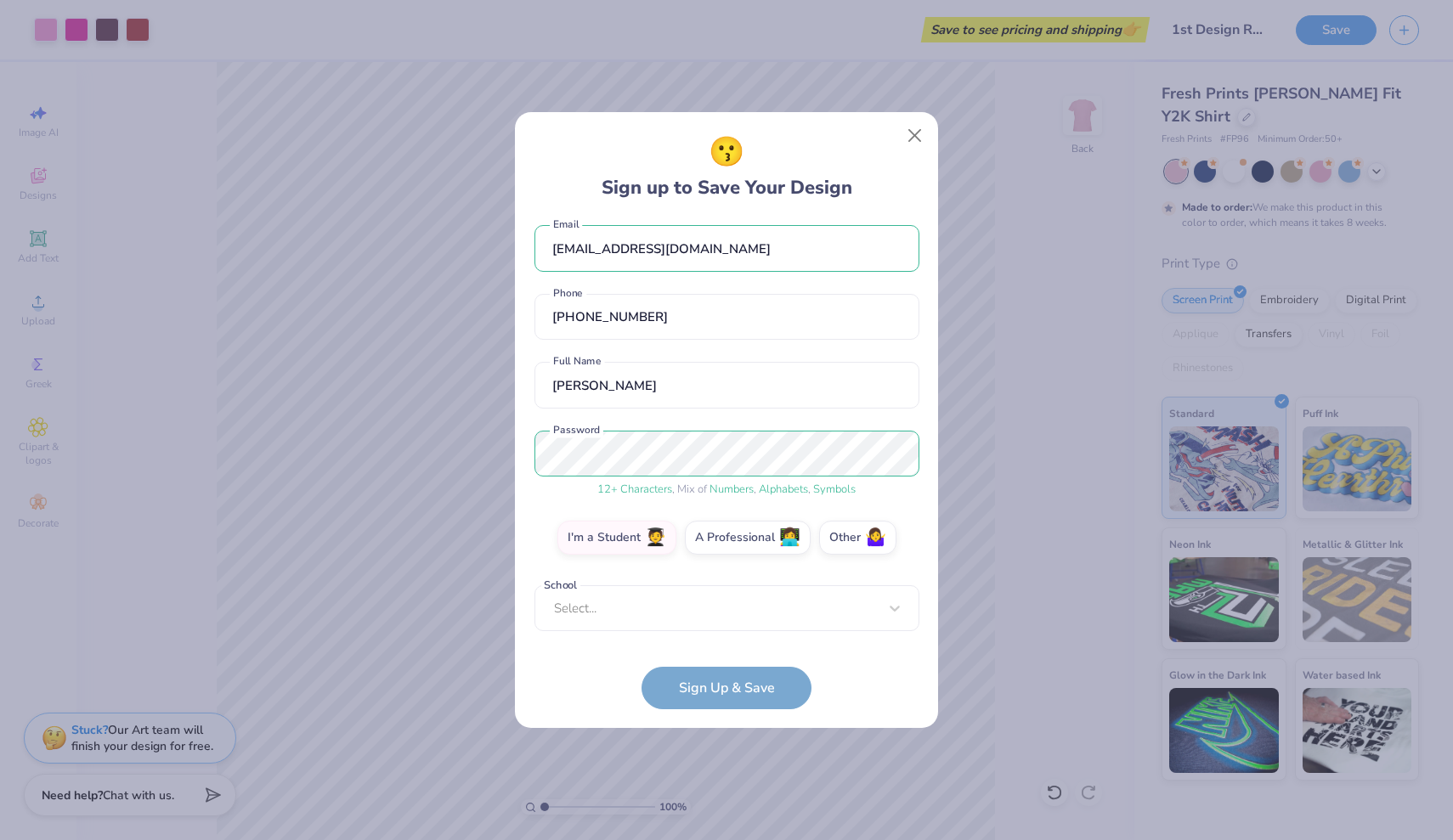
click at [618, 349] on div "008655082@coyote.csusb.edu Email (323) 304-3229 Phone Andrea B Full Name 12 + C…" at bounding box center [726, 430] width 385 height 420
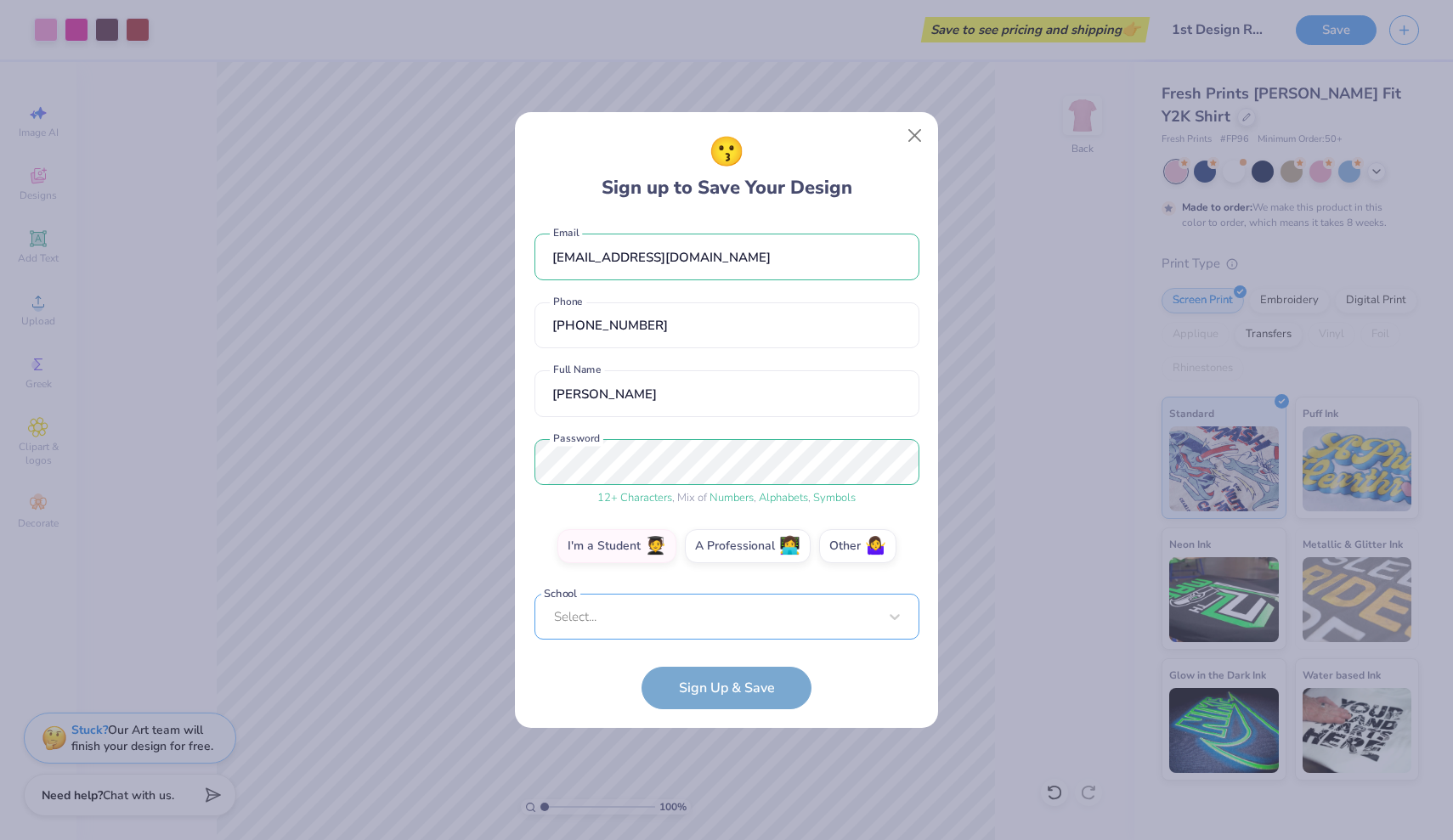
click at [623, 620] on div "Select..." at bounding box center [726, 616] width 385 height 46
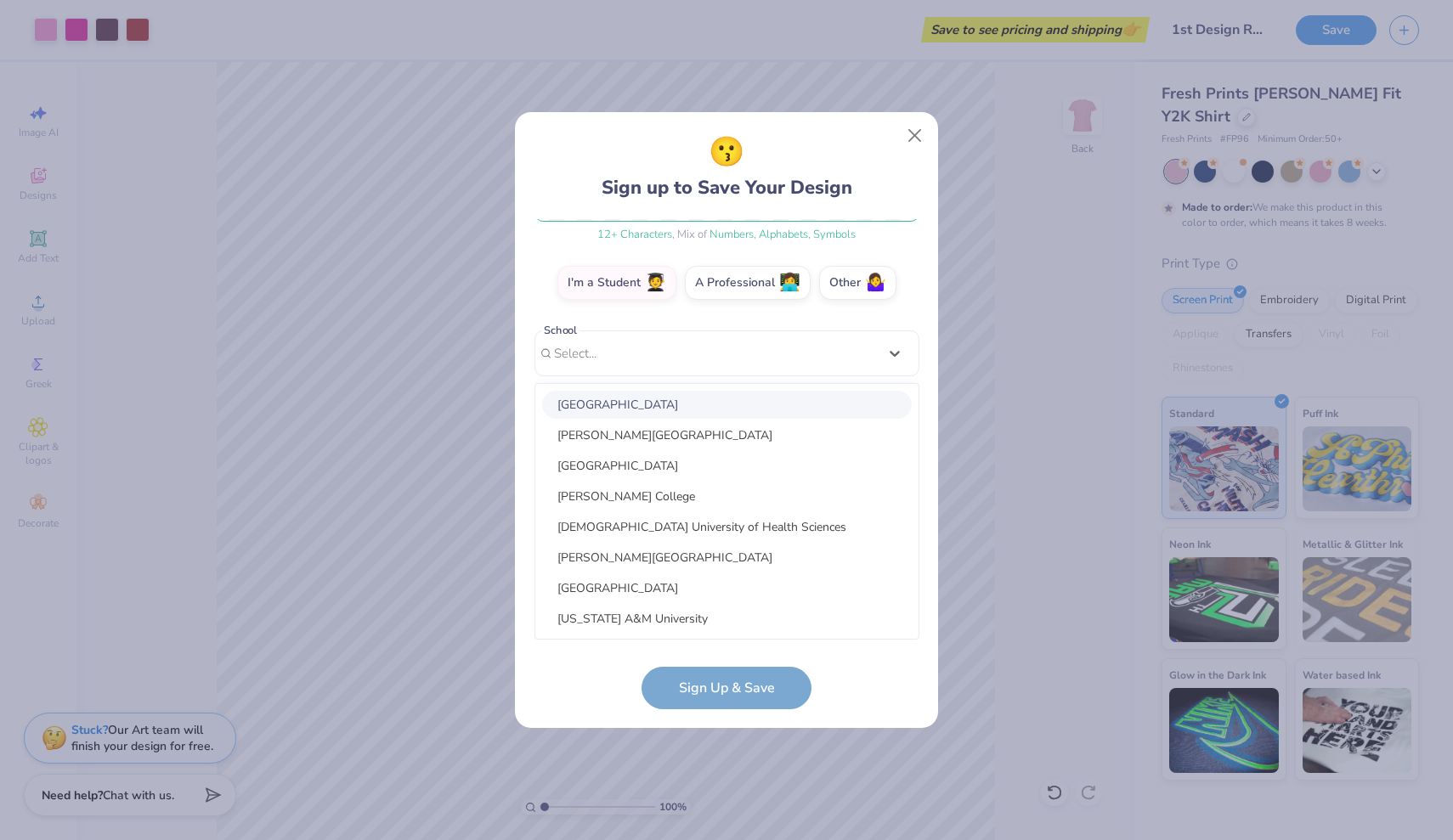
click at [898, 238] on div "008655082@coyote.csusb.edu Email (323) 304-3229 Phone Andrea B Full Name 12 + C…" at bounding box center [726, 430] width 385 height 420
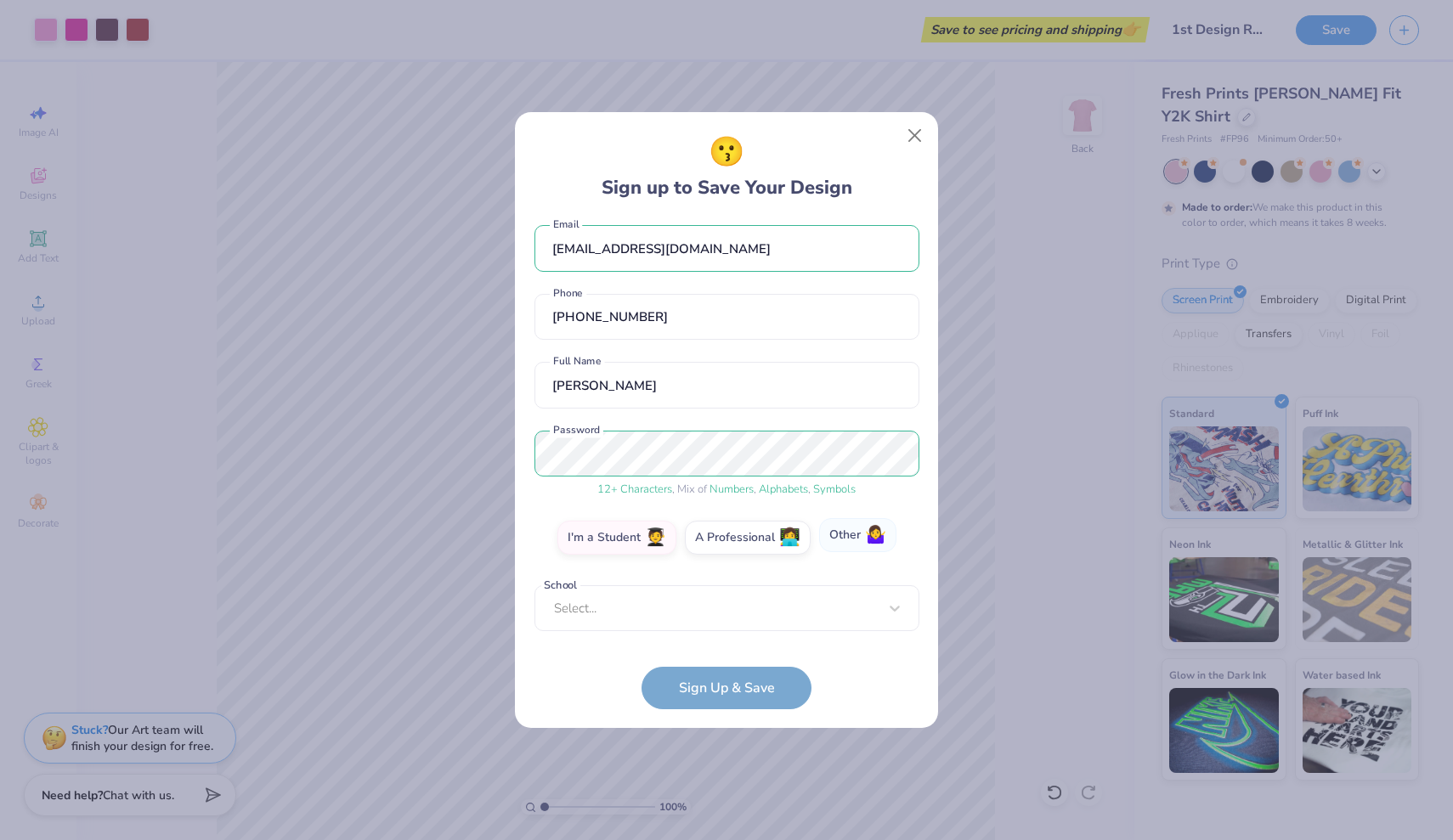
click at [838, 539] on label "Other 🤷‍♀️" at bounding box center [858, 534] width 77 height 34
click at [732, 547] on input "Other 🤷‍♀️" at bounding box center [726, 552] width 11 height 11
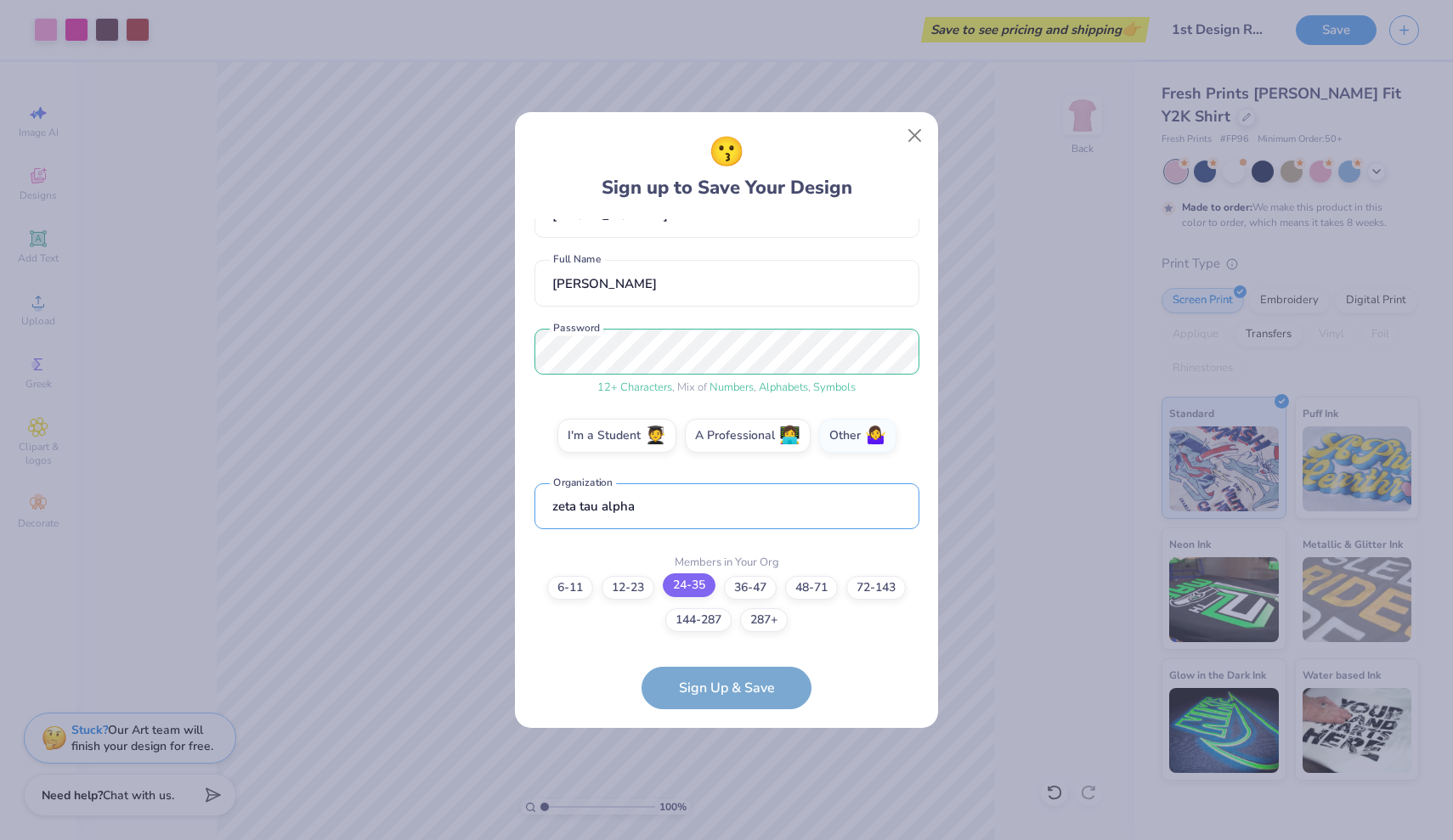
type input "zeta tau alpha"
click at [675, 581] on label "24-35" at bounding box center [689, 585] width 53 height 24
click at [721, 711] on input "24-35" at bounding box center [726, 716] width 11 height 11
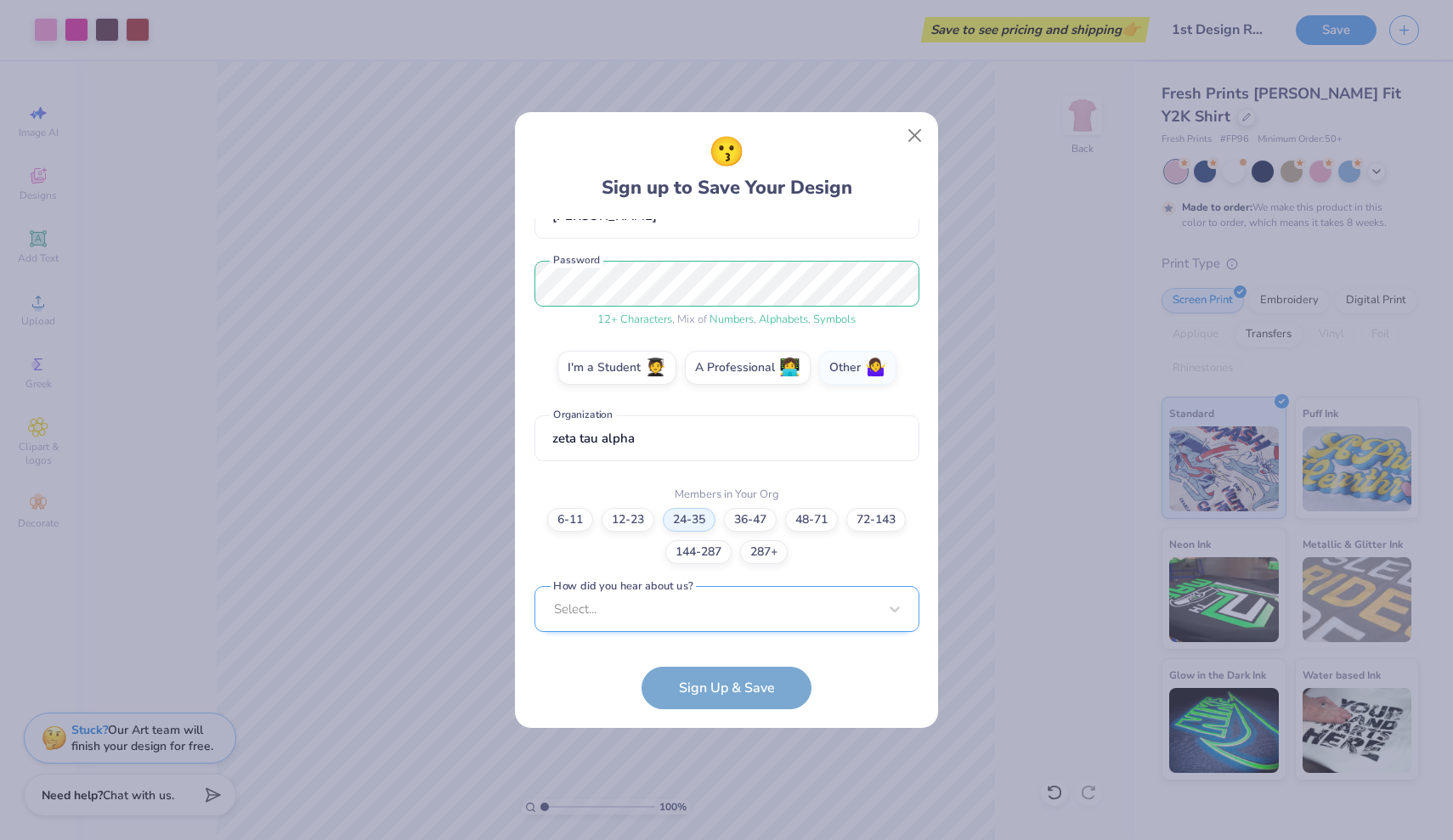
click at [668, 609] on div "Select..." at bounding box center [726, 609] width 385 height 46
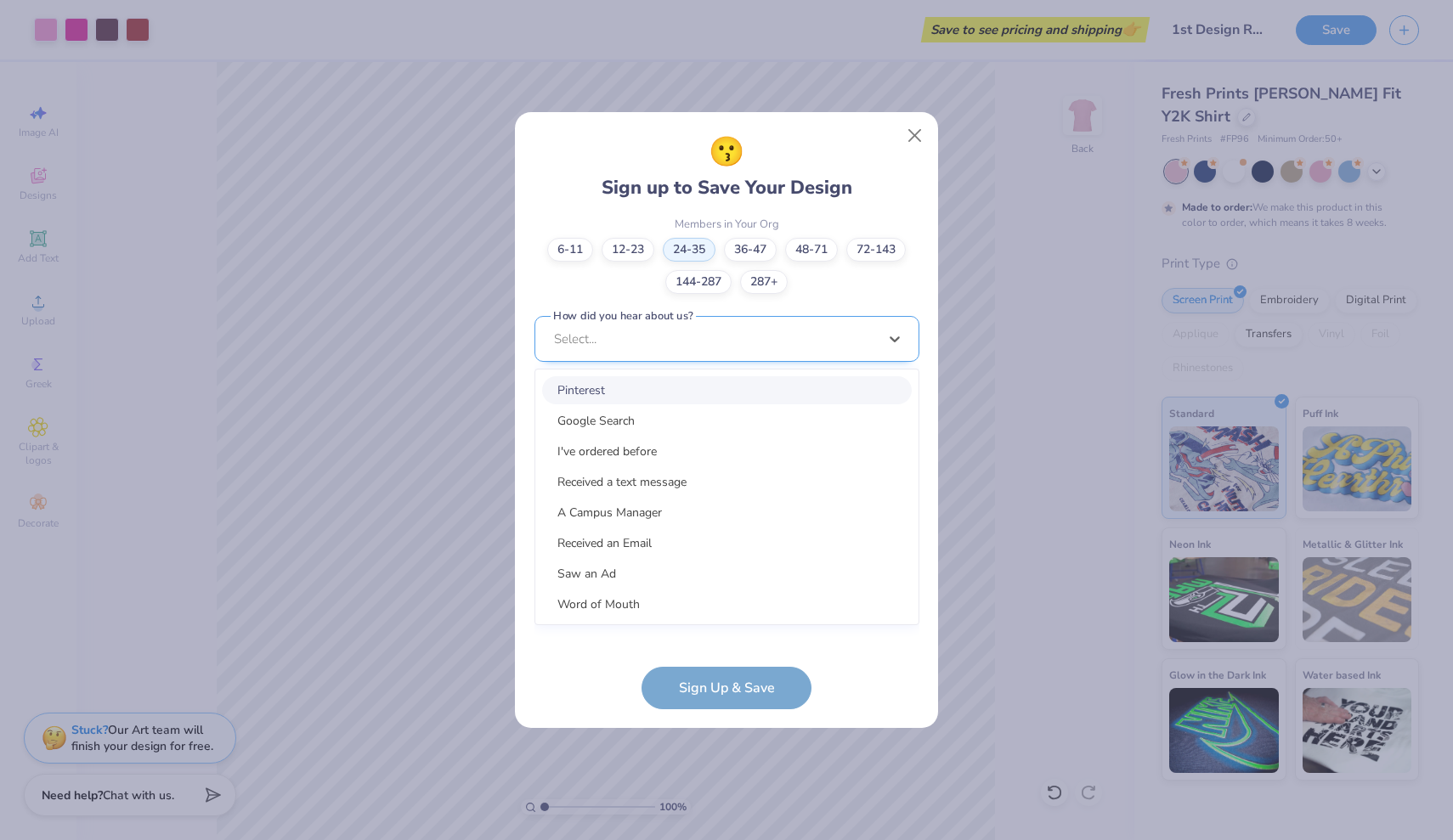
scroll to position [436, 0]
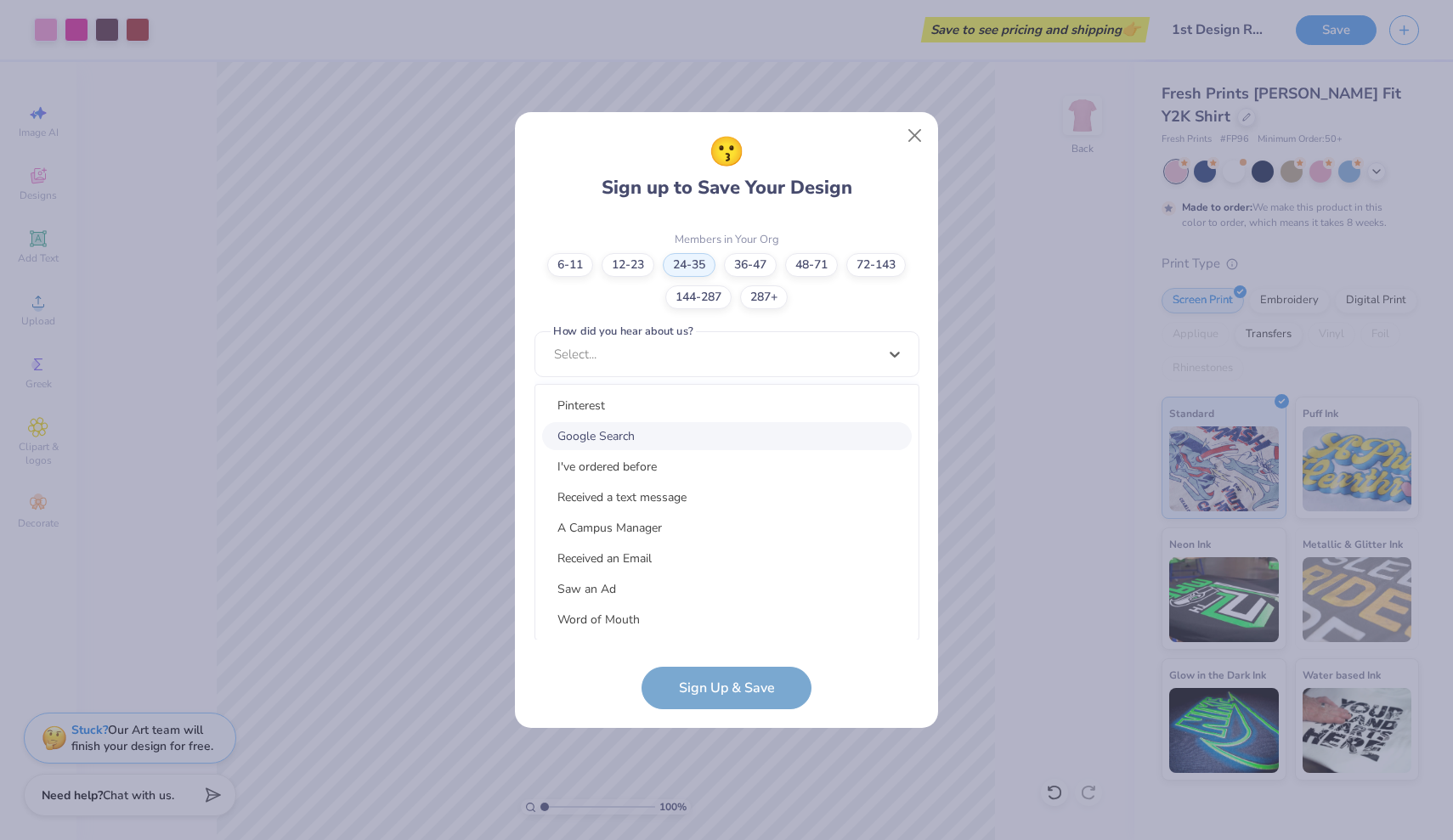
click at [628, 450] on div "Google Search" at bounding box center [726, 436] width 370 height 28
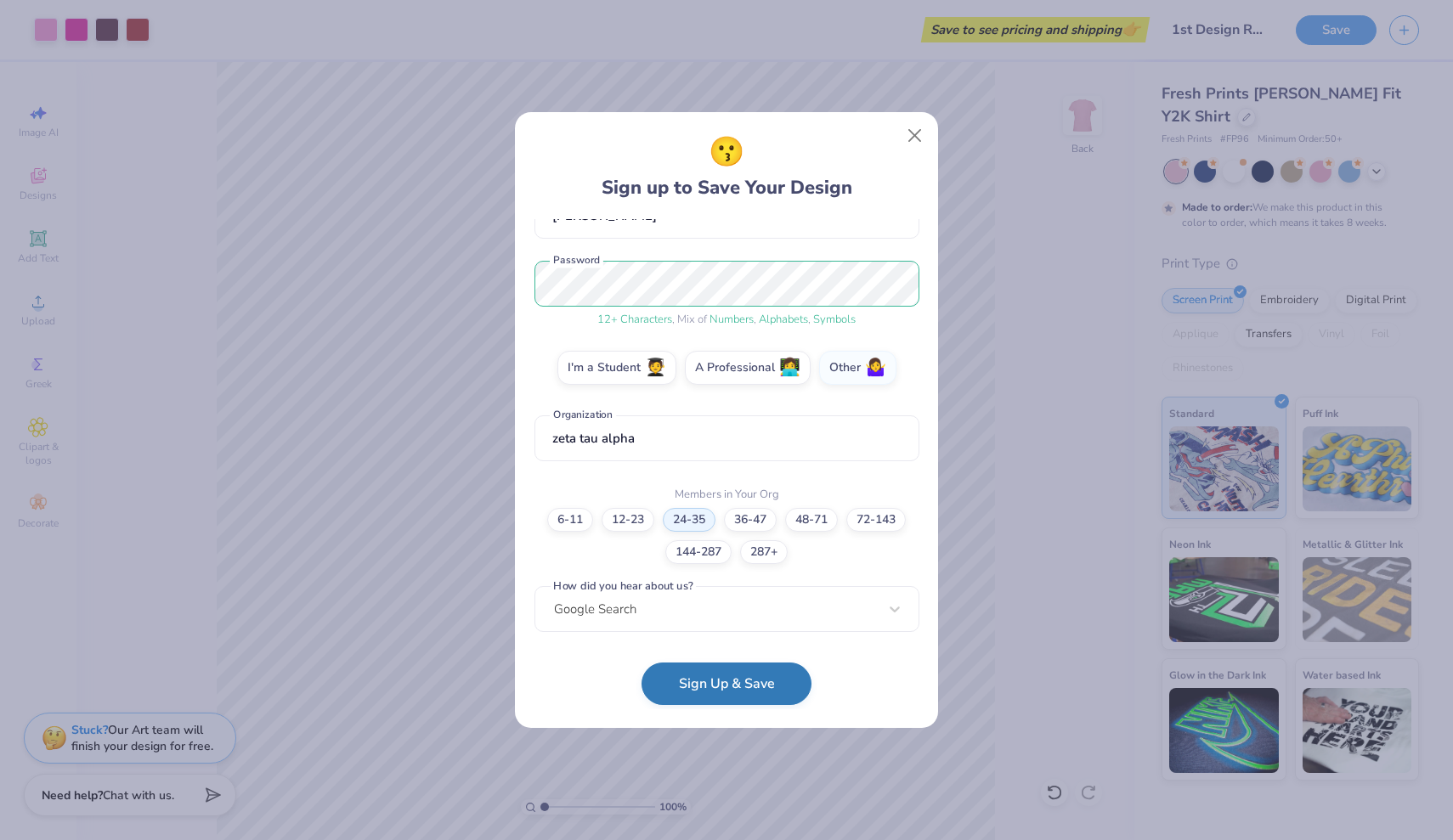
click at [702, 680] on button "Sign Up & Save" at bounding box center [726, 683] width 170 height 43
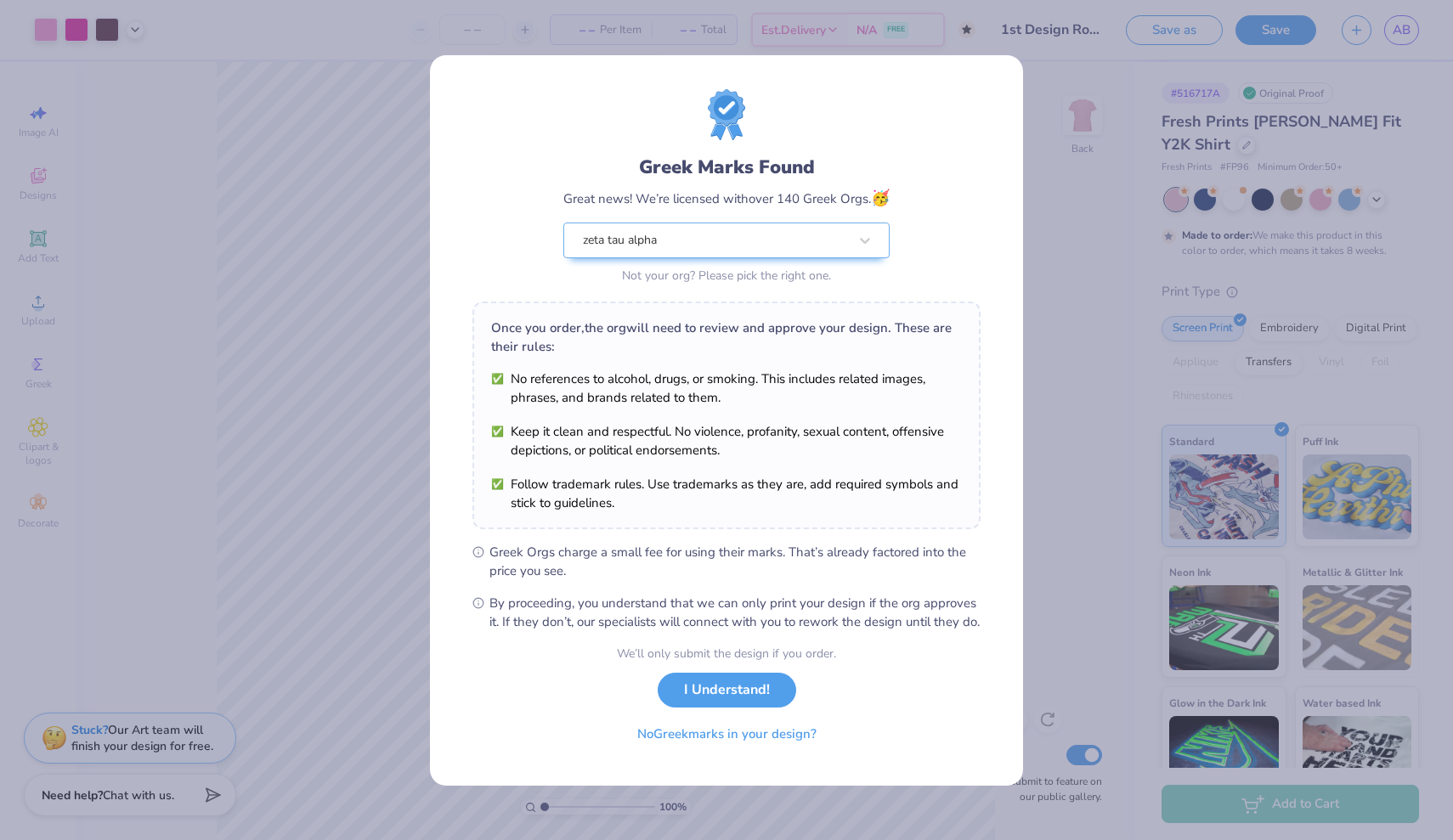
click at [502, 475] on li "Follow trademark rules. Use trademarks as they are, add required symbols and st…" at bounding box center [726, 493] width 471 height 37
click at [752, 701] on button "I Understand!" at bounding box center [726, 685] width 138 height 35
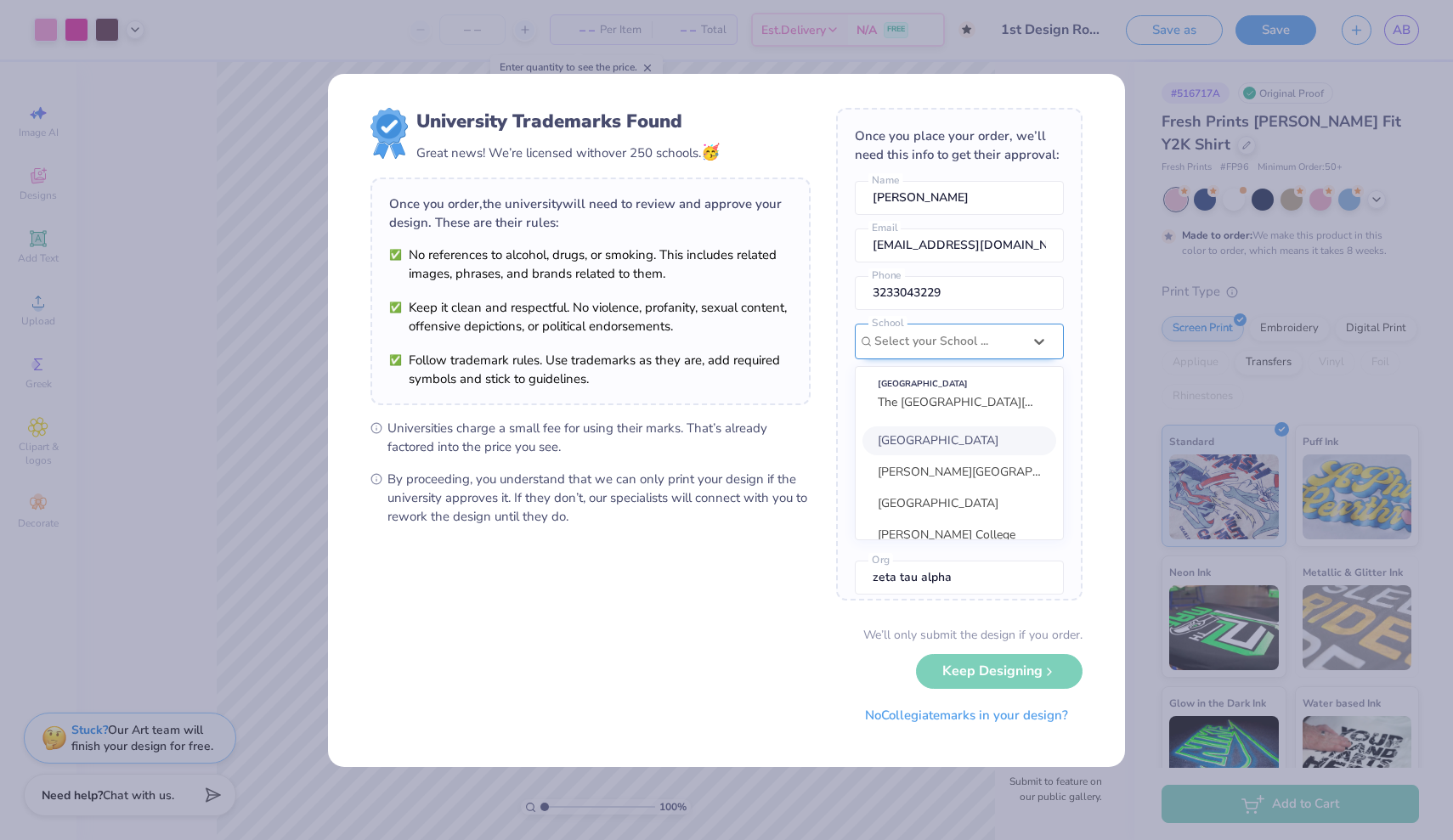
click at [944, 343] on div "Select your School ..." at bounding box center [948, 341] width 147 height 19
click at [967, 471] on span "California State University, San Bernardino" at bounding box center [1033, 476] width 311 height 16
type input "san bernard"
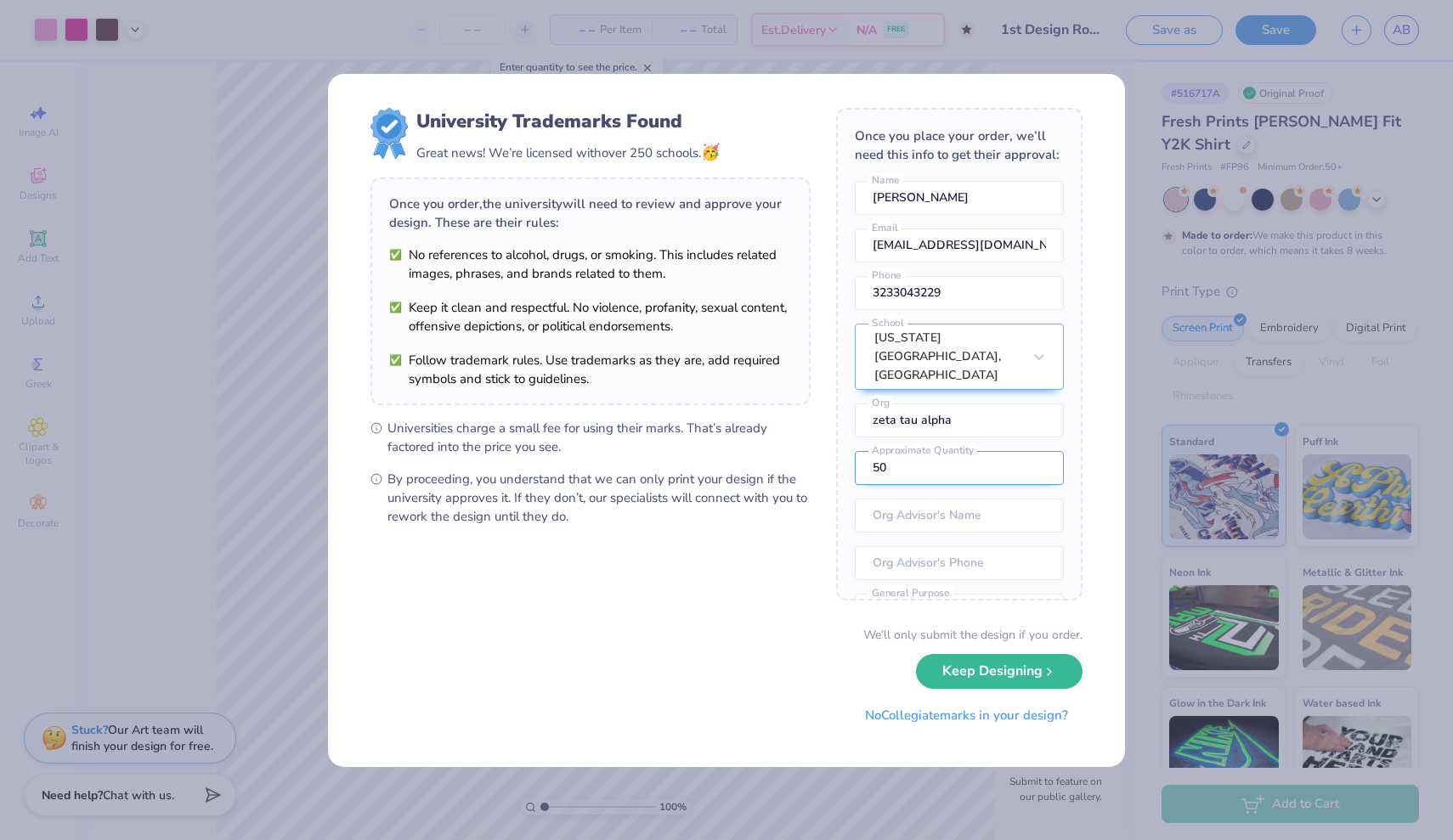
click at [941, 452] on input "50" at bounding box center [960, 467] width 209 height 34
type input "5"
type input "30"
click at [984, 661] on button "Keep Designing" at bounding box center [999, 667] width 167 height 35
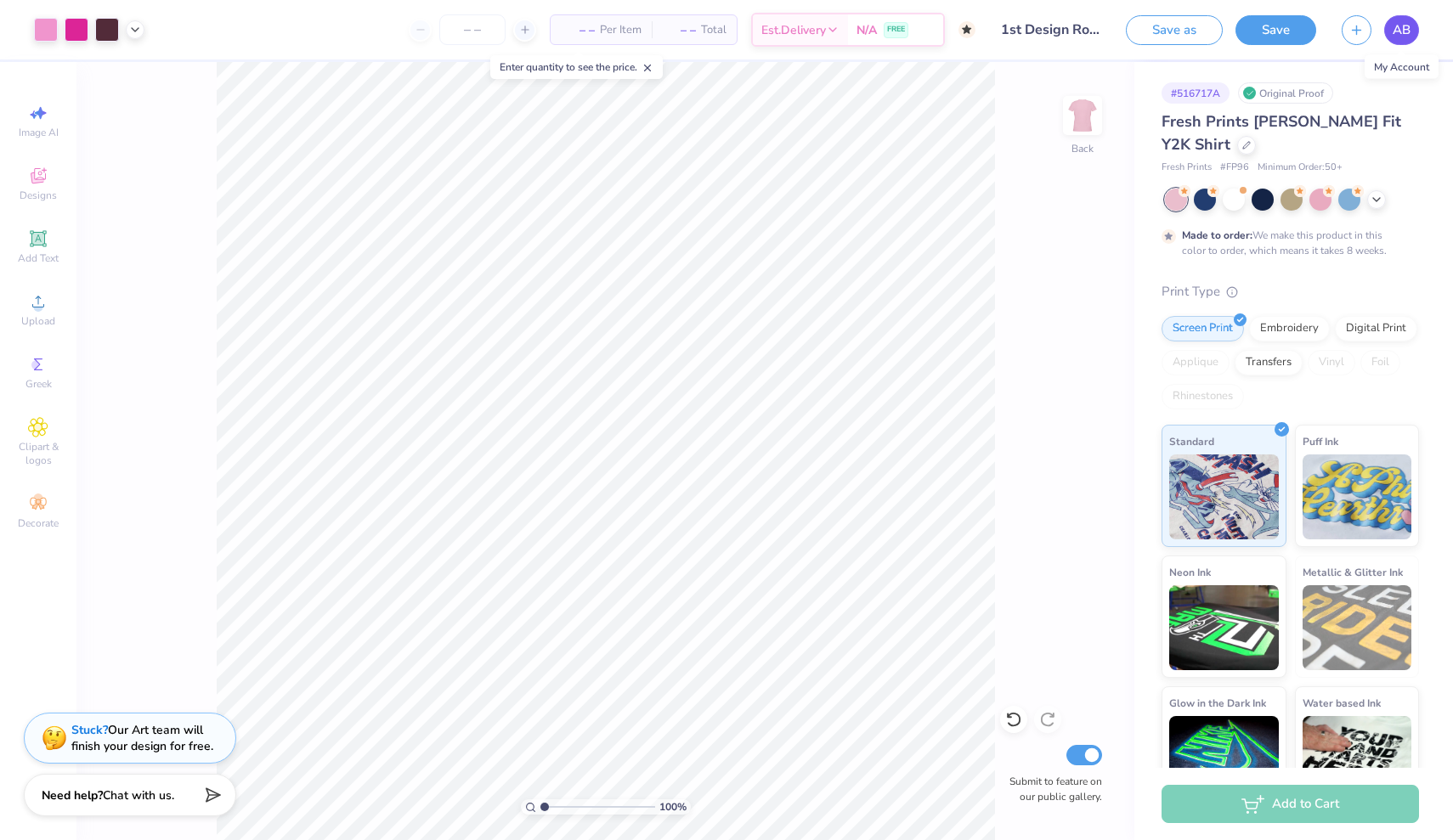
click at [1395, 32] on span "AB" at bounding box center [1401, 29] width 18 height 19
click at [600, 34] on span "Per Item" at bounding box center [621, 30] width 42 height 18
click at [582, 30] on span "– –" at bounding box center [577, 30] width 34 height 18
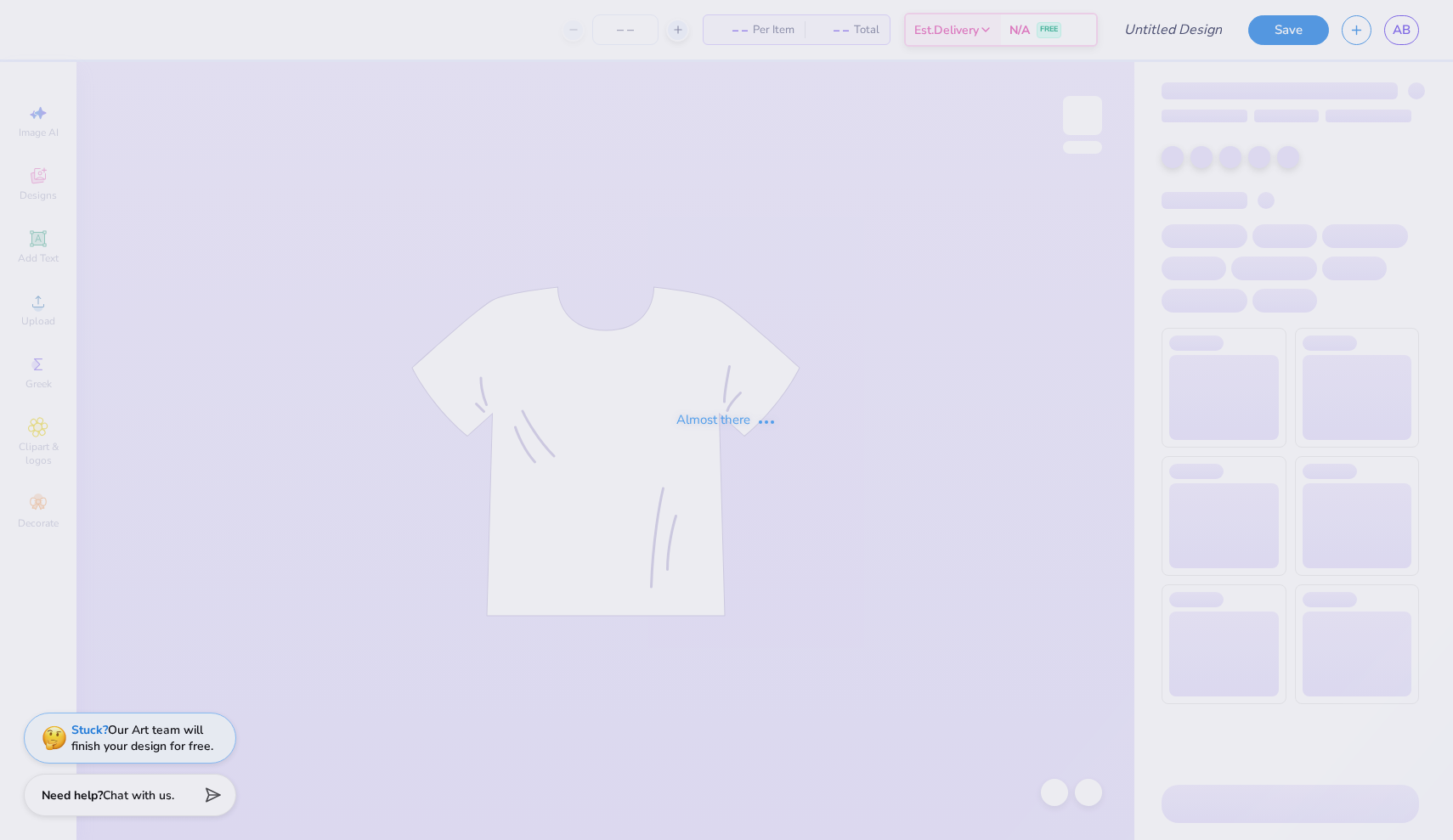
type input "1st Design Rough"
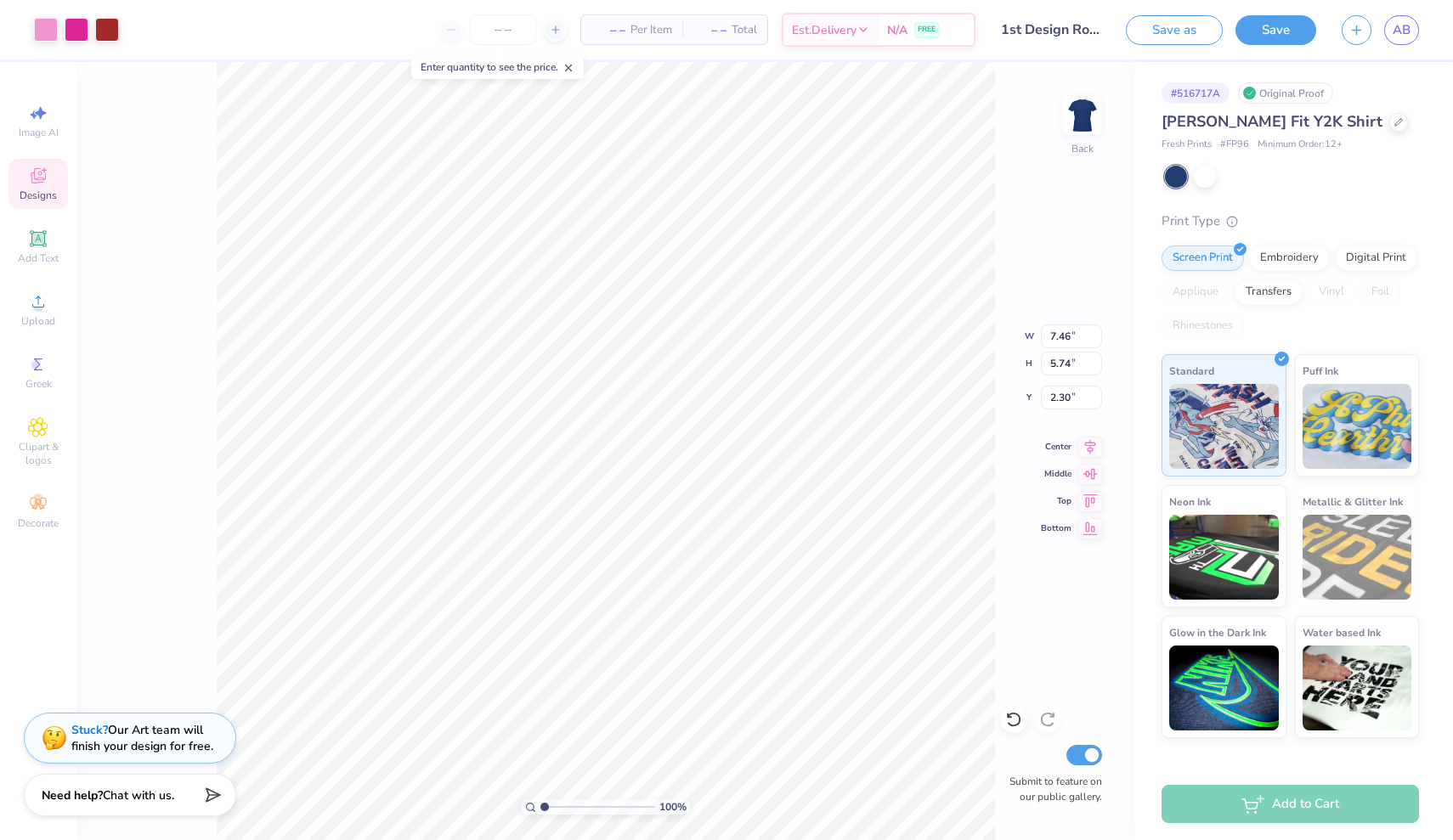
type input "5.97"
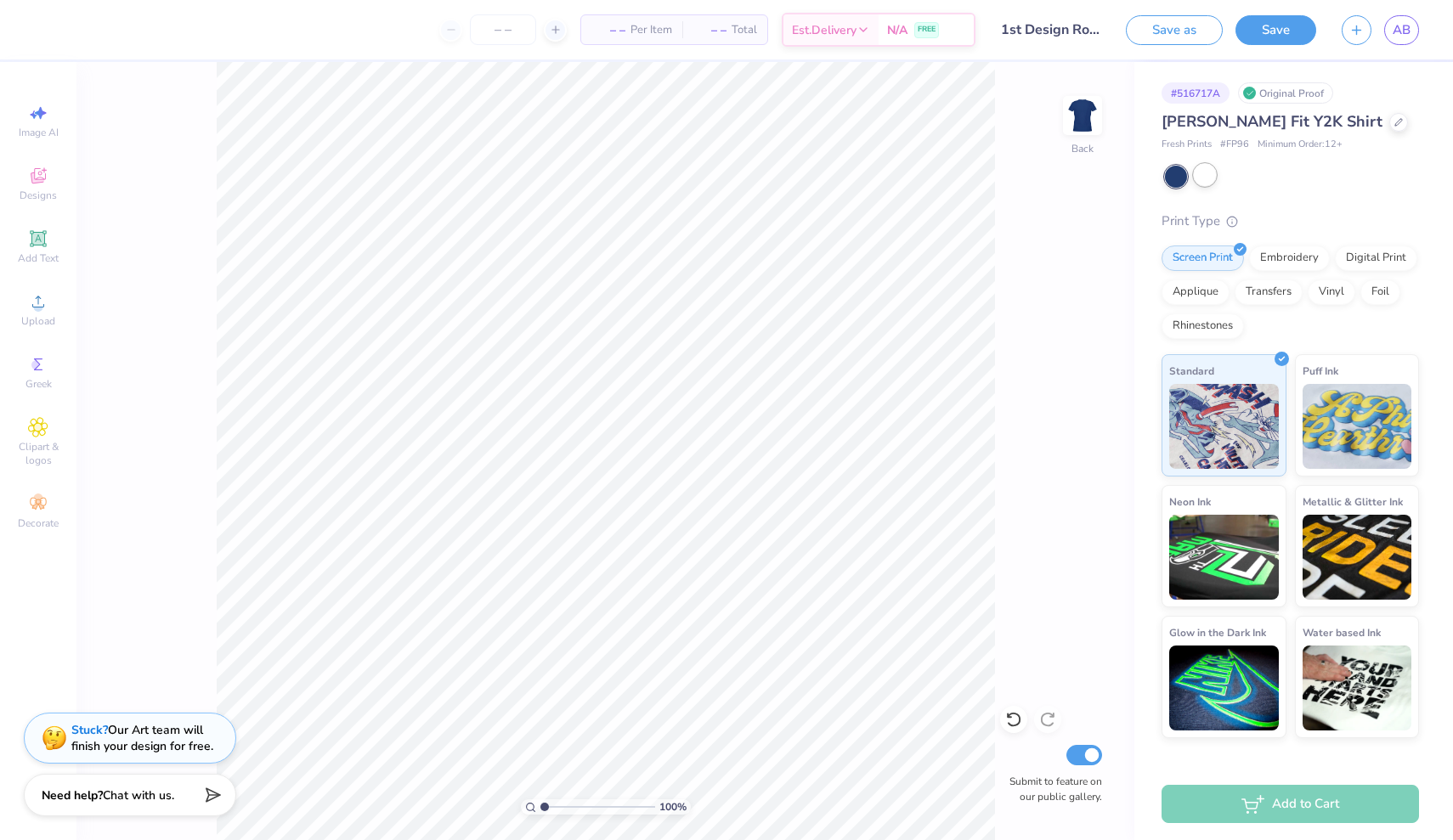
click at [1205, 175] on div at bounding box center [1204, 175] width 22 height 22
click at [1273, 187] on div "Naomi Slim Fit Y2K Shirt Fresh Prints # FP96 Minimum Order: 12 + Print Type Scr…" at bounding box center [1290, 424] width 258 height 628
click at [1389, 121] on div at bounding box center [1398, 120] width 19 height 19
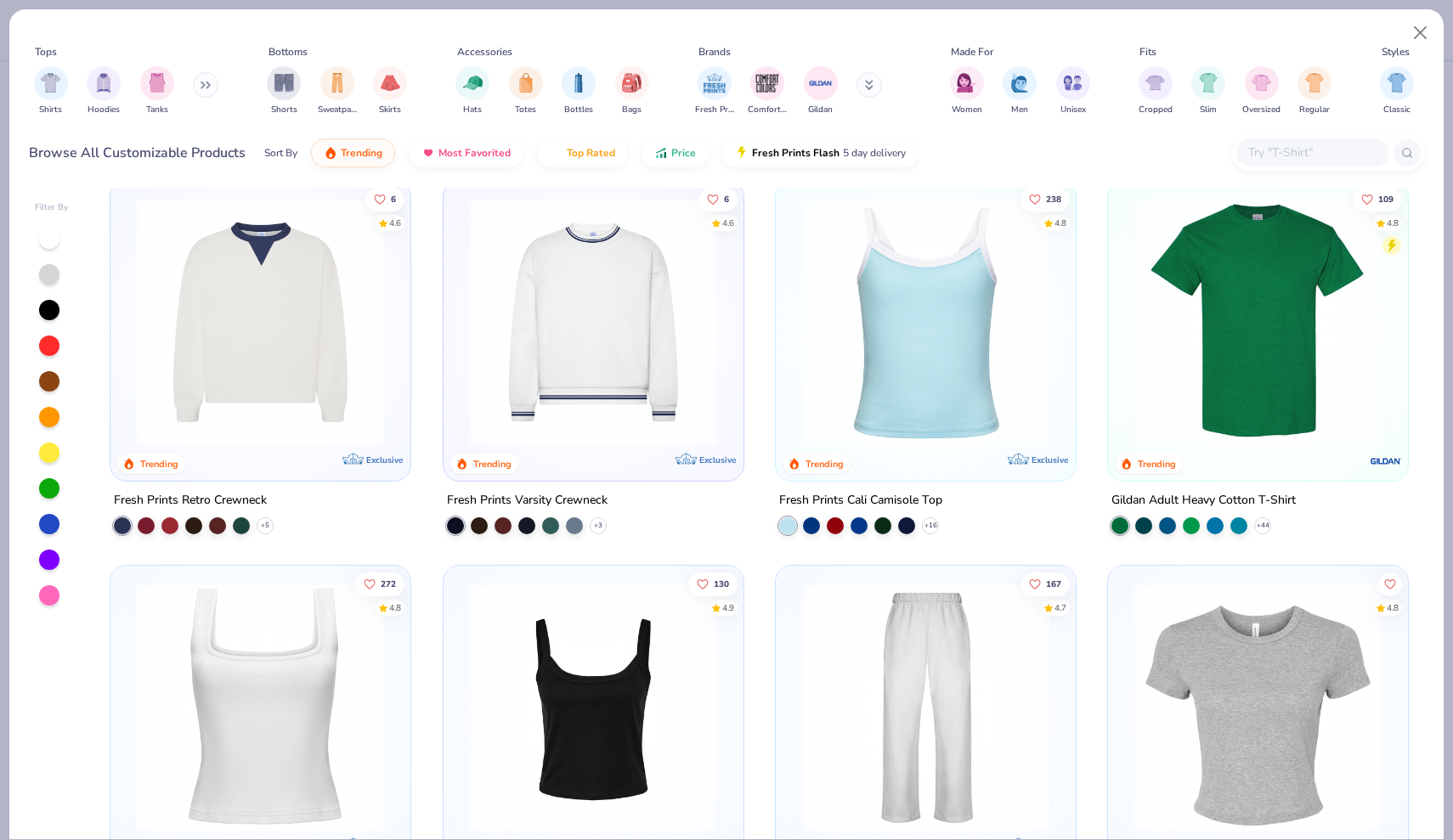
scroll to position [400, 0]
click at [885, 369] on img at bounding box center [926, 321] width 266 height 248
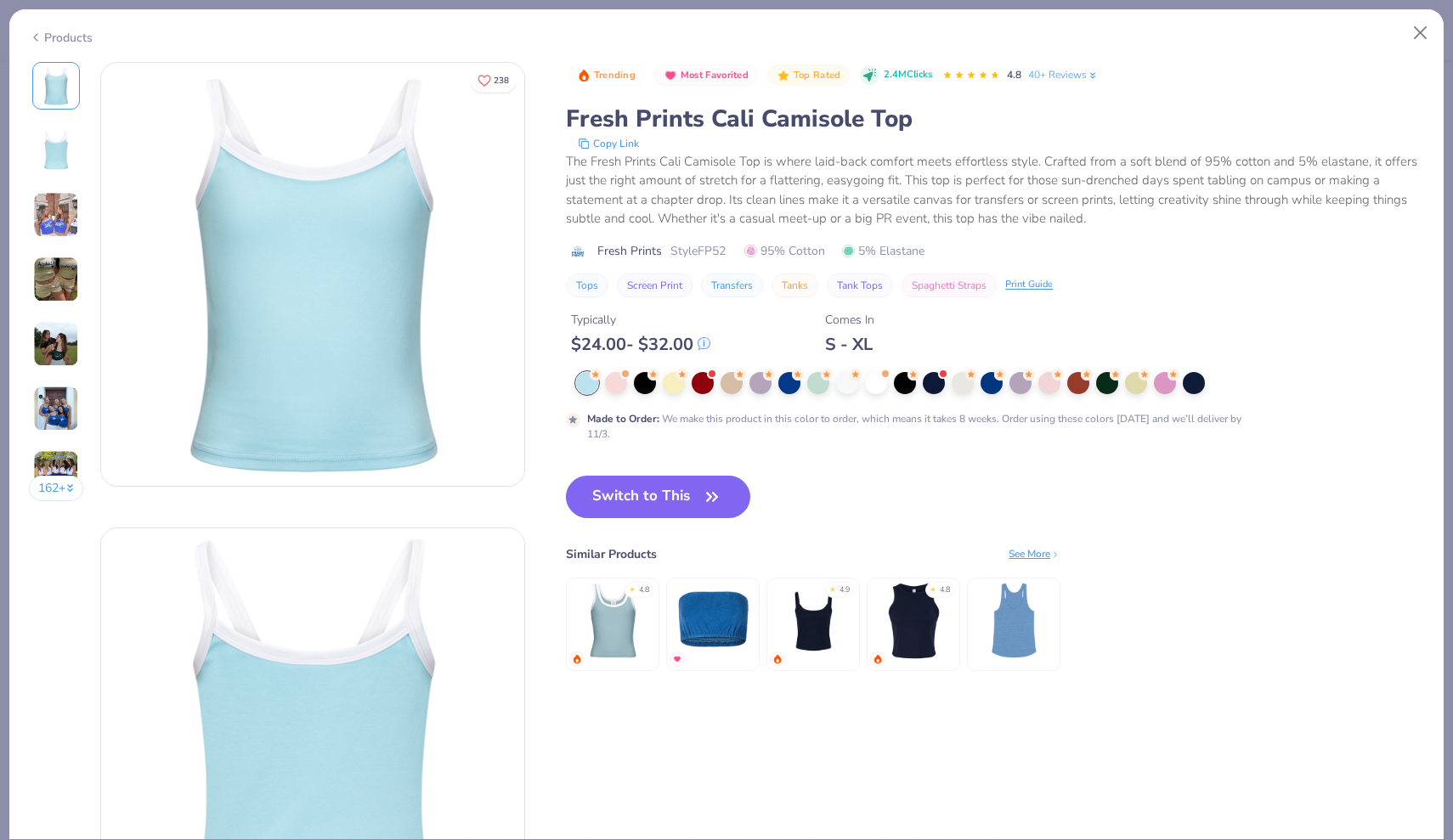
click at [820, 621] on img at bounding box center [813, 620] width 81 height 81
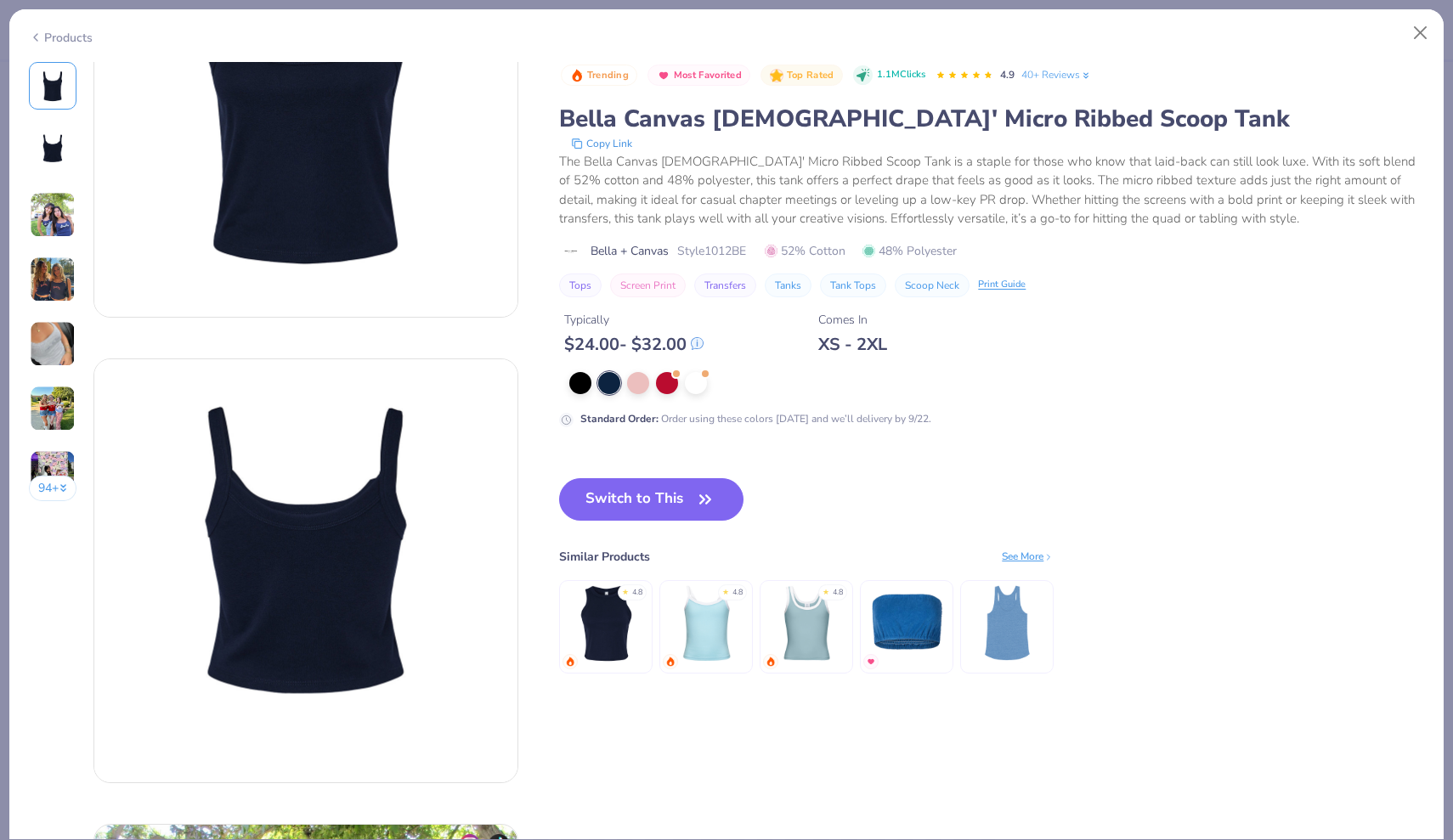
scroll to position [161, 0]
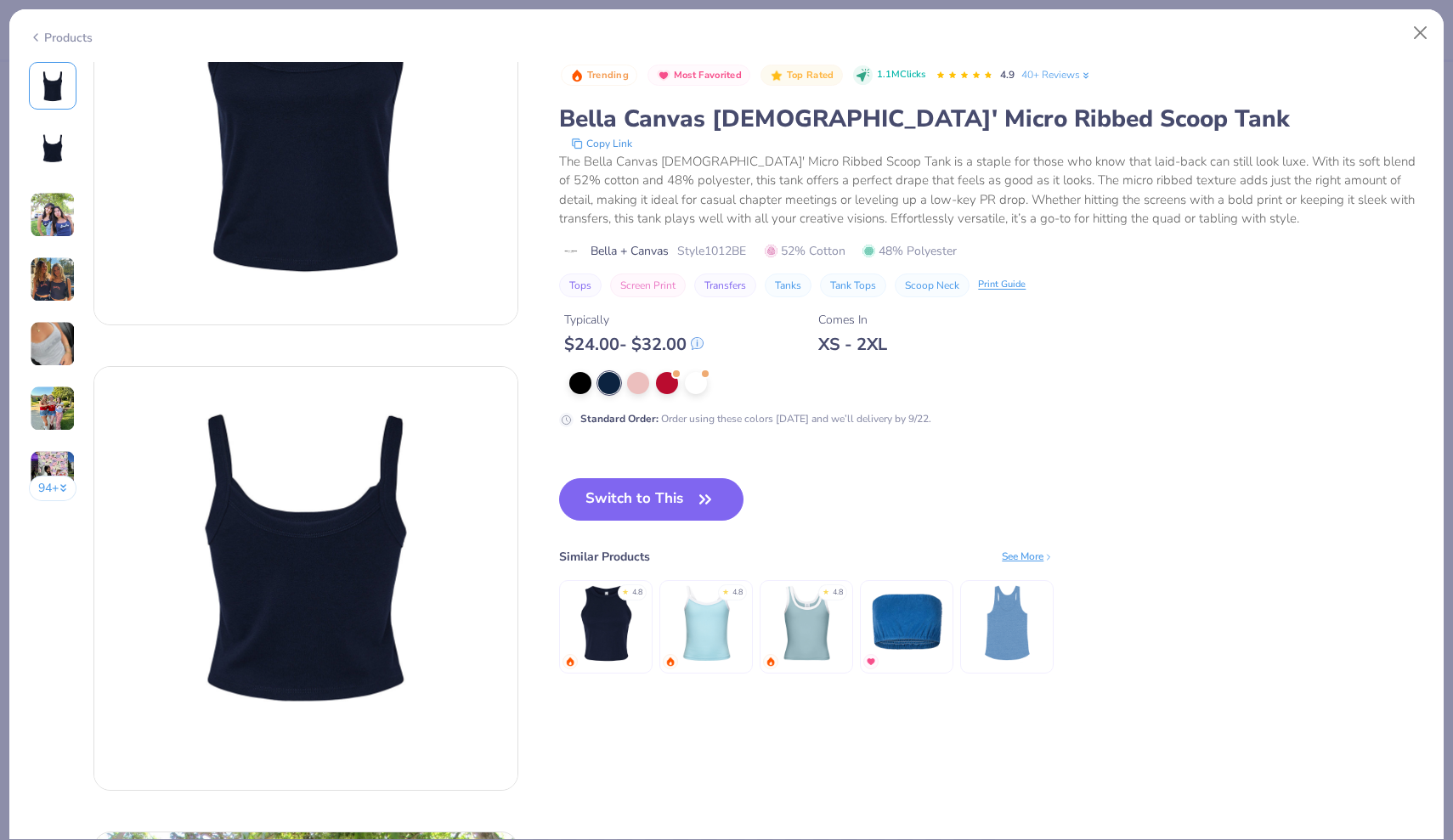
click at [597, 624] on img at bounding box center [605, 622] width 81 height 81
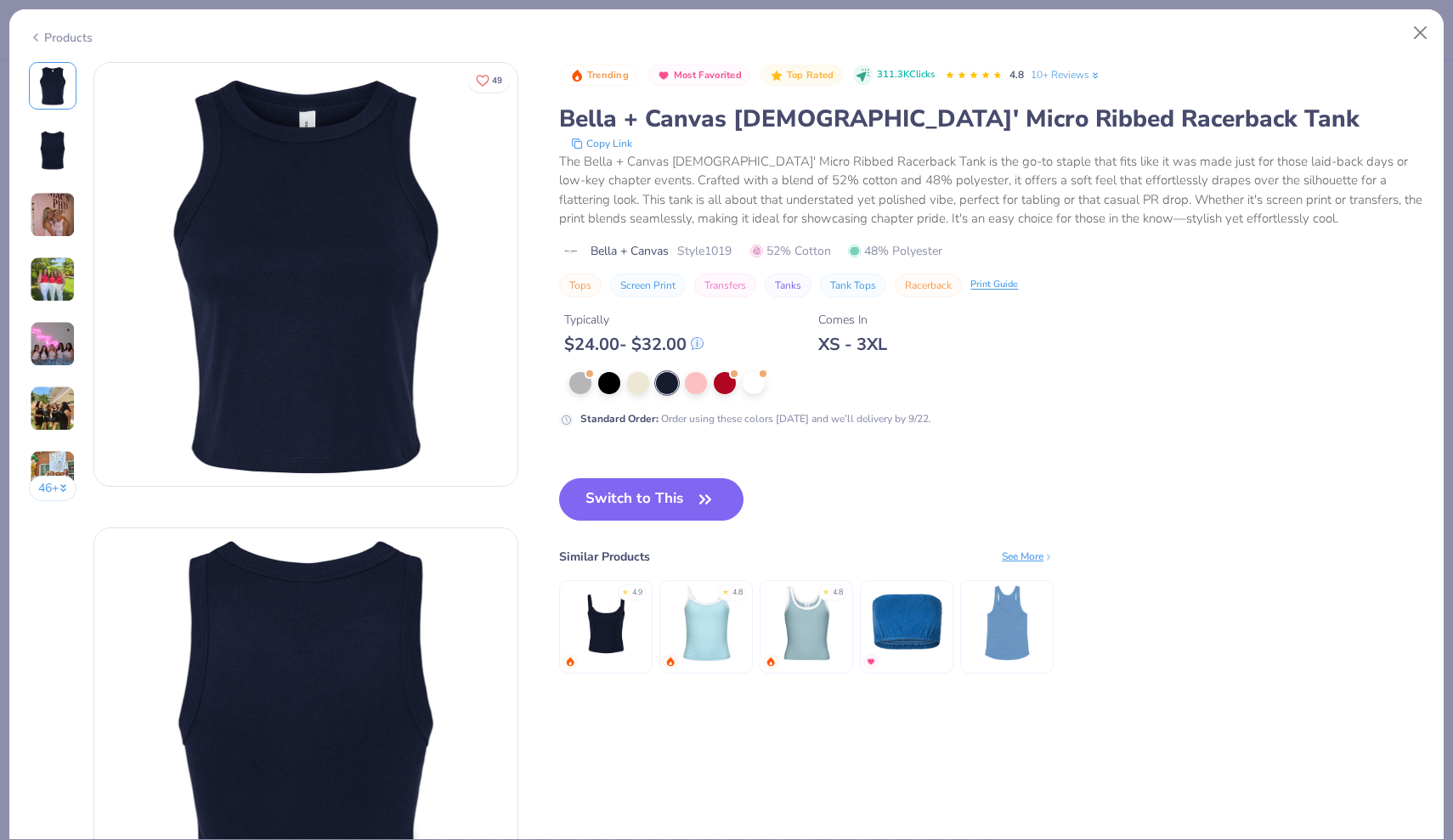
click at [48, 276] on img at bounding box center [53, 279] width 46 height 46
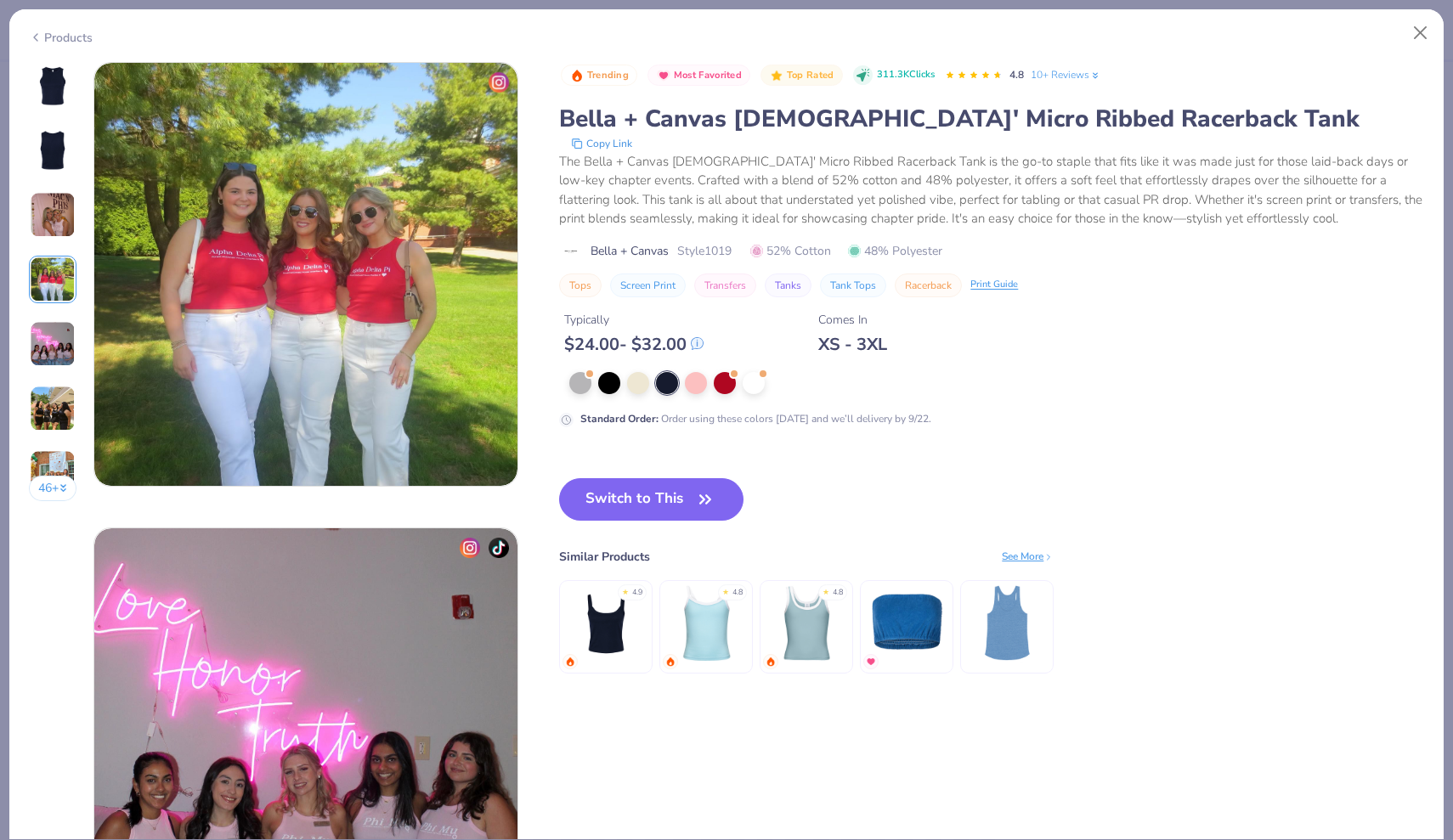
click at [61, 346] on img at bounding box center [53, 344] width 46 height 46
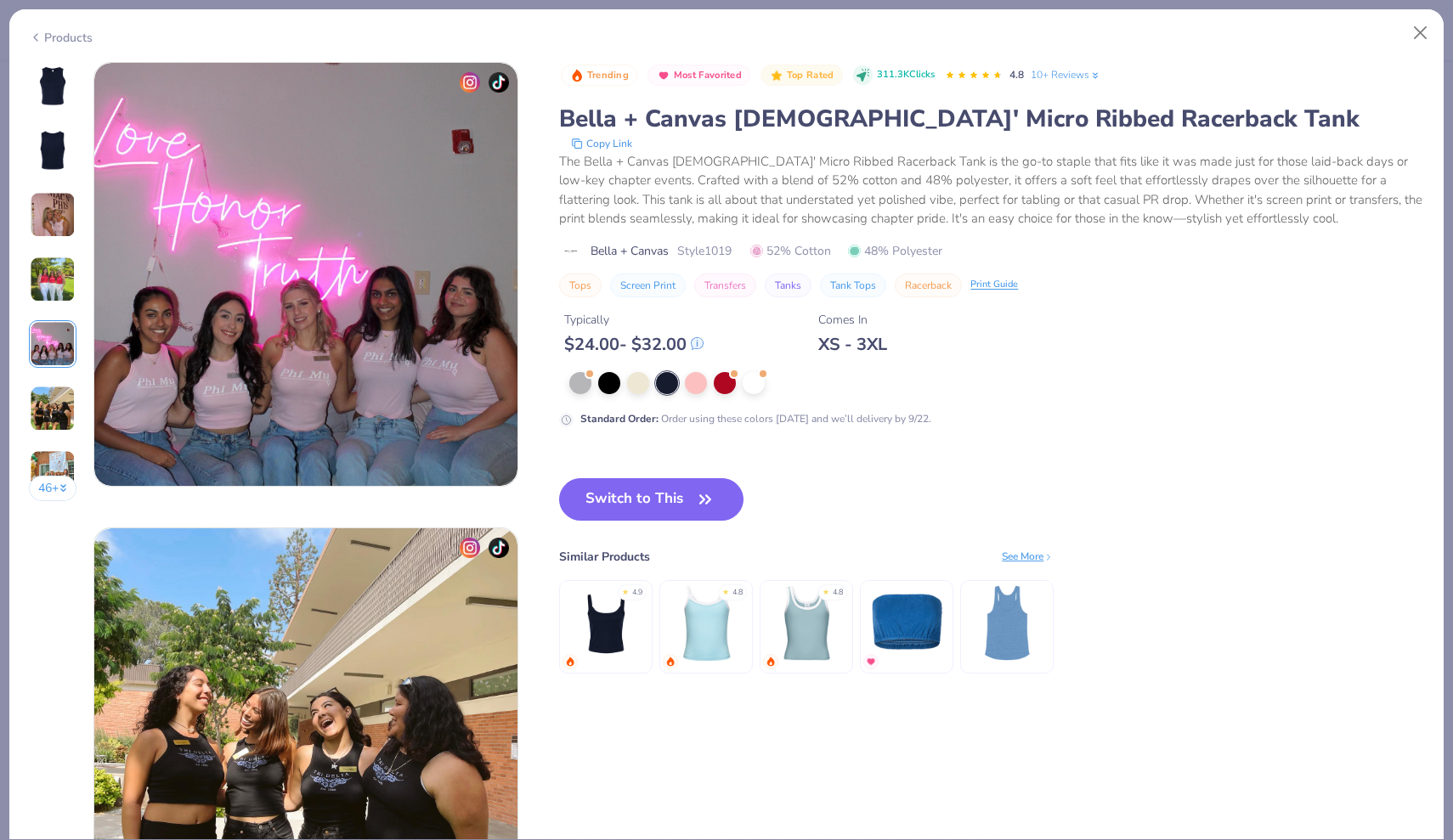
click at [44, 29] on div "Products" at bounding box center [61, 38] width 64 height 18
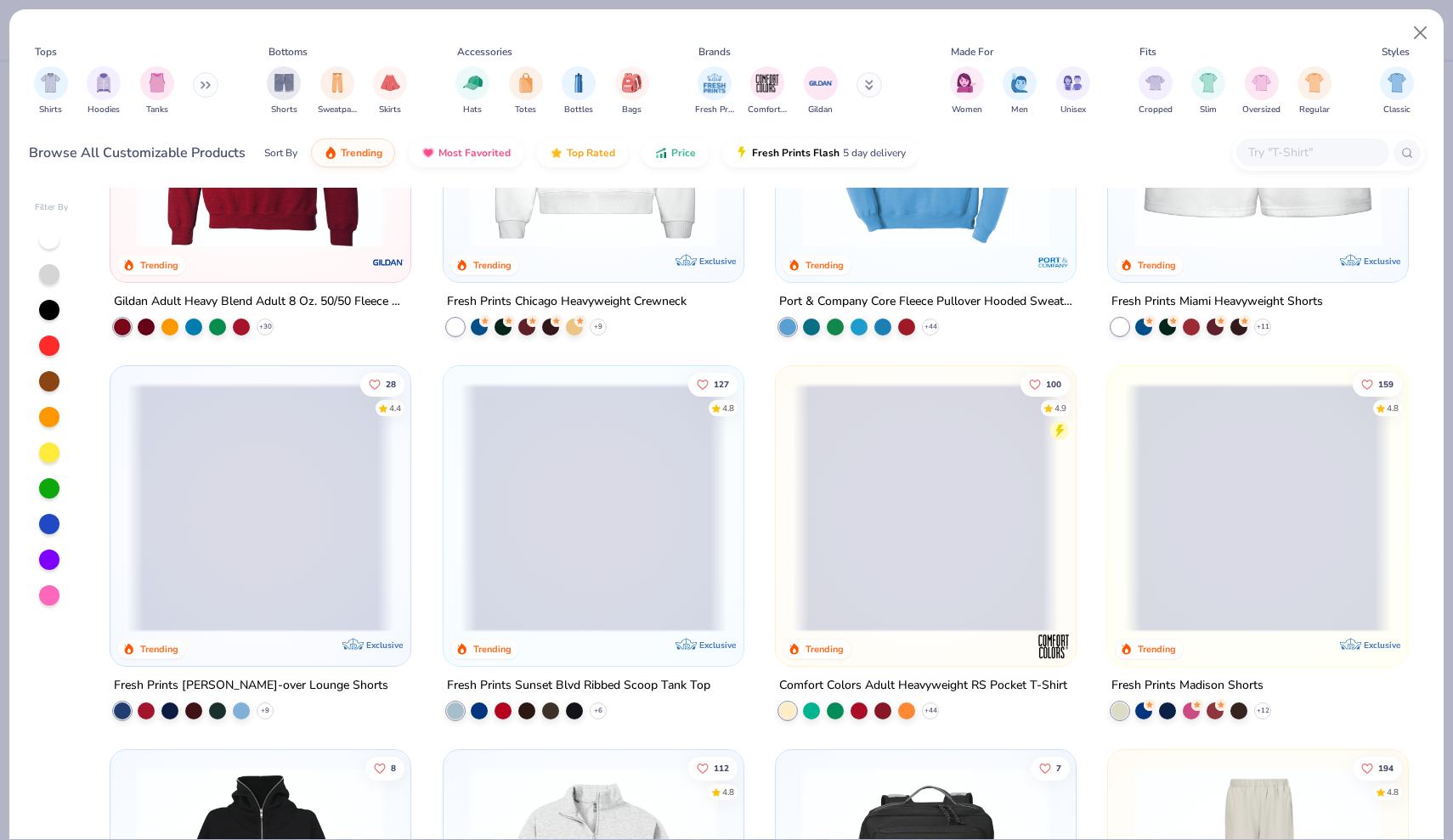
scroll to position [1356, 0]
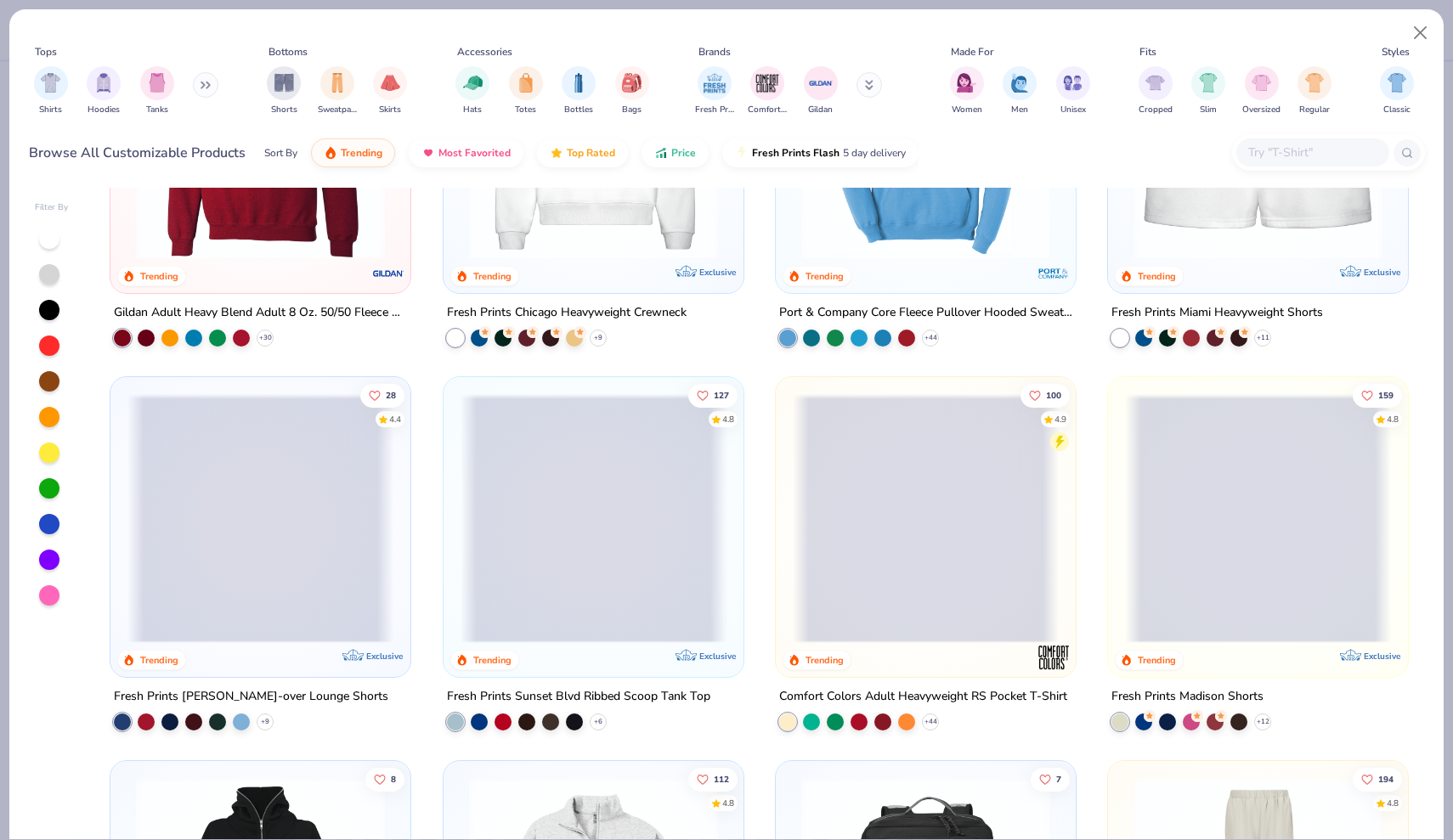
click at [550, 549] on span at bounding box center [593, 518] width 266 height 248
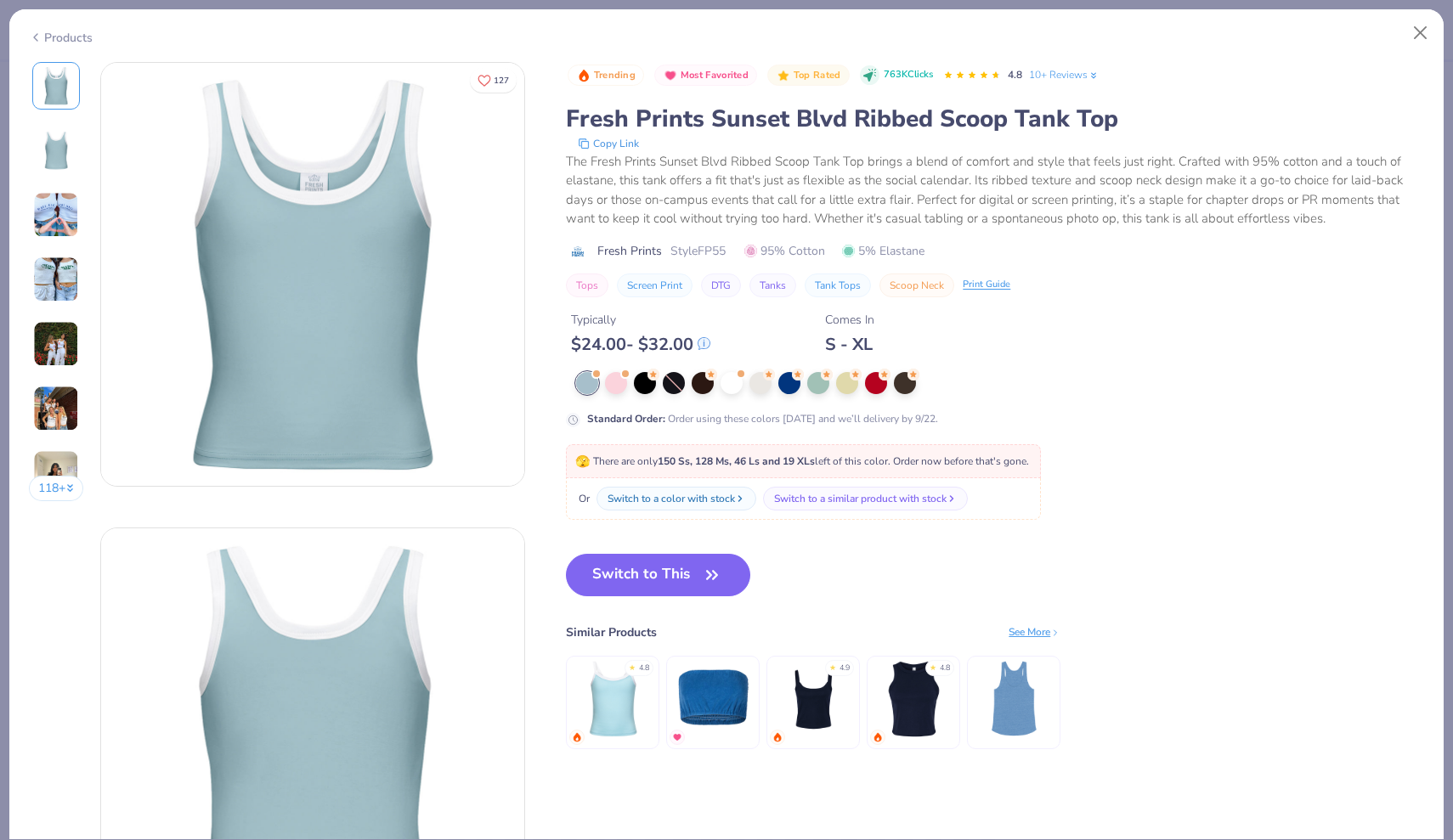
click at [48, 273] on img at bounding box center [56, 279] width 46 height 46
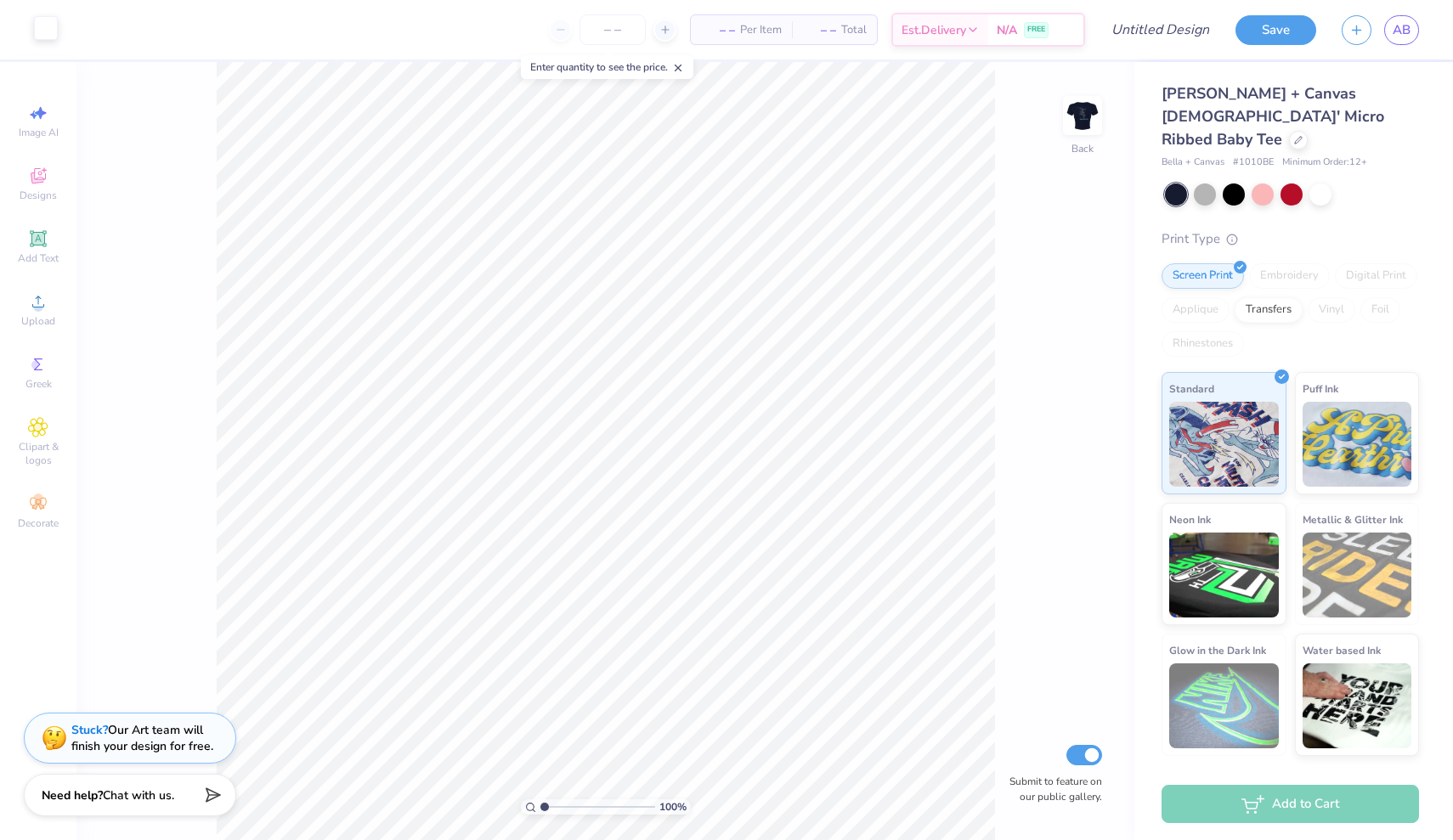
click at [49, 37] on div at bounding box center [46, 28] width 24 height 24
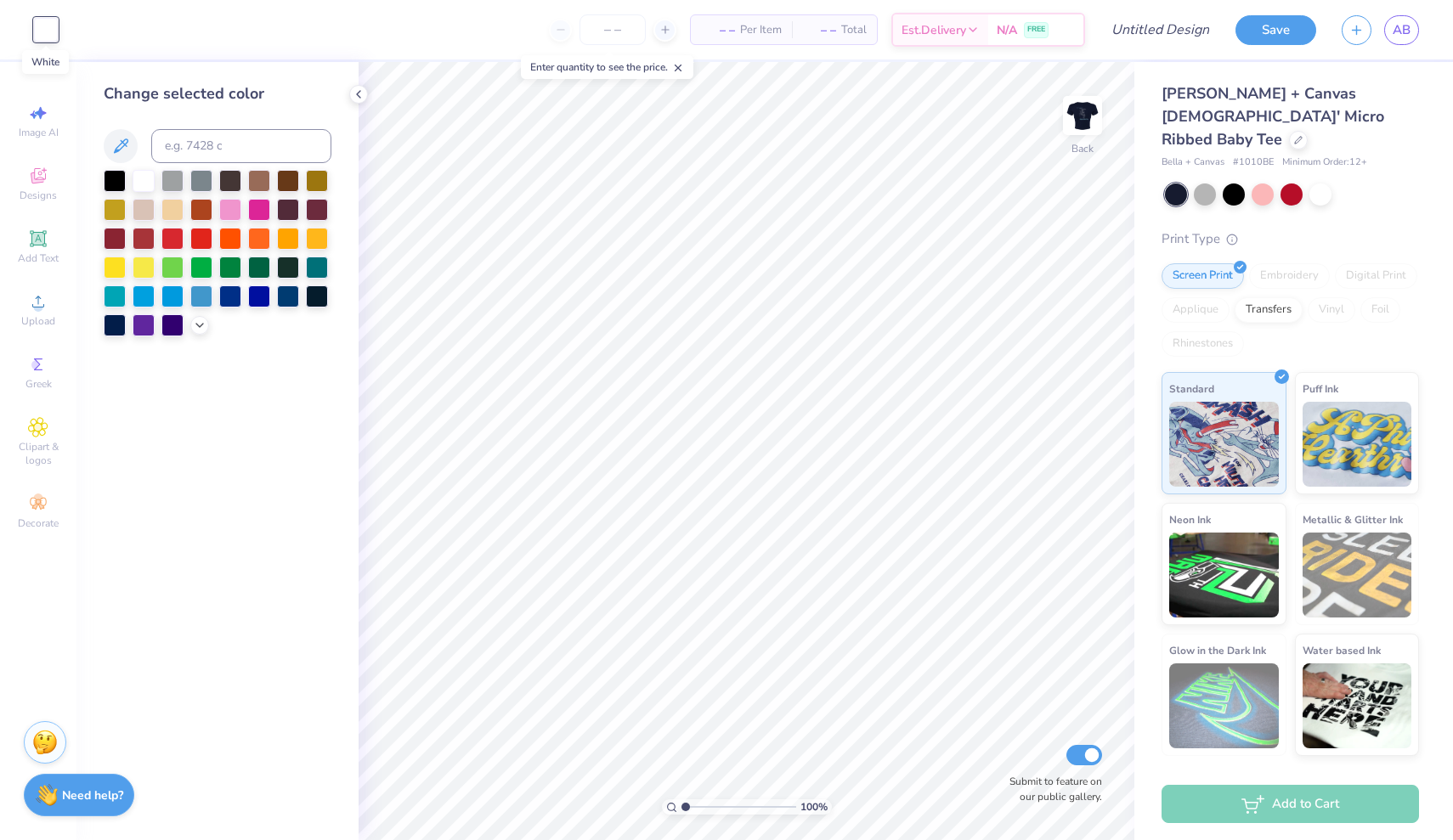
click at [49, 37] on div at bounding box center [46, 30] width 24 height 24
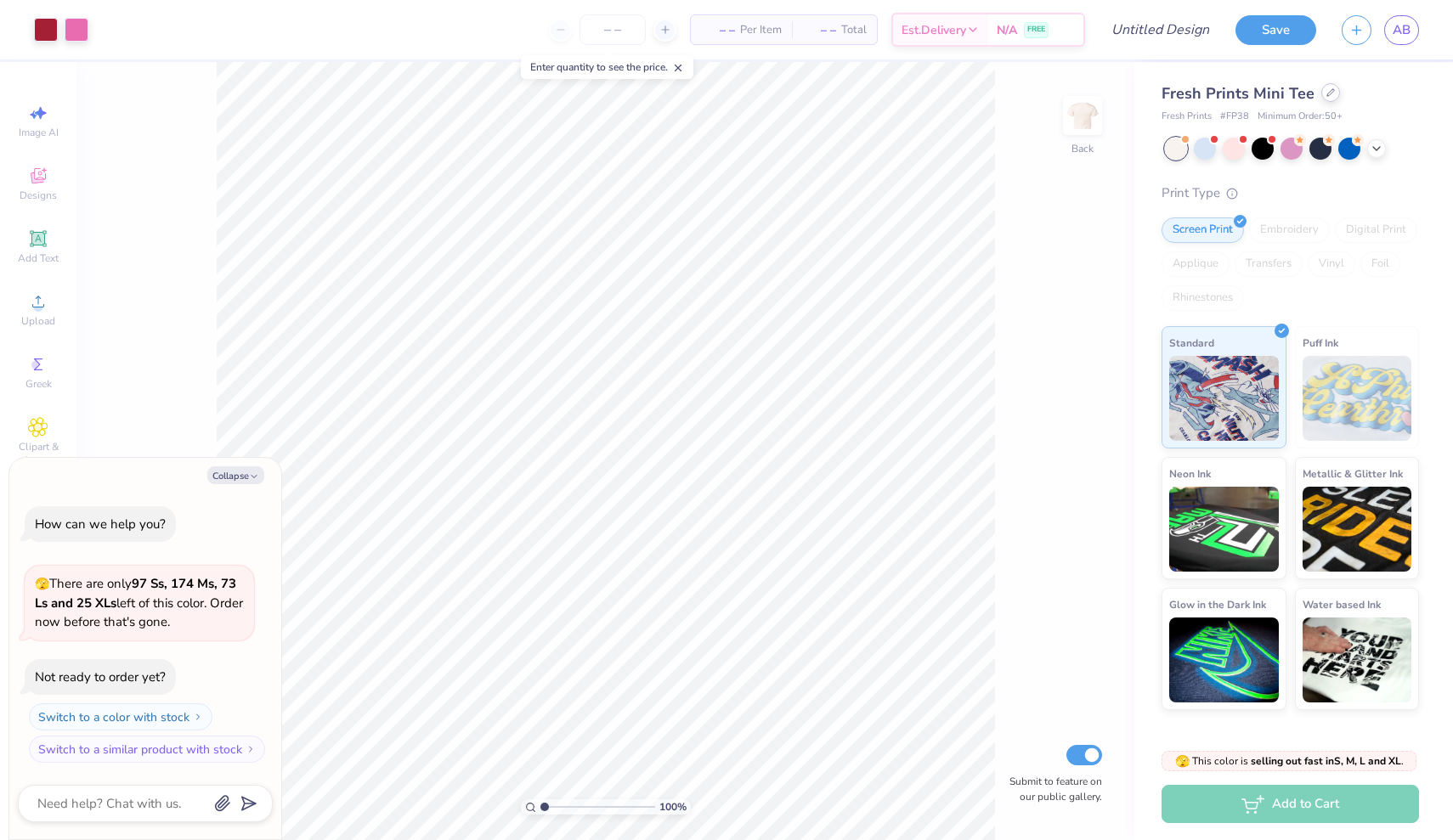
click at [1321, 95] on div at bounding box center [1330, 92] width 19 height 19
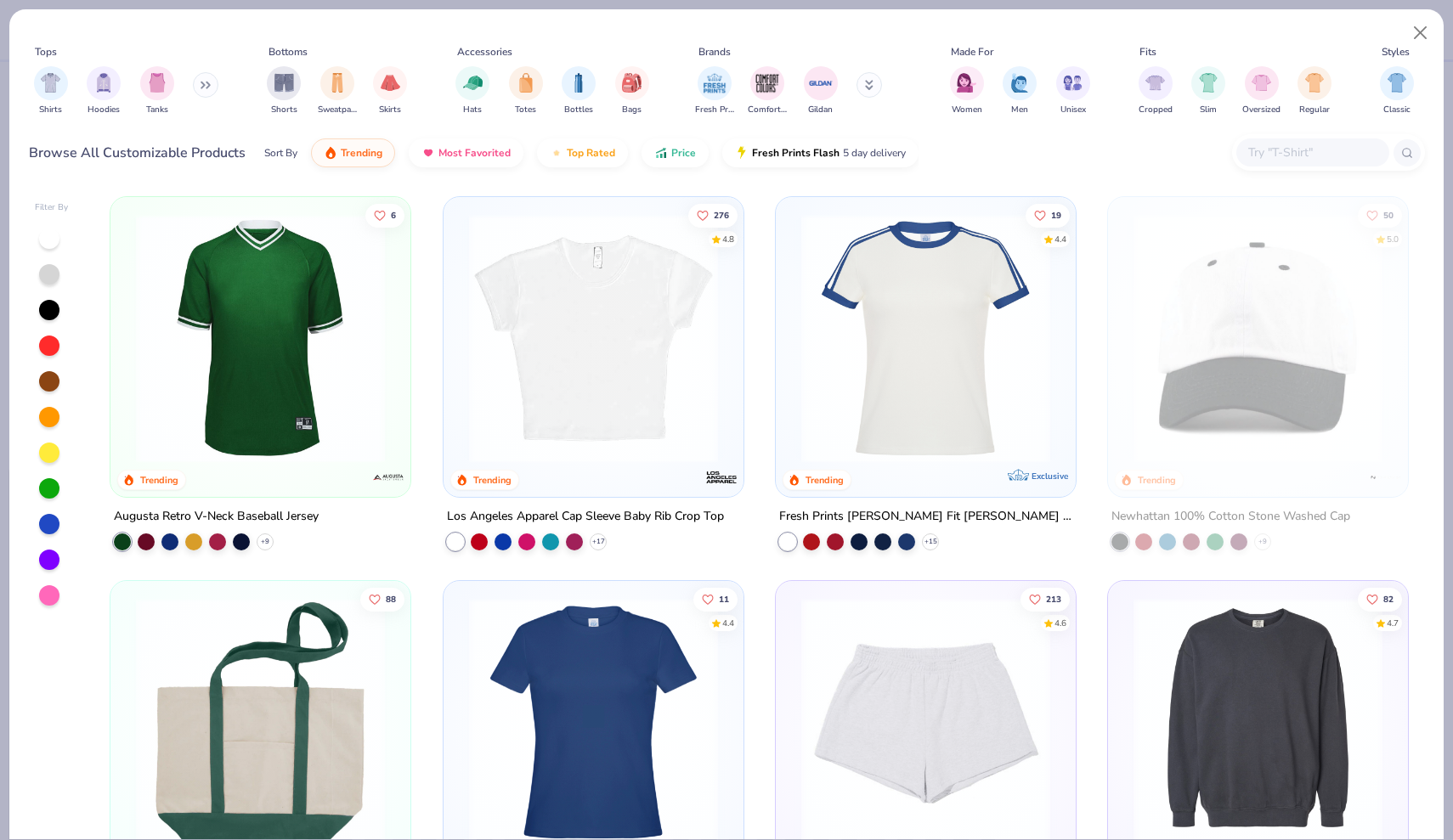
scroll to position [3294, 0]
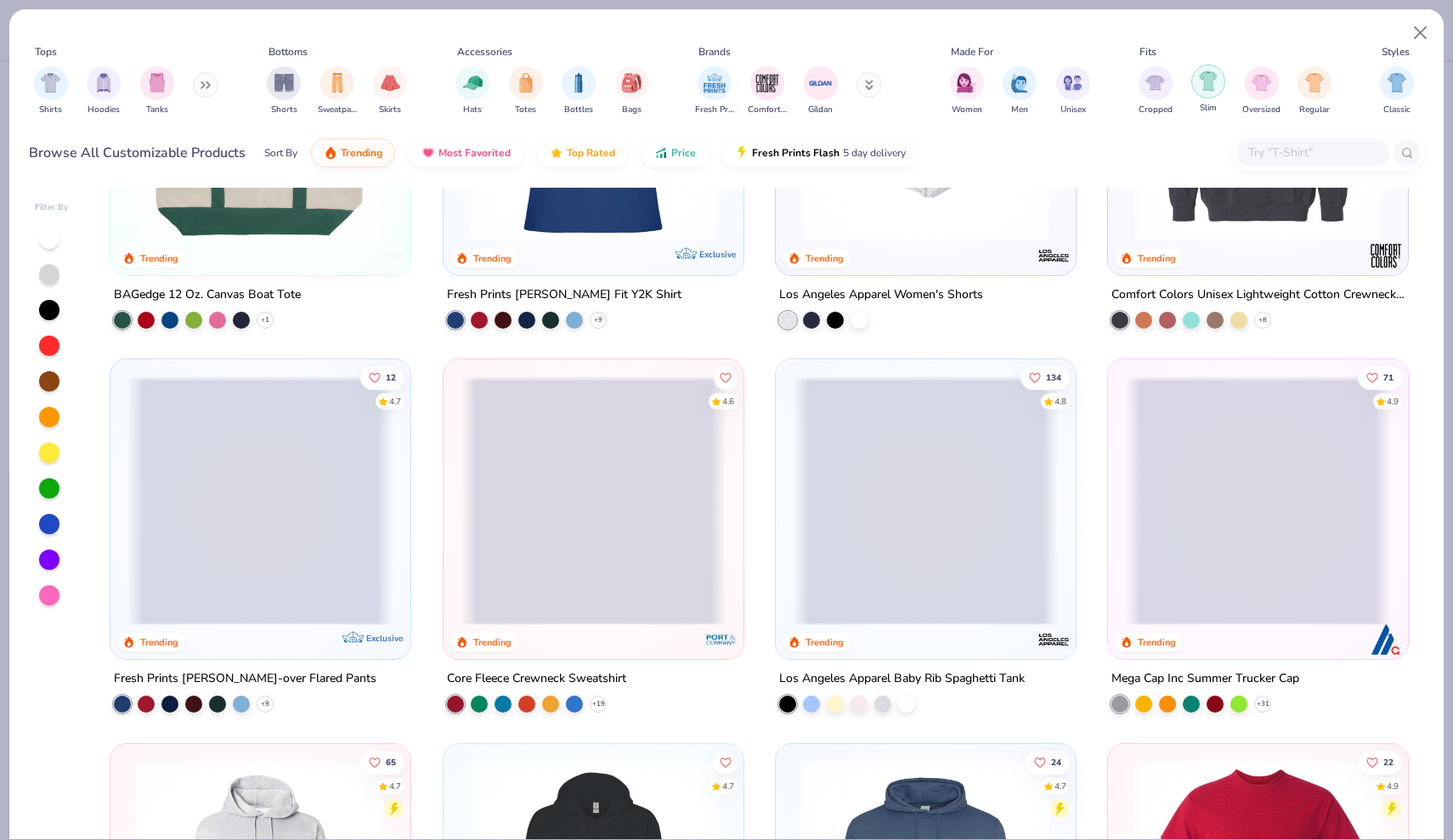
click at [1201, 92] on div "filter for Slim" at bounding box center [1207, 81] width 34 height 34
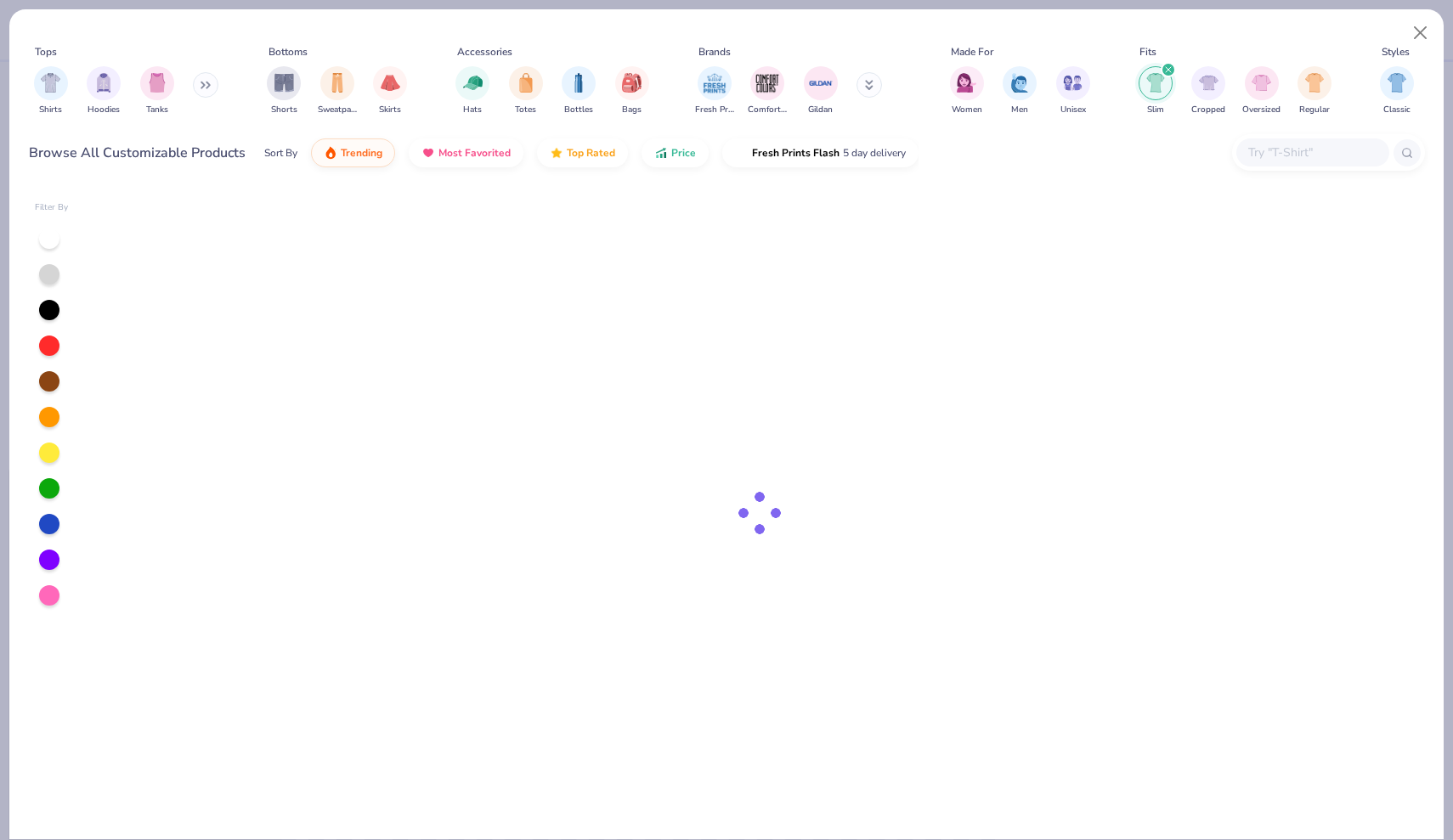
type textarea "x"
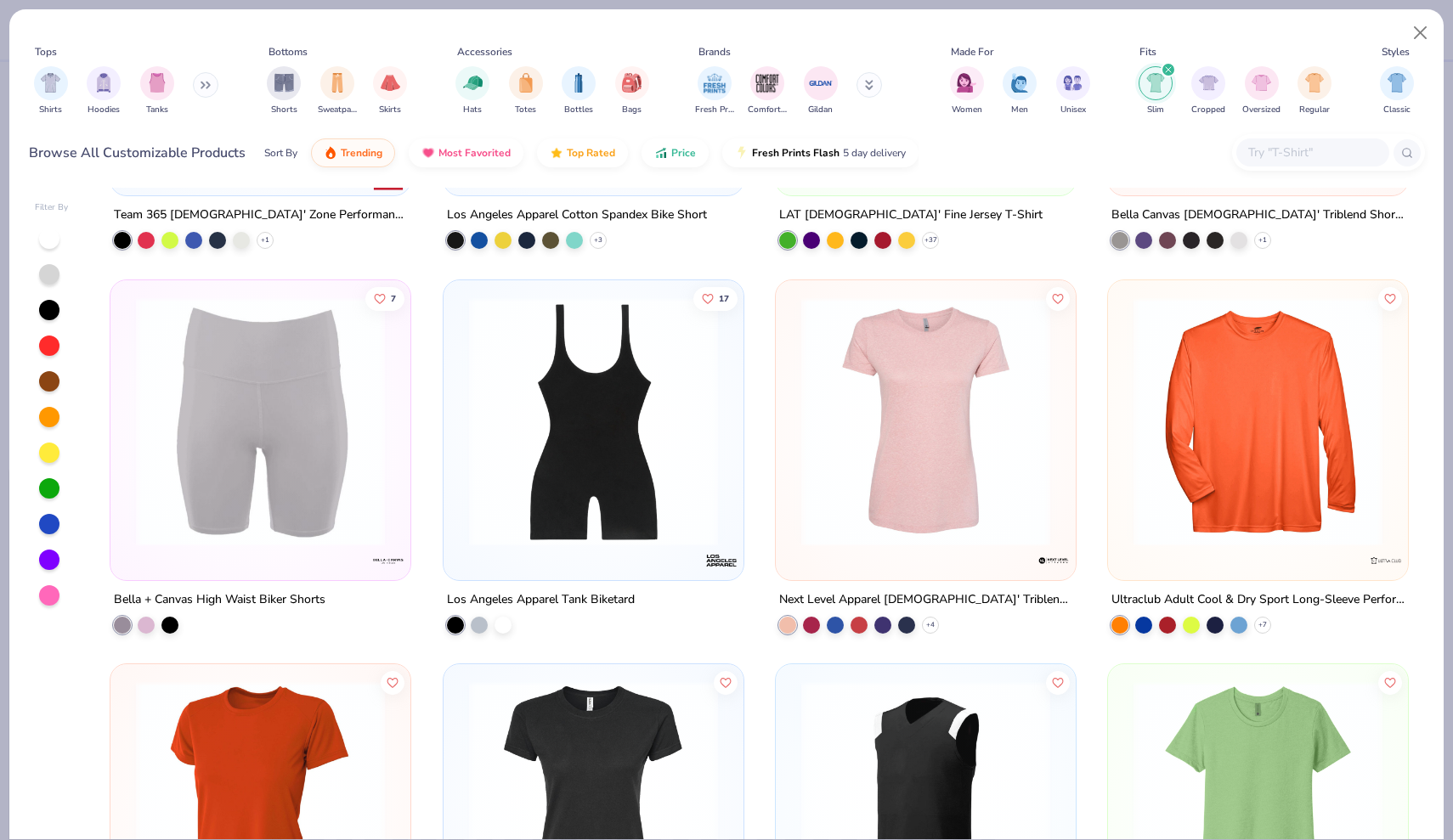
scroll to position [2472, 0]
